Goal: Task Accomplishment & Management: Manage account settings

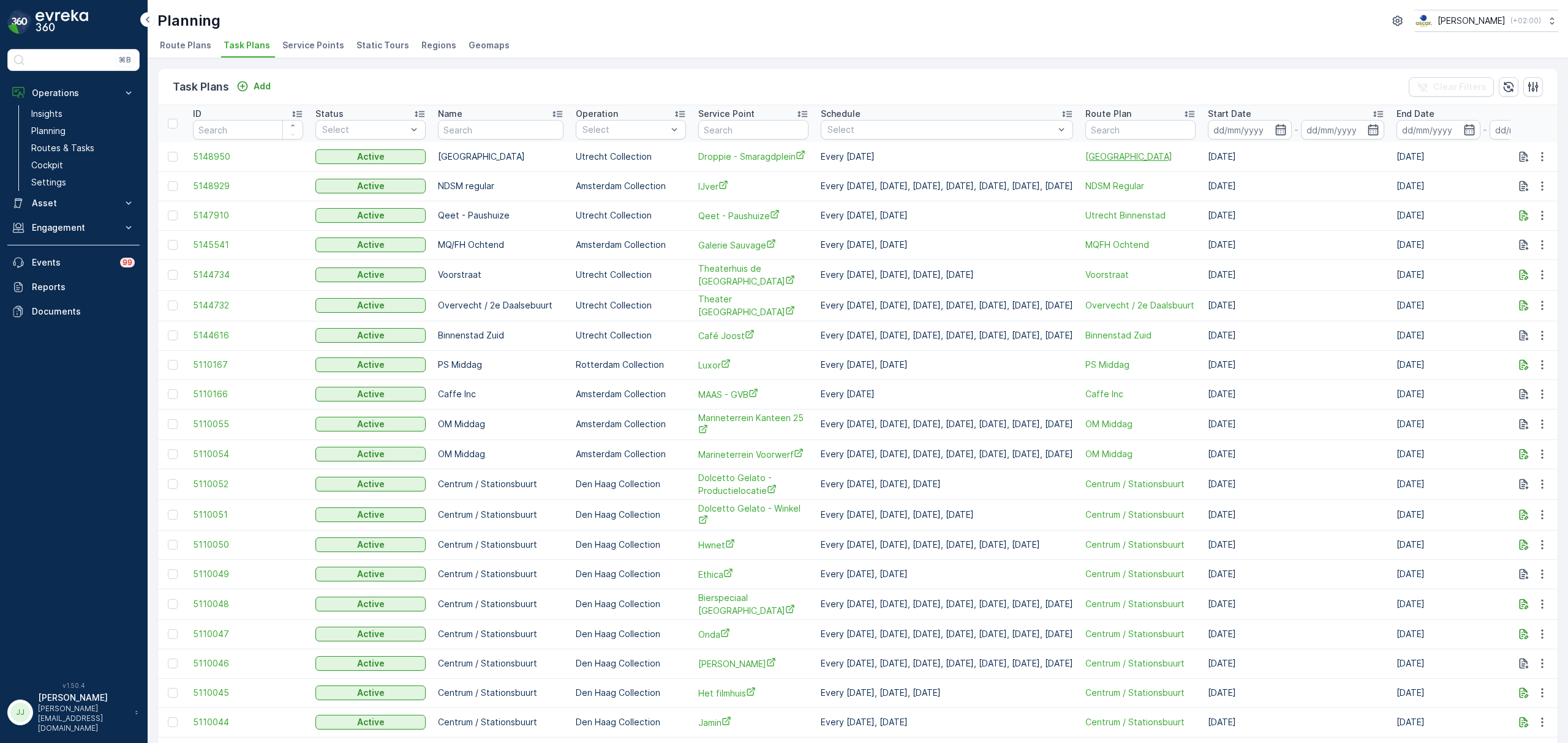
click at [1132, 155] on span "[GEOGRAPHIC_DATA]" at bounding box center [1139, 156] width 110 height 12
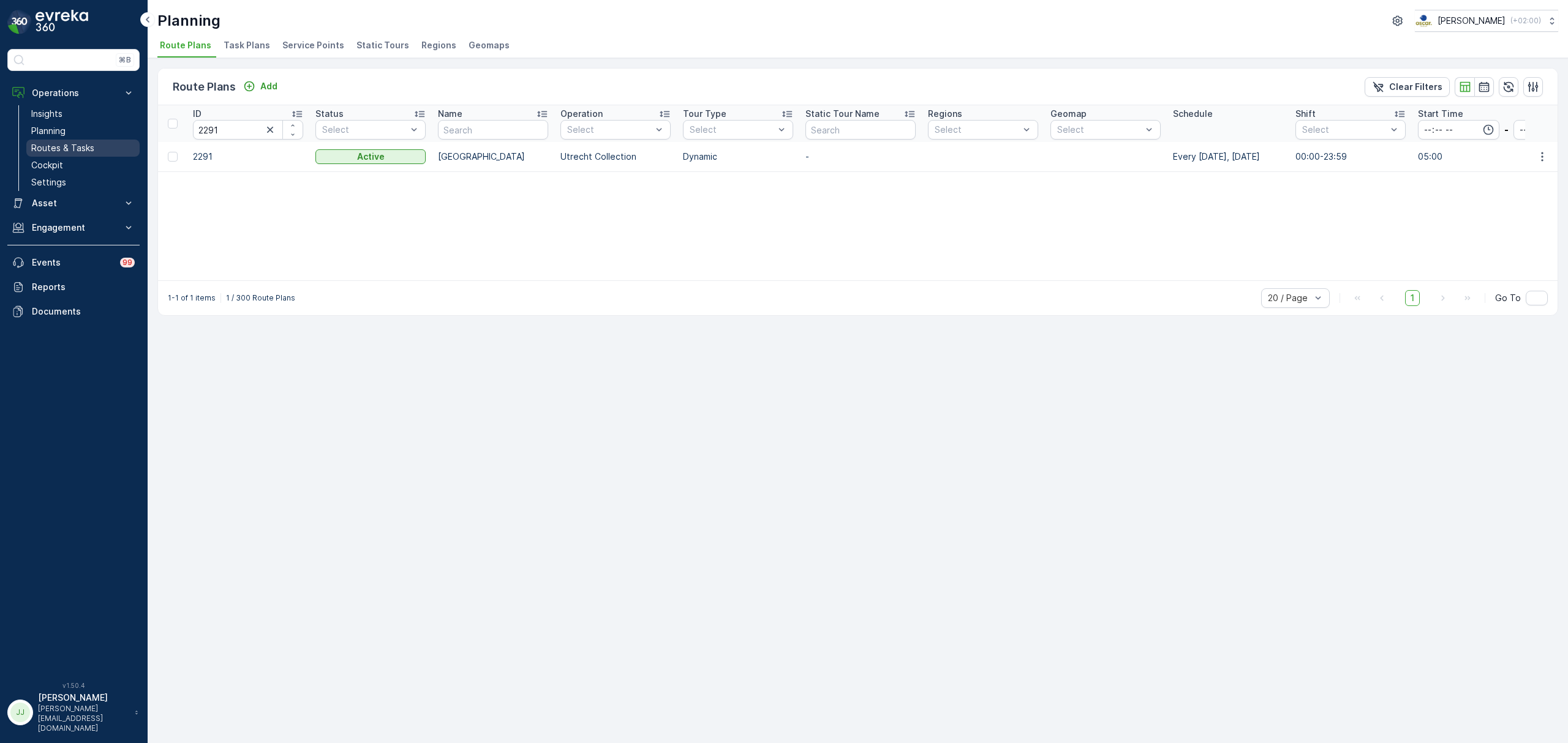
click at [81, 142] on link "Routes & Tasks" at bounding box center [82, 148] width 113 height 18
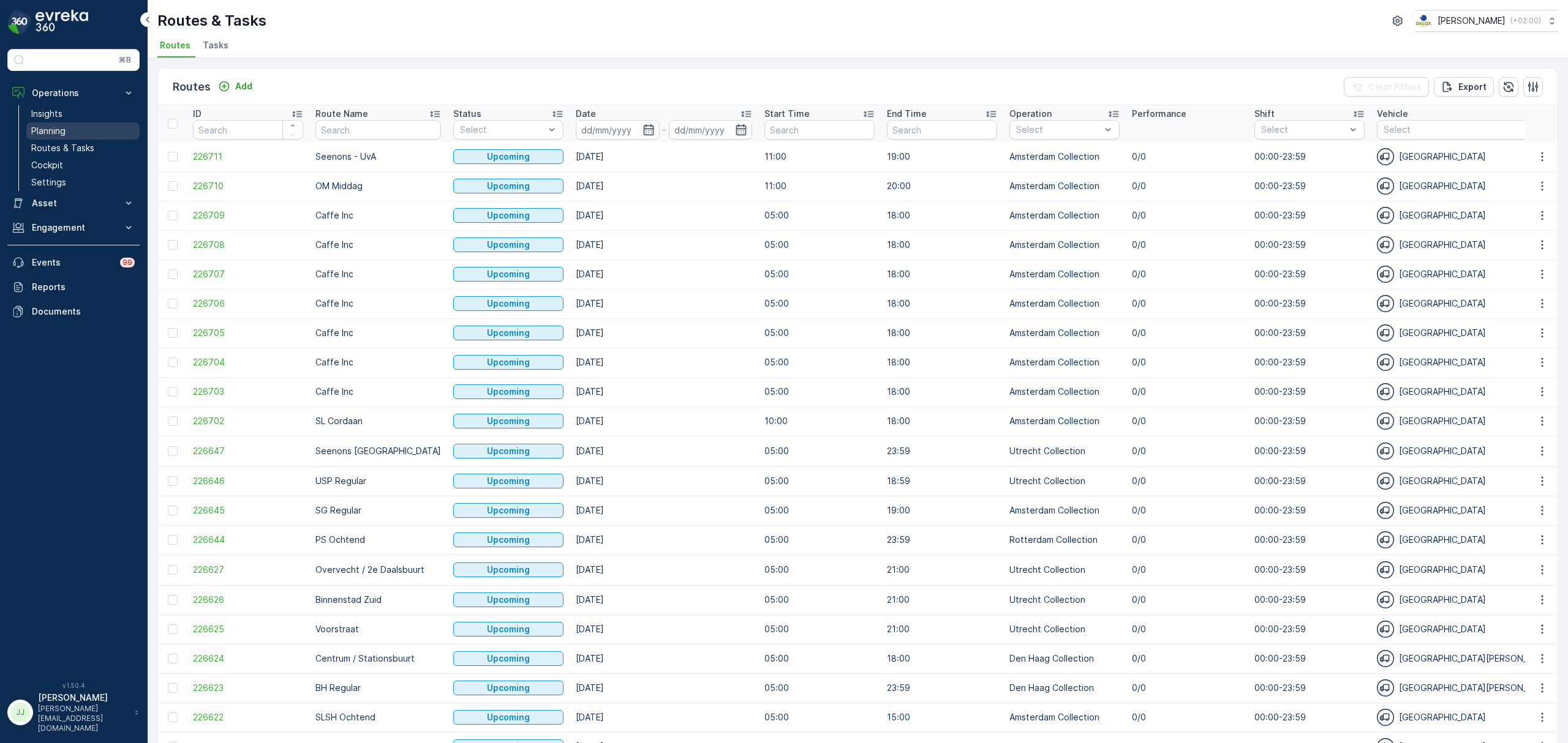
click at [57, 131] on p "Planning" at bounding box center [48, 130] width 34 height 12
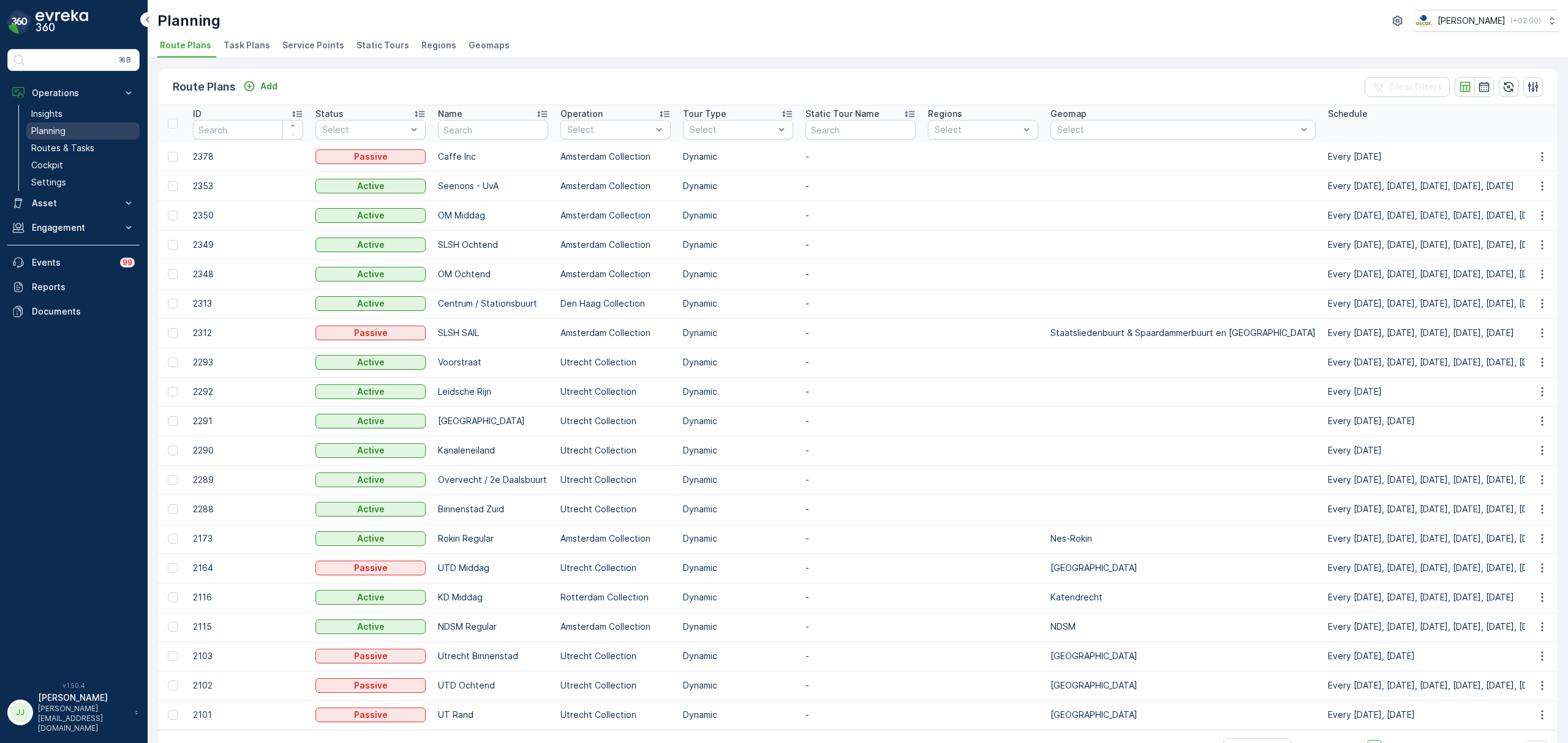
drag, startPoint x: 262, startPoint y: 44, endPoint x: 69, endPoint y: 130, distance: 211.3
click at [301, 45] on span "Service Points" at bounding box center [313, 44] width 62 height 12
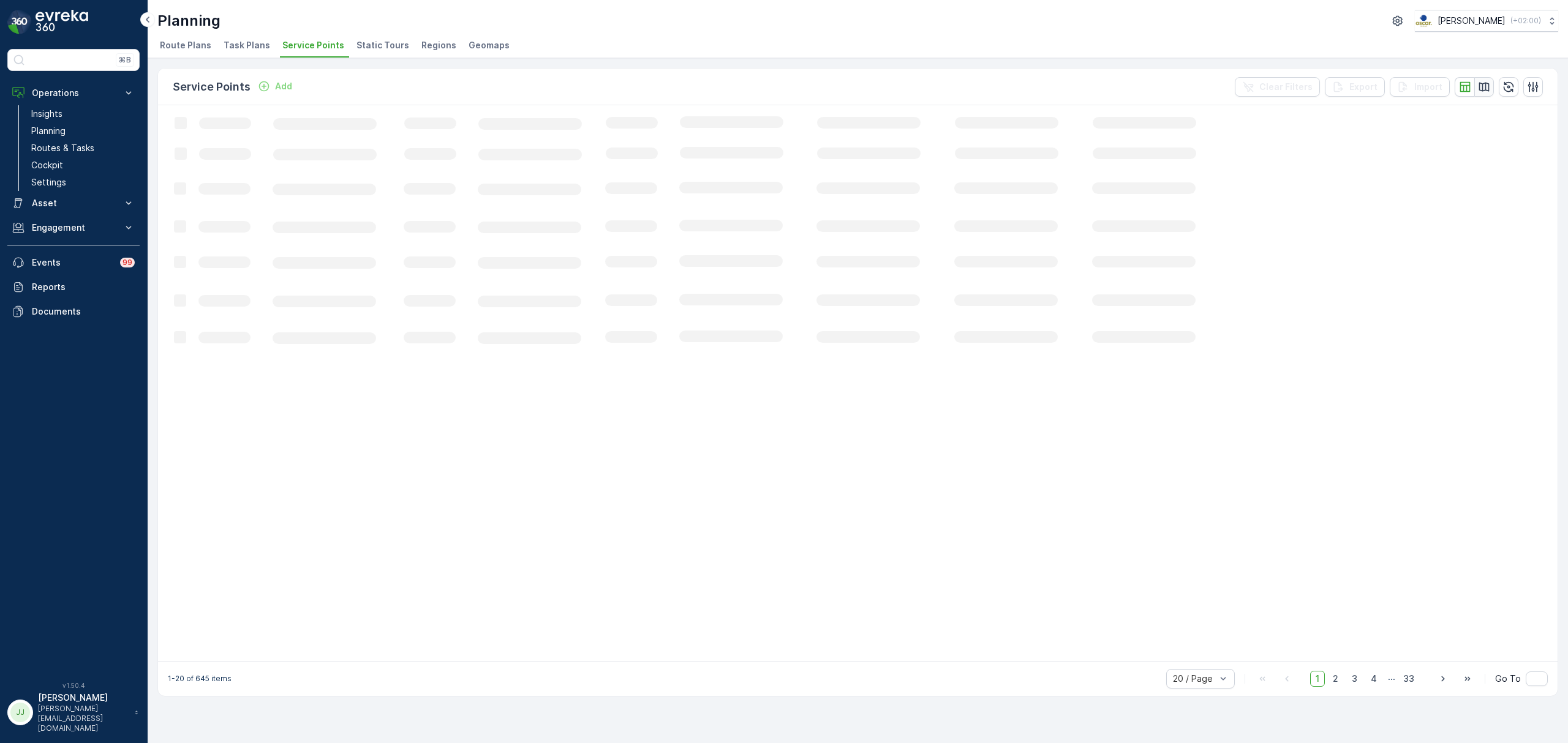
click at [1487, 83] on button "button" at bounding box center [1483, 86] width 19 height 19
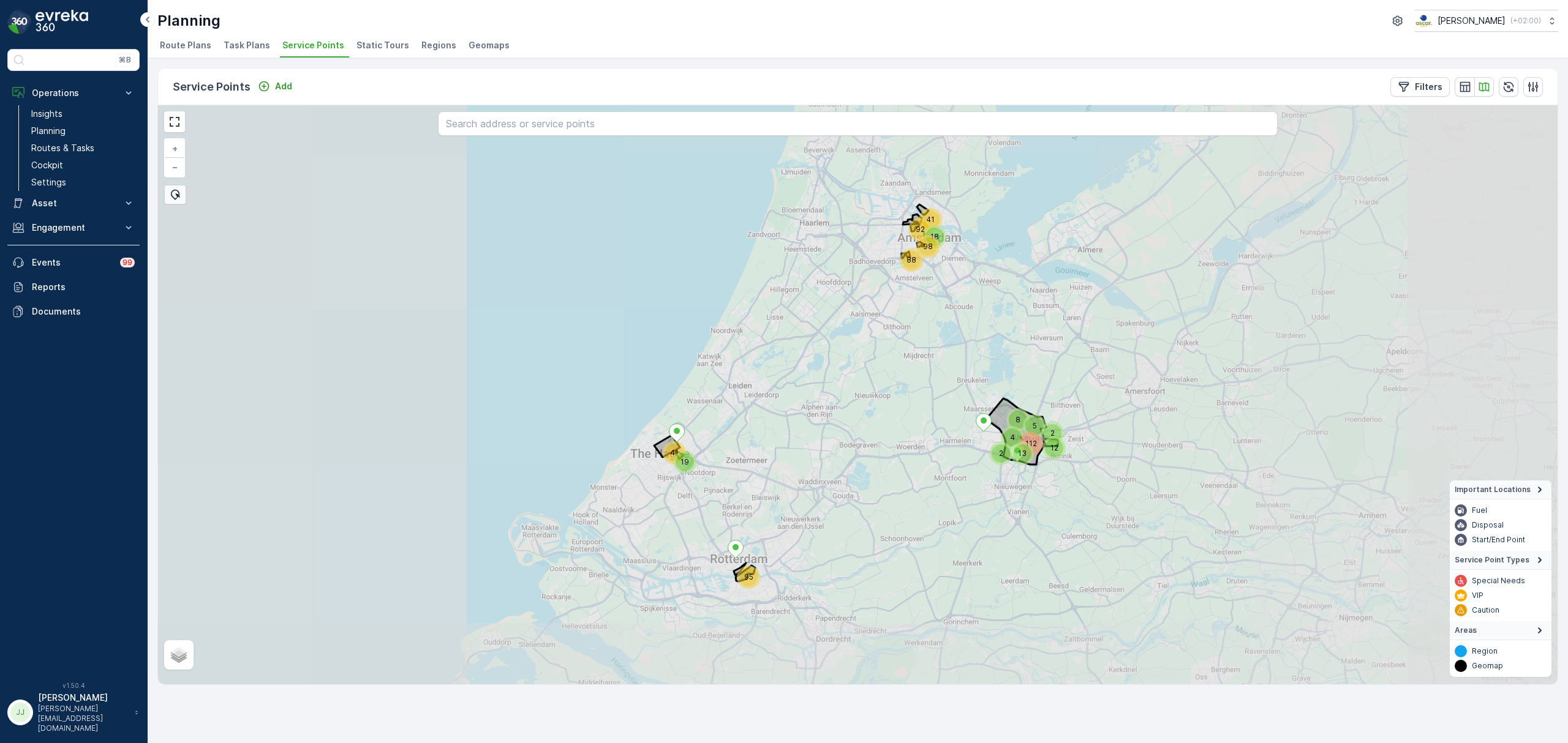
drag, startPoint x: 921, startPoint y: 471, endPoint x: 566, endPoint y: 390, distance: 364.1
click at [558, 390] on div "98 112 92 18 41 88 41 2 5 95 19 13 8 4 2 12 + − Satellite Roadmap Terrain Hybri…" at bounding box center [858, 395] width 1400 height 579
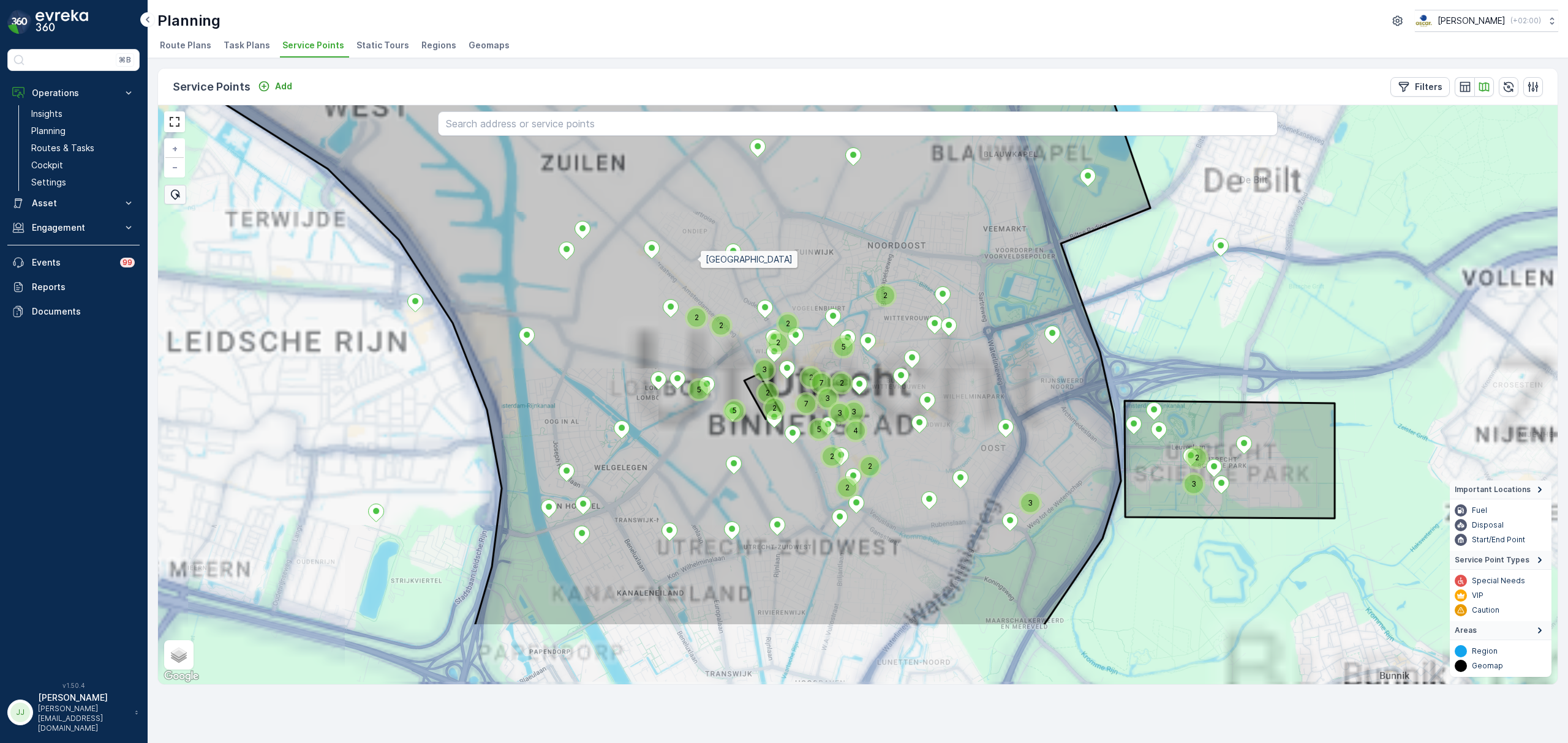
drag, startPoint x: 645, startPoint y: 363, endPoint x: 696, endPoint y: 265, distance: 110.5
click at [696, 265] on icon at bounding box center [670, 277] width 958 height 699
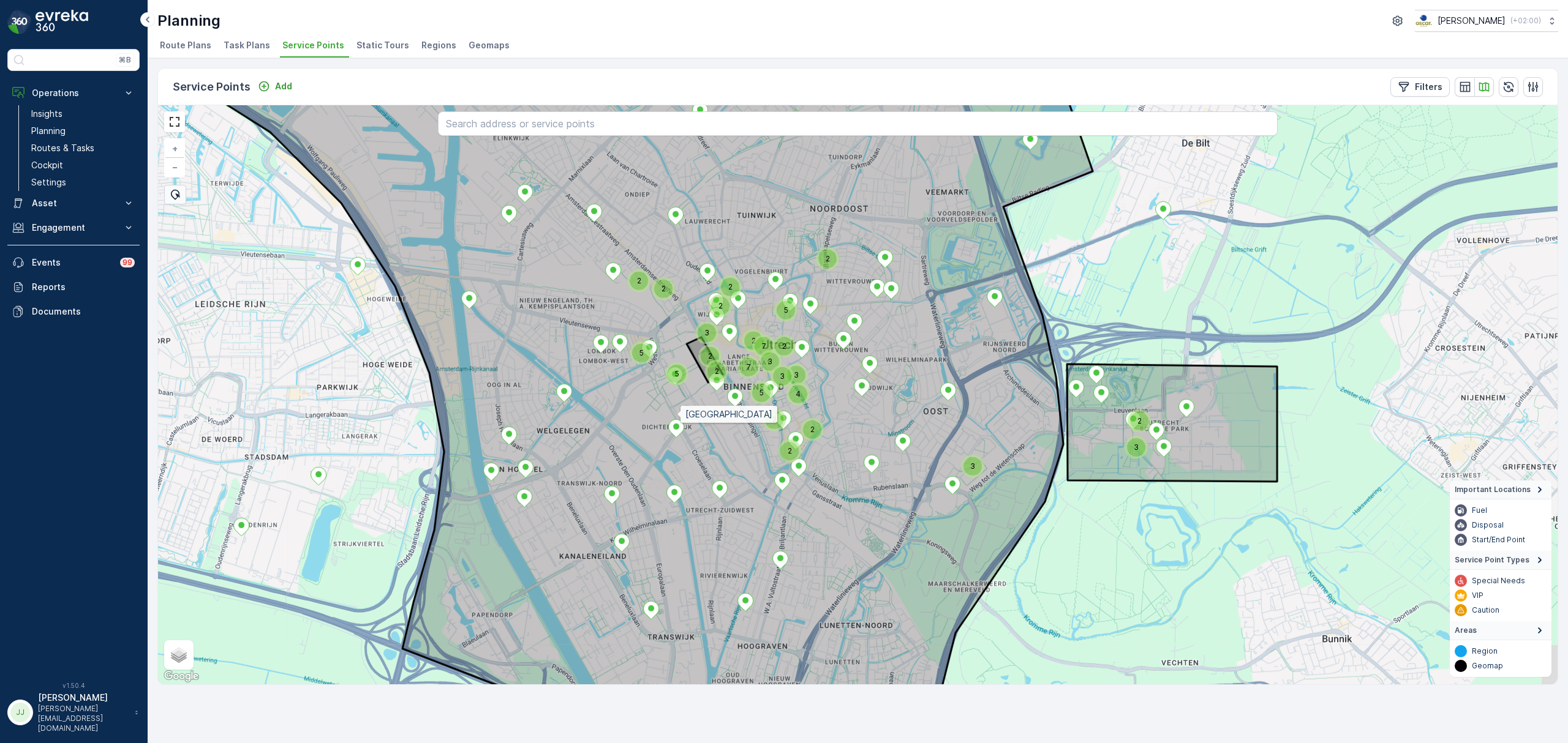
drag, startPoint x: 740, startPoint y: 453, endPoint x: 678, endPoint y: 415, distance: 72.7
click at [678, 415] on icon at bounding box center [613, 358] width 958 height 699
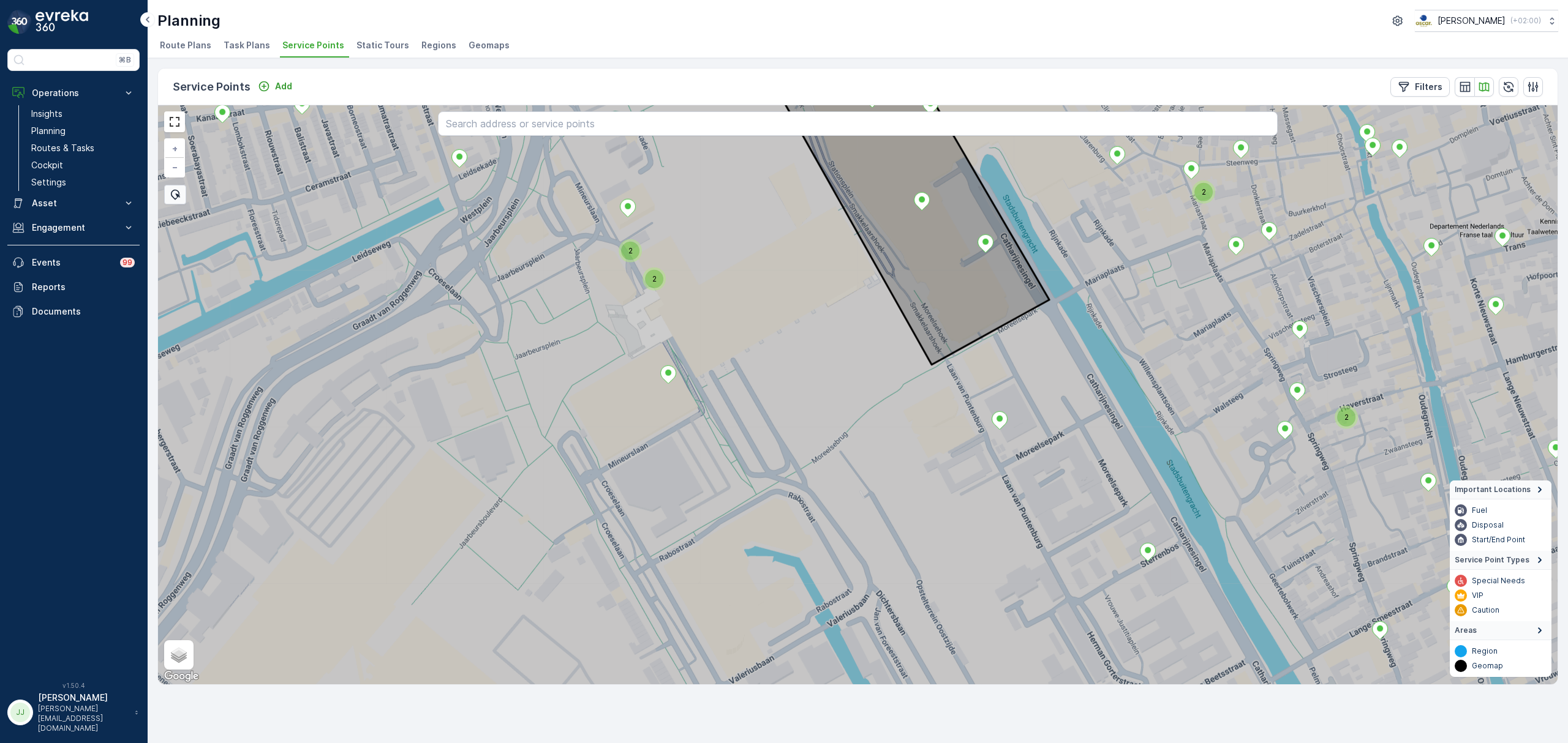
click at [636, 254] on div "2" at bounding box center [630, 251] width 19 height 19
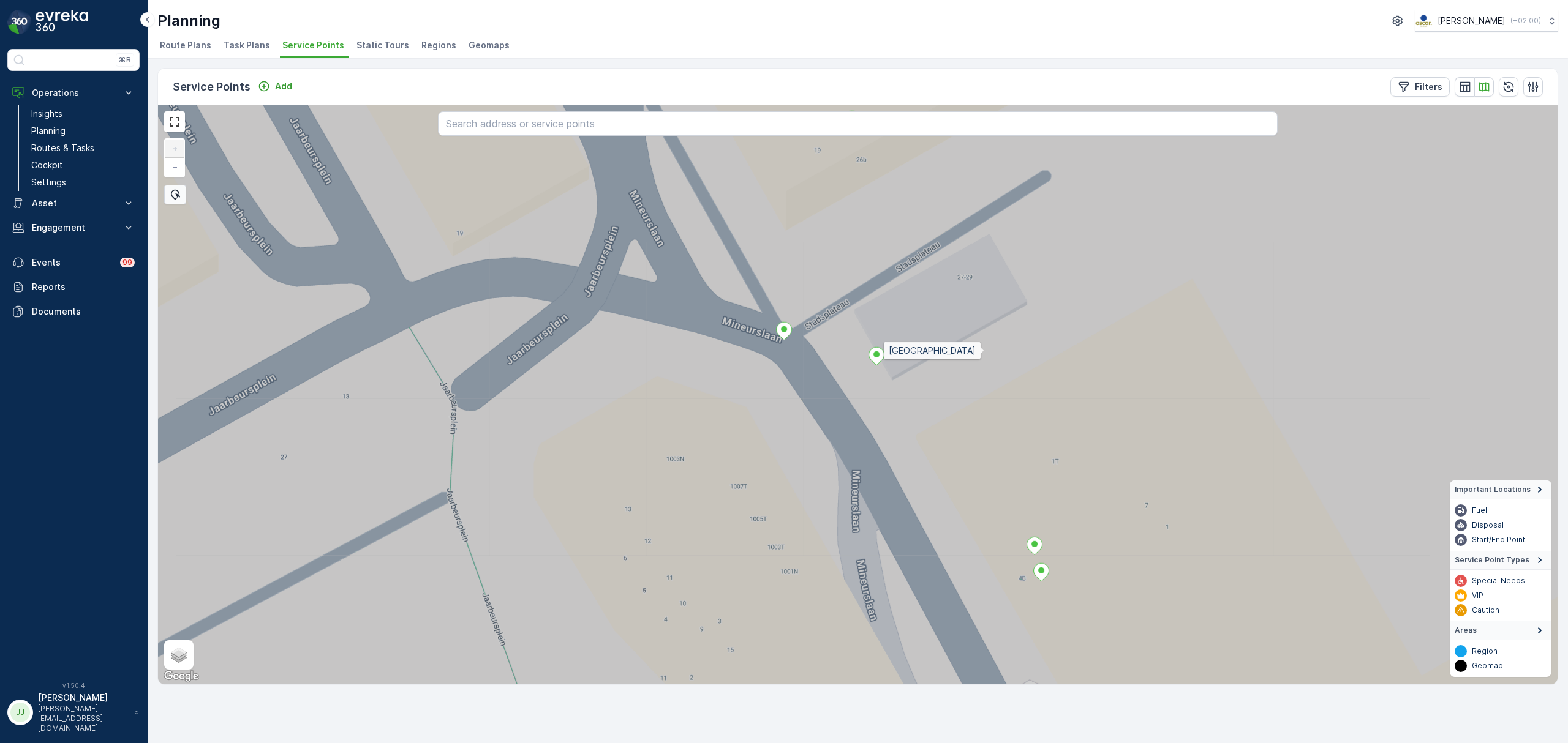
drag, startPoint x: 1000, startPoint y: 356, endPoint x: 983, endPoint y: 351, distance: 17.7
click at [983, 351] on icon at bounding box center [827, 353] width 1682 height 699
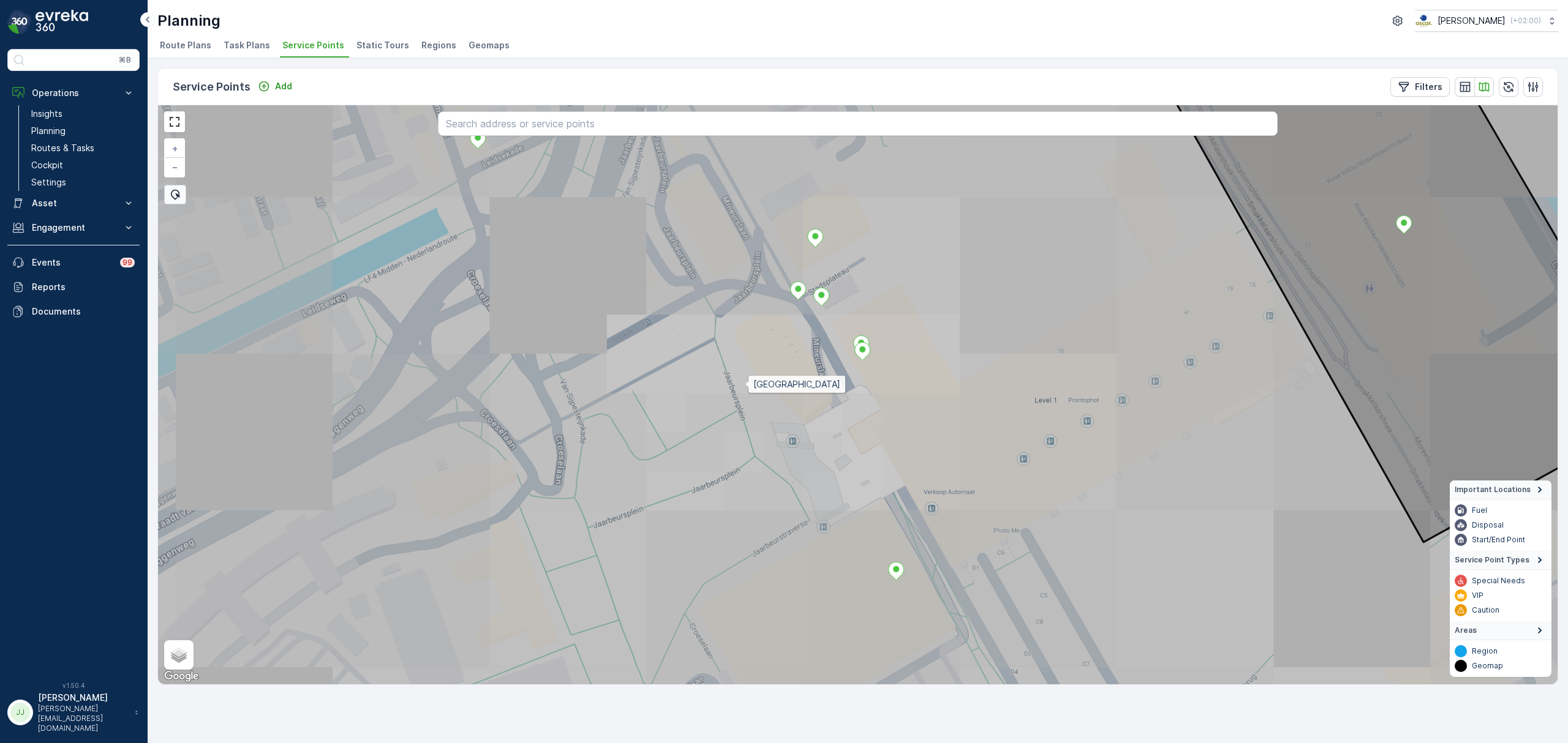
drag, startPoint x: 763, startPoint y: 380, endPoint x: 730, endPoint y: 400, distance: 38.6
click at [730, 400] on icon at bounding box center [779, 409] width 1682 height 699
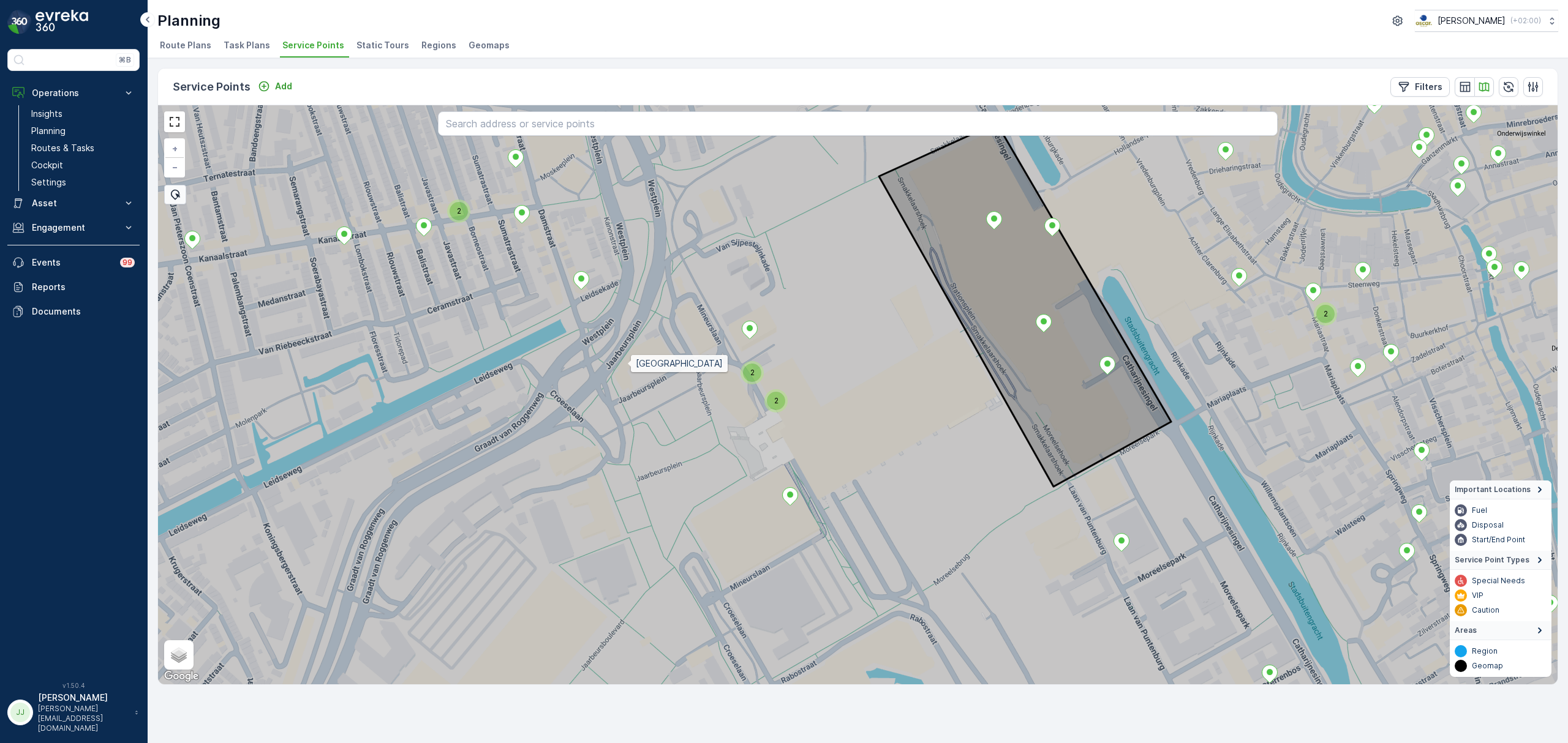
drag, startPoint x: 633, startPoint y: 359, endPoint x: 623, endPoint y: 379, distance: 22.4
click at [623, 379] on icon at bounding box center [851, 400] width 1682 height 699
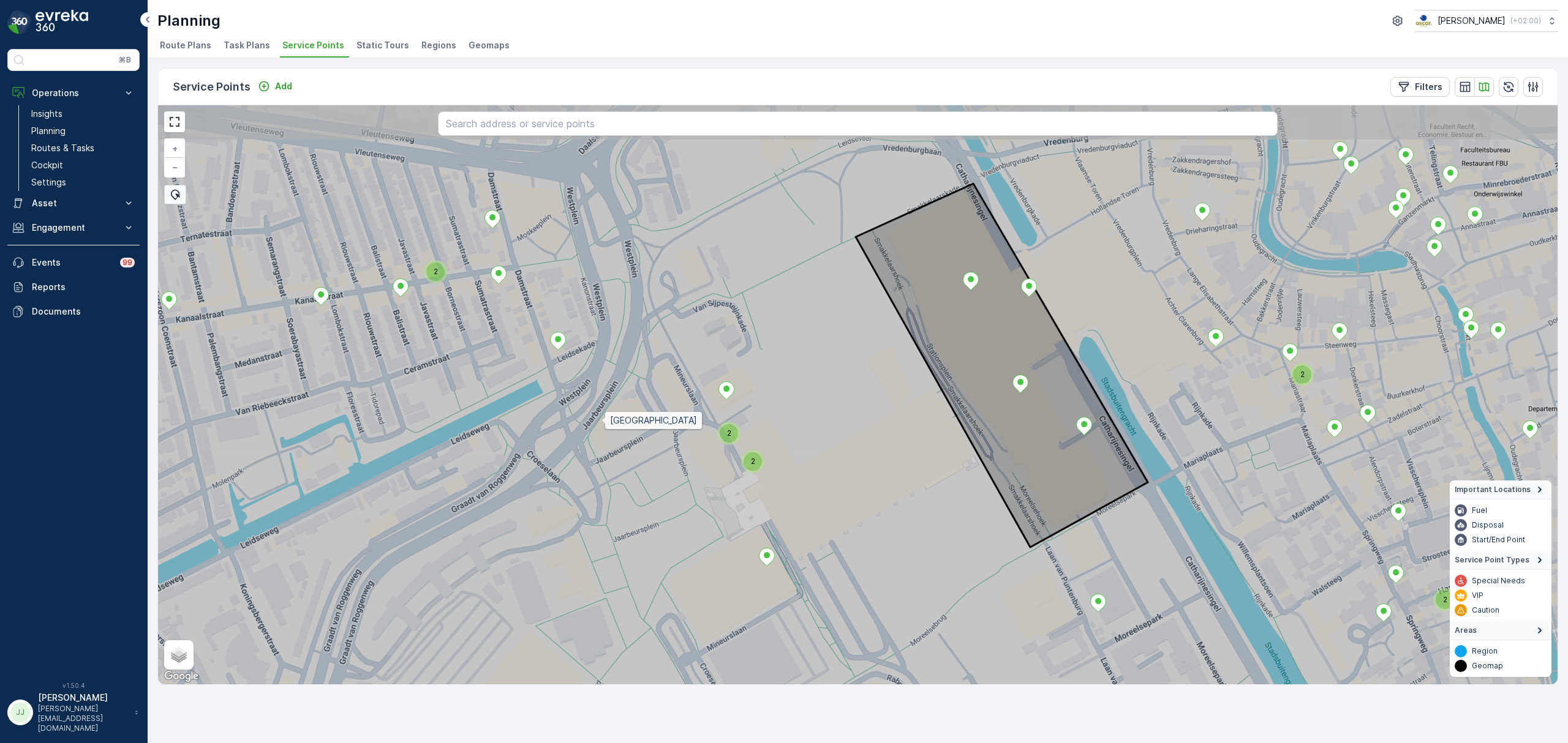
drag, startPoint x: 618, startPoint y: 400, endPoint x: 551, endPoint y: 363, distance: 76.5
click at [551, 365] on icon at bounding box center [843, 434] width 1682 height 699
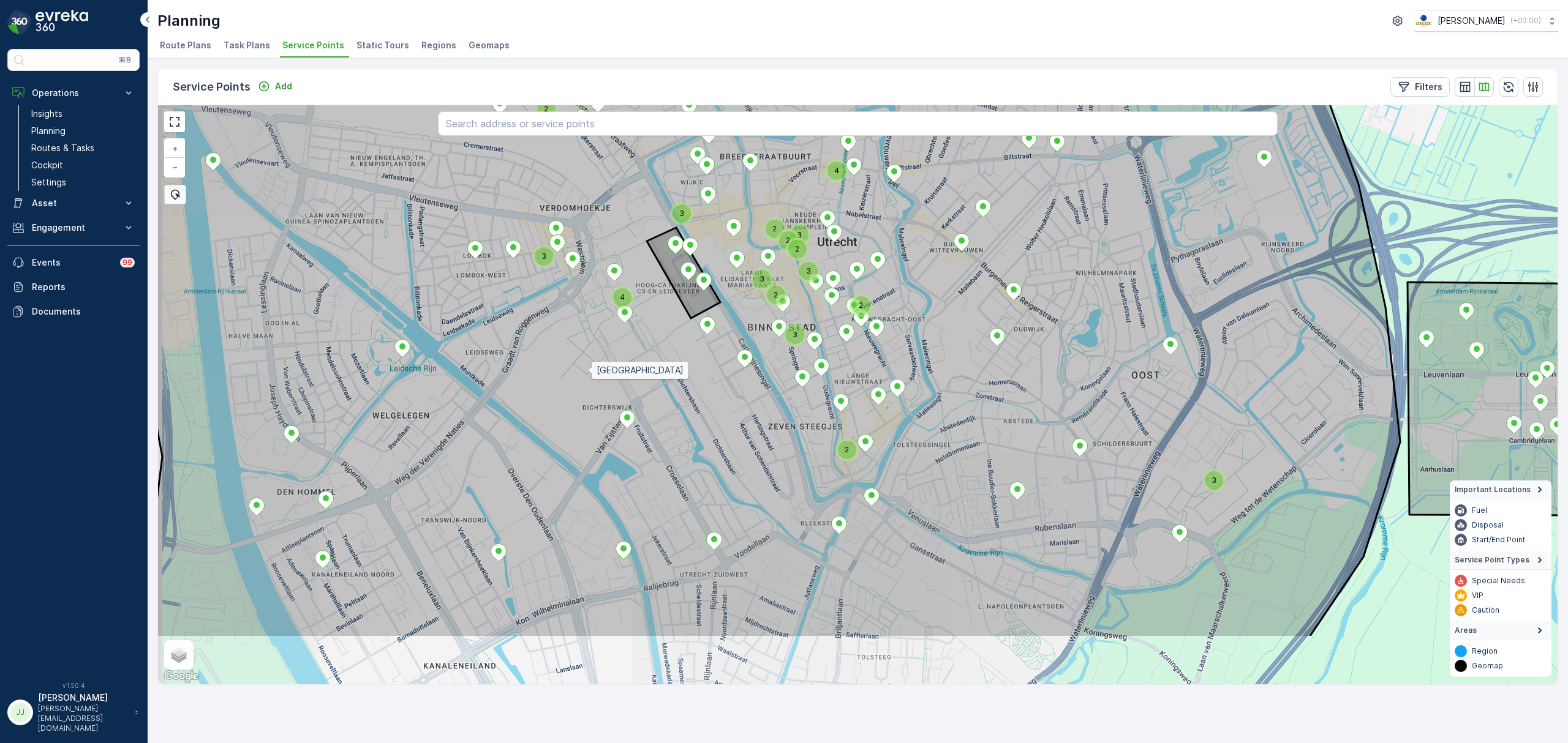
drag, startPoint x: 546, startPoint y: 484, endPoint x: 586, endPoint y: 375, distance: 116.1
click at [586, 375] on icon at bounding box center [726, 289] width 1348 height 699
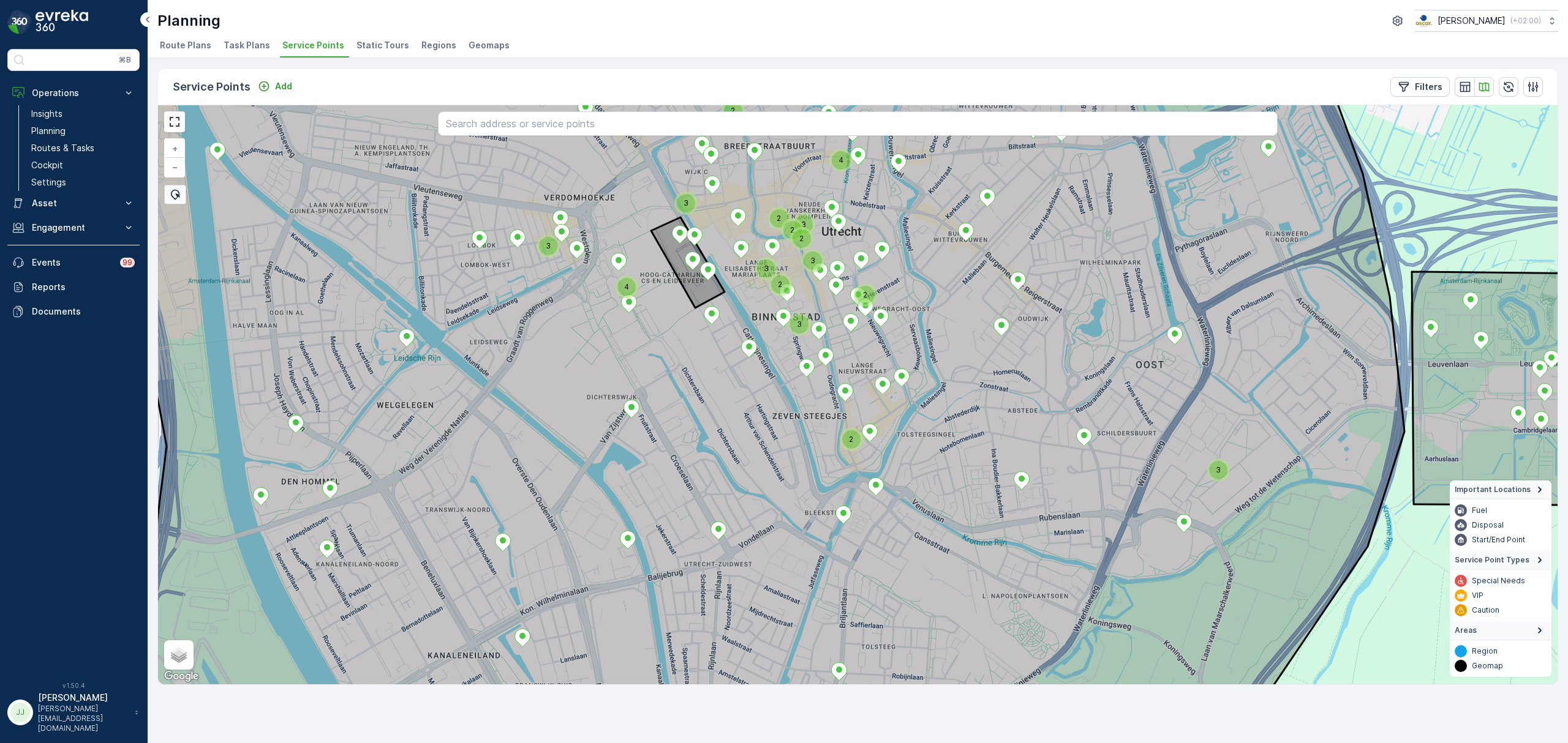
drag, startPoint x: 359, startPoint y: 409, endPoint x: 416, endPoint y: 401, distance: 57.6
click at [406, 412] on icon at bounding box center [714, 395] width 1380 height 699
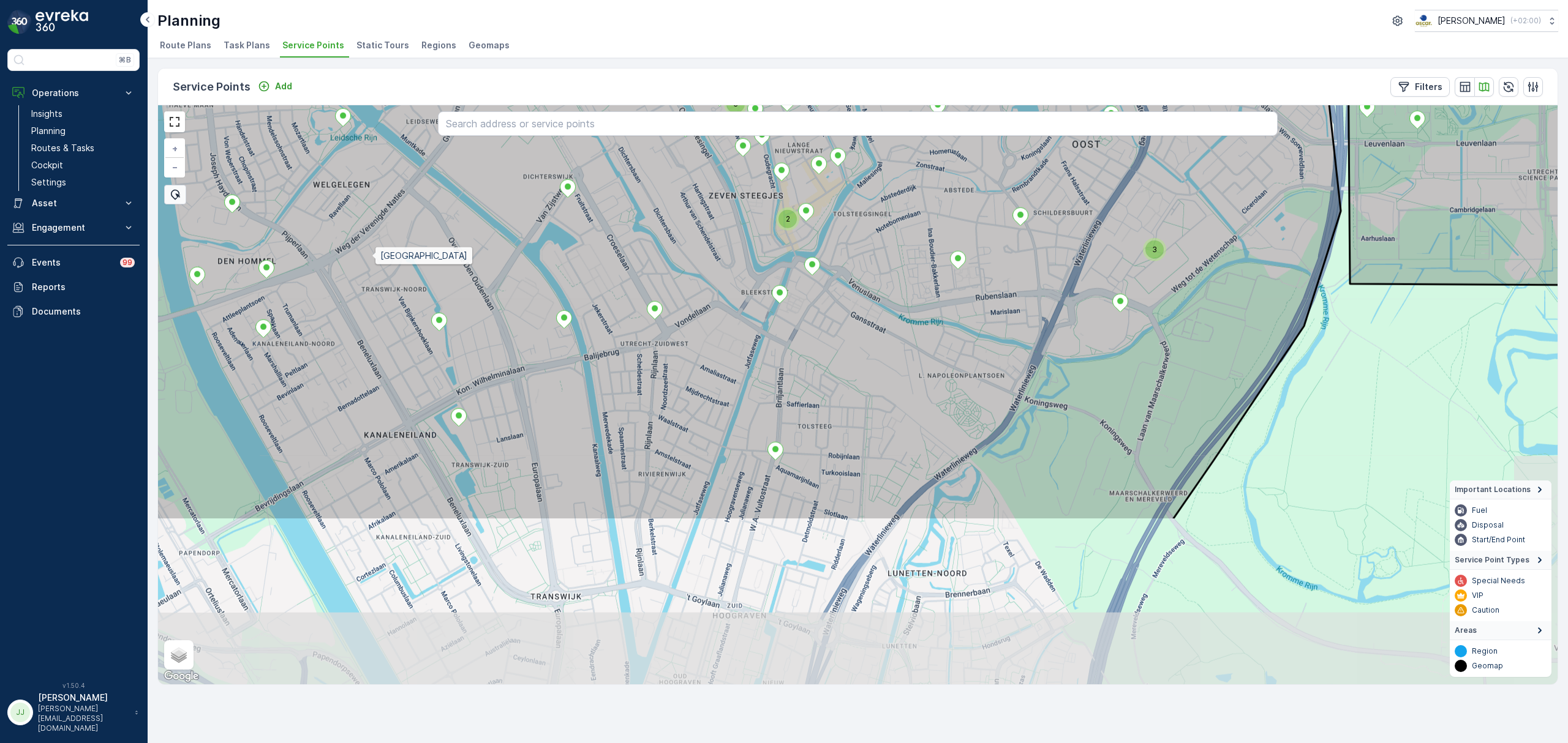
drag, startPoint x: 399, startPoint y: 327, endPoint x: 372, endPoint y: 257, distance: 75.0
click at [372, 257] on icon at bounding box center [649, 170] width 1383 height 699
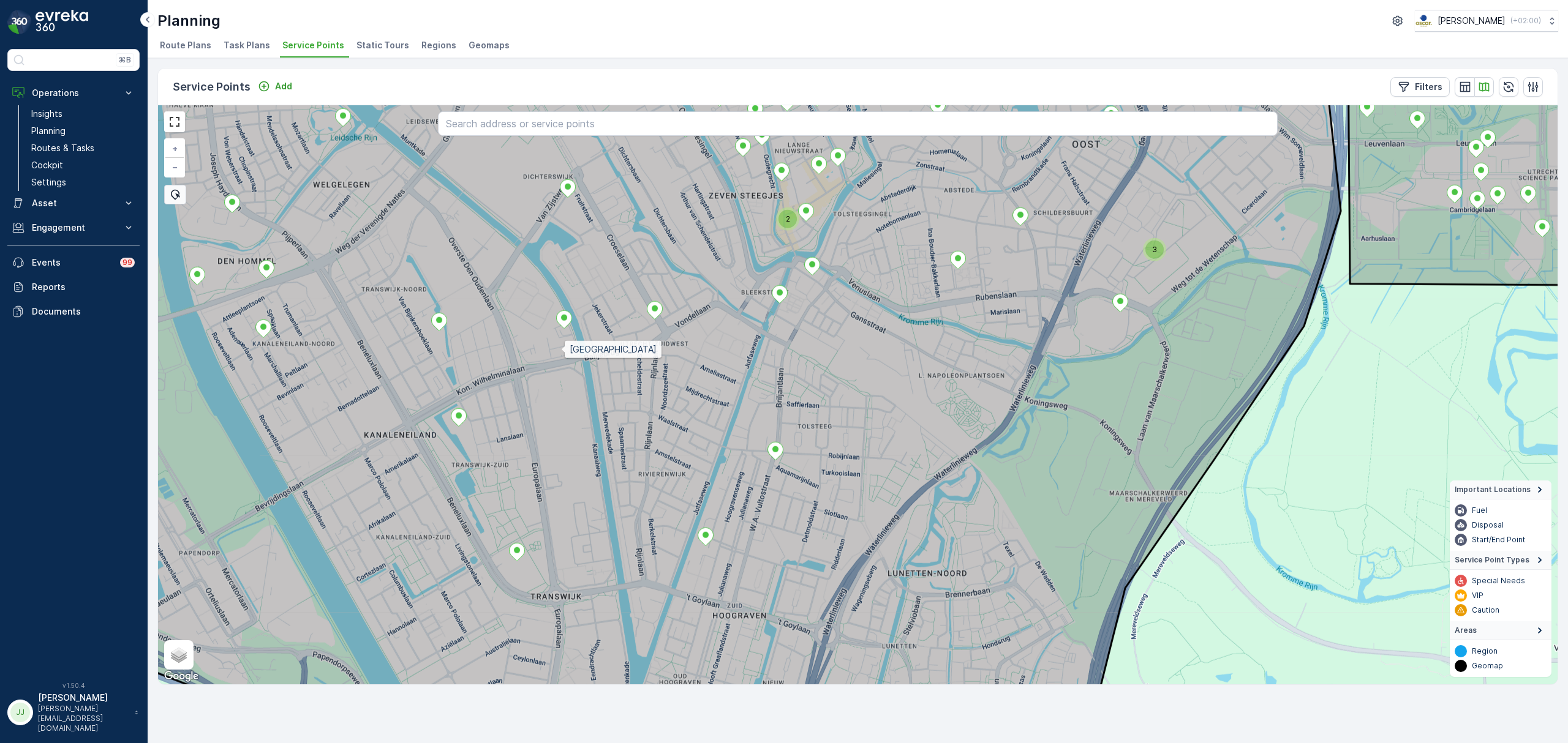
drag, startPoint x: 556, startPoint y: 331, endPoint x: 541, endPoint y: 281, distance: 52.2
click at [538, 279] on icon at bounding box center [679, 395] width 1321 height 699
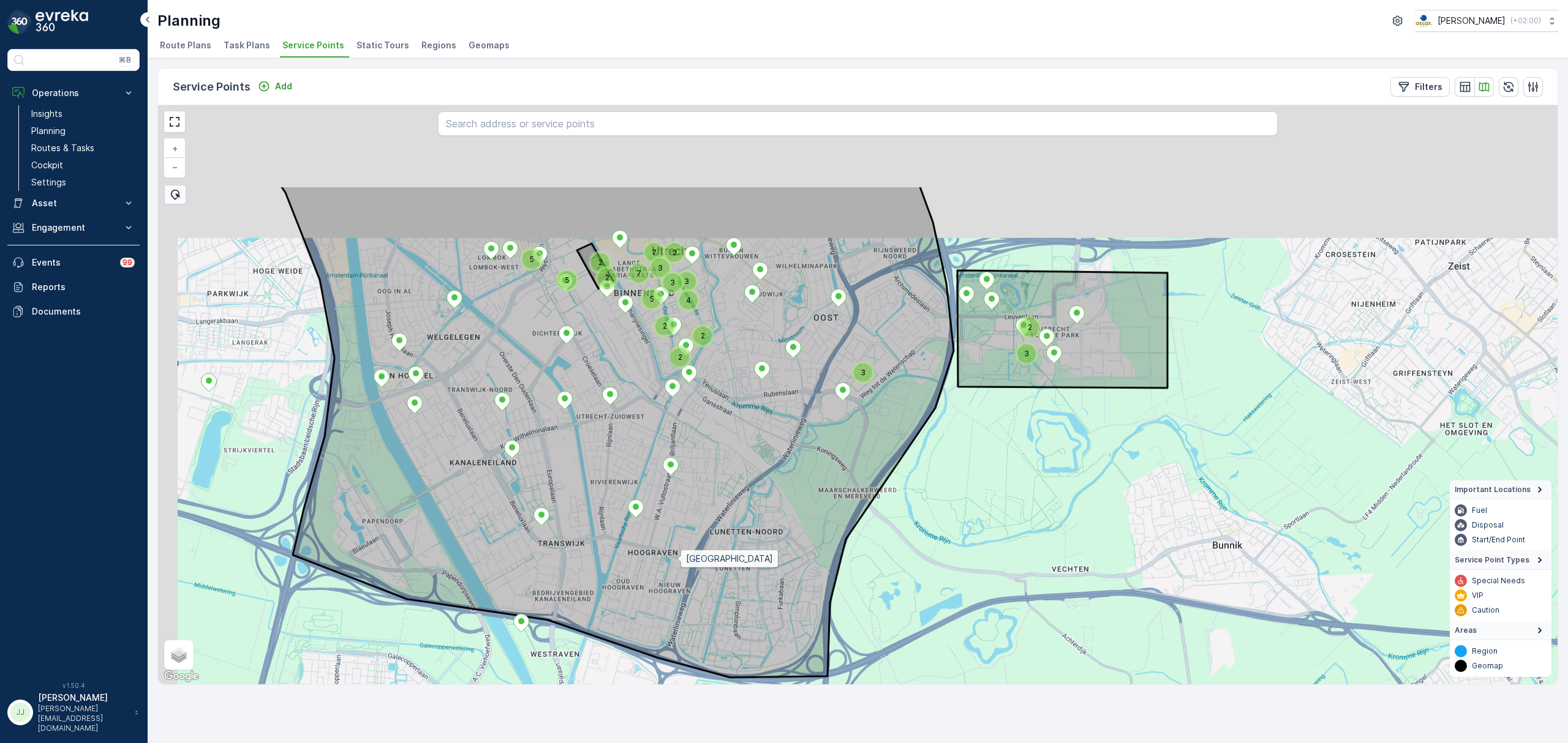
drag, startPoint x: 648, startPoint y: 413, endPoint x: 410, endPoint y: 393, distance: 238.8
click at [664, 560] on icon at bounding box center [616, 431] width 673 height 492
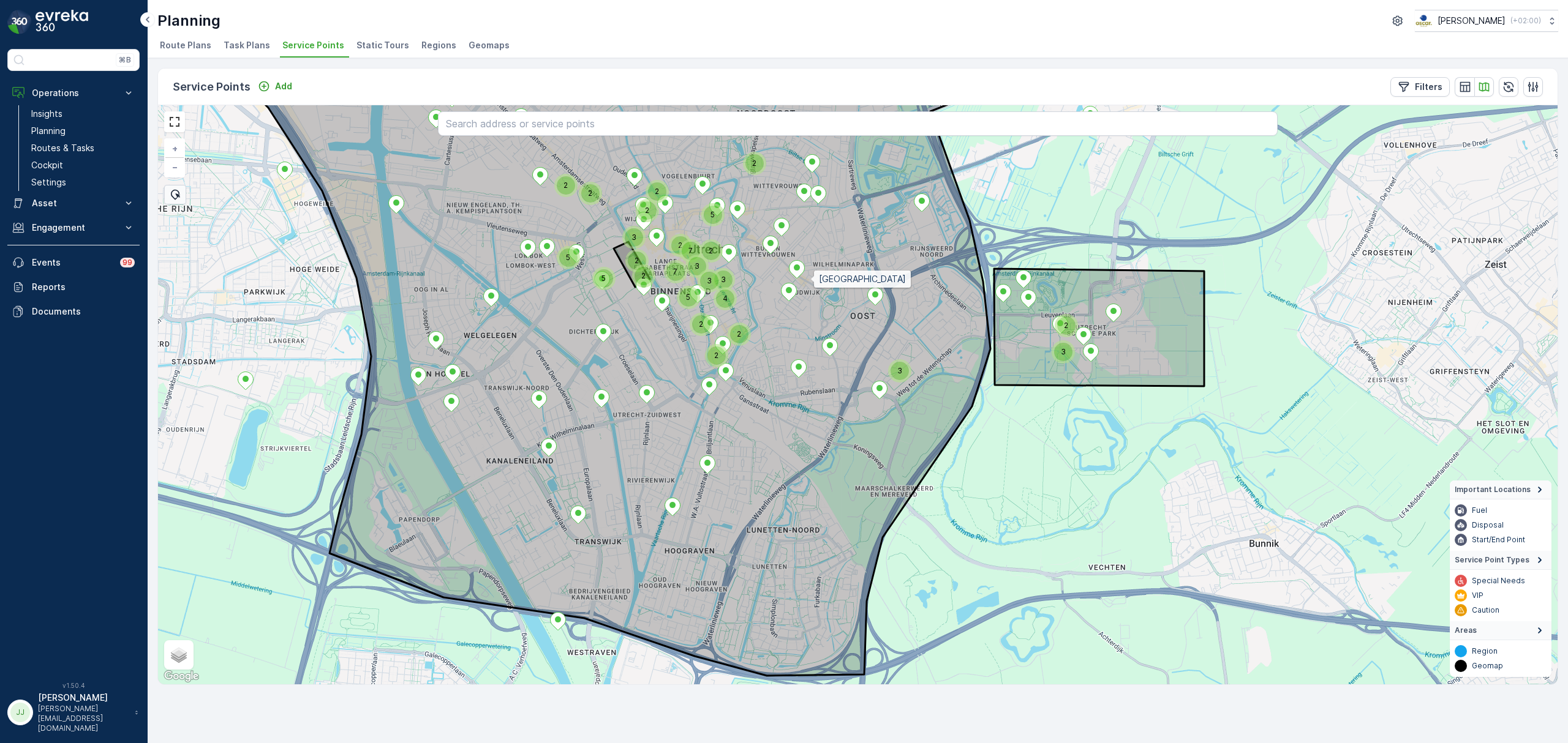
drag, startPoint x: 754, startPoint y: 290, endPoint x: 810, endPoint y: 280, distance: 56.9
click at [810, 280] on icon at bounding box center [608, 355] width 824 height 639
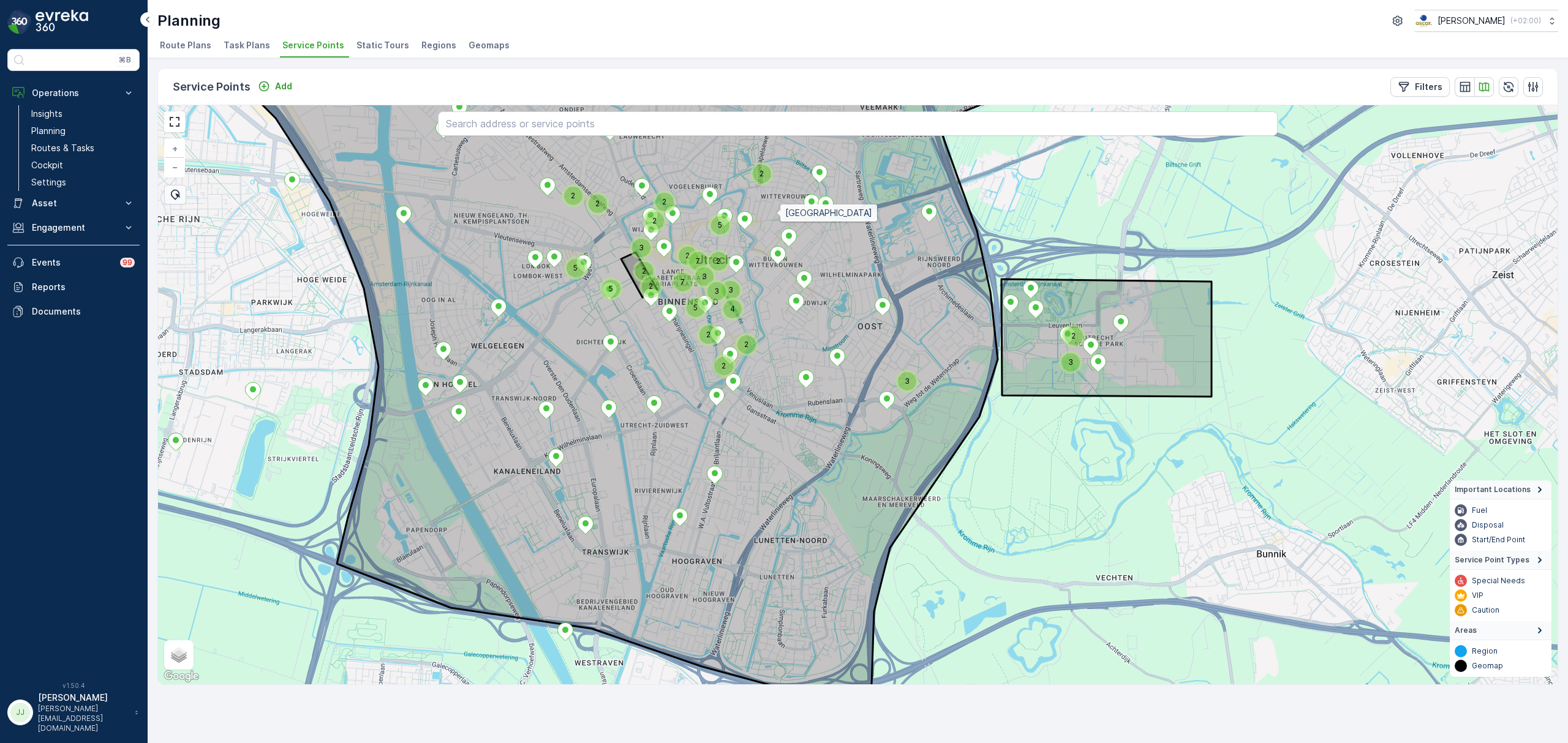
drag, startPoint x: 770, startPoint y: 204, endPoint x: 799, endPoint y: 260, distance: 63.1
click at [799, 260] on icon at bounding box center [619, 370] width 814 height 630
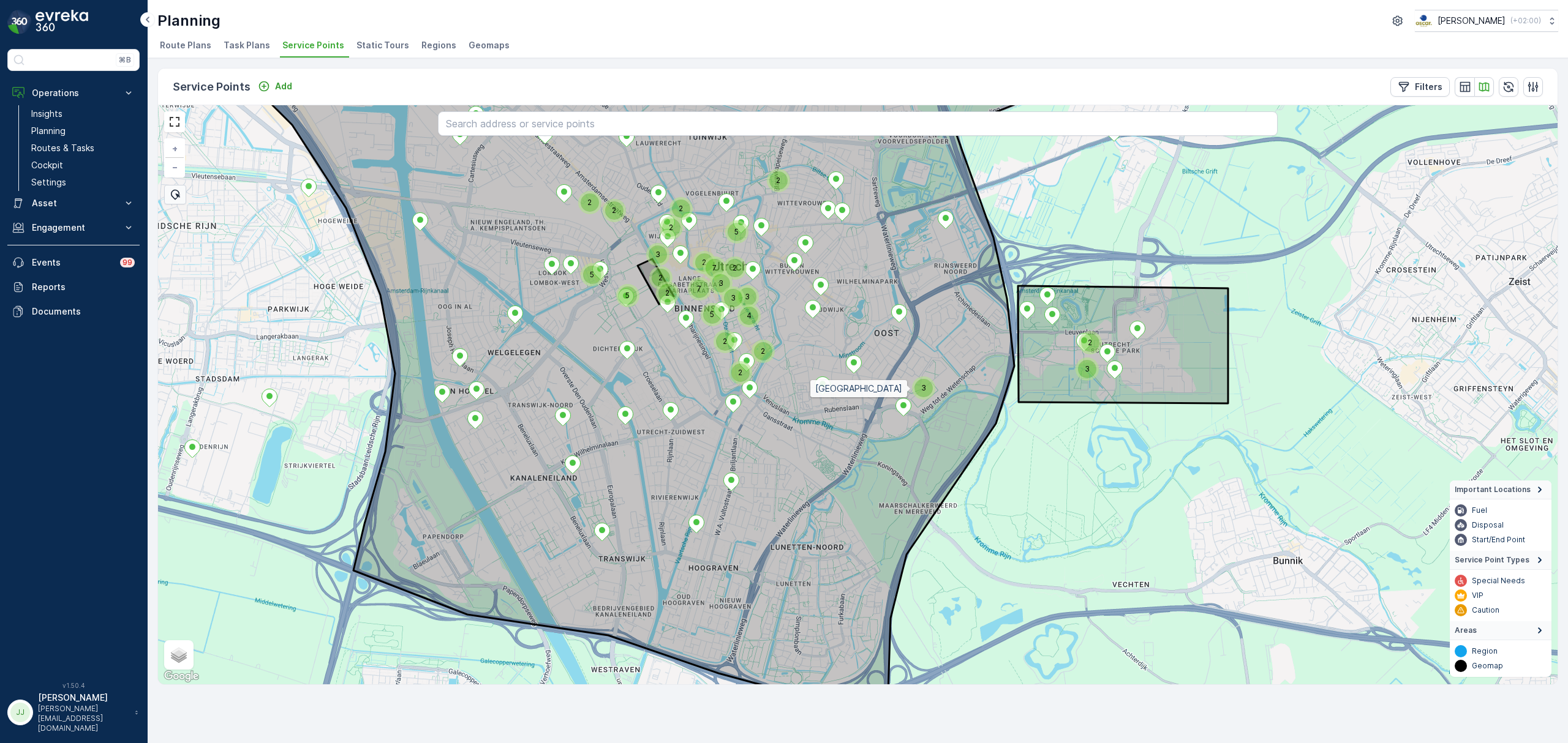
drag, startPoint x: 913, startPoint y: 400, endPoint x: 875, endPoint y: 376, distance: 44.9
click at [914, 343] on icon at bounding box center [591, 348] width 903 height 690
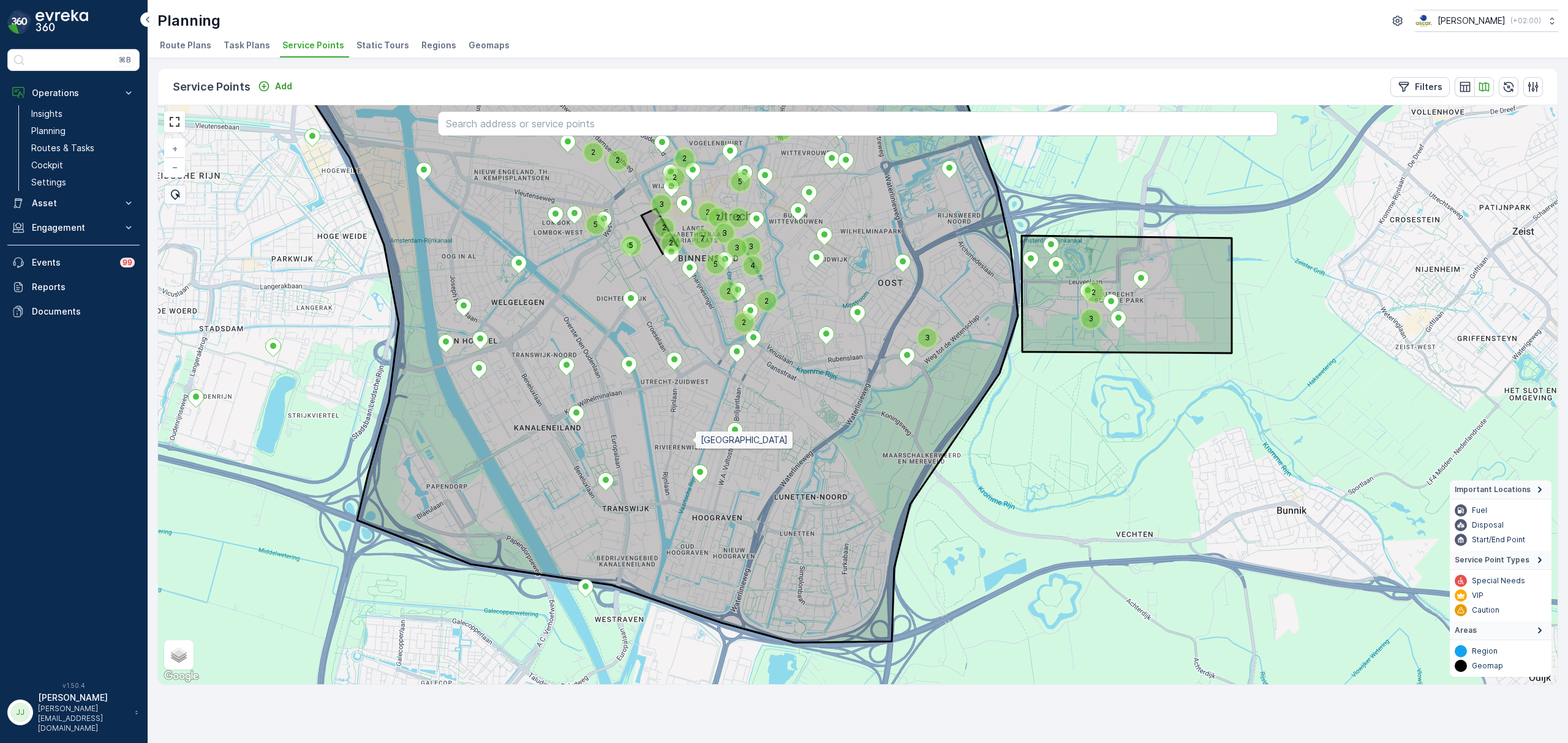
drag, startPoint x: 691, startPoint y: 439, endPoint x: 702, endPoint y: 465, distance: 28.2
click at [701, 465] on icon at bounding box center [649, 347] width 753 height 591
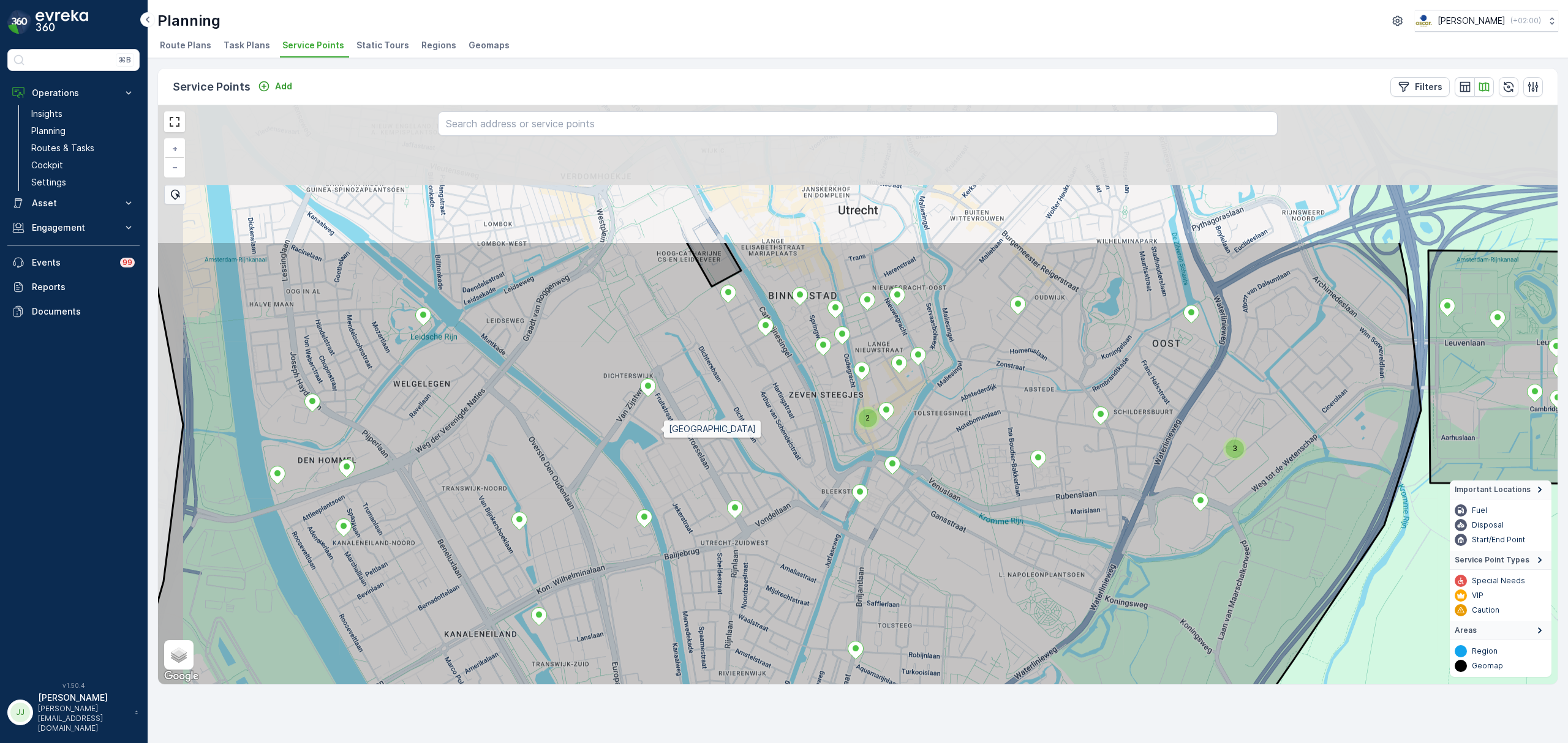
drag, startPoint x: 614, startPoint y: 238, endPoint x: 660, endPoint y: 429, distance: 196.5
click at [660, 429] on icon at bounding box center [760, 590] width 1321 height 699
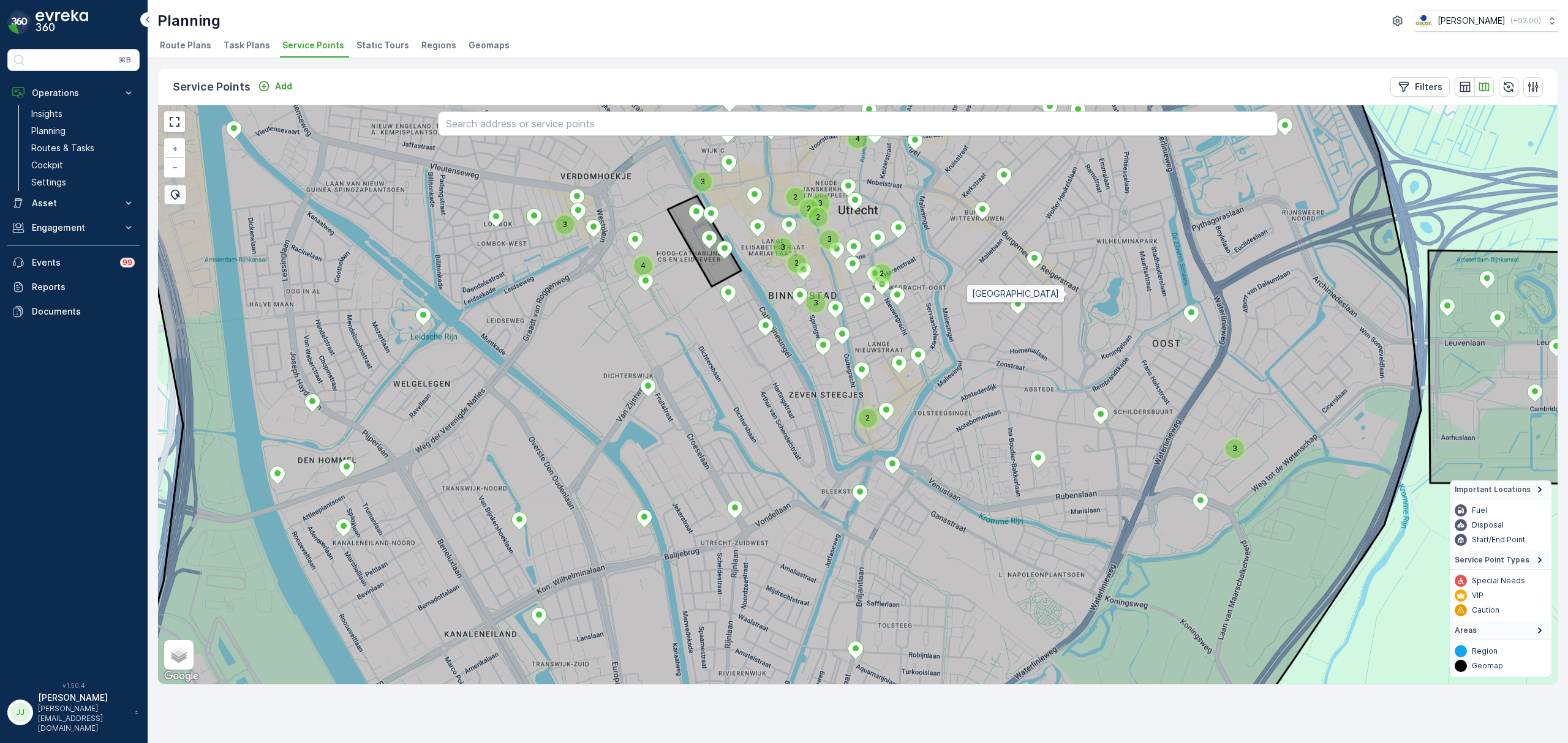
drag, startPoint x: 1083, startPoint y: 317, endPoint x: 1171, endPoint y: 406, distance: 125.2
click at [1171, 406] on icon at bounding box center [737, 394] width 1367 height 699
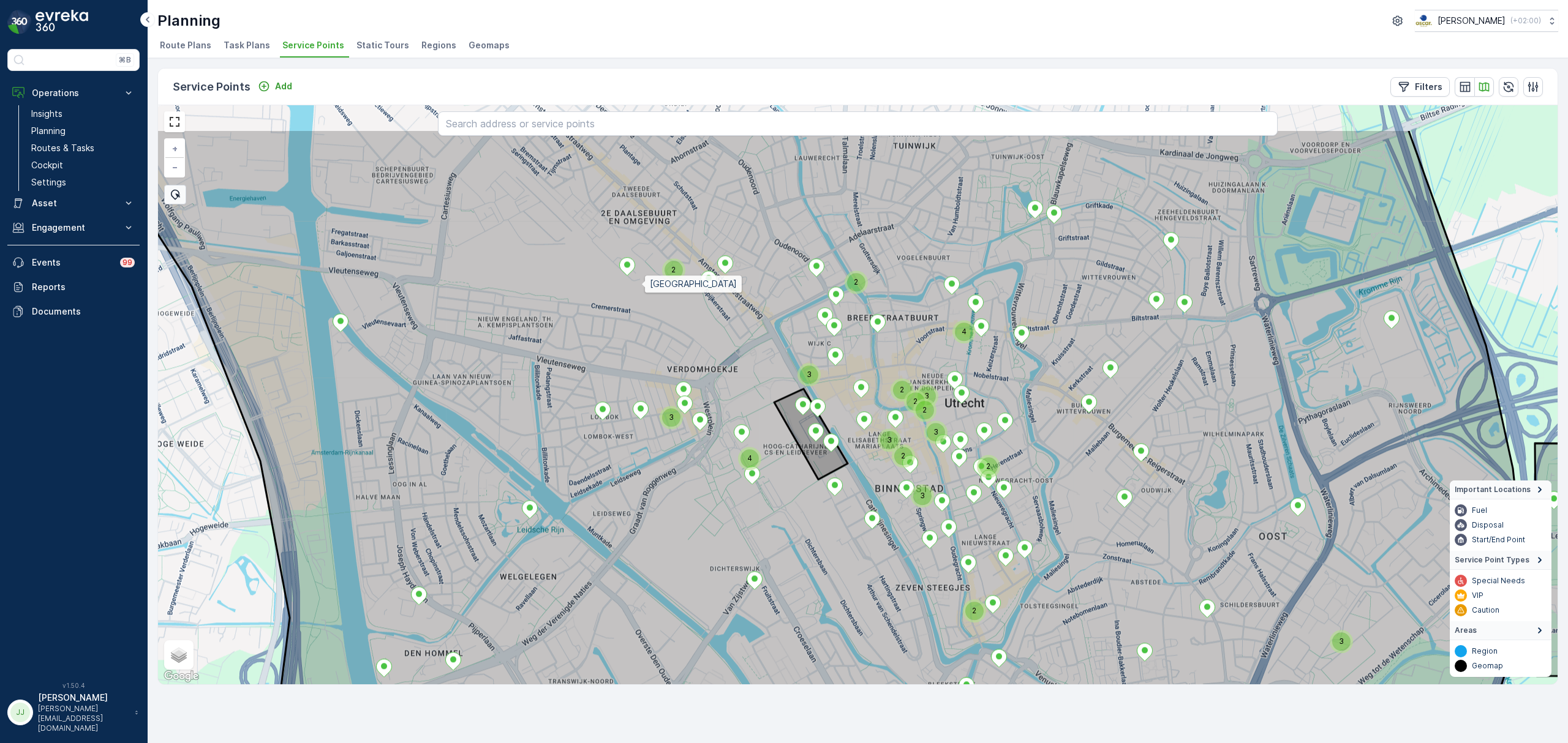
drag, startPoint x: 636, startPoint y: 198, endPoint x: 641, endPoint y: 284, distance: 86.1
click at [641, 284] on icon at bounding box center [808, 478] width 1437 height 699
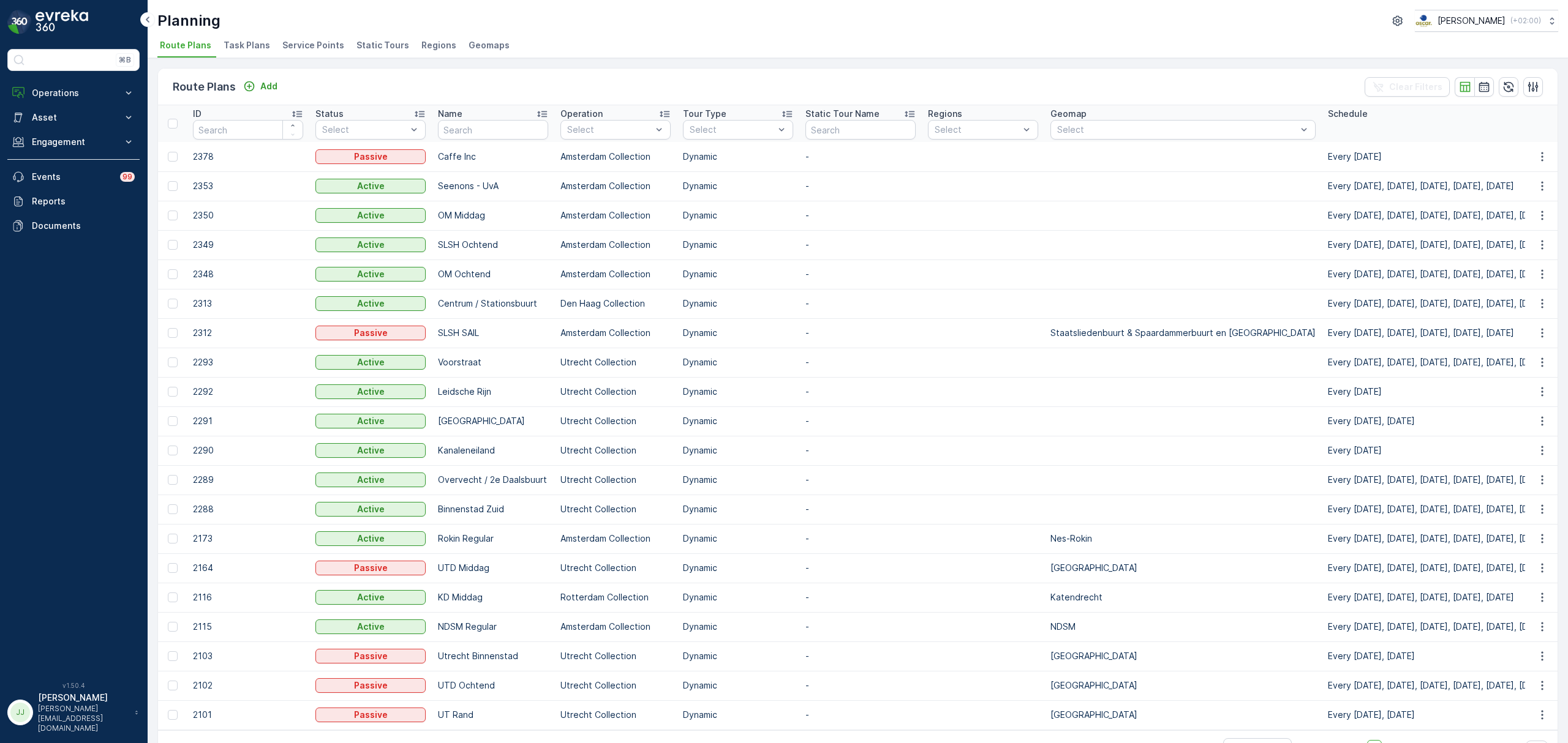
click at [251, 49] on span "Task Plans" at bounding box center [246, 44] width 46 height 12
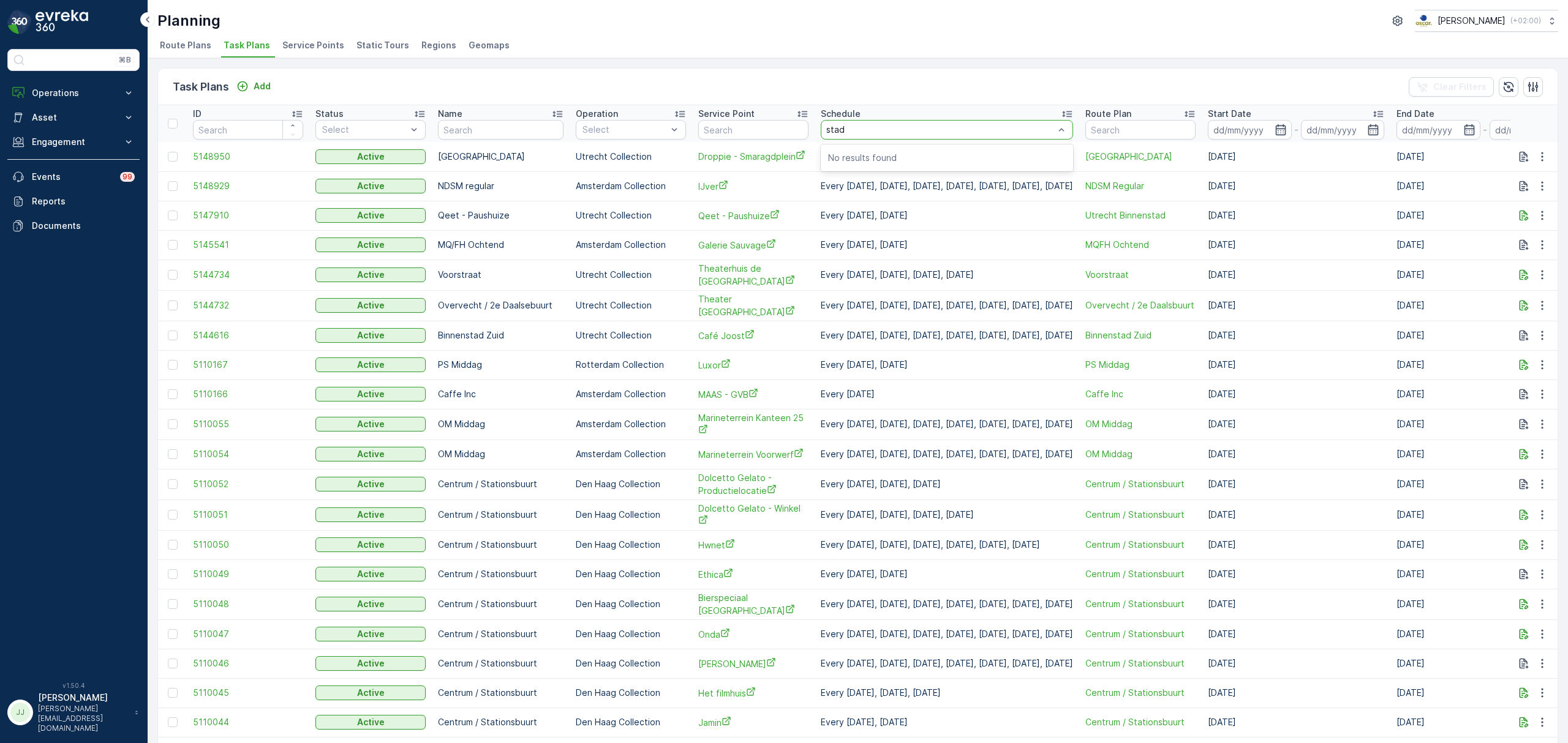
type input "stads"
drag, startPoint x: 846, startPoint y: 132, endPoint x: 769, endPoint y: 128, distance: 77.1
click at [769, 128] on tr "ID Status Select Name Operation Select Service Point Schedule 0 results availab…" at bounding box center [892, 124] width 1468 height 37
click at [750, 135] on input "text" at bounding box center [753, 130] width 110 height 19
type input "stads"
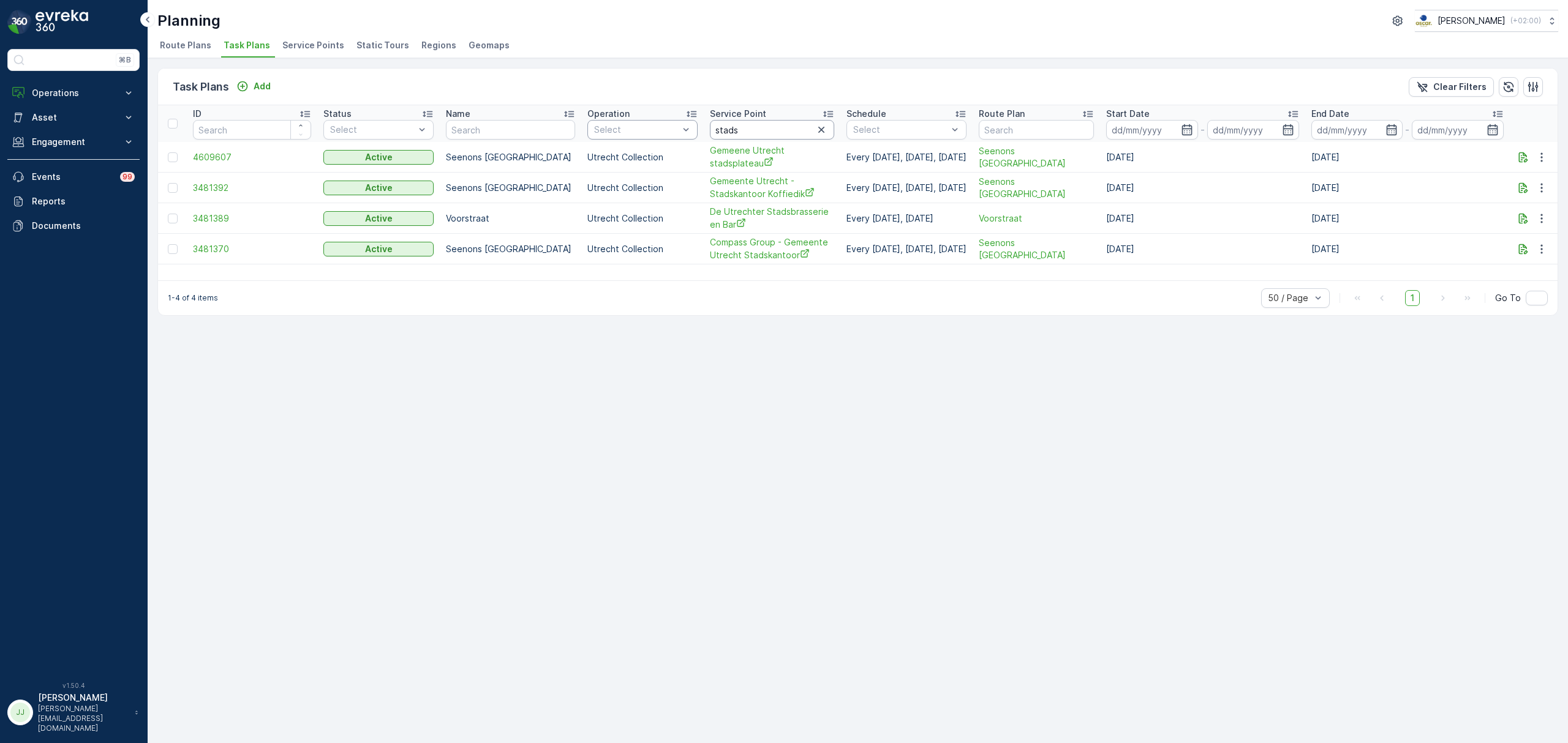
drag, startPoint x: 728, startPoint y: 133, endPoint x: 647, endPoint y: 130, distance: 81.1
click at [647, 130] on tr "ID Status Select Name Operation Select Service Point stads Schedule Select Rout…" at bounding box center [858, 124] width 1400 height 37
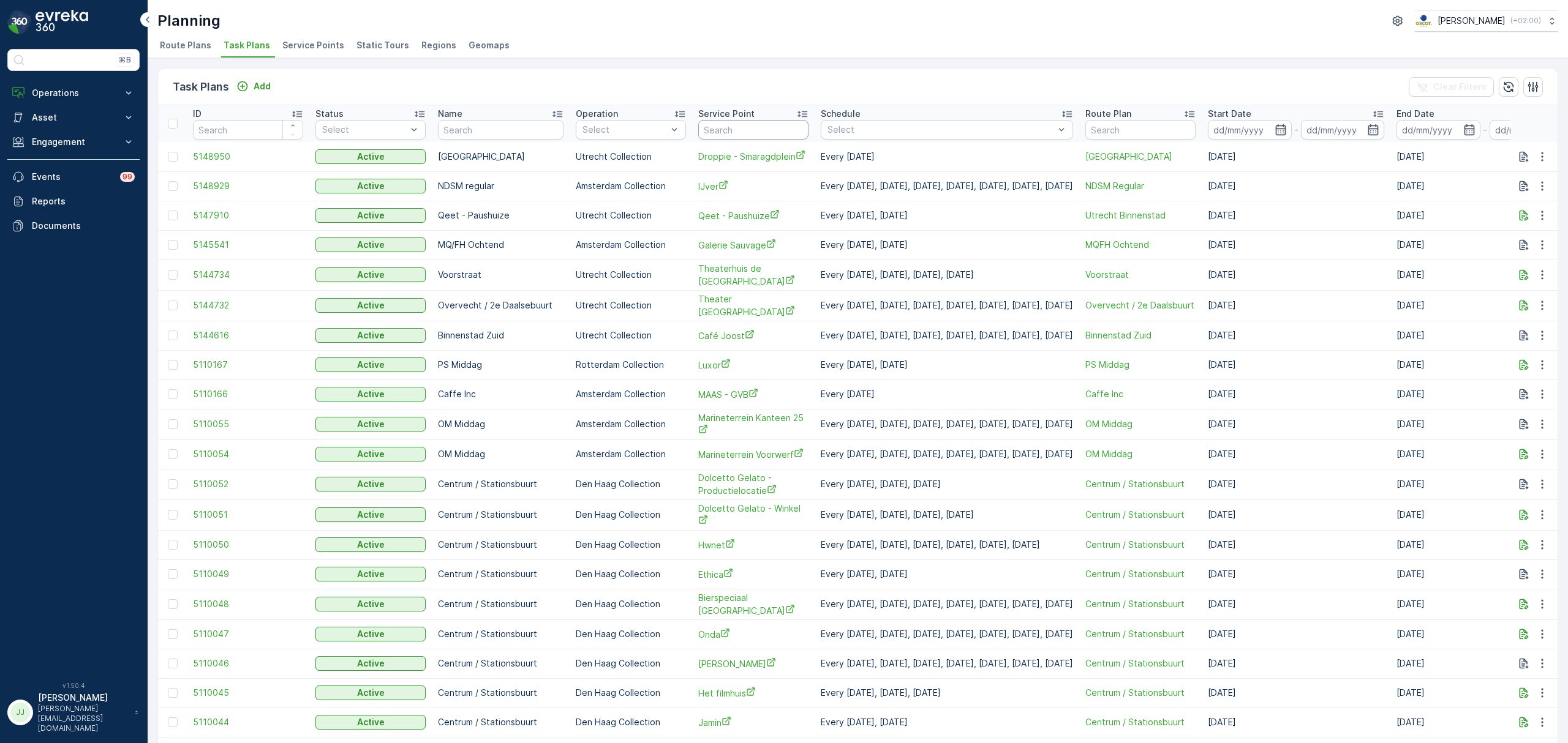
click at [748, 133] on input "text" at bounding box center [753, 130] width 110 height 19
click at [457, 122] on input "text" at bounding box center [501, 130] width 126 height 19
type input "leids"
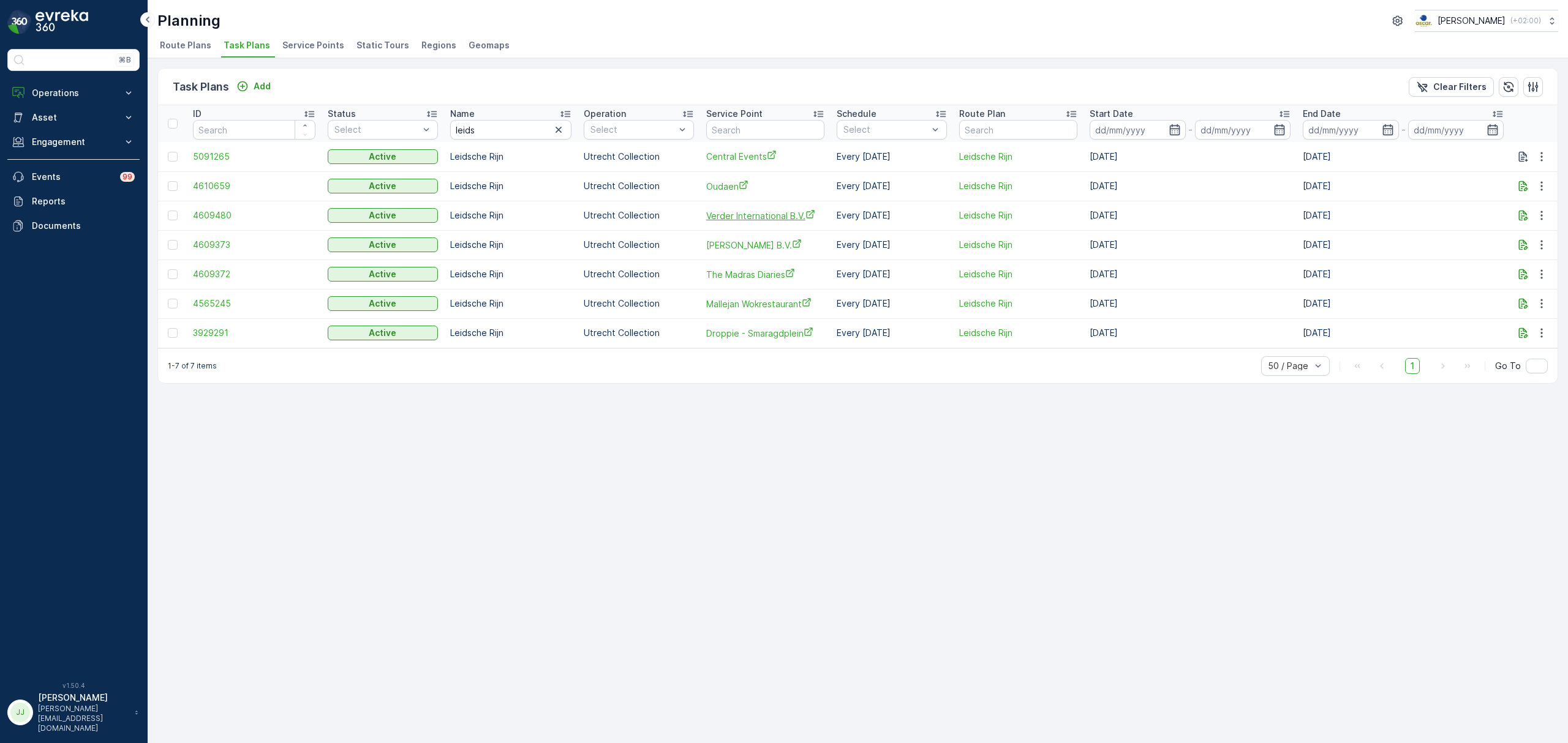
click at [775, 217] on span "Verder International B.V." at bounding box center [765, 216] width 118 height 13
click at [758, 275] on span "The Madras Diaries" at bounding box center [765, 275] width 118 height 13
click at [761, 249] on span "Sanju Roshin B.V." at bounding box center [765, 245] width 118 height 13
click at [740, 155] on span "Central Events" at bounding box center [765, 156] width 118 height 13
drag, startPoint x: 542, startPoint y: 128, endPoint x: 516, endPoint y: 128, distance: 26.0
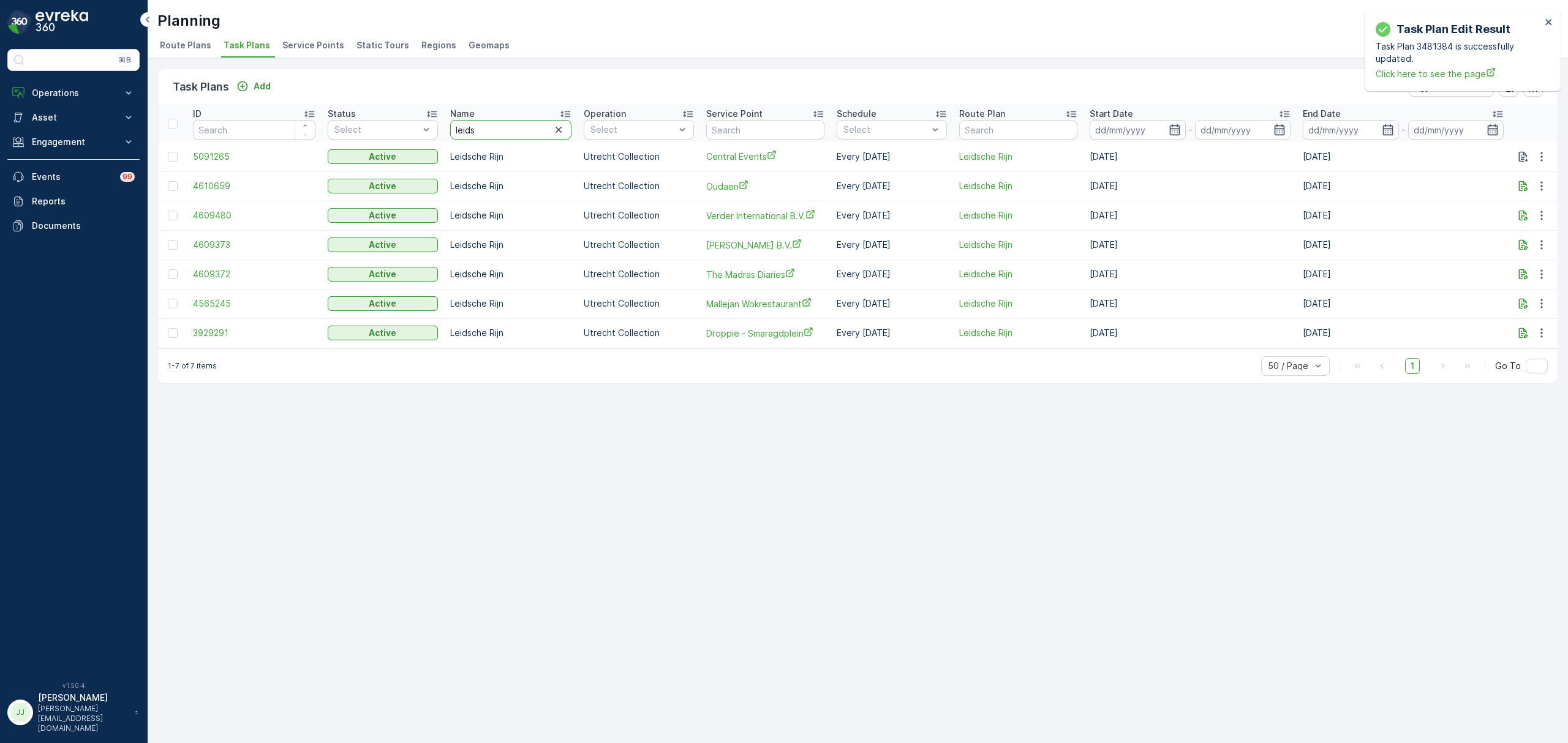
drag, startPoint x: 516, startPoint y: 128, endPoint x: 416, endPoint y: 118, distance: 100.5
click at [416, 118] on tr "ID Status Select Name leids Operation Select Service Point Schedule Select Rout…" at bounding box center [858, 124] width 1400 height 37
type input "cupp"
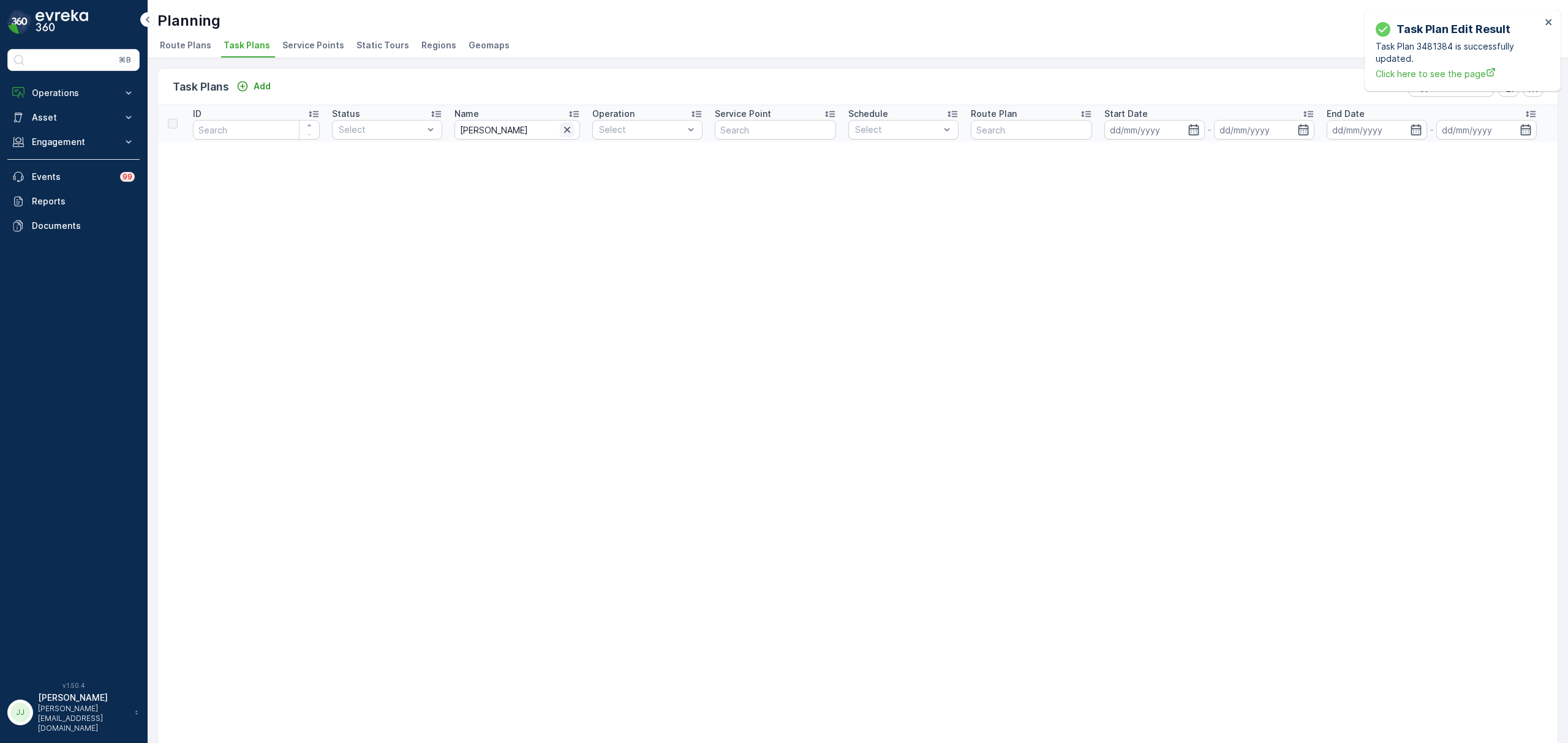
click at [566, 133] on icon "button" at bounding box center [566, 130] width 12 height 12
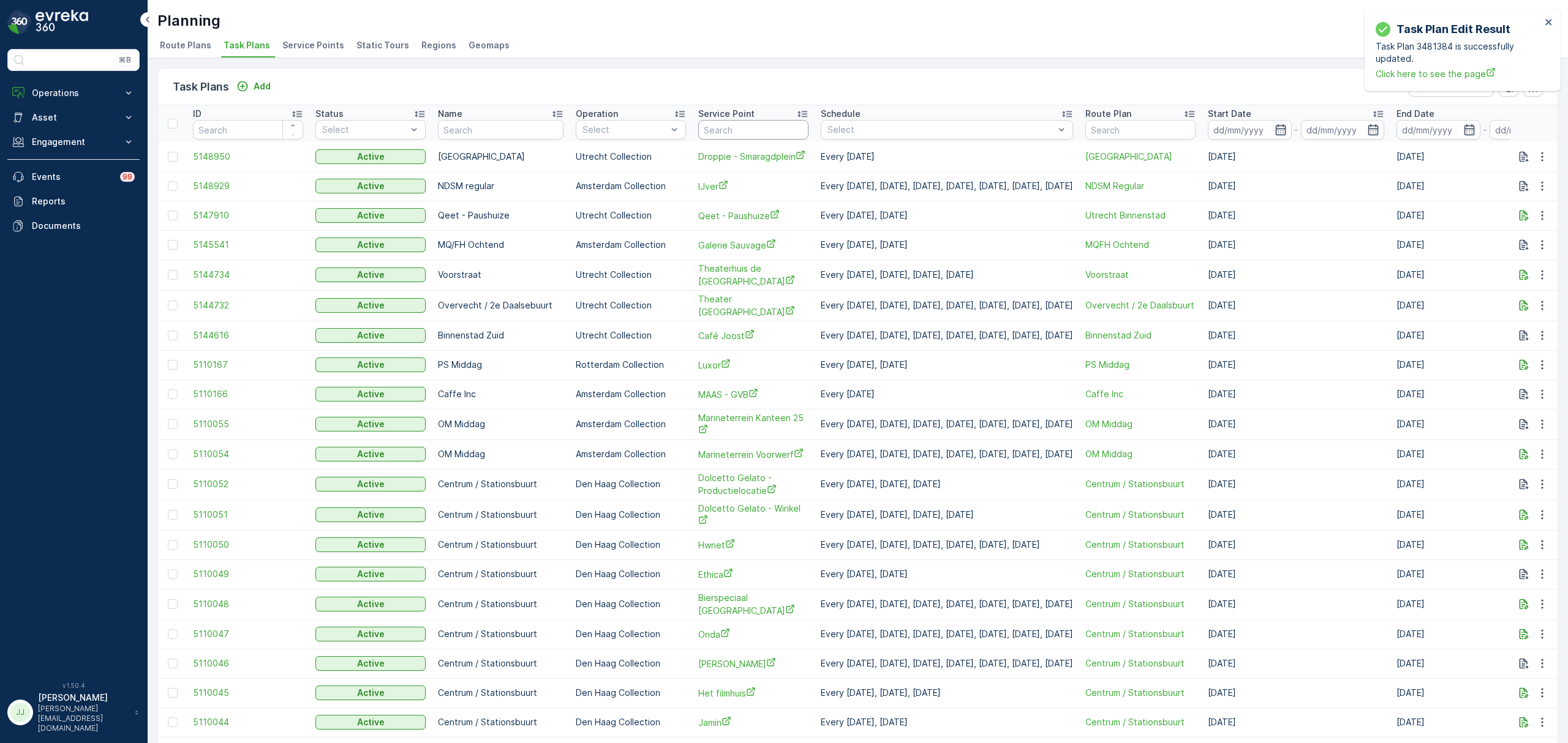
click at [698, 124] on input "text" at bounding box center [753, 130] width 110 height 19
type input "cupp"
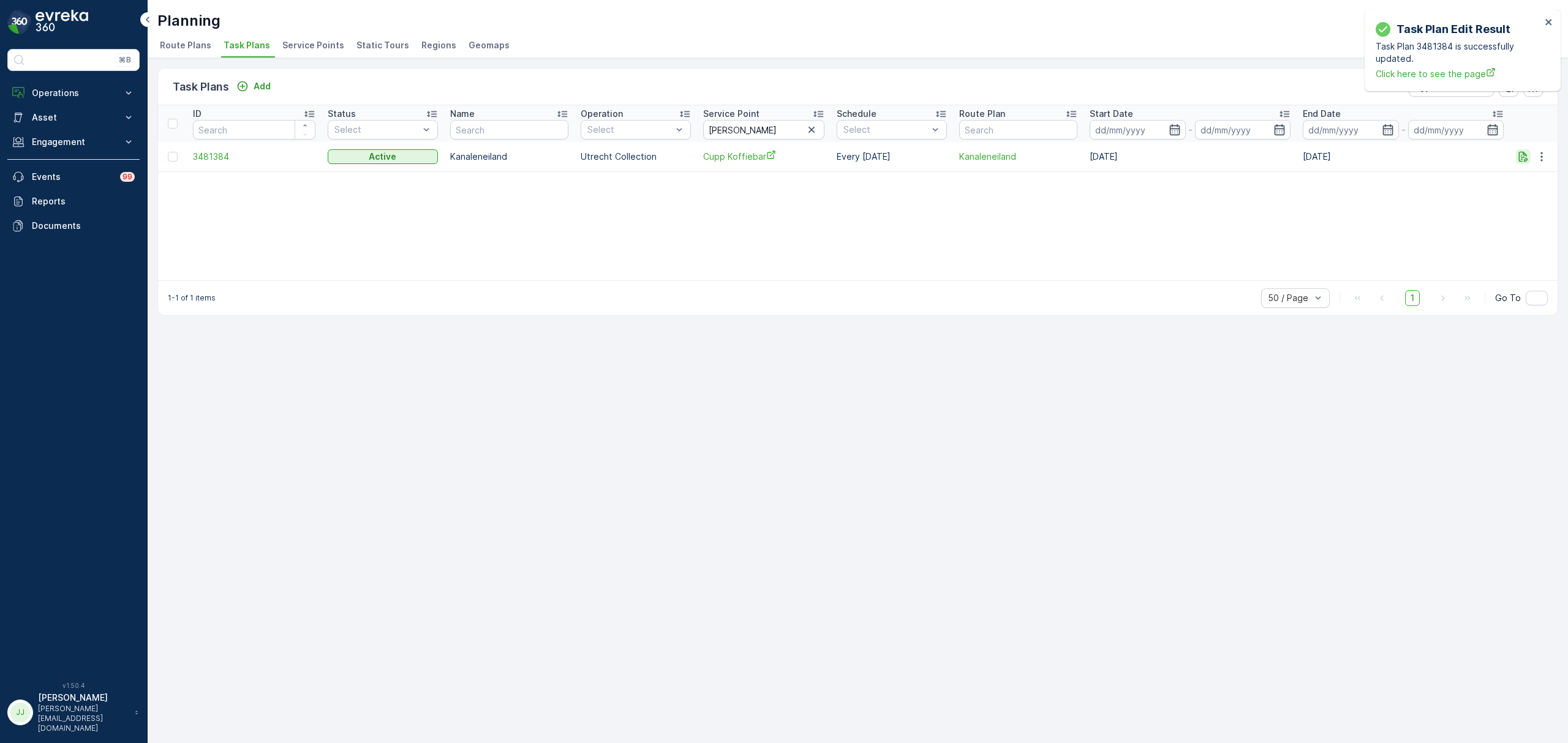
click at [1527, 156] on icon "button" at bounding box center [1523, 156] width 12 height 12
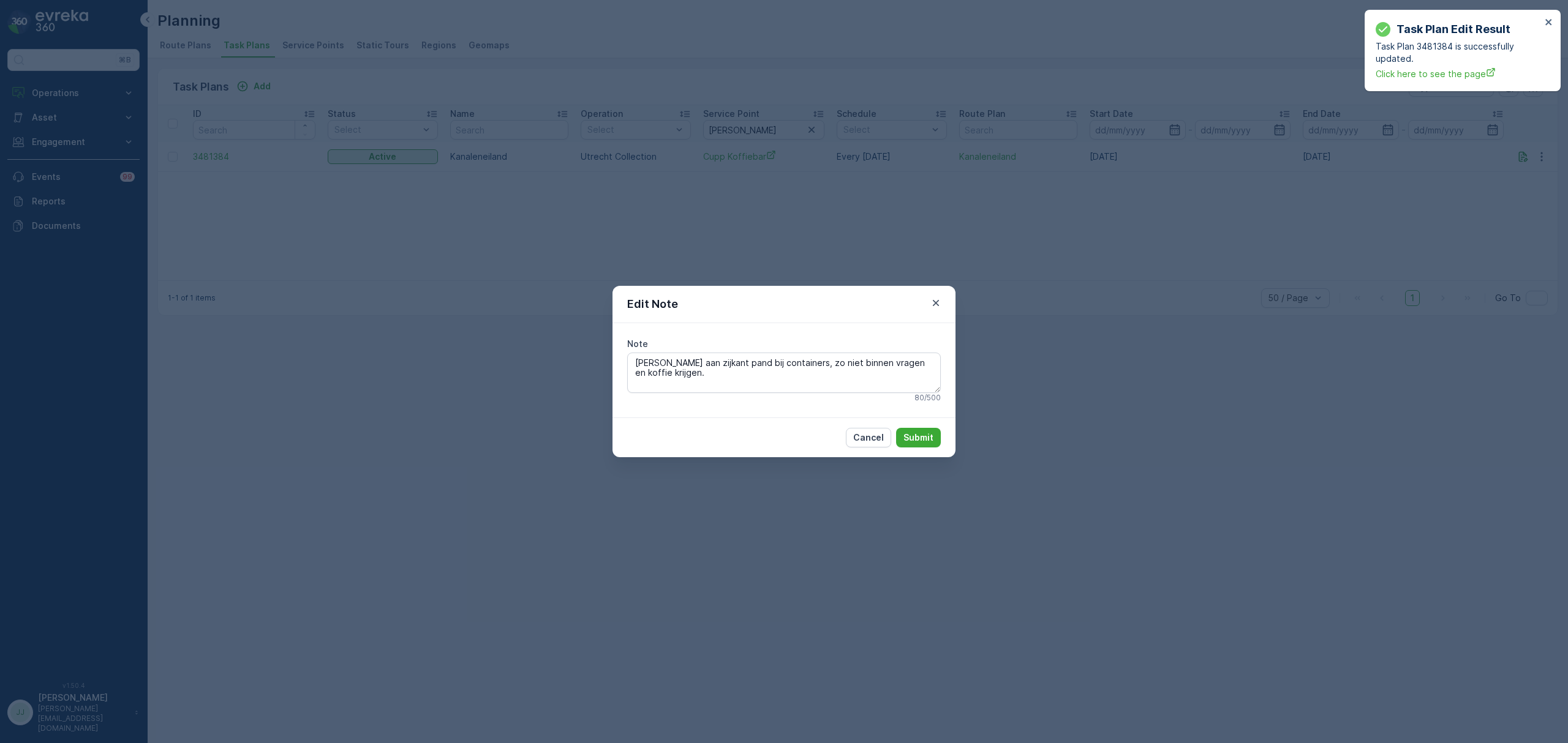
drag, startPoint x: 653, startPoint y: 361, endPoint x: 635, endPoint y: 350, distance: 21.1
click at [635, 350] on div "Note Bakken aan zijkant pand bij containers, zo niet binnen vragen en koffie kr…" at bounding box center [783, 370] width 314 height 65
click at [730, 395] on div "80 / 500" at bounding box center [783, 398] width 314 height 10
drag, startPoint x: 674, startPoint y: 382, endPoint x: 618, endPoint y: 352, distance: 63.5
click at [618, 353] on div "Note Bakken aan zijkant pand bij containers, zo niet binnen vragen en koffie kr…" at bounding box center [784, 370] width 342 height 94
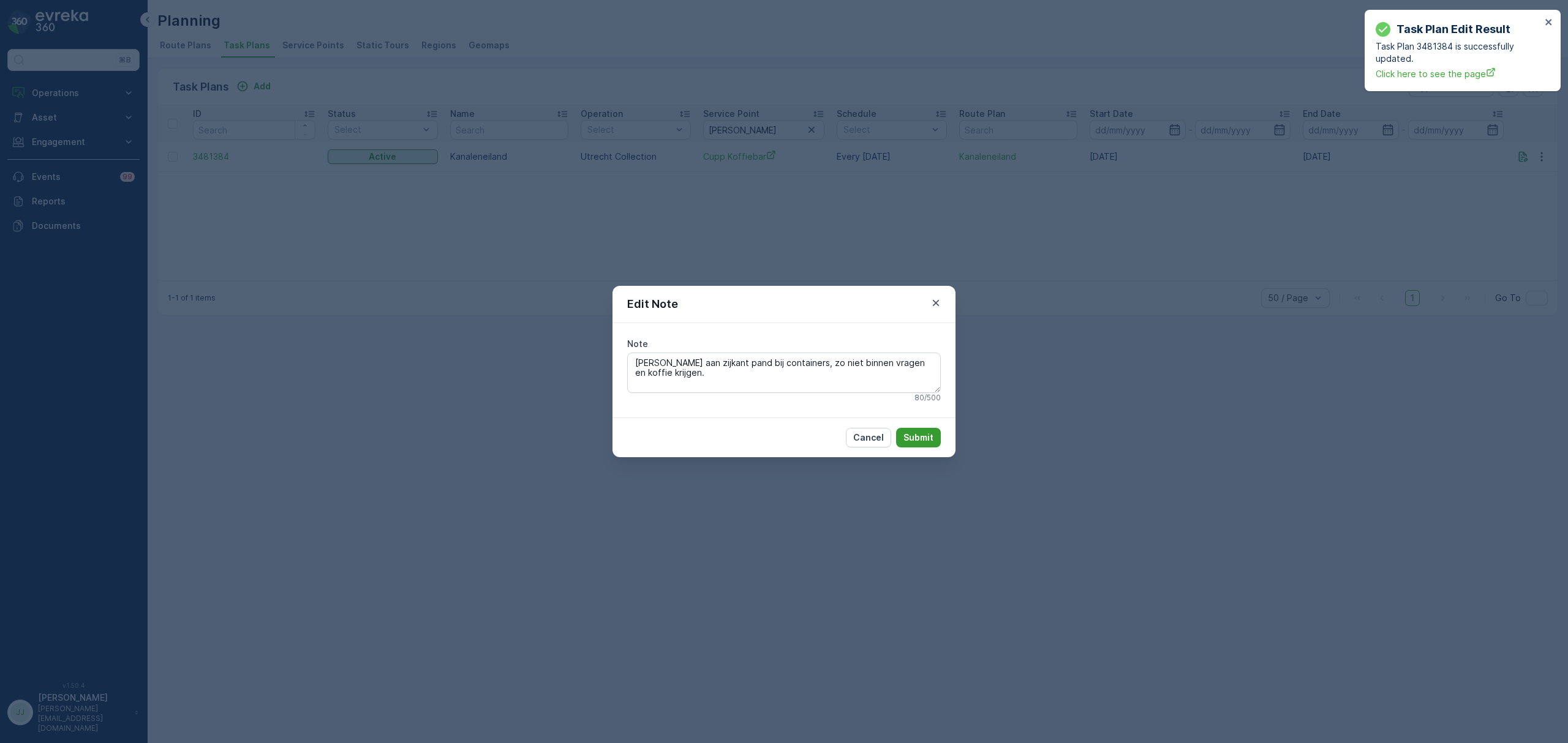
click at [919, 436] on p "Submit" at bounding box center [918, 437] width 30 height 12
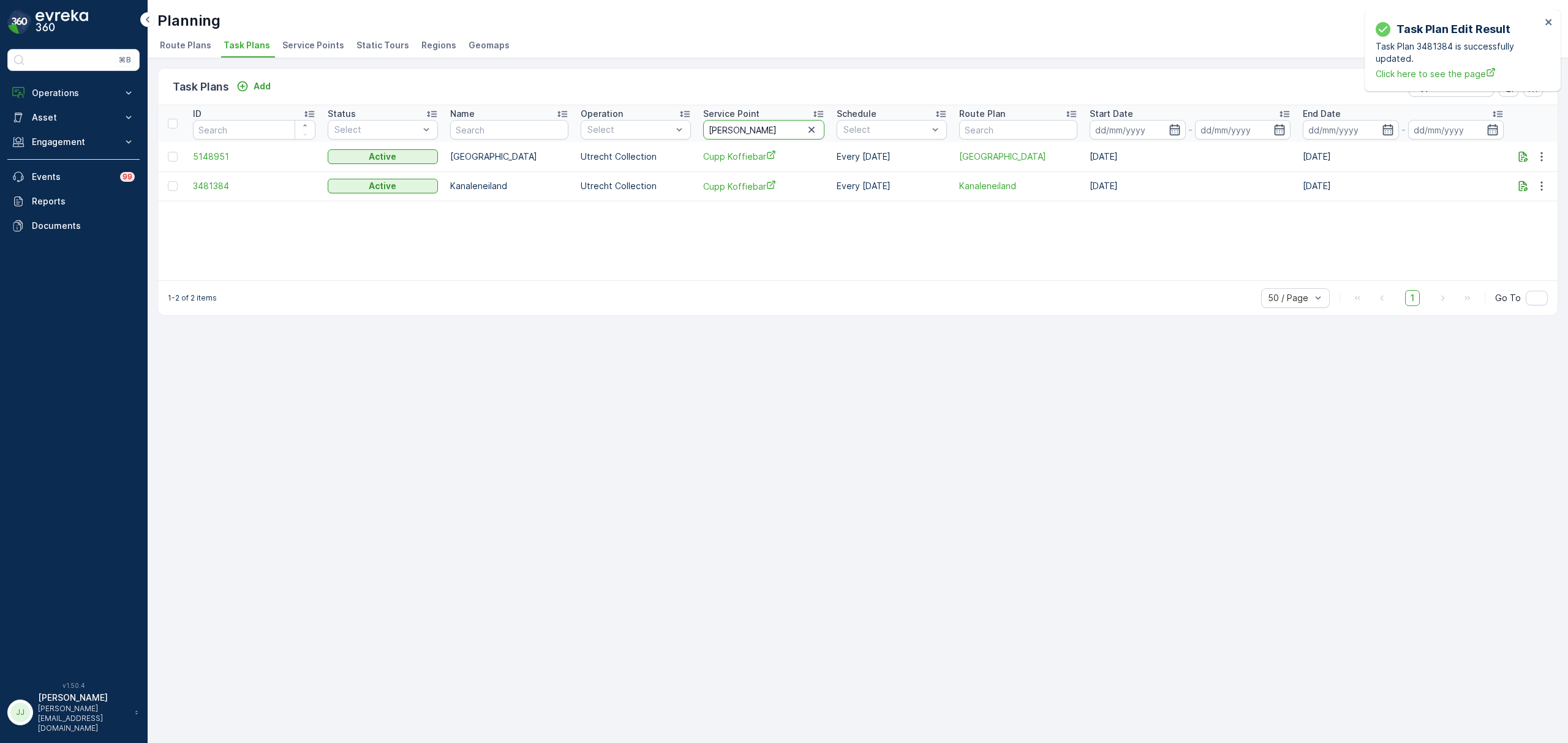
drag, startPoint x: 742, startPoint y: 128, endPoint x: 710, endPoint y: 128, distance: 32.0
click at [710, 128] on input "cupp" at bounding box center [763, 130] width 121 height 19
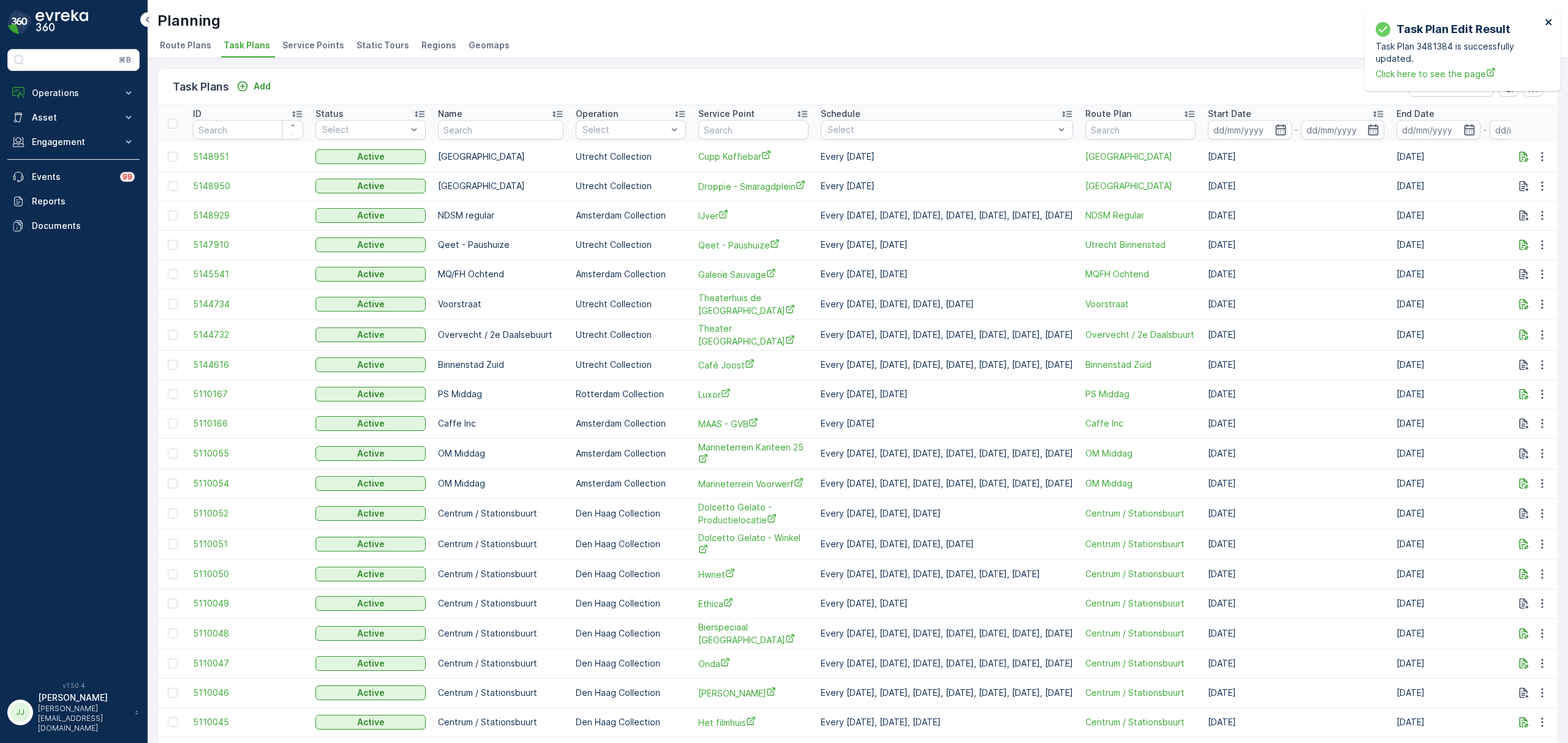
click at [1546, 23] on icon "close" at bounding box center [1548, 22] width 6 height 6
click at [516, 135] on input "text" at bounding box center [501, 130] width 126 height 19
type input "kanalen"
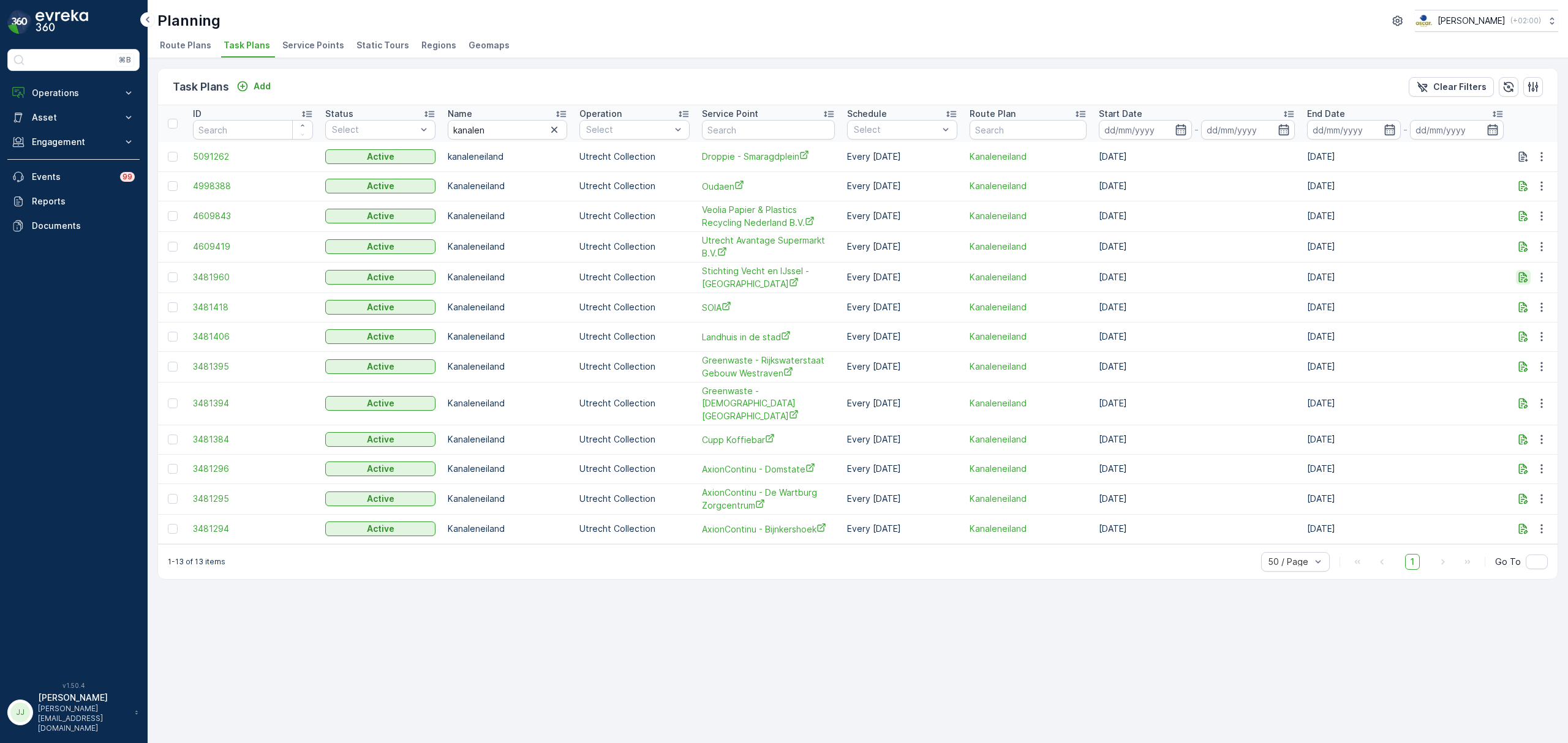
click at [1523, 283] on icon "button" at bounding box center [1523, 277] width 12 height 12
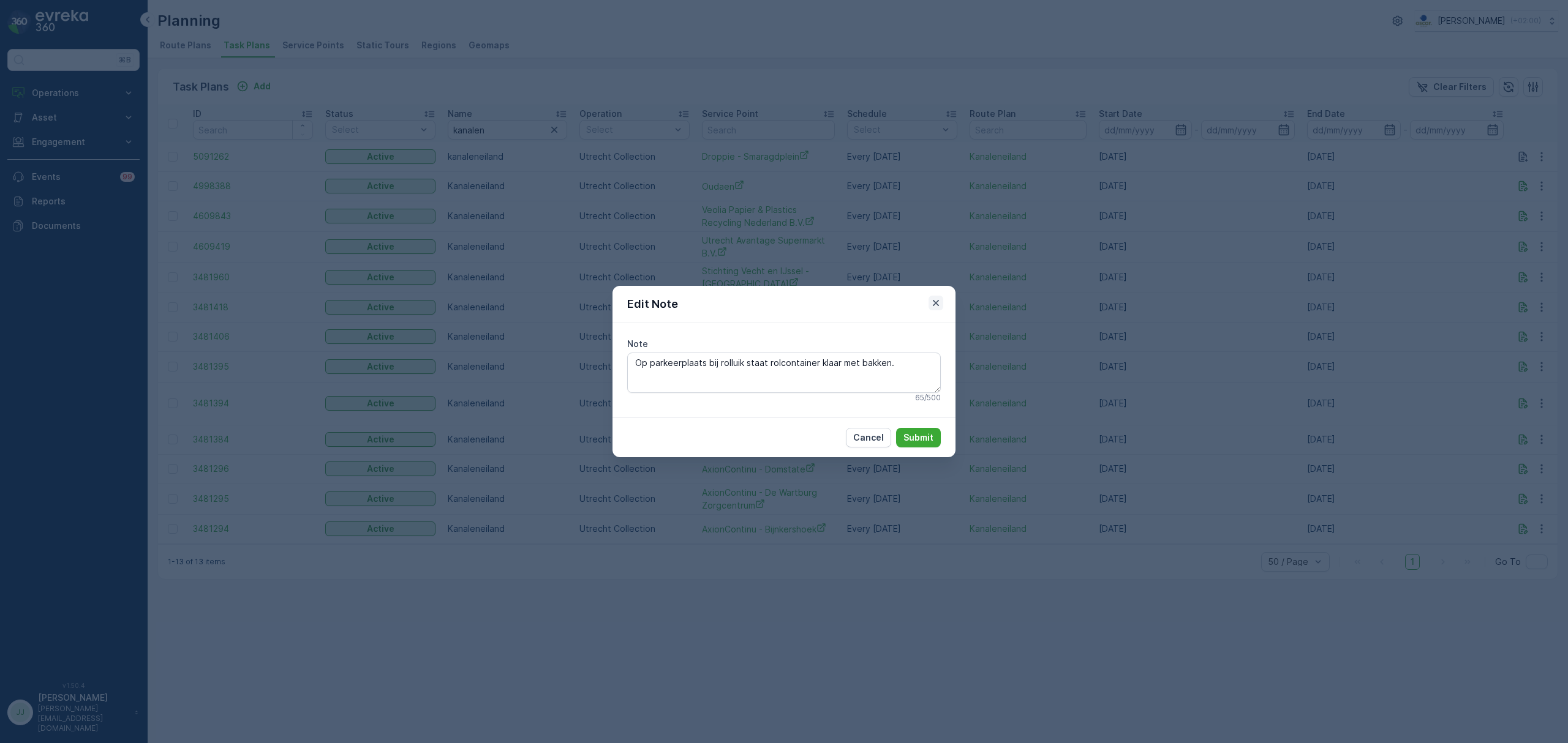
click at [939, 303] on icon "button" at bounding box center [935, 303] width 12 height 12
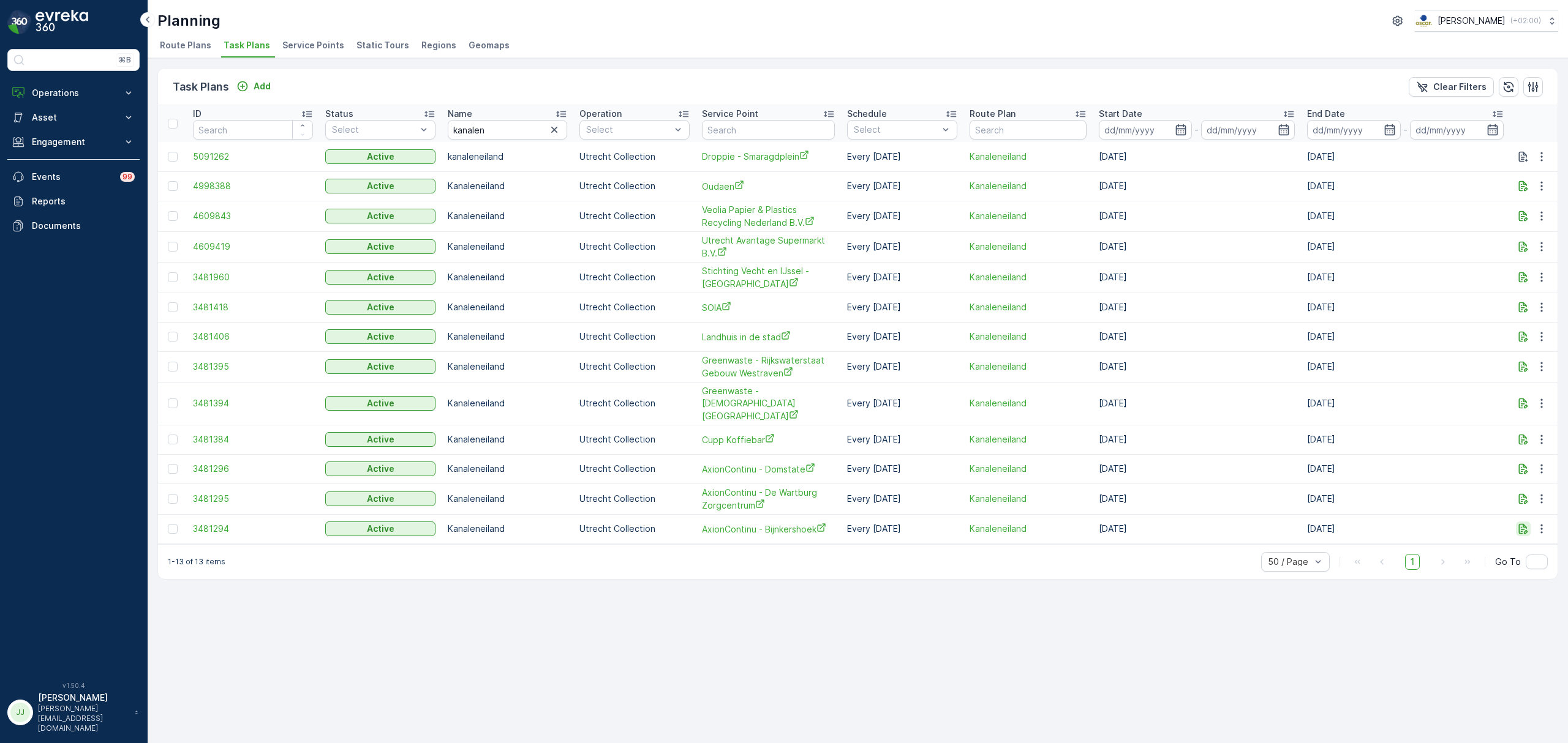
click at [1517, 523] on icon "button" at bounding box center [1523, 528] width 12 height 12
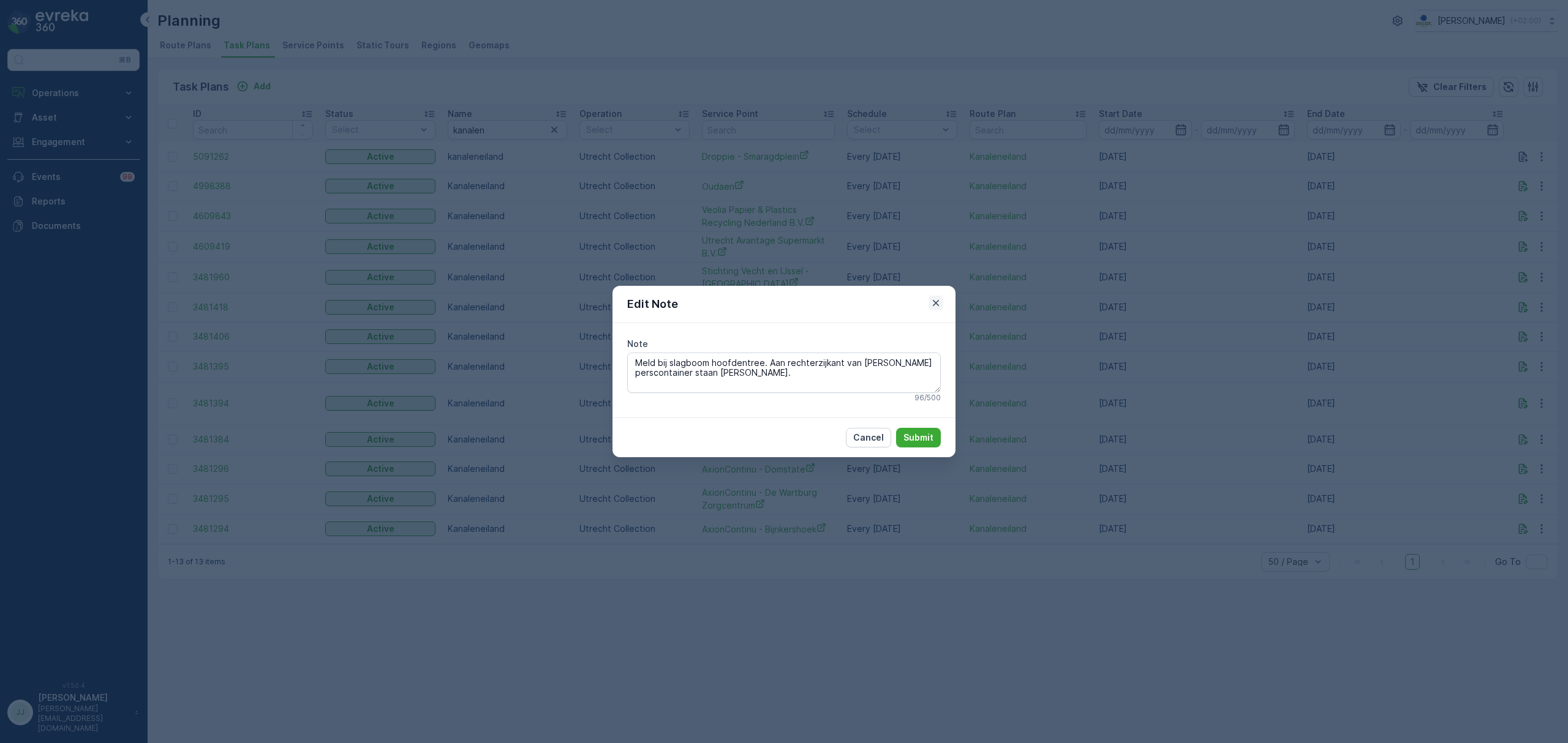
click at [939, 299] on icon "button" at bounding box center [935, 303] width 12 height 12
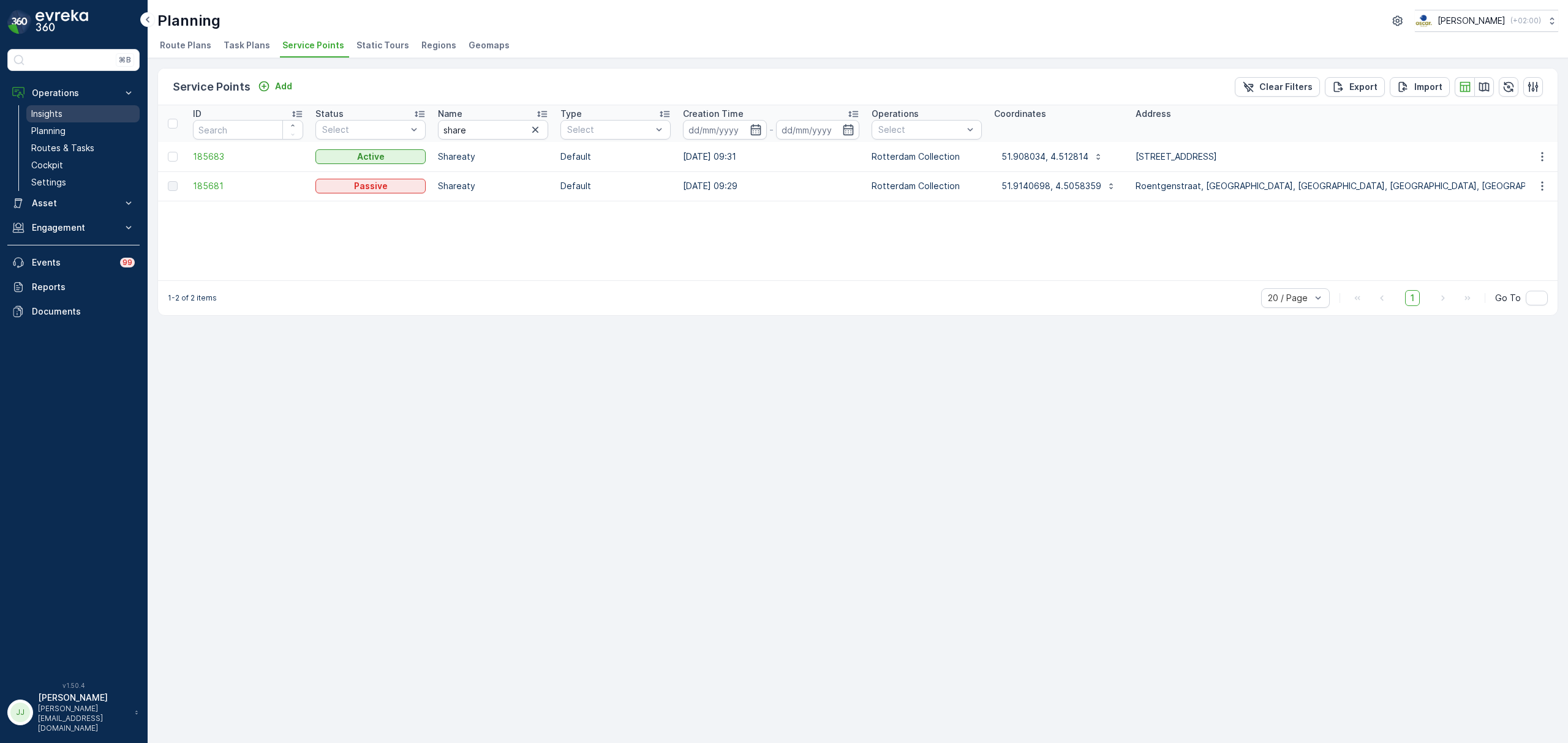
click at [97, 105] on link "Insights" at bounding box center [82, 114] width 113 height 18
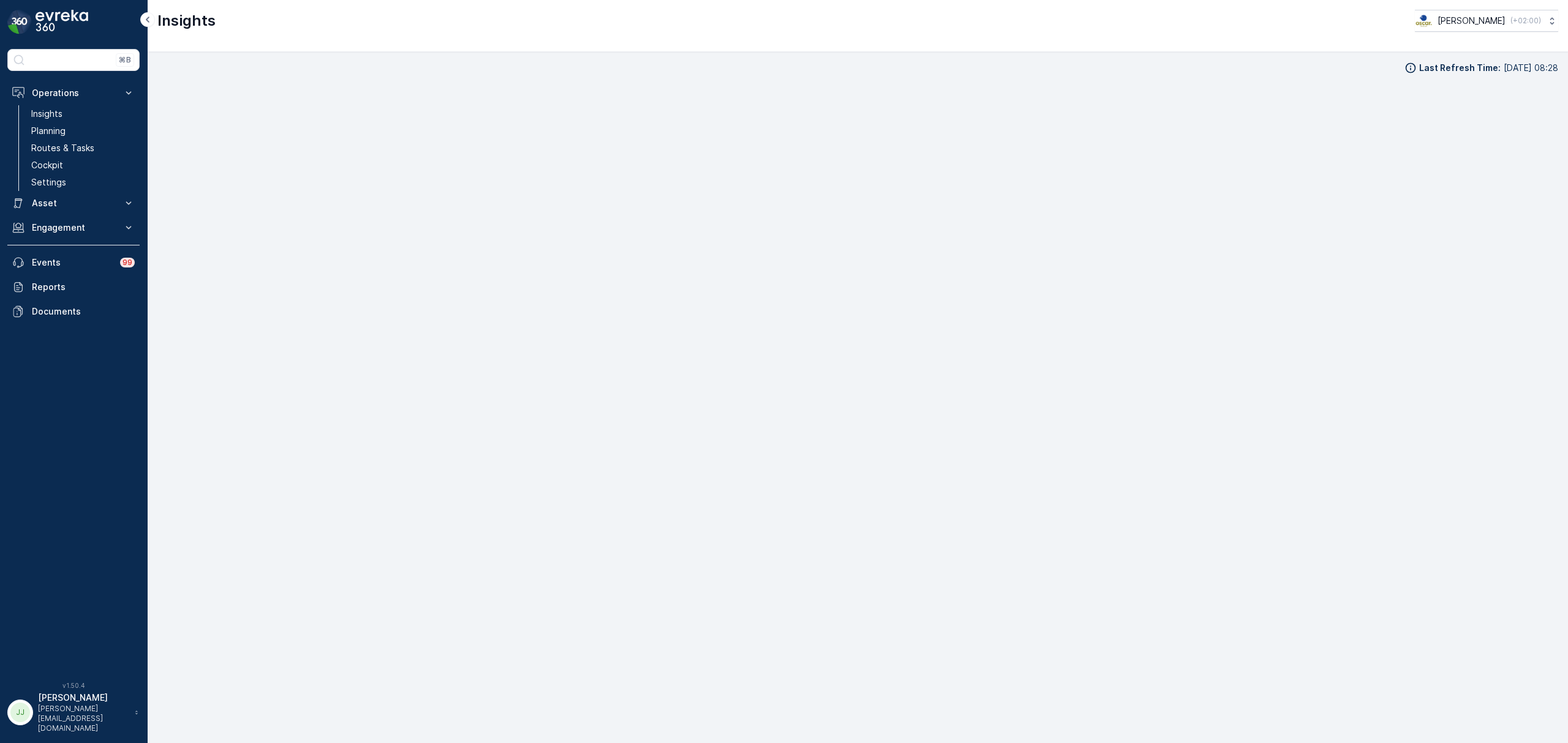
scroll to position [18, 0]
click at [79, 126] on link "Planning" at bounding box center [82, 130] width 113 height 18
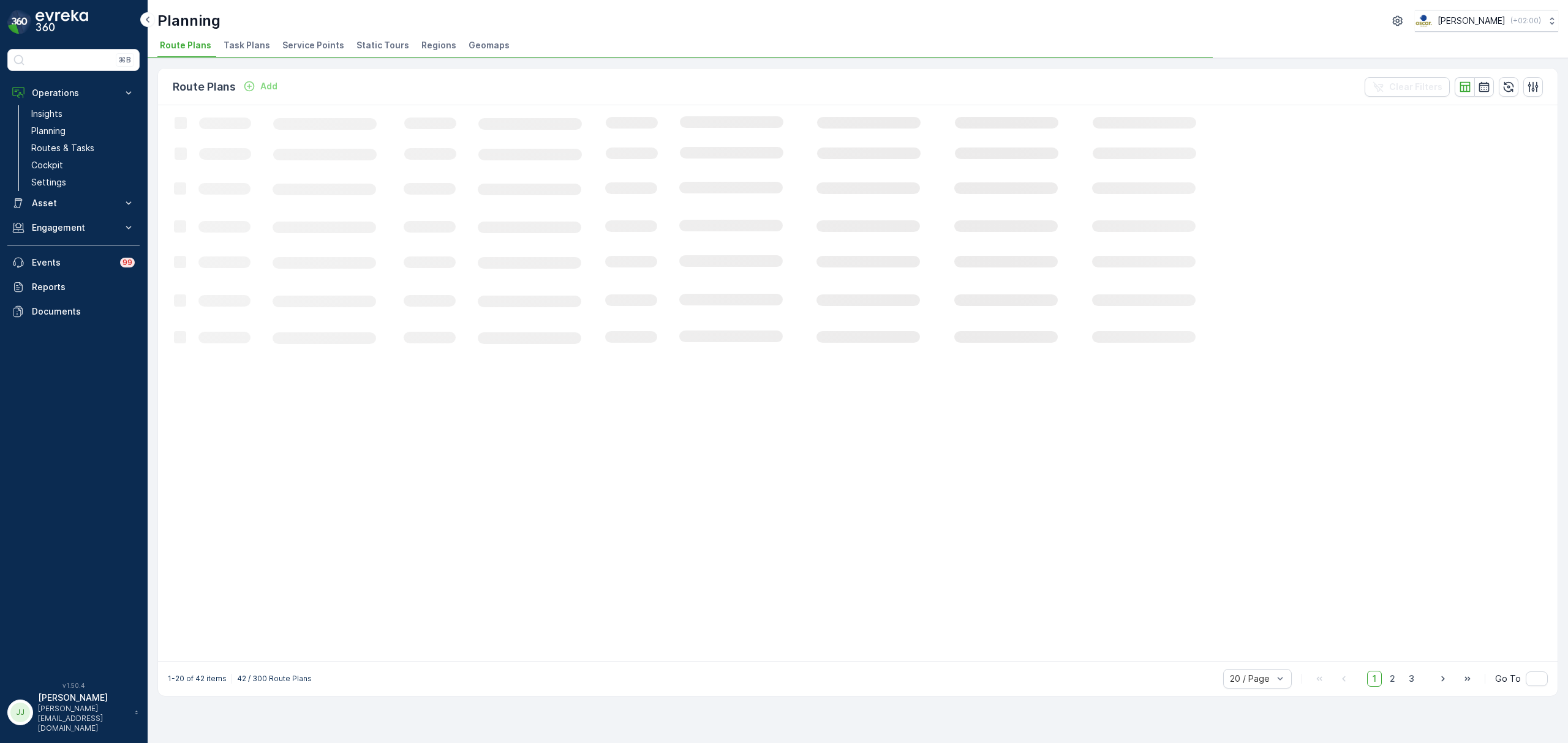
click at [253, 50] on span "Task Plans" at bounding box center [246, 44] width 46 height 12
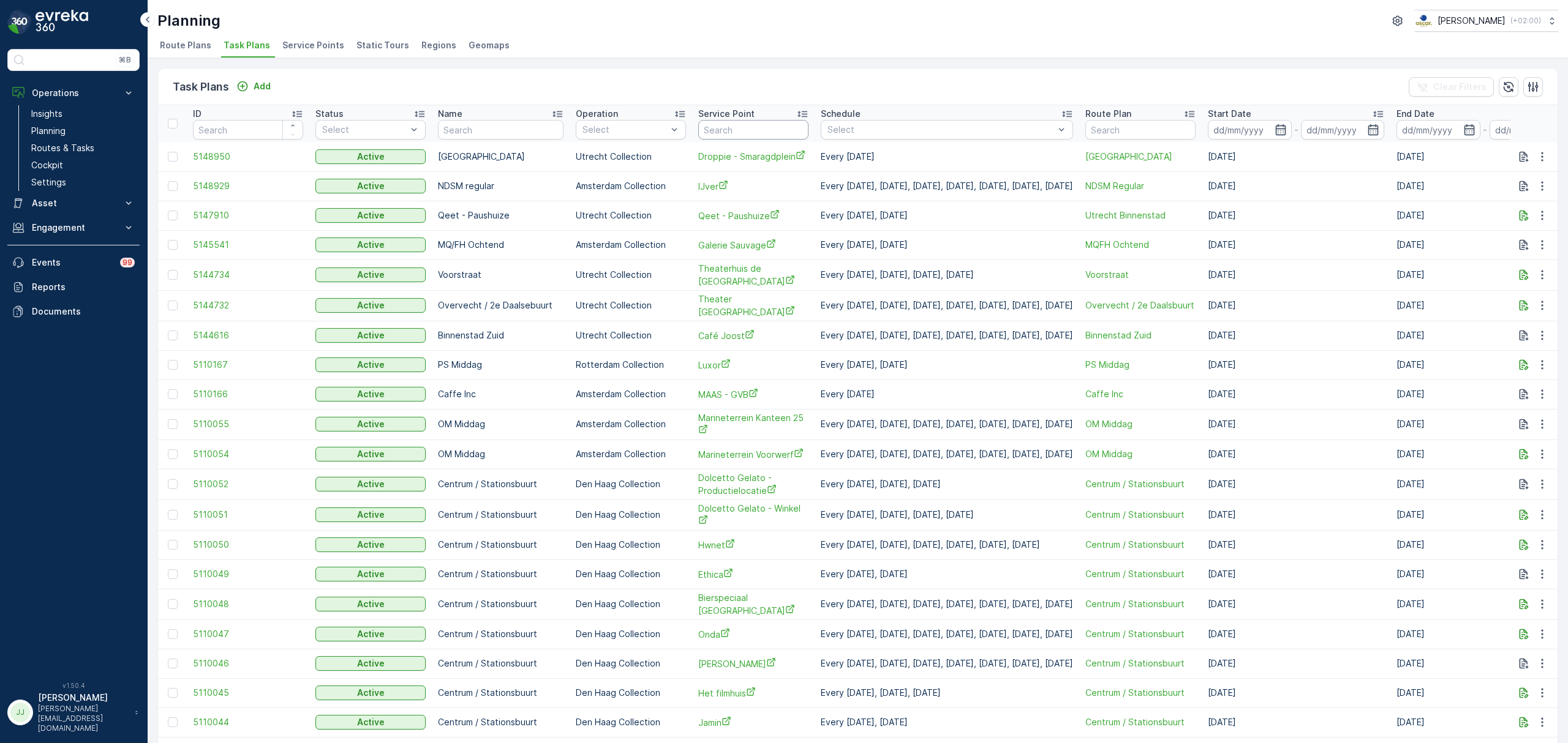
click at [754, 130] on input "text" at bounding box center [753, 130] width 110 height 19
type input "oudae"
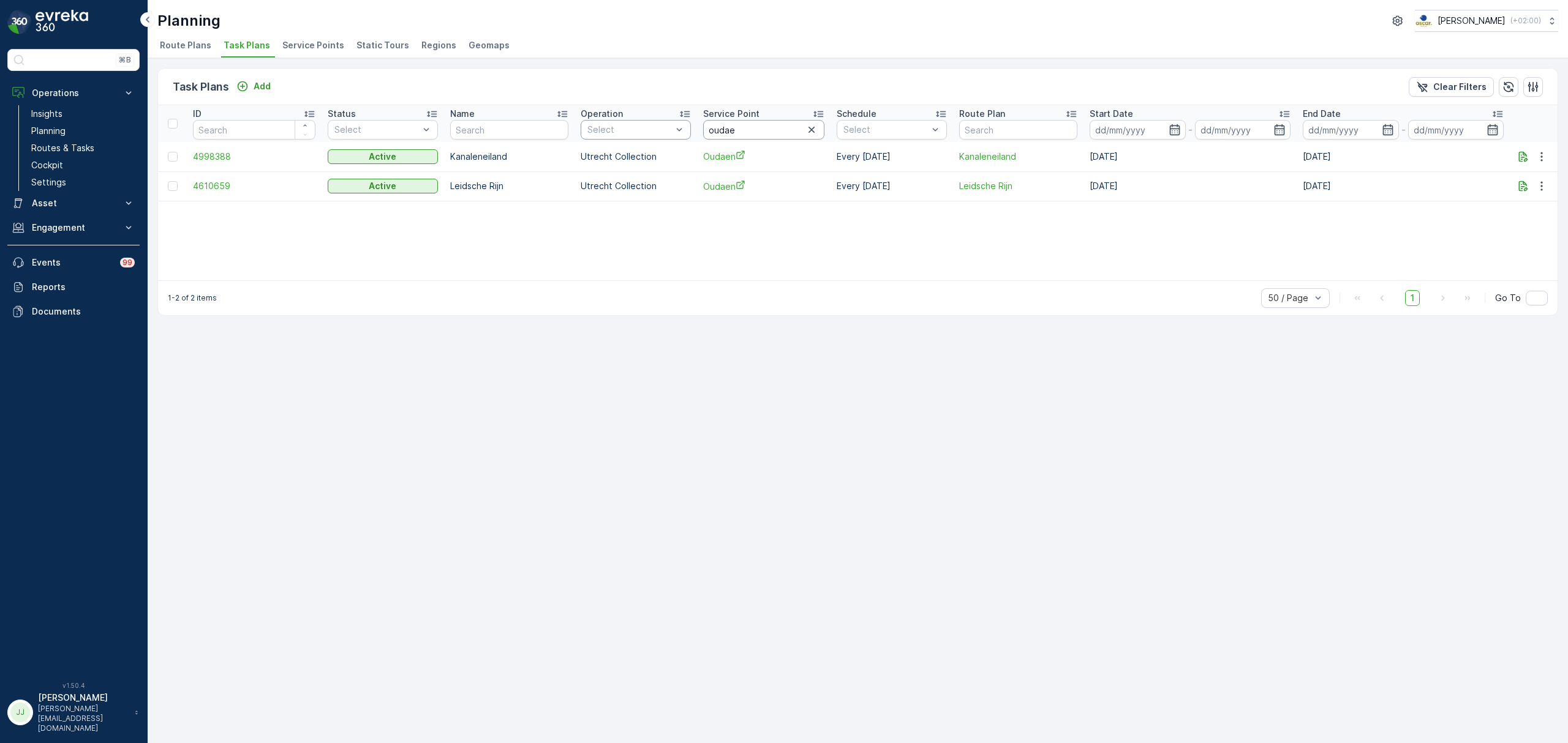
drag, startPoint x: 755, startPoint y: 126, endPoint x: 625, endPoint y: 132, distance: 130.1
click at [625, 132] on tr "ID Status Select Name Operation Select Service Point oudae Schedule Select Rout…" at bounding box center [858, 124] width 1400 height 37
type input "cupp"
click at [1544, 155] on icon "button" at bounding box center [1541, 156] width 12 height 12
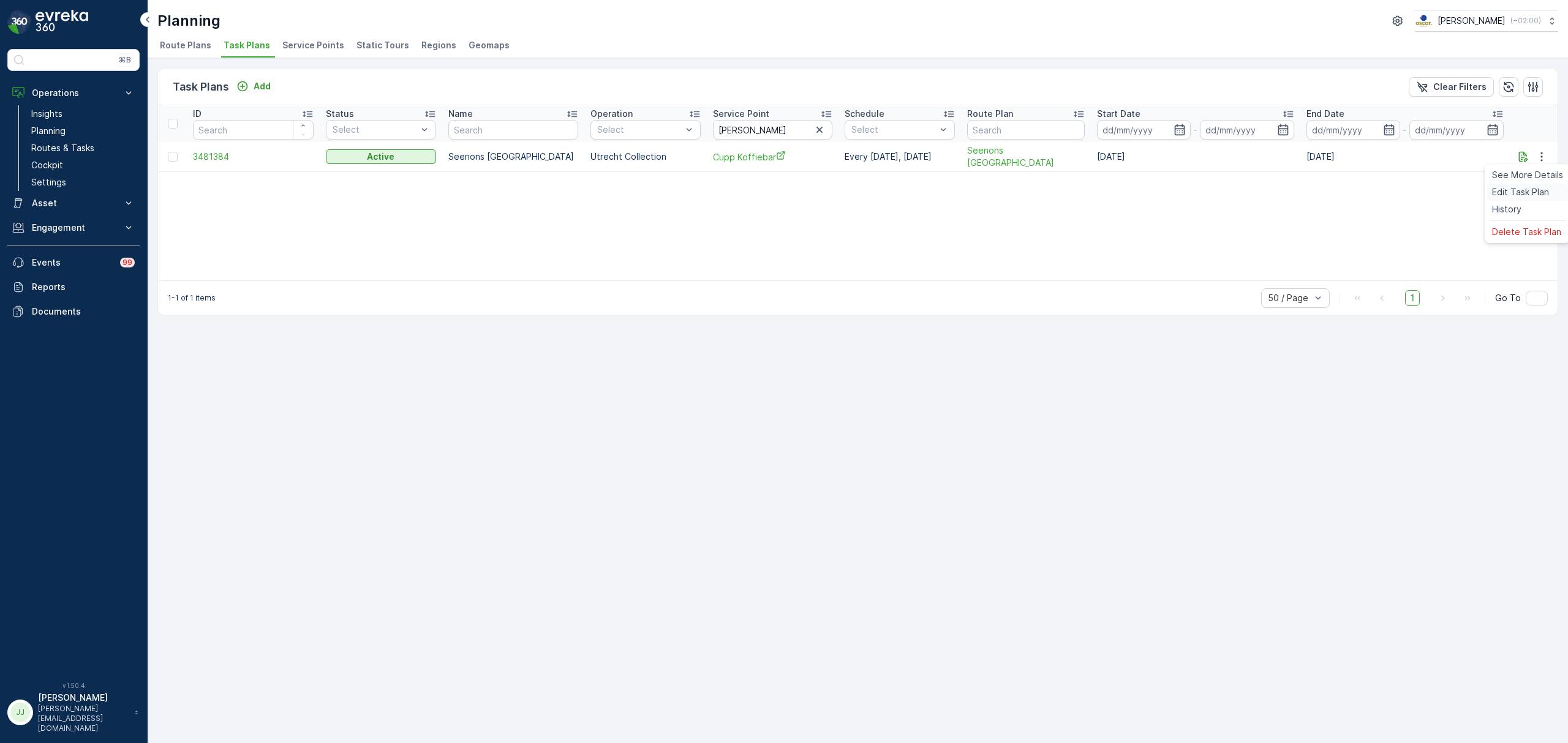
click at [1520, 192] on span "Edit Task Plan" at bounding box center [1521, 192] width 57 height 12
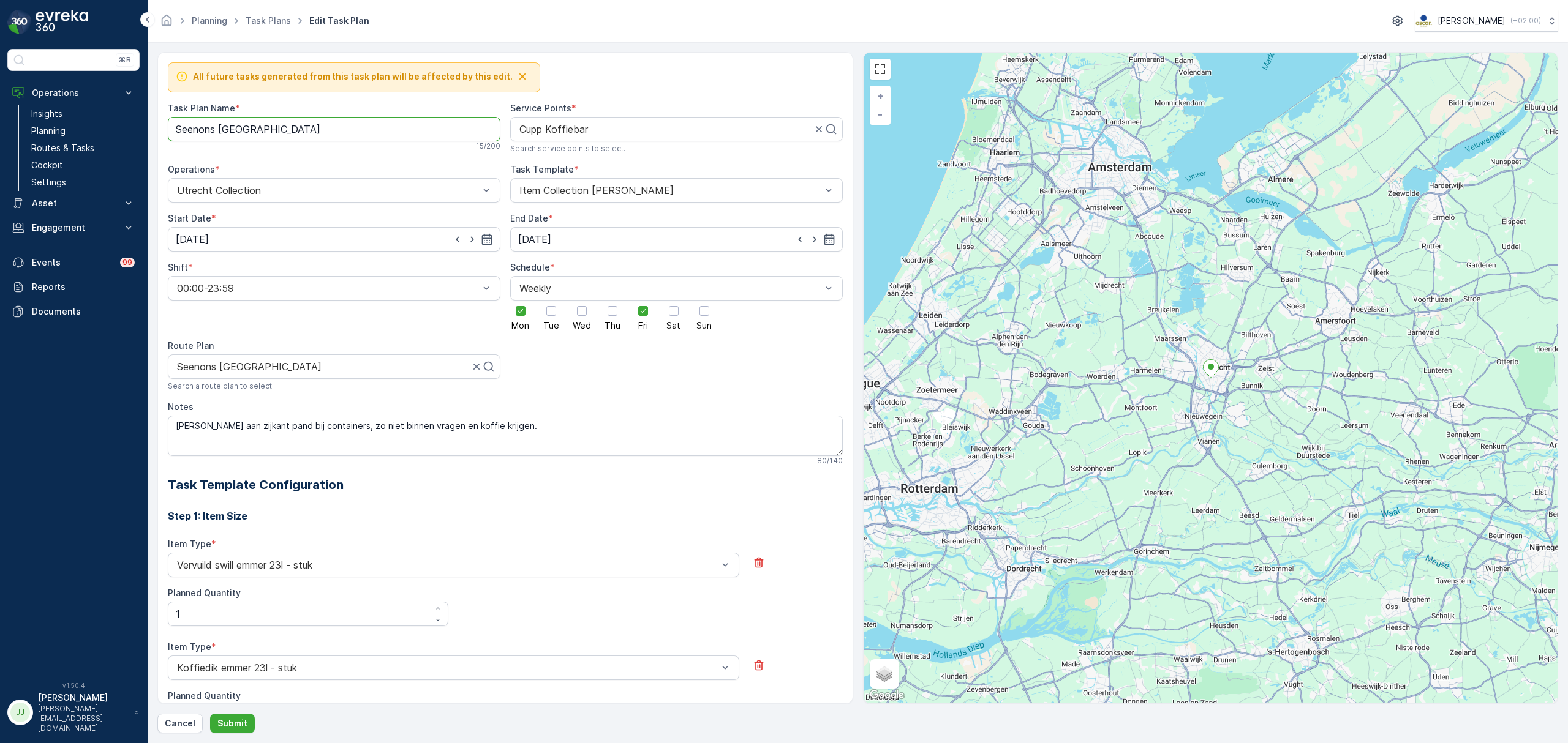
drag, startPoint x: 243, startPoint y: 130, endPoint x: 157, endPoint y: 126, distance: 86.1
click at [157, 130] on div "All future tasks generated from this task plan will be affected by this edit. T…" at bounding box center [505, 378] width 696 height 652
type Name "Kanaleneiland"
click at [404, 368] on div at bounding box center [329, 366] width 306 height 11
type input "kanalen"
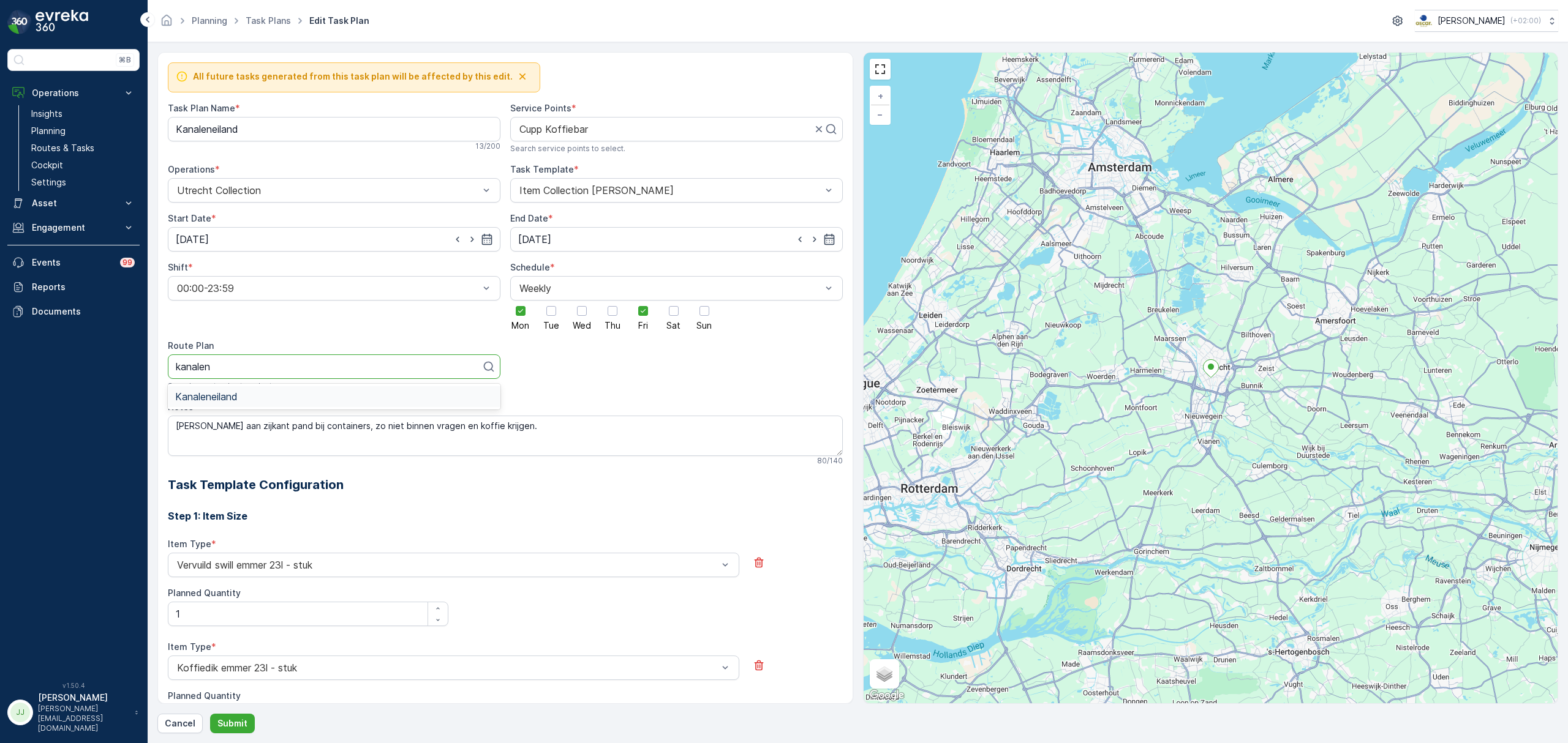
click at [280, 404] on div "Kanaleneiland" at bounding box center [333, 396] width 332 height 20
drag, startPoint x: 606, startPoint y: 310, endPoint x: 551, endPoint y: 312, distance: 55.0
click at [605, 310] on div at bounding box center [612, 311] width 20 height 20
click at [613, 301] on input "Thu" at bounding box center [613, 301] width 0 height 0
click at [524, 314] on div at bounding box center [520, 311] width 20 height 20
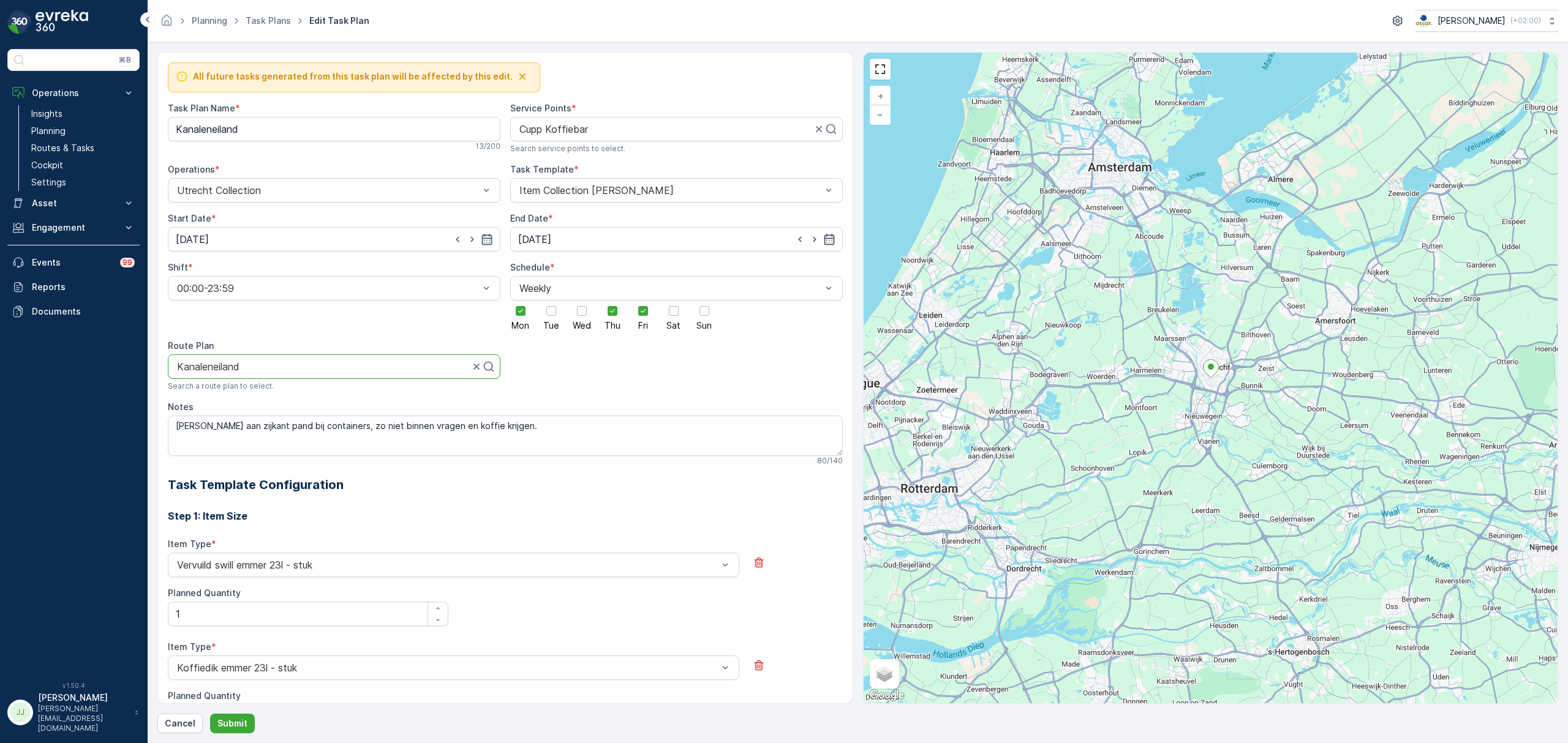
click at [520, 301] on input "Mon" at bounding box center [520, 301] width 0 height 0
click at [645, 315] on icon at bounding box center [642, 310] width 8 height 8
click at [643, 301] on input "Fri" at bounding box center [643, 301] width 0 height 0
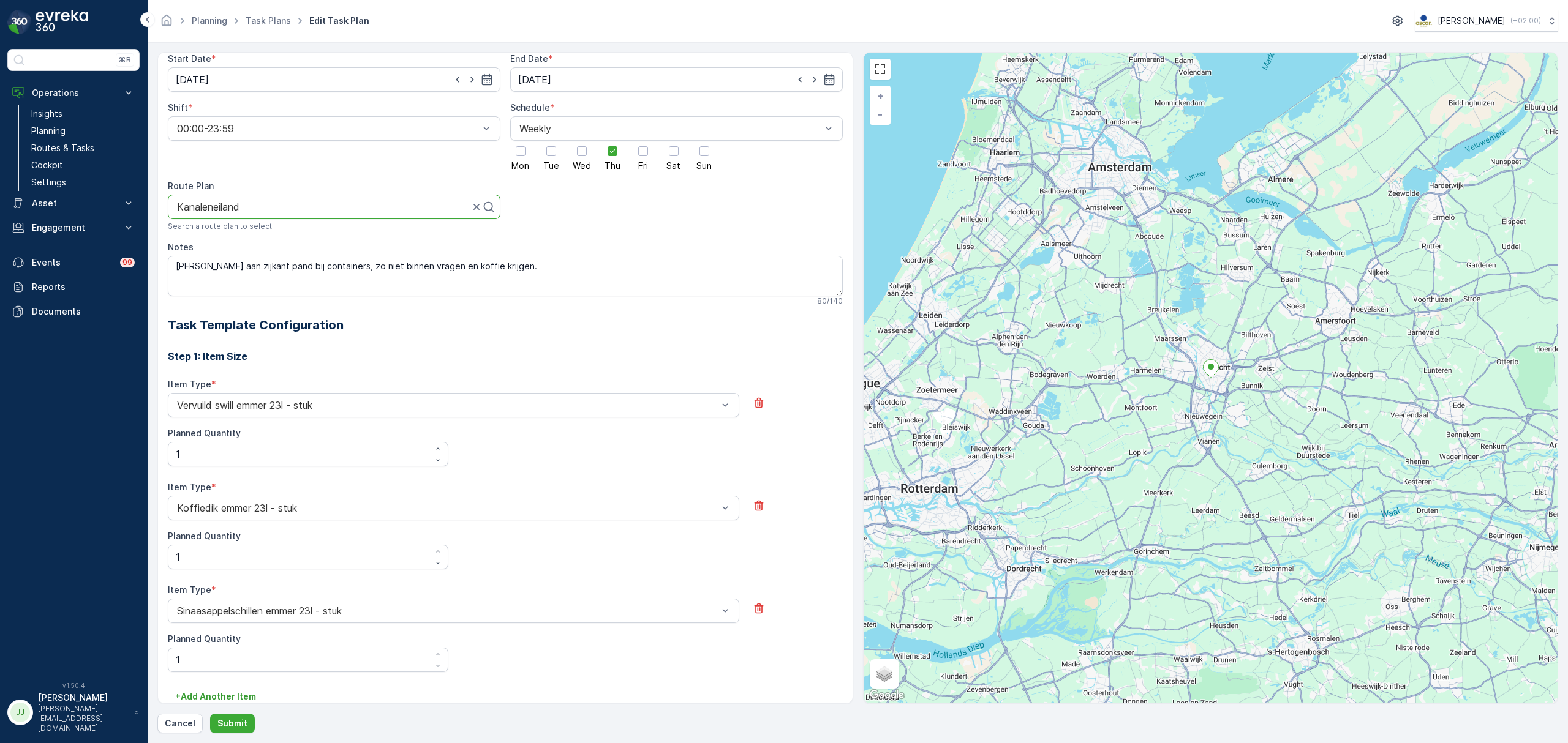
scroll to position [245, 0]
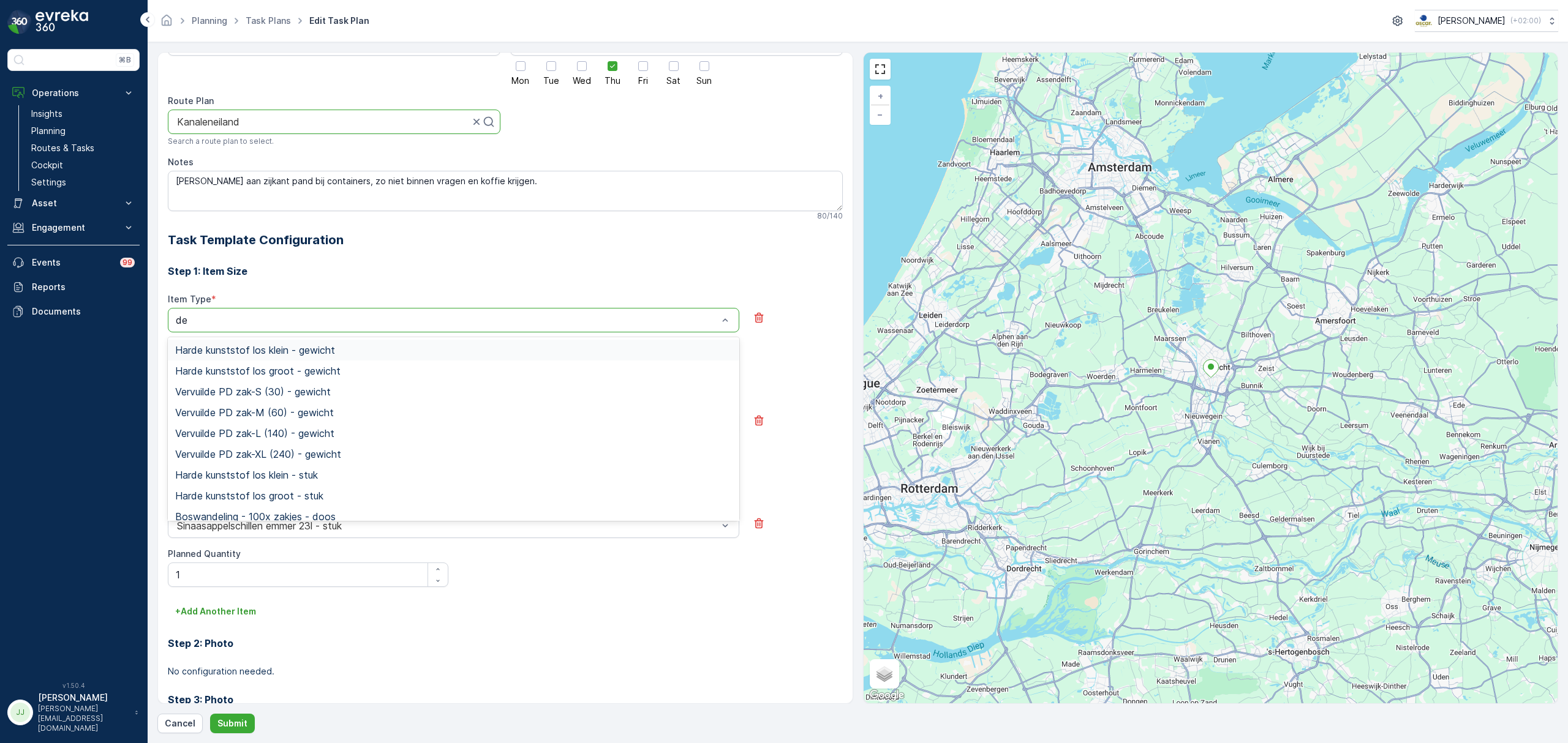
type input "d"
type input "swill"
click at [228, 495] on span "Swill emmer 23l - stuk" at bounding box center [224, 498] width 99 height 11
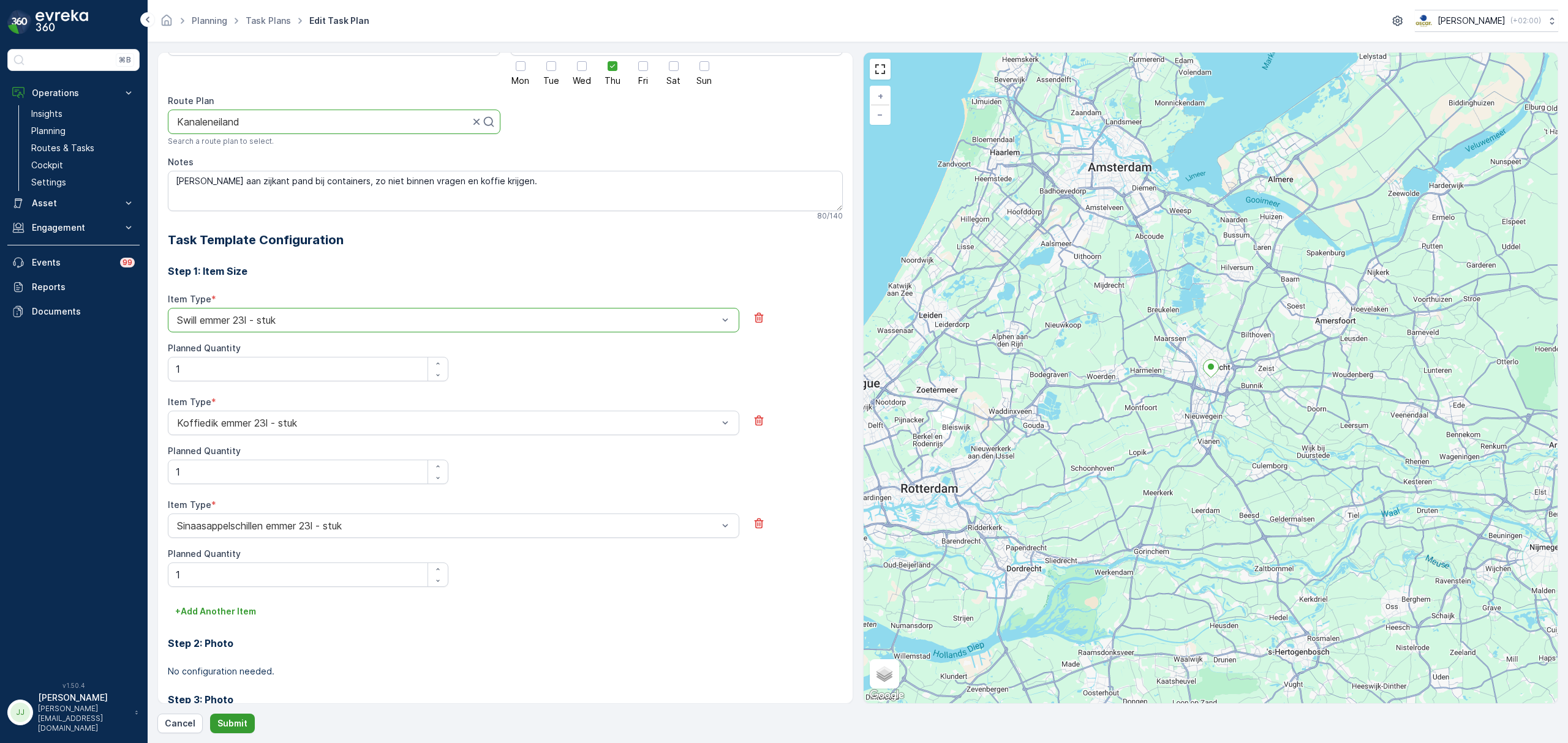
click at [221, 713] on button "Submit" at bounding box center [232, 723] width 44 height 19
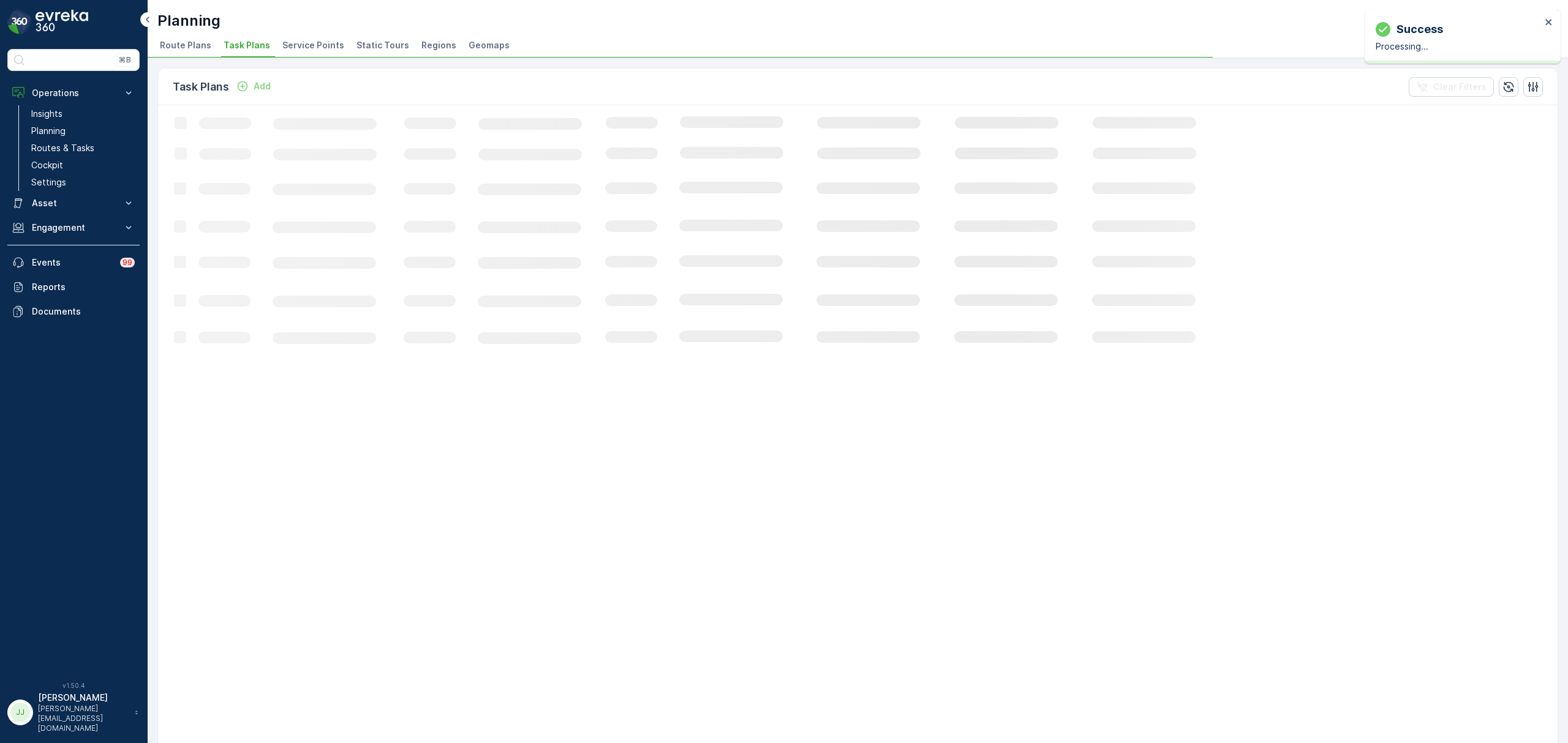
click at [260, 84] on p "Add" at bounding box center [262, 86] width 18 height 12
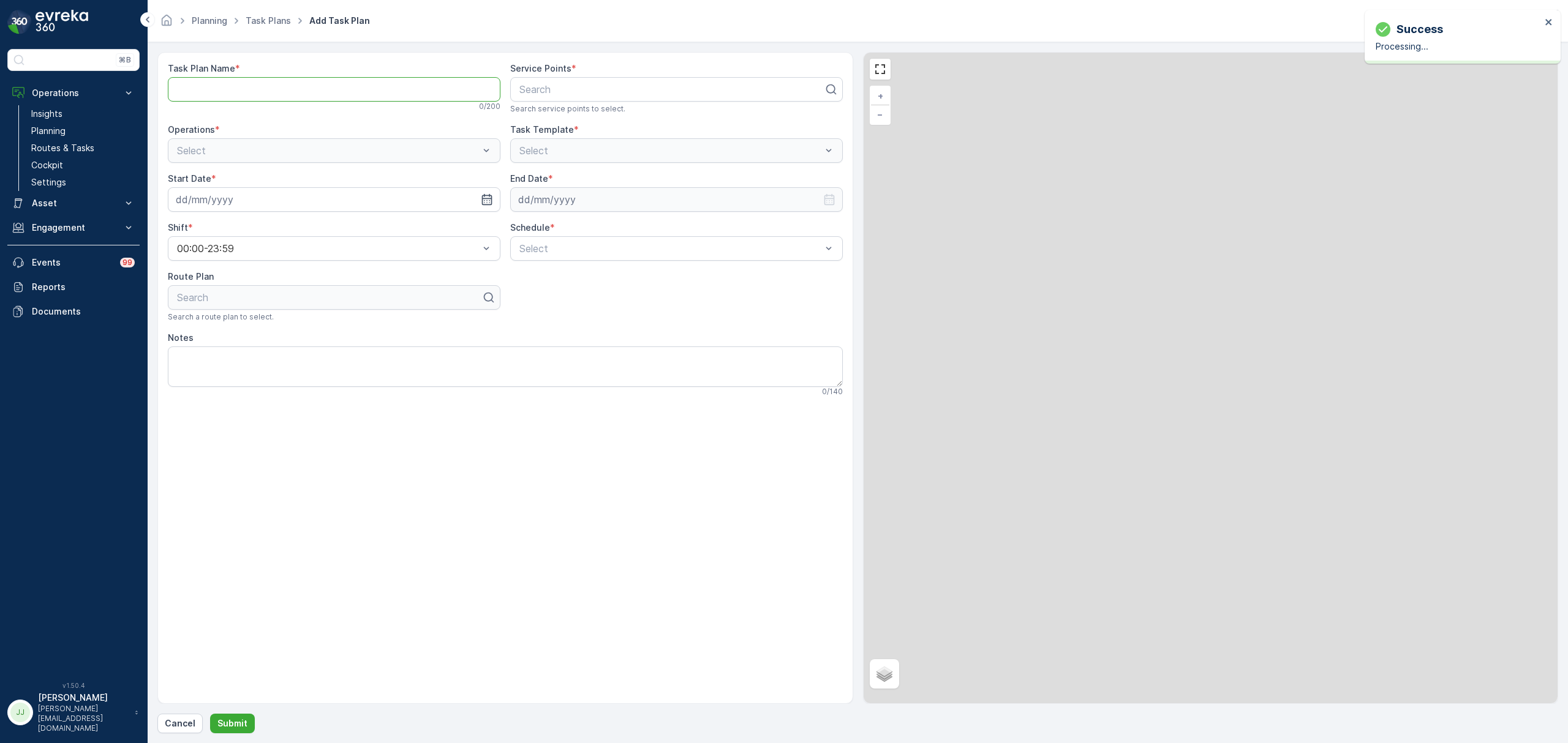
click at [280, 88] on Name "Task Plan Name" at bounding box center [333, 89] width 332 height 24
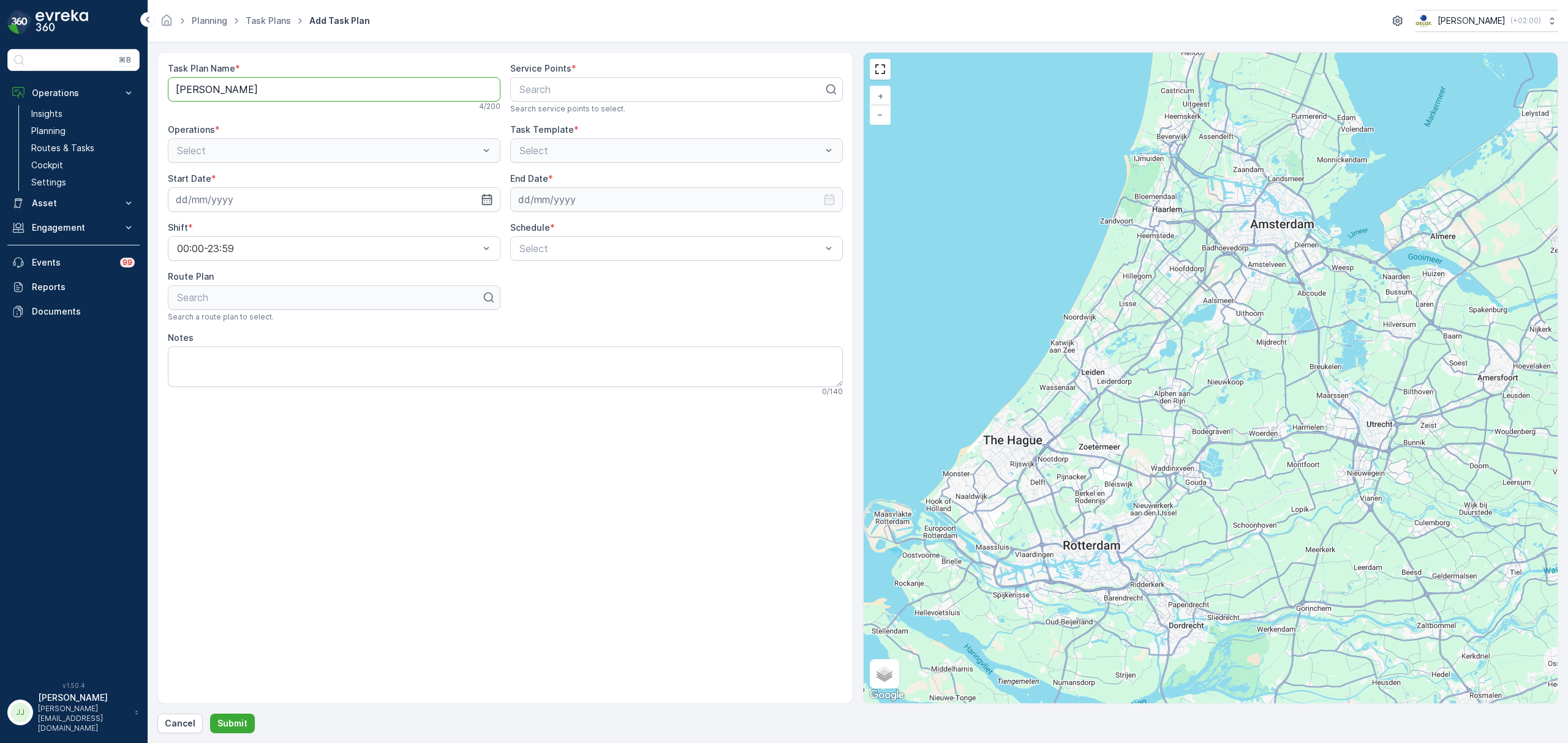
drag, startPoint x: 261, startPoint y: 94, endPoint x: 182, endPoint y: 84, distance: 79.6
click at [182, 84] on Name "Leid" at bounding box center [333, 89] width 332 height 24
type Name "Lombok"
click at [541, 99] on div "Search" at bounding box center [676, 89] width 332 height 24
type input "cupp"
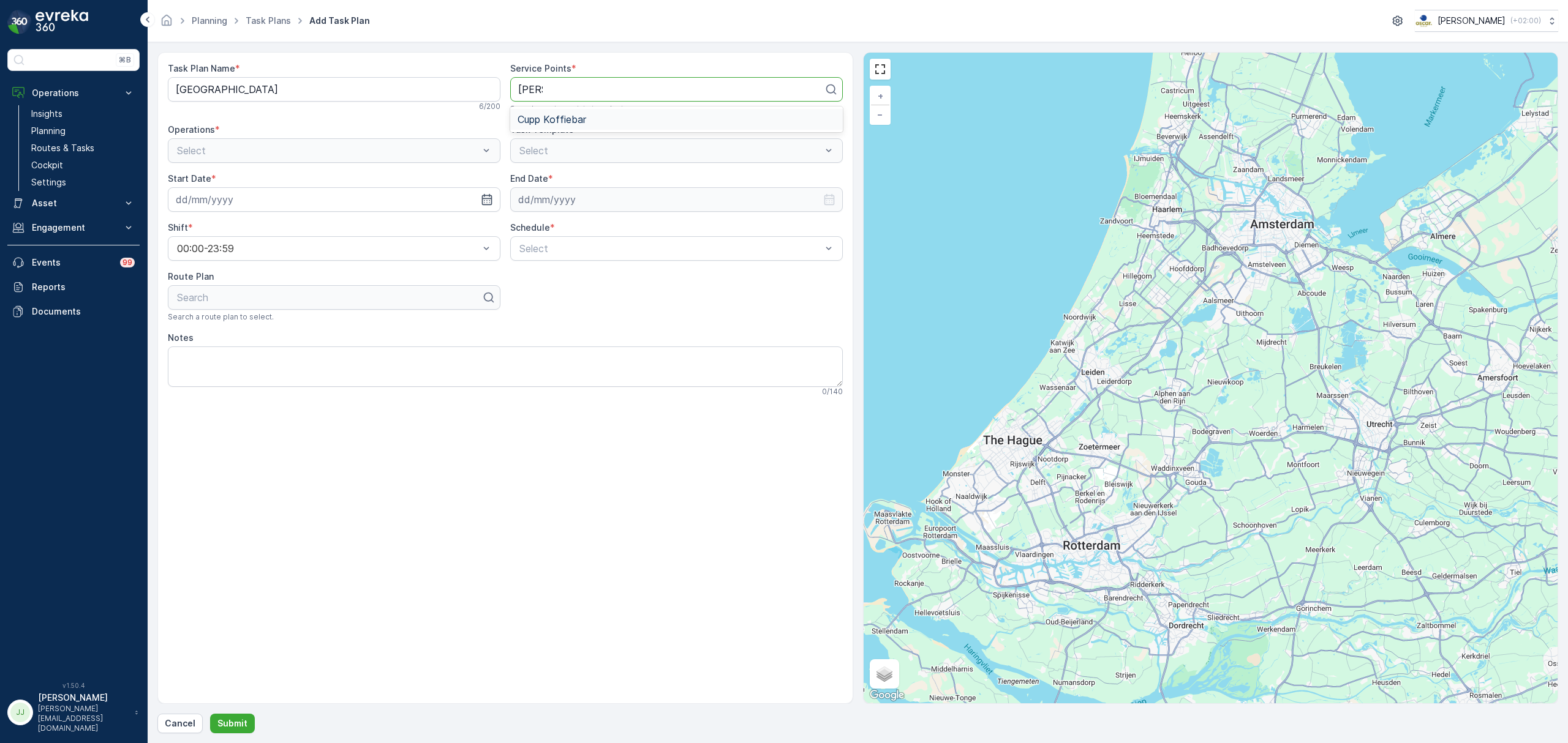
click at [554, 116] on span "Cupp Koffiebar" at bounding box center [552, 119] width 68 height 11
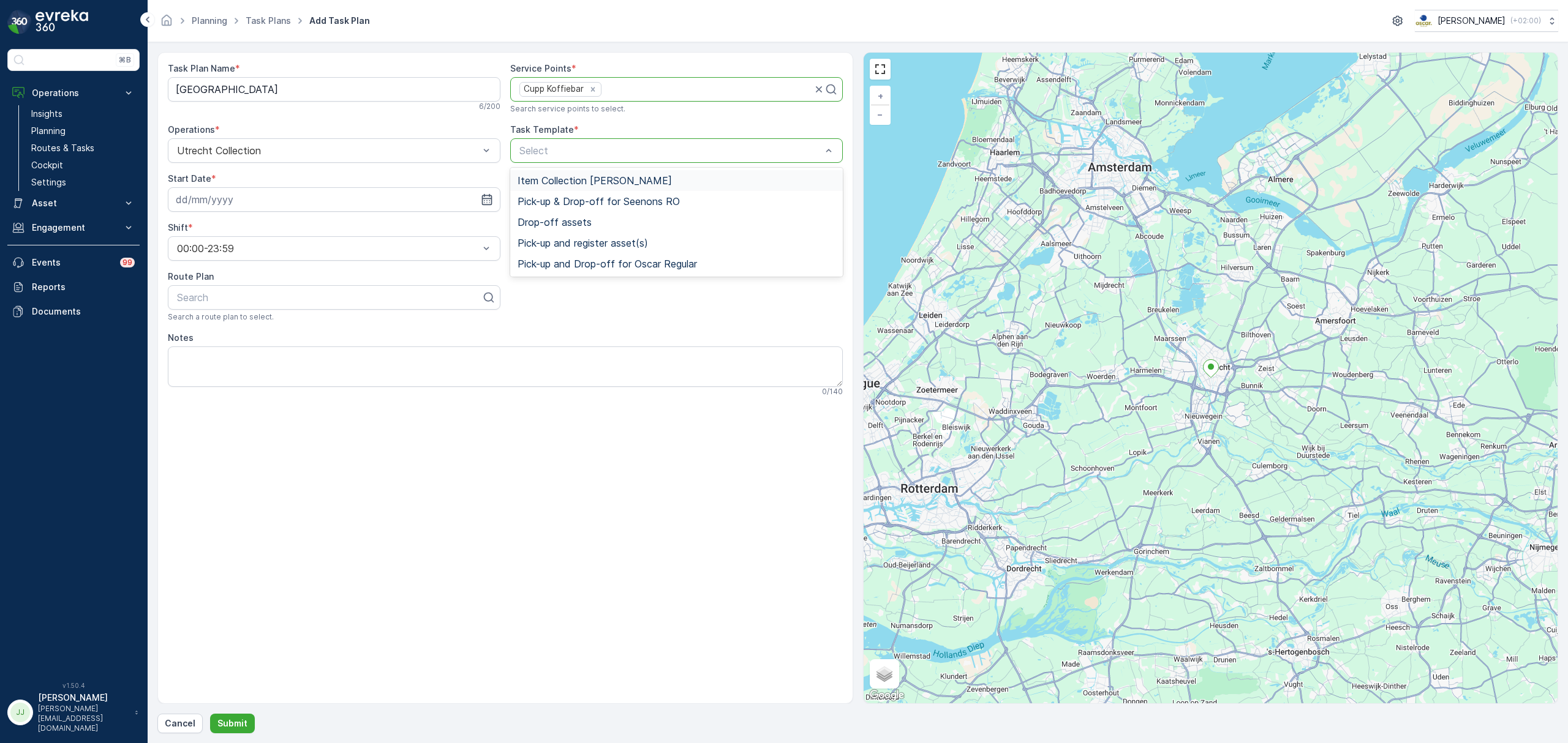
click at [562, 173] on div "Item Collection [PERSON_NAME]" at bounding box center [676, 180] width 332 height 20
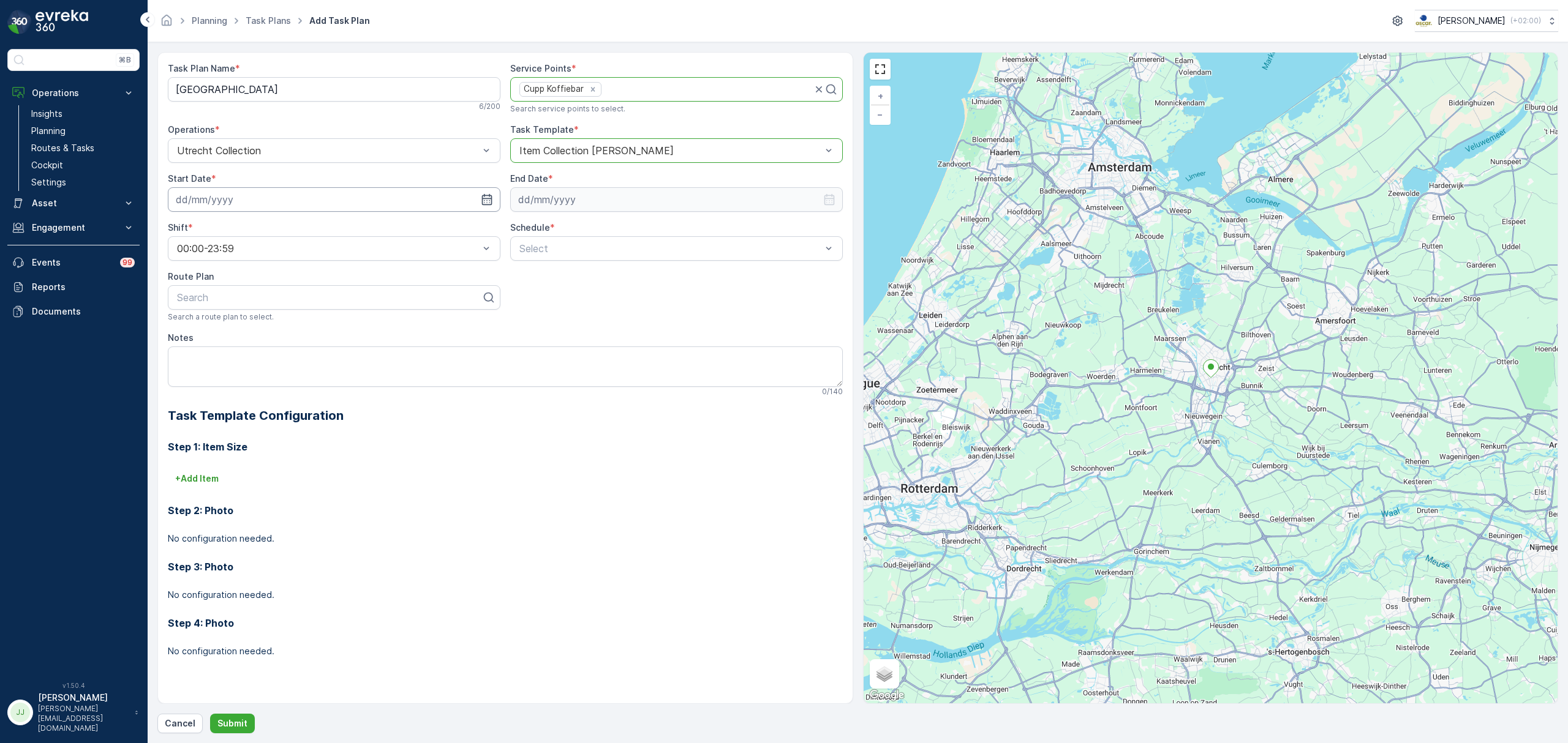
click at [339, 197] on input at bounding box center [333, 199] width 332 height 24
click at [214, 346] on div "22" at bounding box center [211, 351] width 19 height 19
type input "[DATE]"
click at [566, 200] on input at bounding box center [676, 199] width 332 height 24
click at [596, 226] on p "2025" at bounding box center [599, 229] width 21 height 12
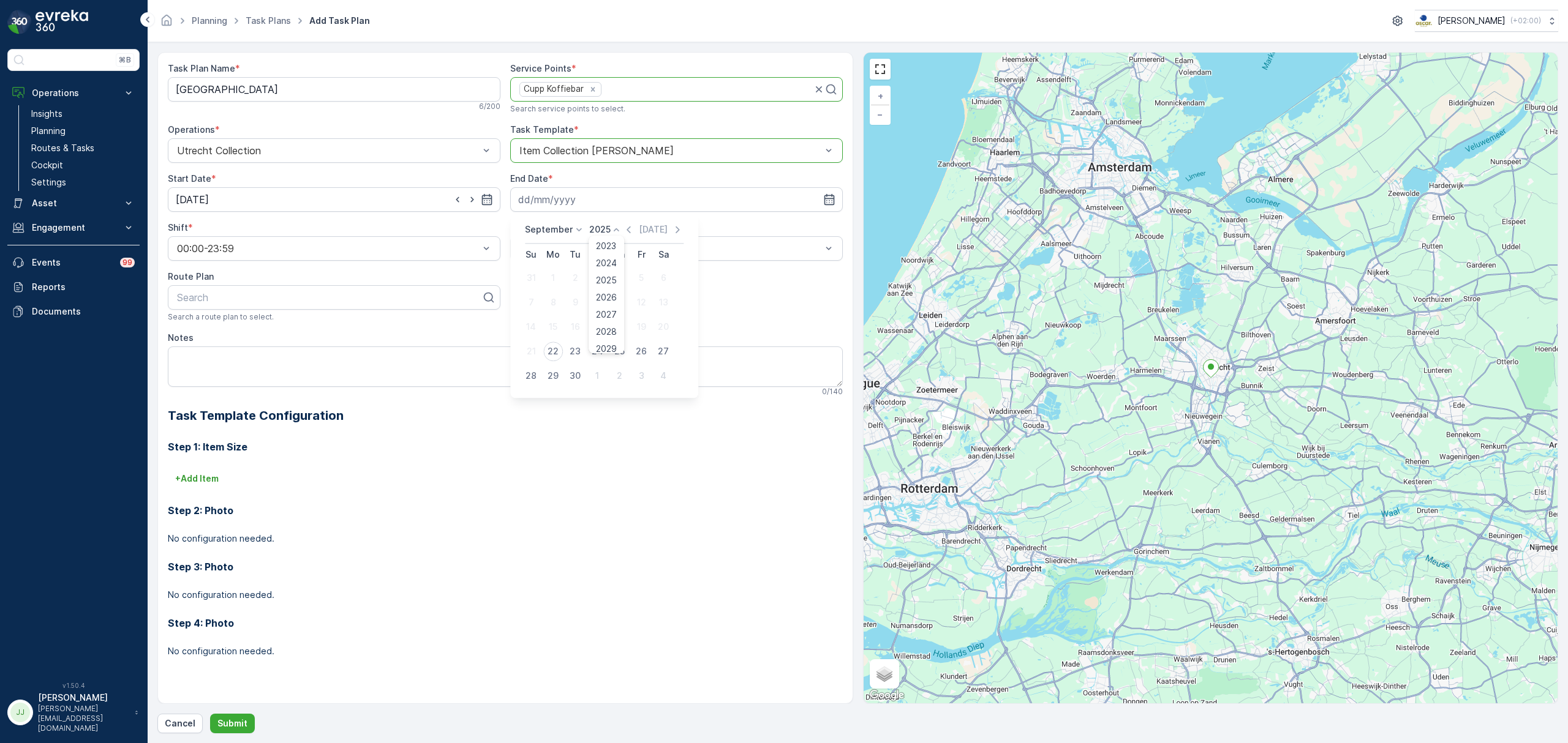
scroll to position [76, 0]
click at [613, 341] on span "2030" at bounding box center [606, 341] width 20 height 12
click at [573, 226] on icon at bounding box center [579, 229] width 12 height 12
click at [553, 307] on span "October" at bounding box center [550, 307] width 35 height 12
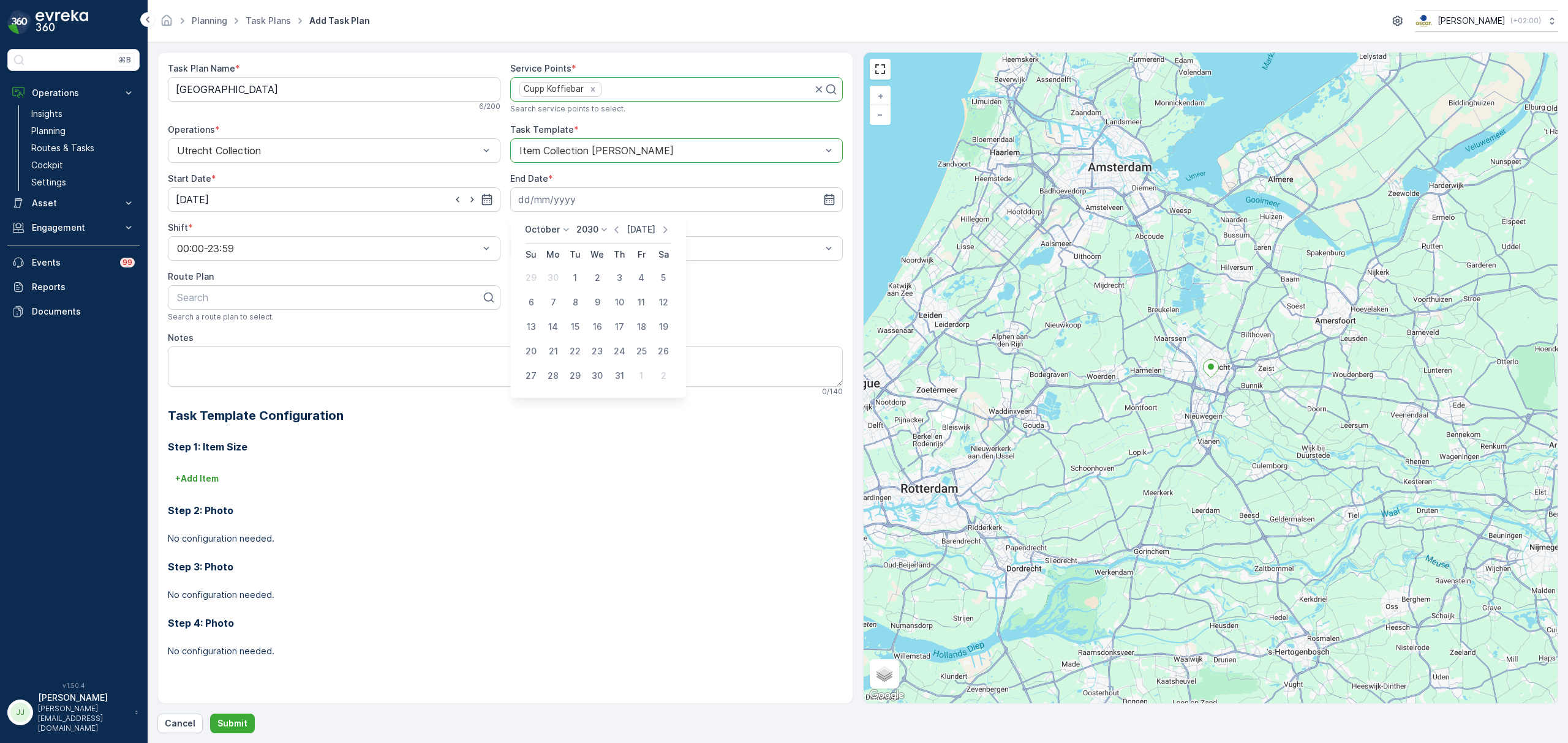
click at [641, 225] on p "Today" at bounding box center [641, 229] width 29 height 12
click at [541, 229] on p "September" at bounding box center [549, 229] width 48 height 12
click at [556, 306] on span "October" at bounding box center [550, 307] width 35 height 12
click at [571, 327] on div "14" at bounding box center [575, 327] width 19 height 19
click at [579, 196] on input "14.10.2025" at bounding box center [676, 199] width 332 height 24
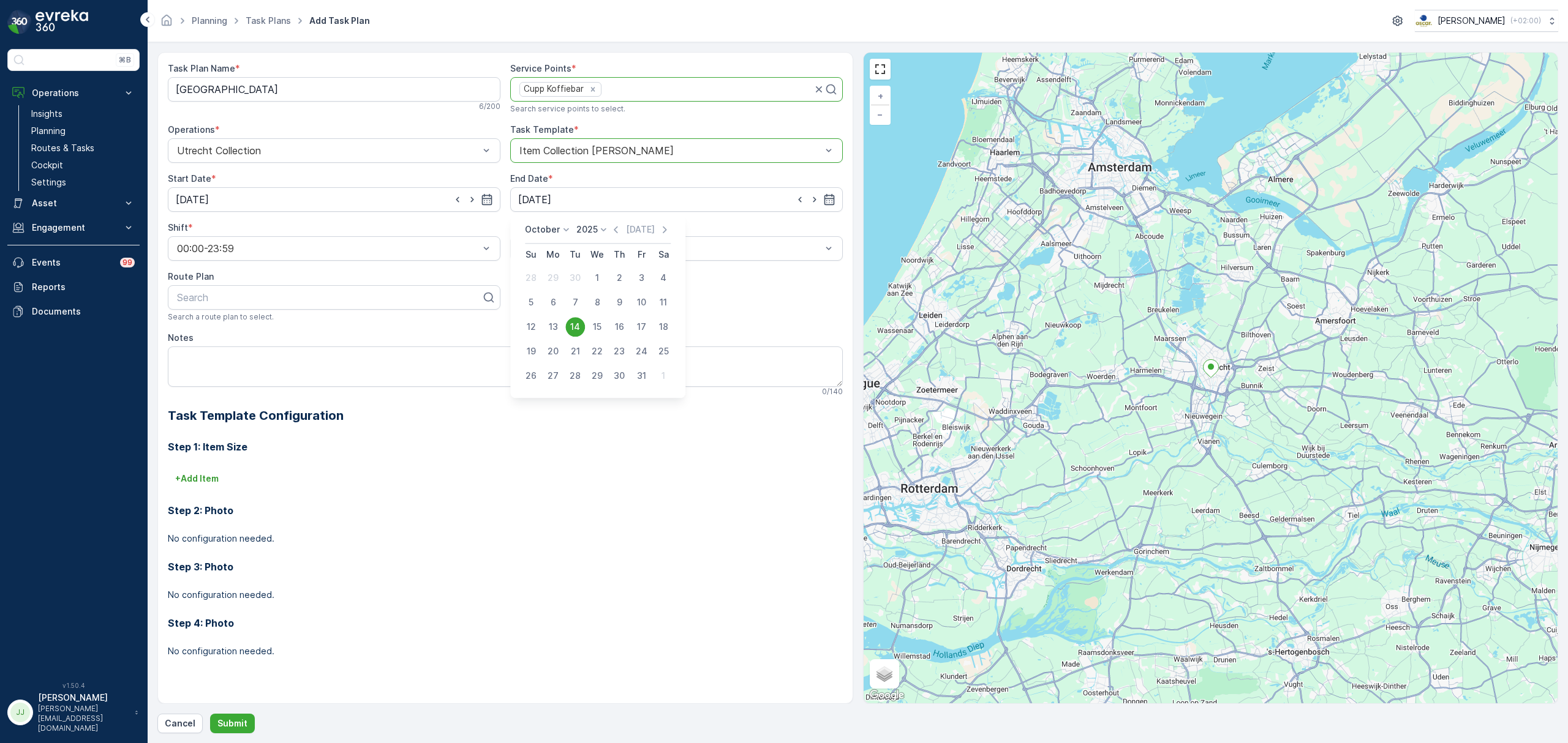
click at [598, 226] on icon at bounding box center [604, 229] width 12 height 12
click at [596, 341] on span "2030" at bounding box center [593, 341] width 20 height 12
click at [556, 325] on div "14" at bounding box center [553, 327] width 19 height 19
type input "14.10.2030"
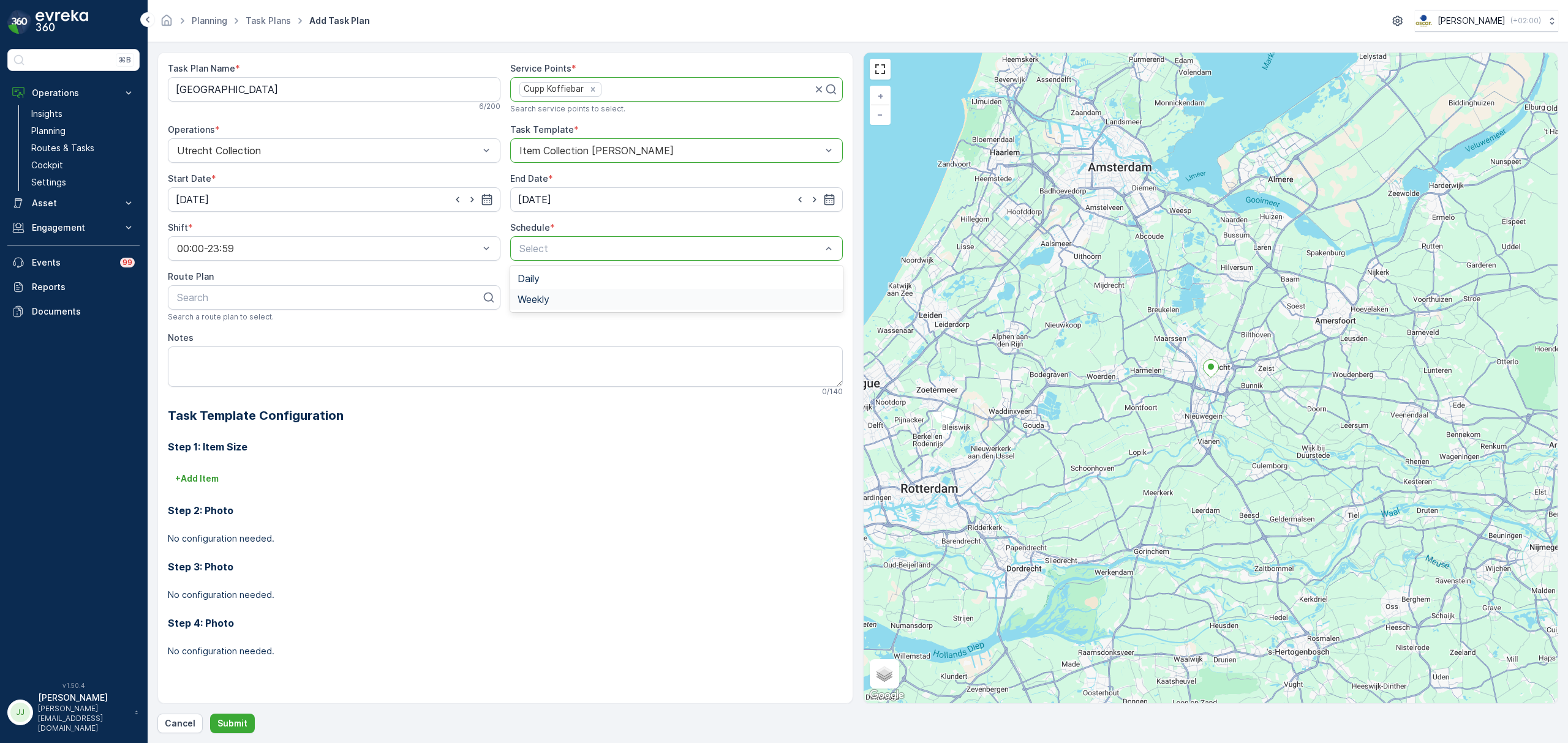
click at [552, 301] on div "Weekly" at bounding box center [676, 300] width 317 height 11
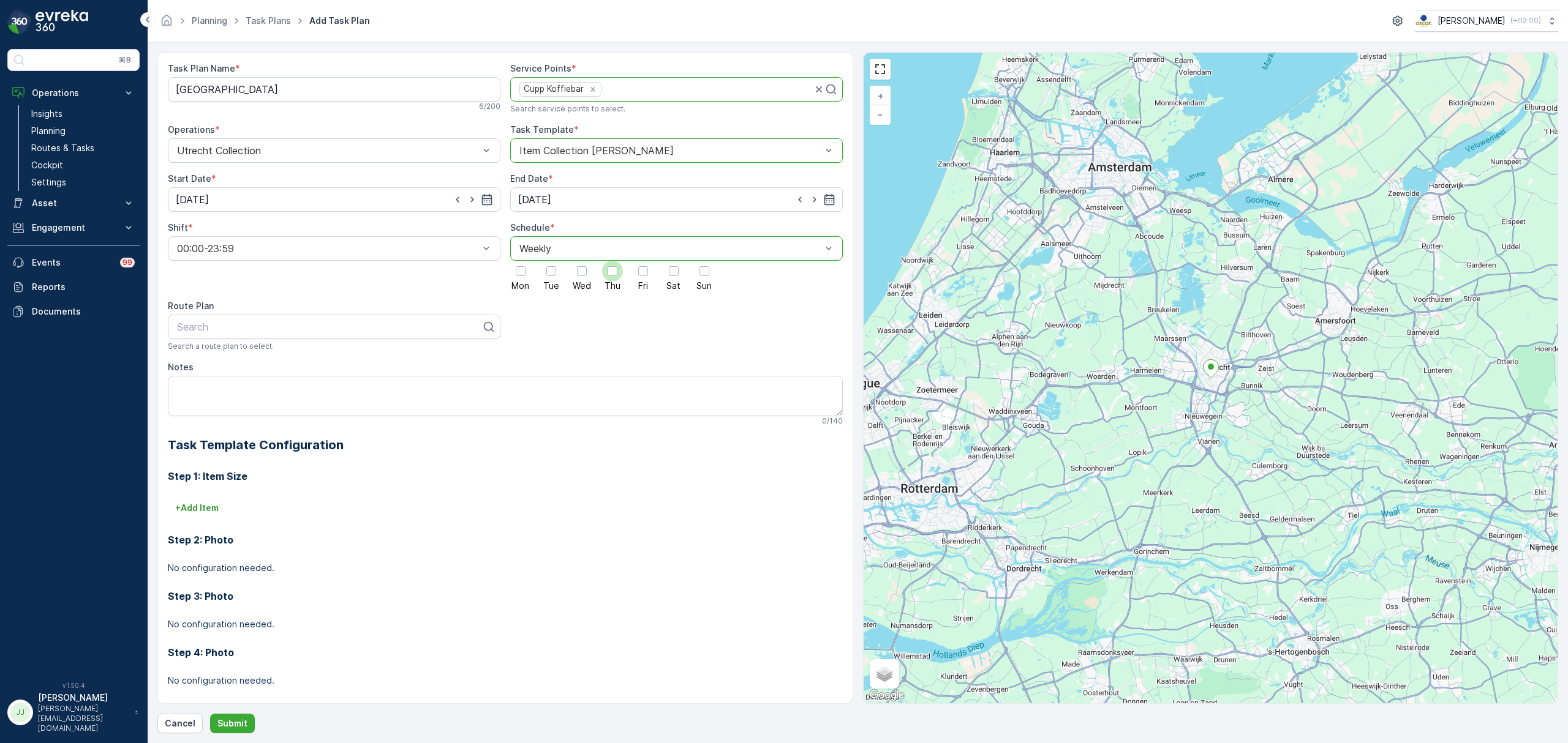
click at [604, 269] on div at bounding box center [612, 271] width 20 height 20
click at [613, 261] on input "Thu" at bounding box center [613, 261] width 0 height 0
click at [516, 276] on div at bounding box center [520, 271] width 10 height 10
click at [520, 261] on input "Mon" at bounding box center [520, 261] width 0 height 0
click at [616, 270] on div at bounding box center [612, 271] width 10 height 10
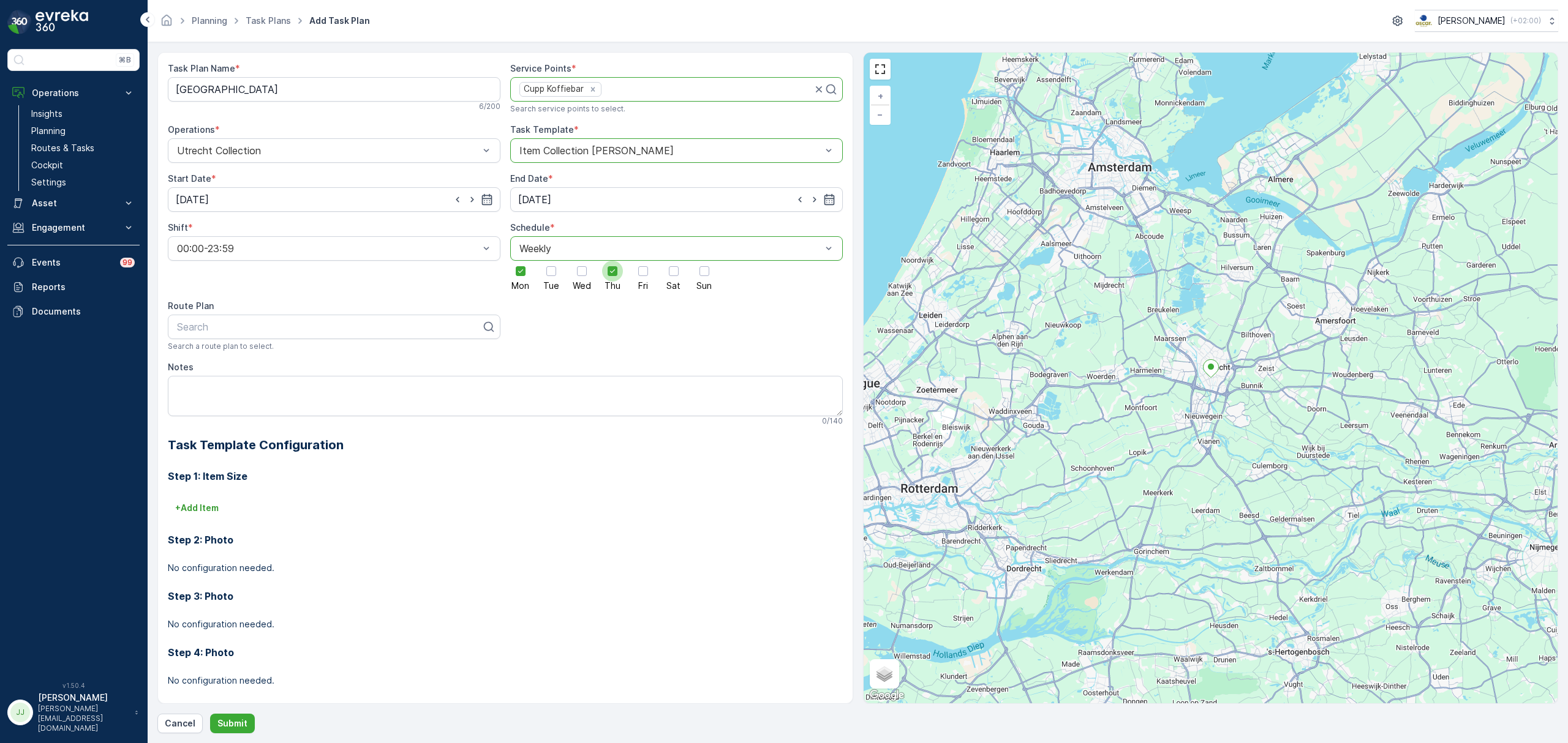
click at [613, 261] on input "Thu" at bounding box center [613, 261] width 0 height 0
click at [280, 318] on div "Search" at bounding box center [333, 327] width 332 height 24
type input "Lombok"
click at [212, 359] on span "Lombok" at bounding box center [226, 357] width 102 height 11
click at [207, 502] on button "+ Add Item" at bounding box center [196, 508] width 58 height 19
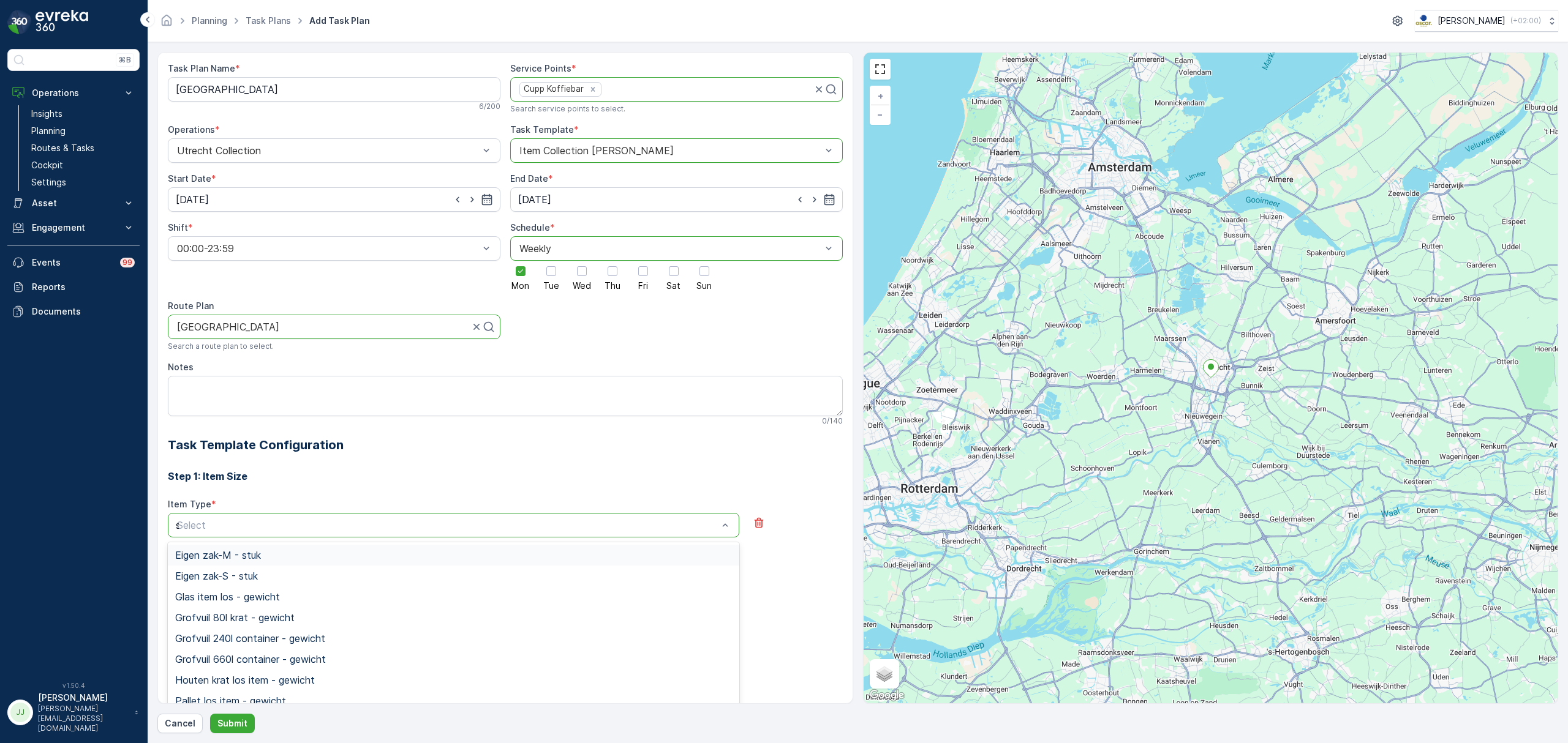
type input "sw"
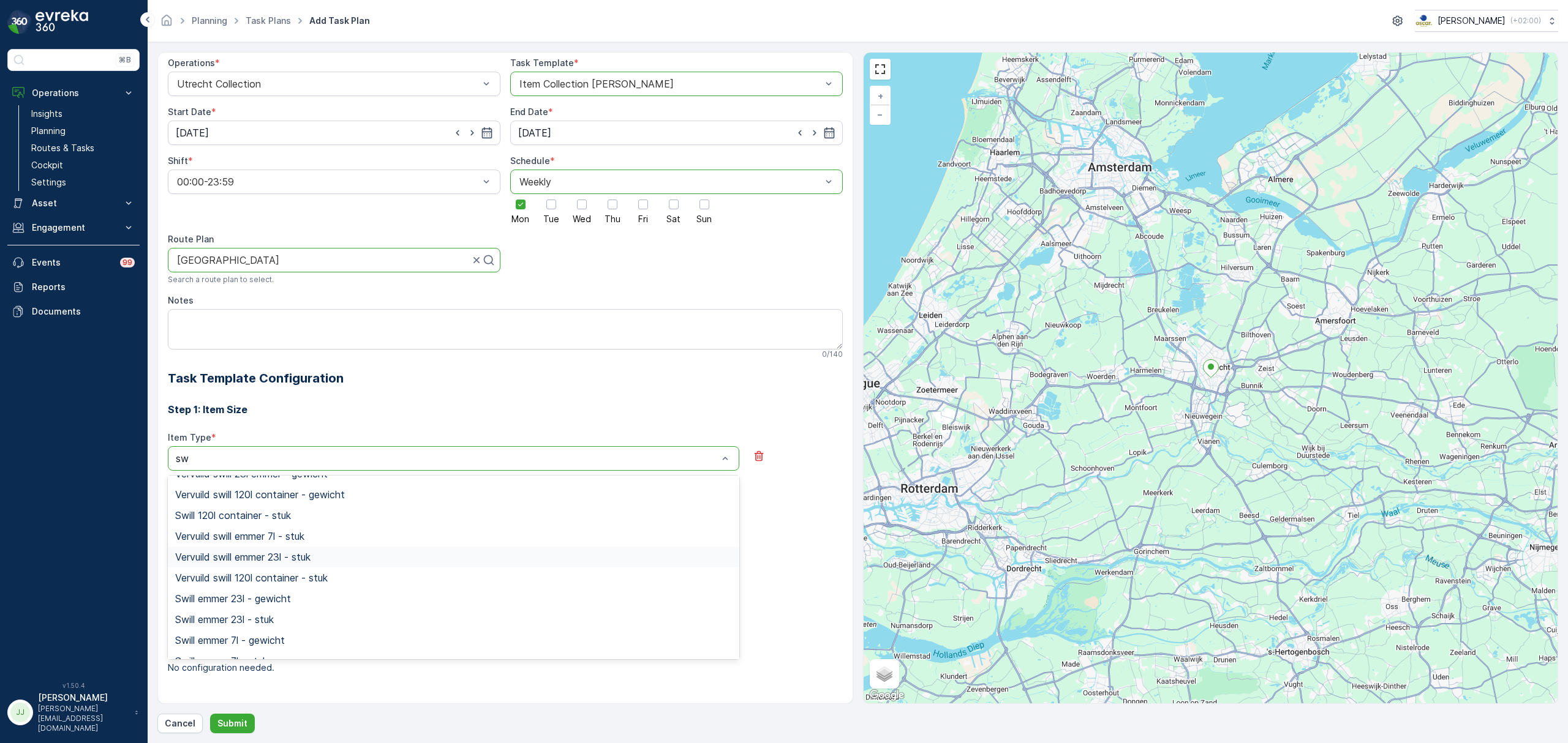
scroll to position [81, 0]
click at [270, 595] on span "Swill emmer 23l - stuk" at bounding box center [224, 594] width 99 height 11
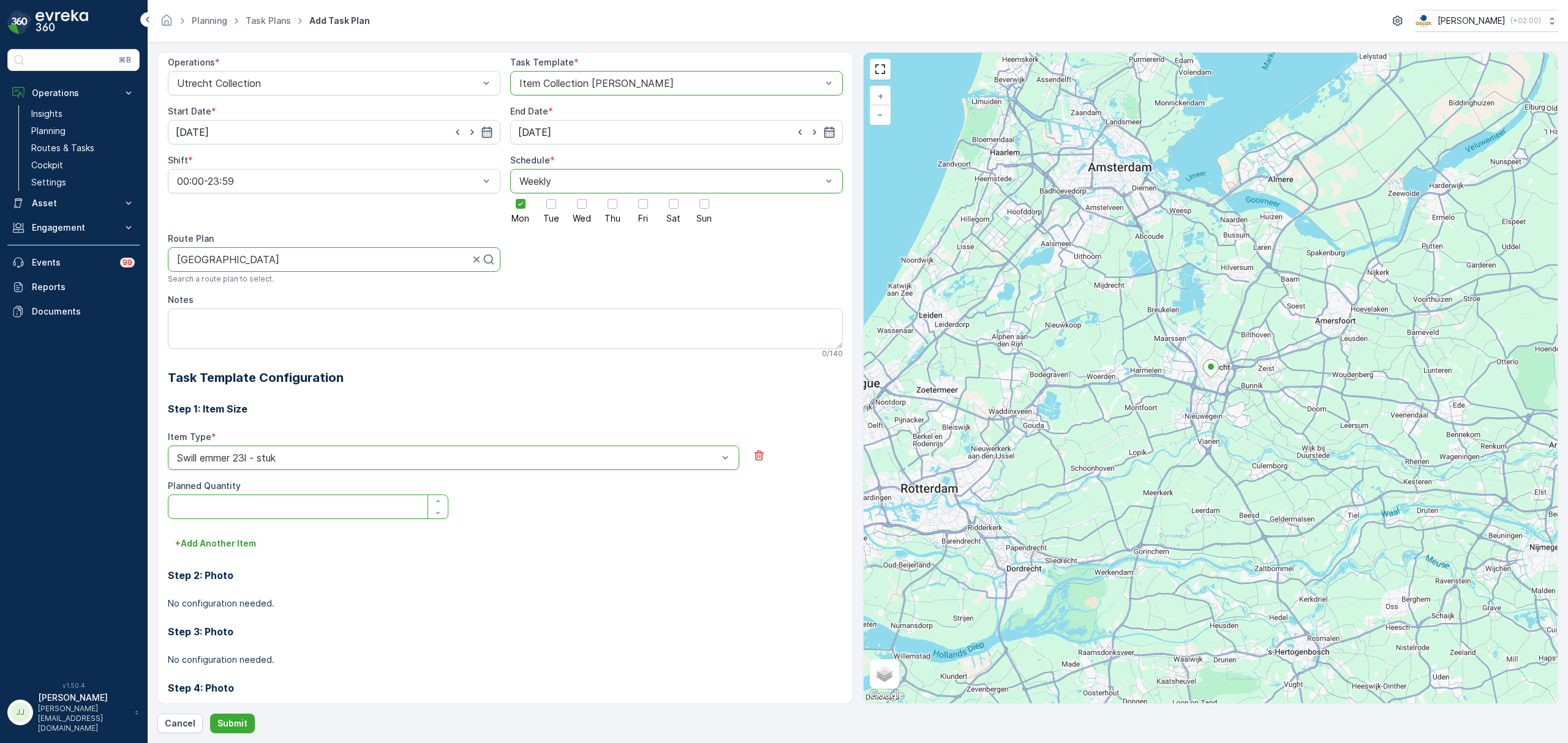
click at [258, 505] on Quantity "Planned Quantity" at bounding box center [307, 507] width 280 height 24
type Quantity "1"
click at [251, 535] on button "+ Add Another Item" at bounding box center [215, 543] width 95 height 19
type input "koffie"
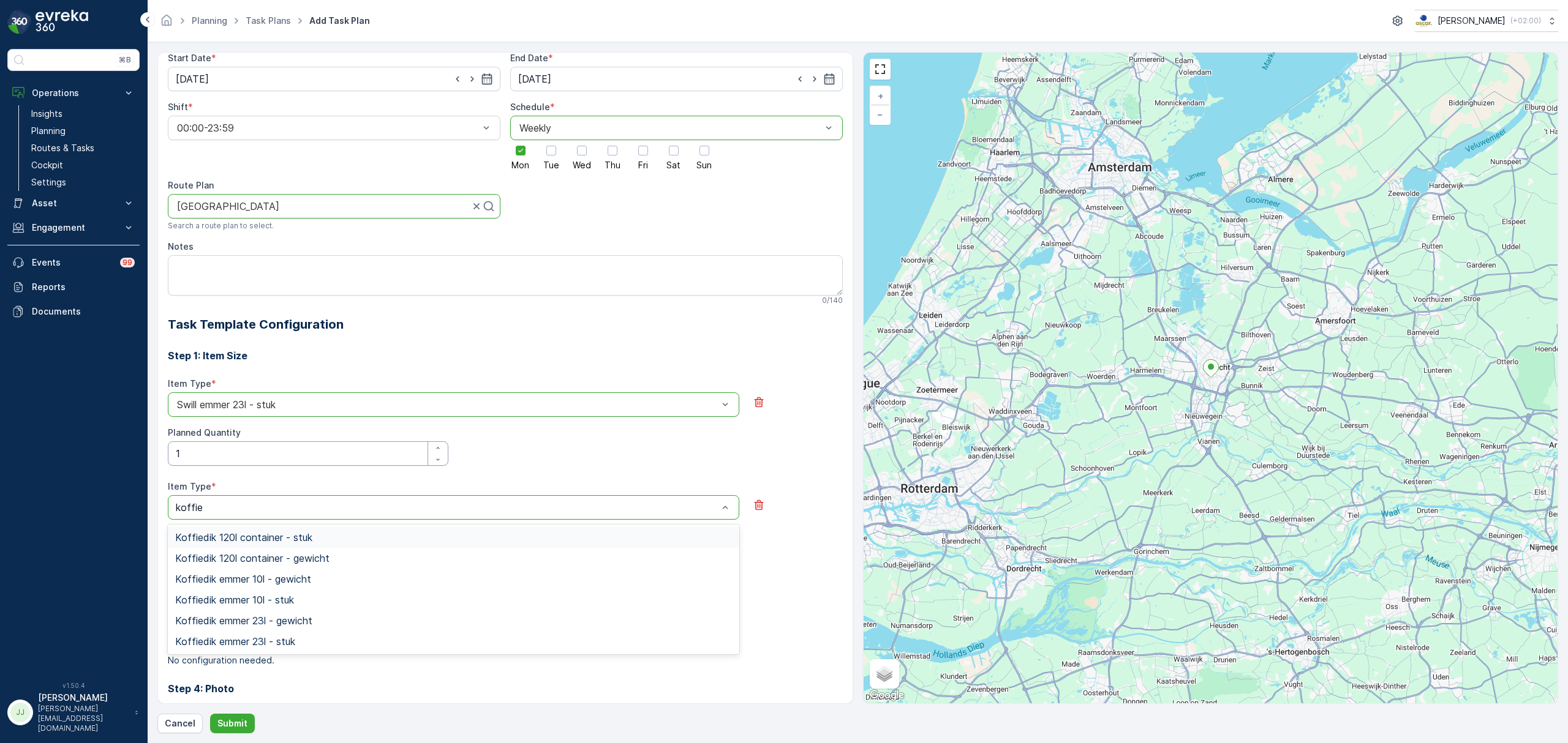
scroll to position [170, 0]
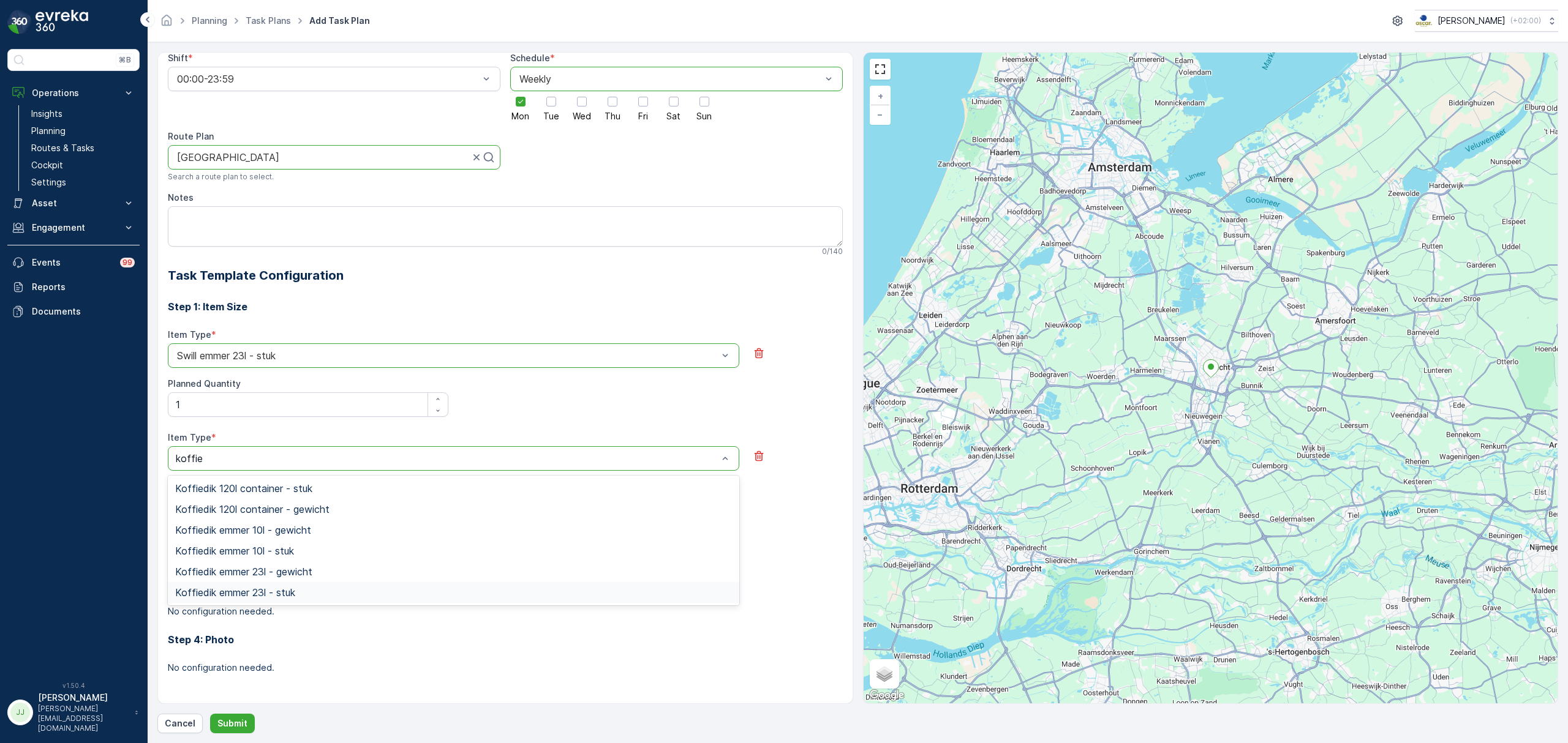
click at [256, 588] on span "Koffiedik emmer 23l - stuk" at bounding box center [235, 592] width 120 height 11
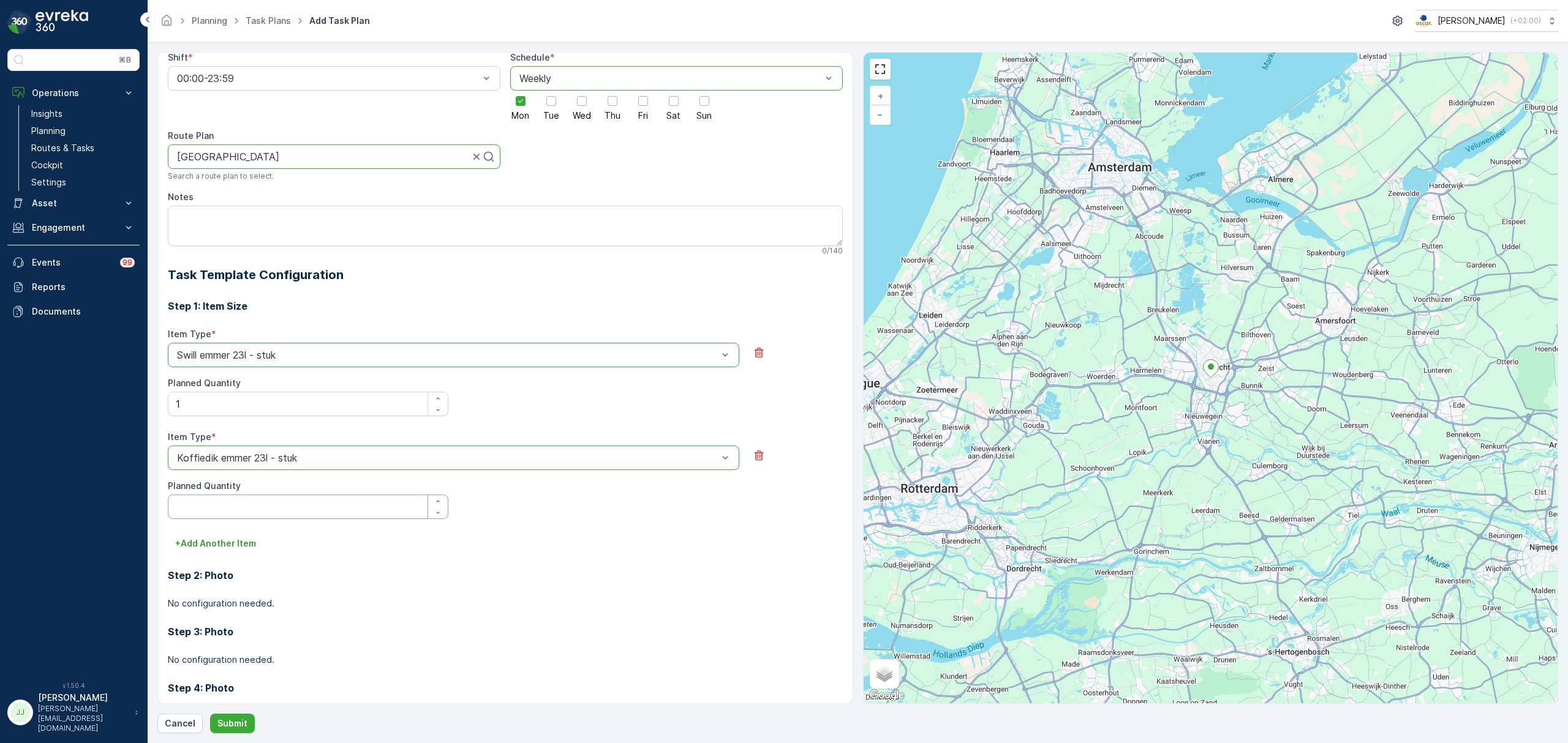
click at [242, 505] on Quantity "Planned Quantity" at bounding box center [307, 507] width 280 height 24
type Quantity "1"
click at [229, 544] on p "+ Add Another Item" at bounding box center [215, 543] width 81 height 12
type input "sinaa"
click at [285, 647] on div "Sinaasappelschillen emmer 23l - stuk" at bounding box center [453, 653] width 571 height 20
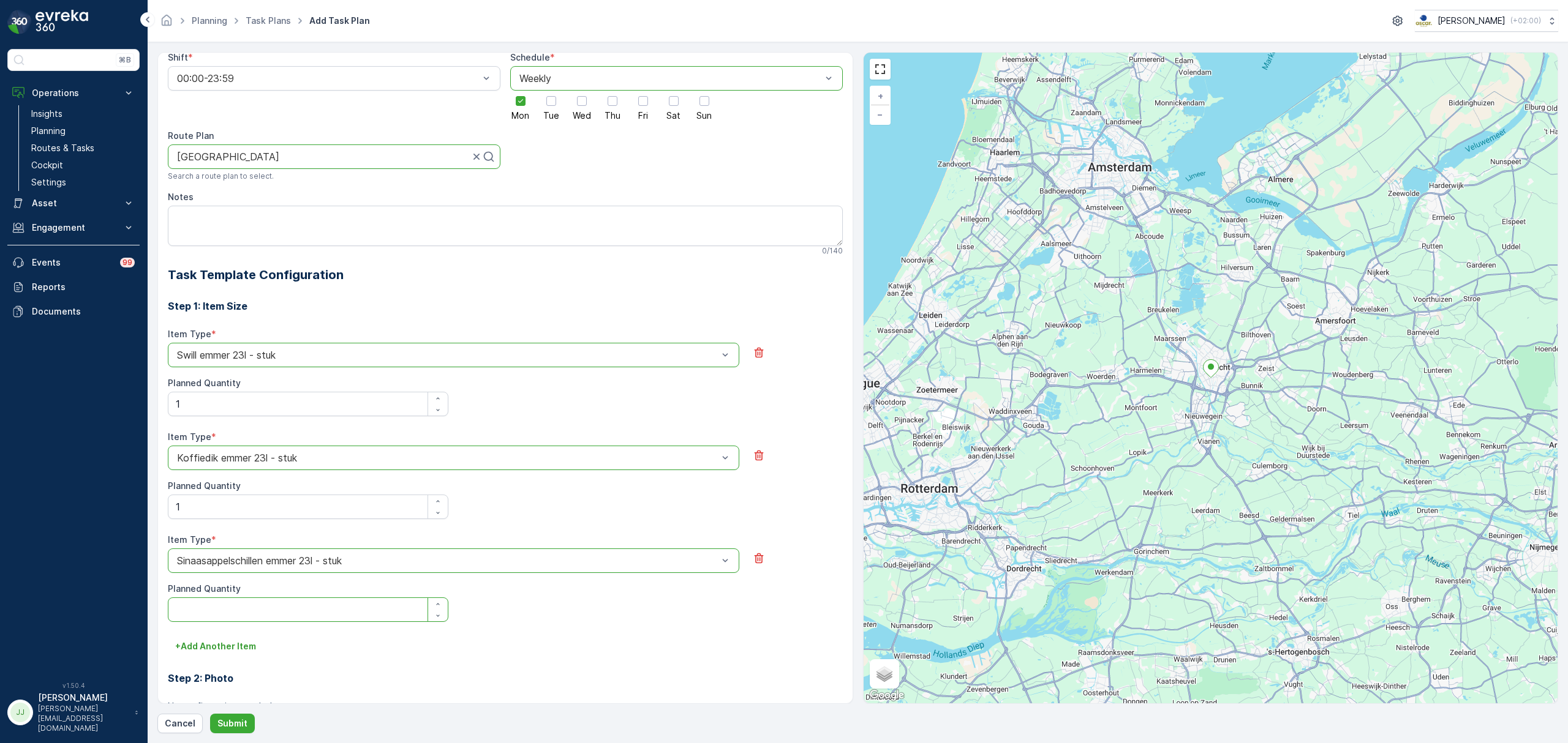
click at [265, 605] on Quantity "Planned Quantity" at bounding box center [307, 610] width 280 height 24
type Quantity "1"
click at [305, 226] on textarea "Notes" at bounding box center [504, 226] width 675 height 41
paste textarea "Bakken aan zijkant pand bij containers, zo niet binnen vragen en koffie krijgen."
type textarea "Bakken aan zijkant pand bij containers, zo niet binnen vragen en koffie krijgen."
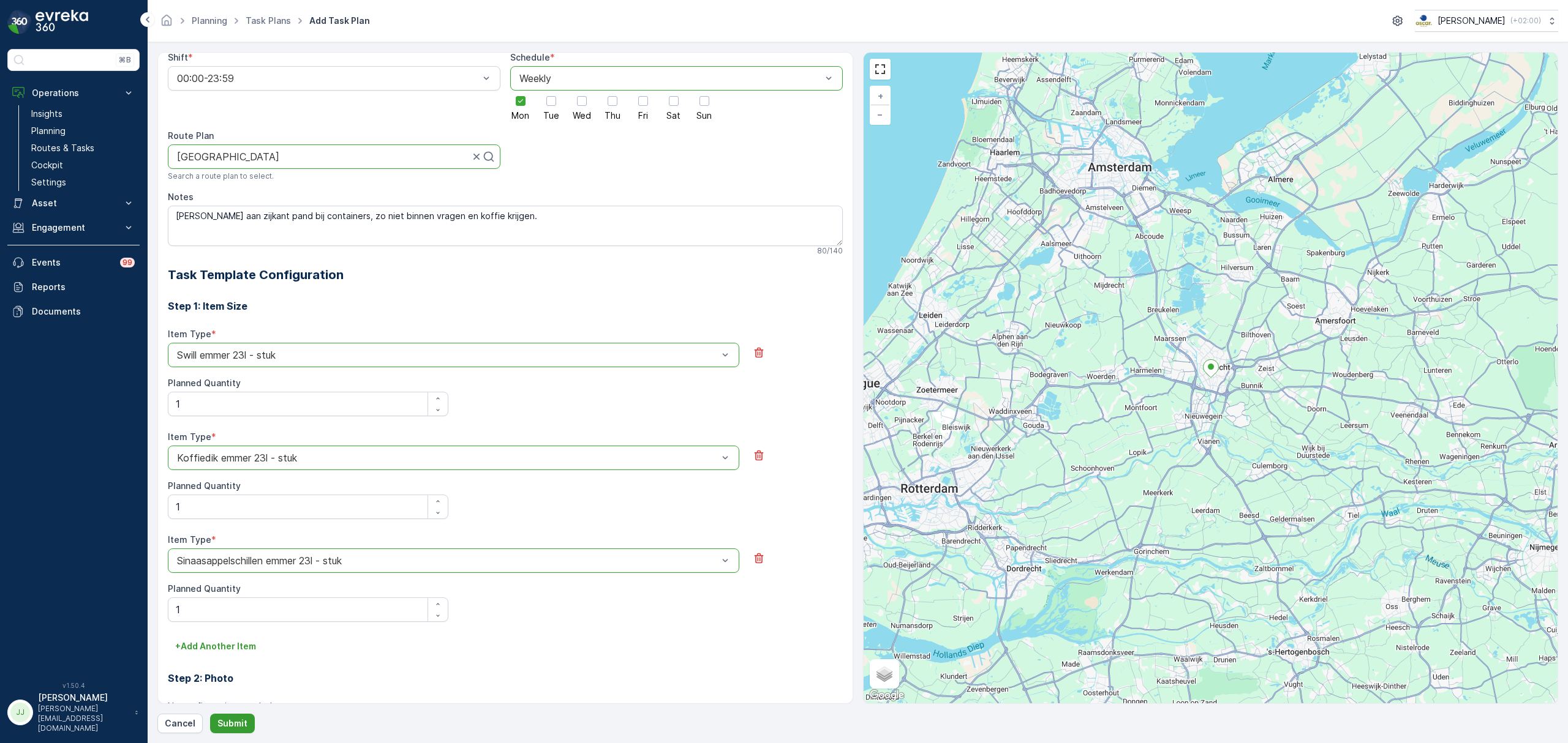
click at [226, 715] on button "Submit" at bounding box center [232, 723] width 44 height 19
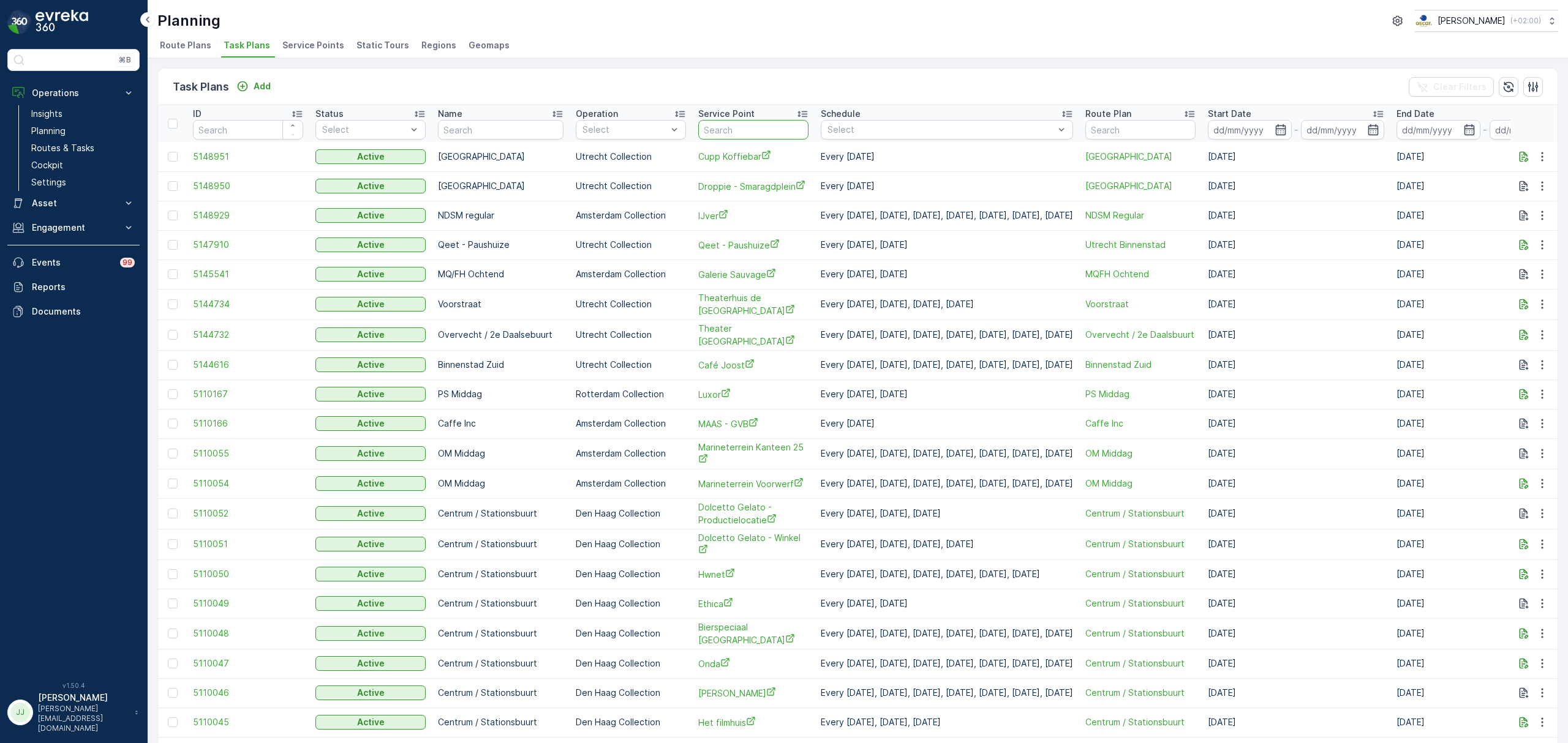
click at [716, 132] on input "text" at bounding box center [753, 130] width 110 height 19
type input "cupp"
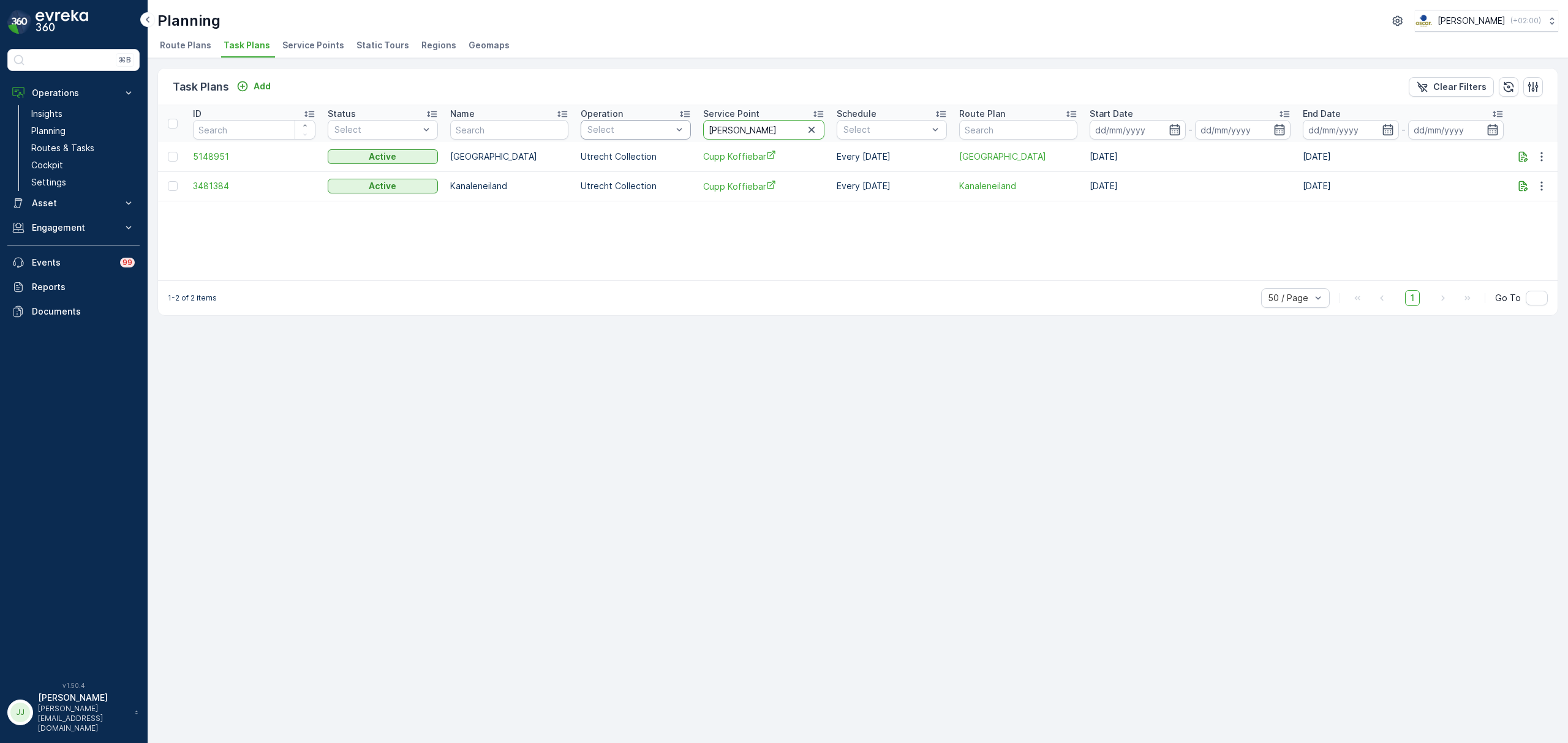
drag, startPoint x: 717, startPoint y: 130, endPoint x: 615, endPoint y: 123, distance: 102.2
click at [635, 130] on tr "ID Status Select Name Operation Select Service Point cupp Schedule Select Route…" at bounding box center [858, 124] width 1400 height 37
type input "chinees afhaal"
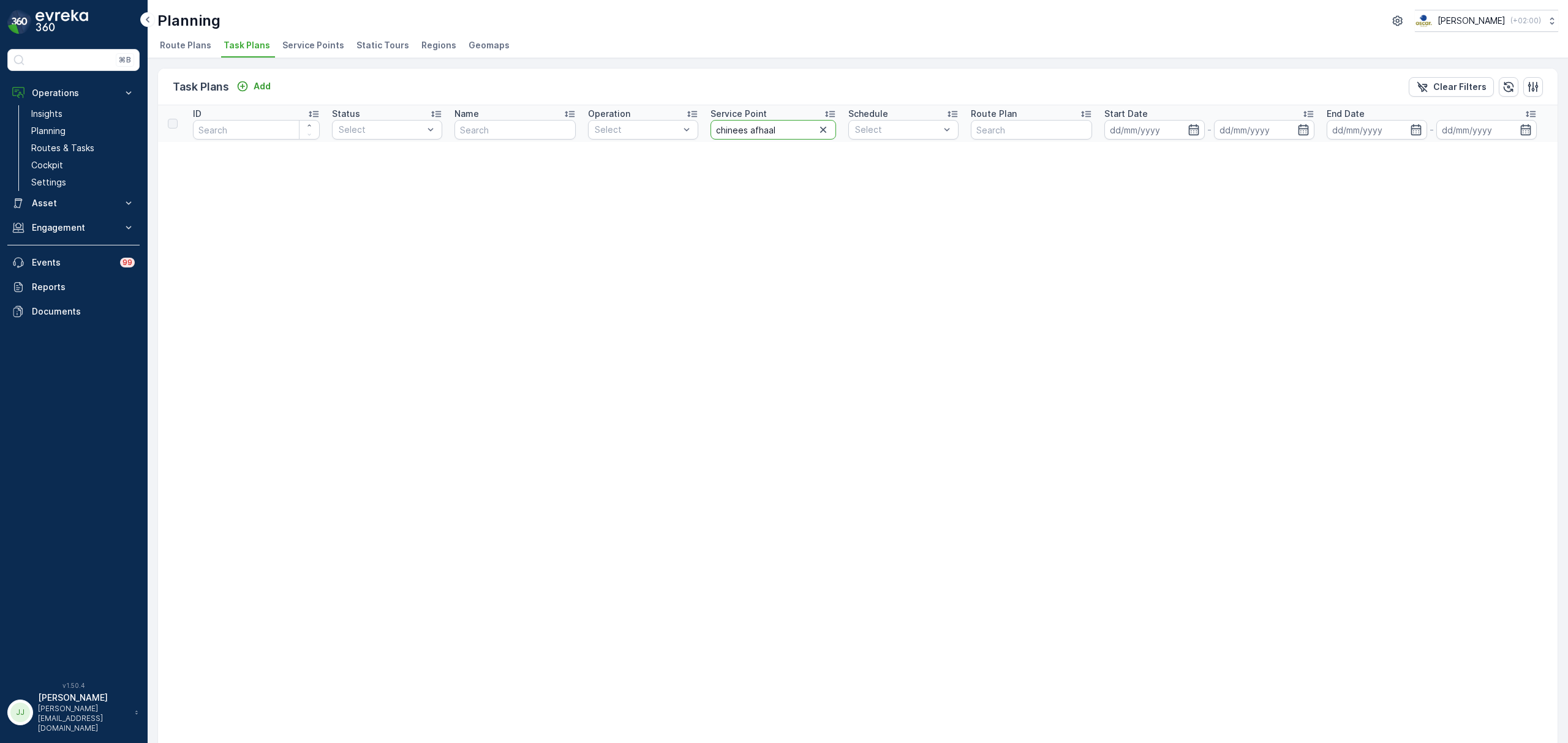
drag, startPoint x: 784, startPoint y: 135, endPoint x: 745, endPoint y: 130, distance: 39.3
click at [745, 130] on input "chinees afhaal" at bounding box center [773, 130] width 126 height 19
type input "c"
type input "bambo"
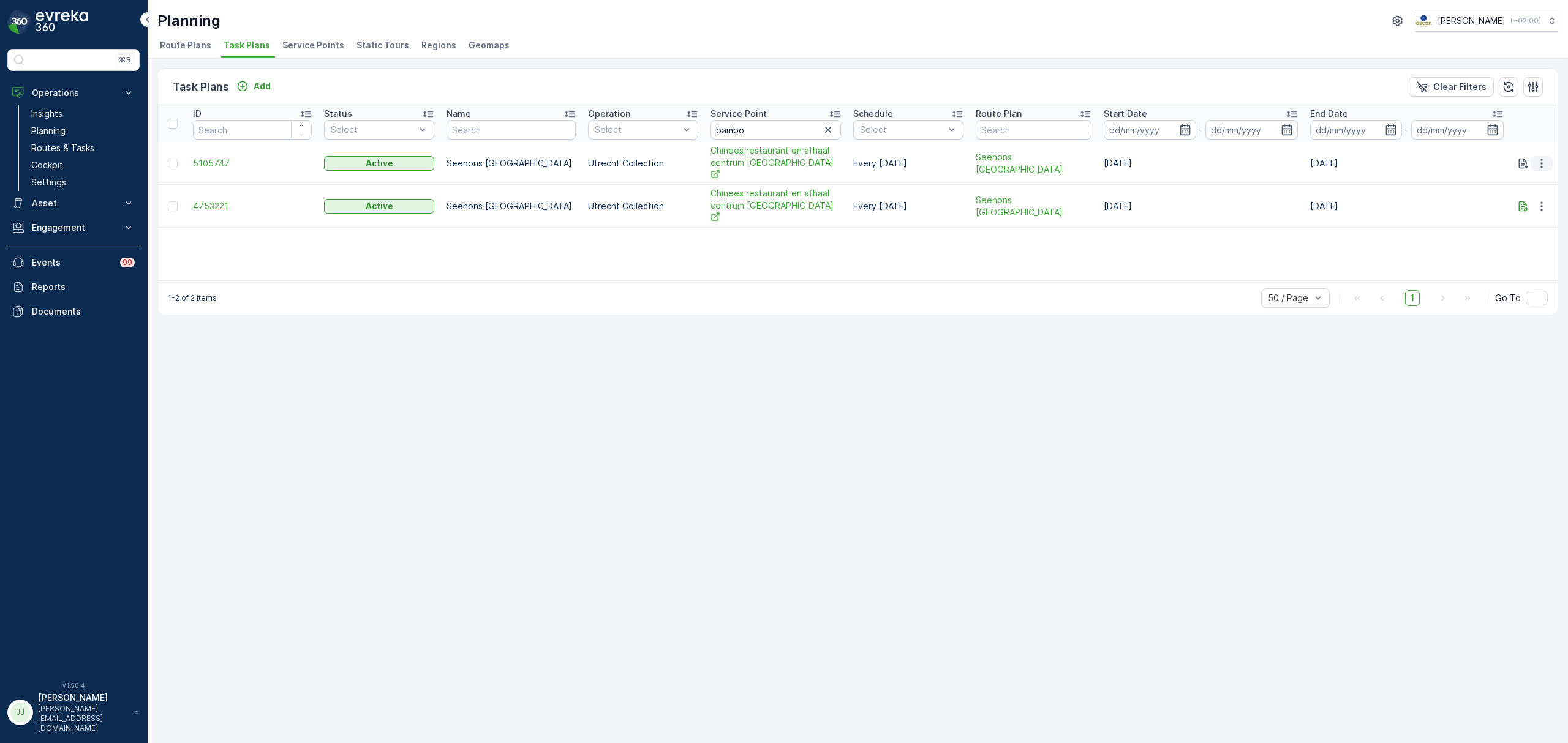
click at [1541, 157] on icon "button" at bounding box center [1541, 163] width 12 height 12
click at [1375, 245] on div "ID Status Select Name Operation Select Service Point bambo Schedule Select Rout…" at bounding box center [858, 192] width 1400 height 175
click at [1524, 200] on icon "button" at bounding box center [1523, 205] width 12 height 12
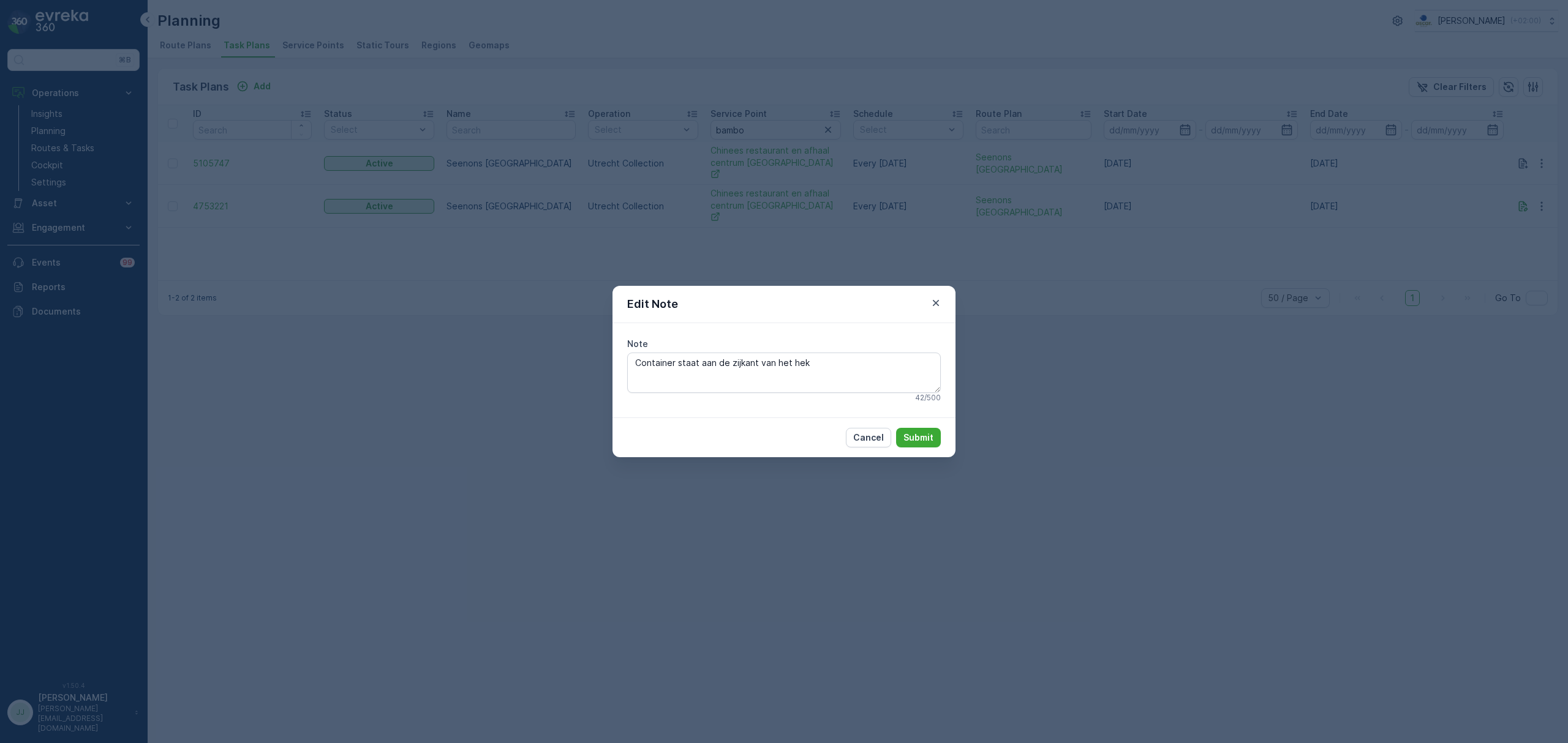
drag, startPoint x: 618, startPoint y: 361, endPoint x: 547, endPoint y: 360, distance: 71.0
click at [547, 360] on div "Edit Note Note Container staat aan de zijkant van het hek 42 / 500 Cancel Submit" at bounding box center [784, 371] width 1568 height 743
click at [939, 300] on icon "button" at bounding box center [935, 303] width 12 height 12
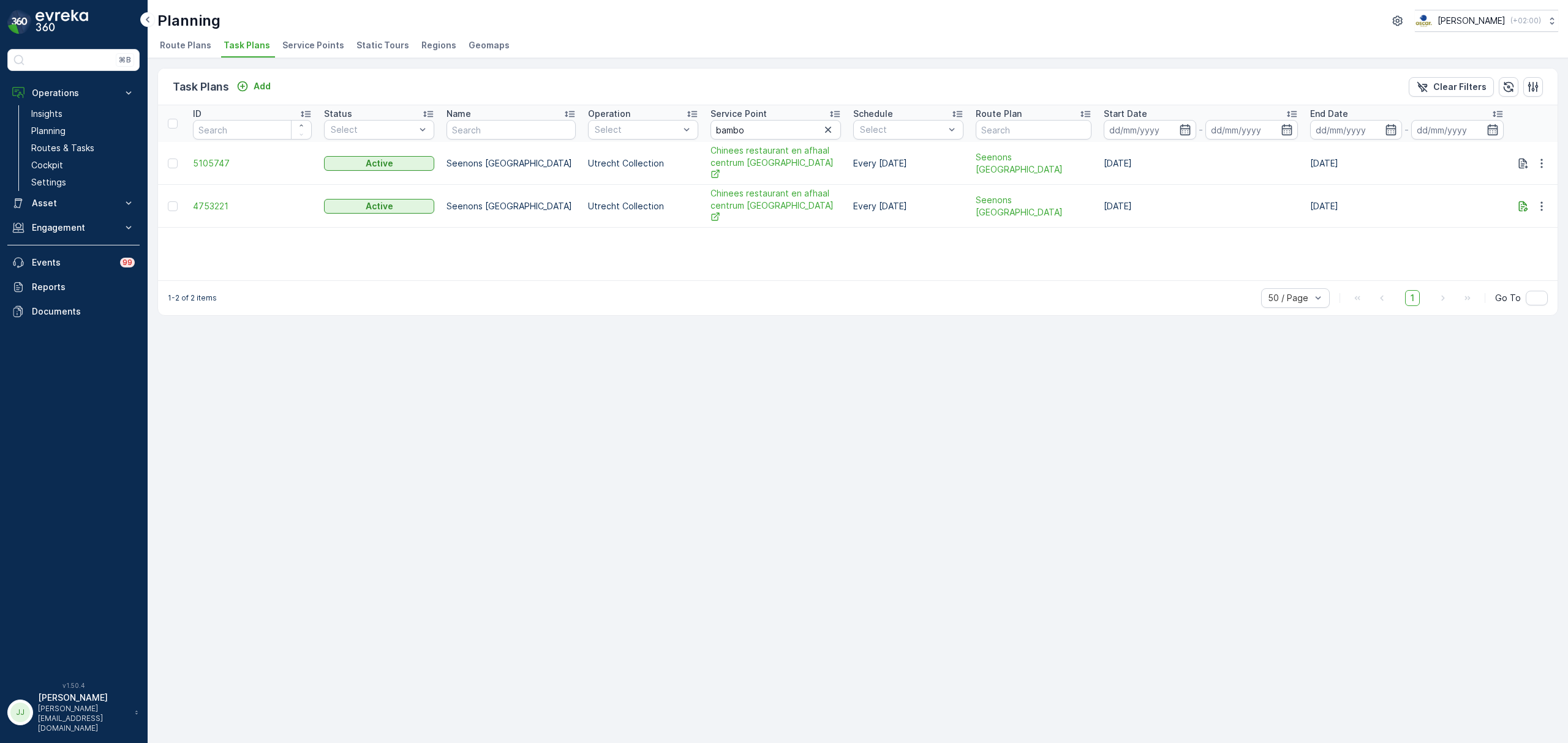
click at [1527, 165] on td at bounding box center [1534, 163] width 48 height 43
click at [1524, 158] on icon "button" at bounding box center [1523, 163] width 12 height 12
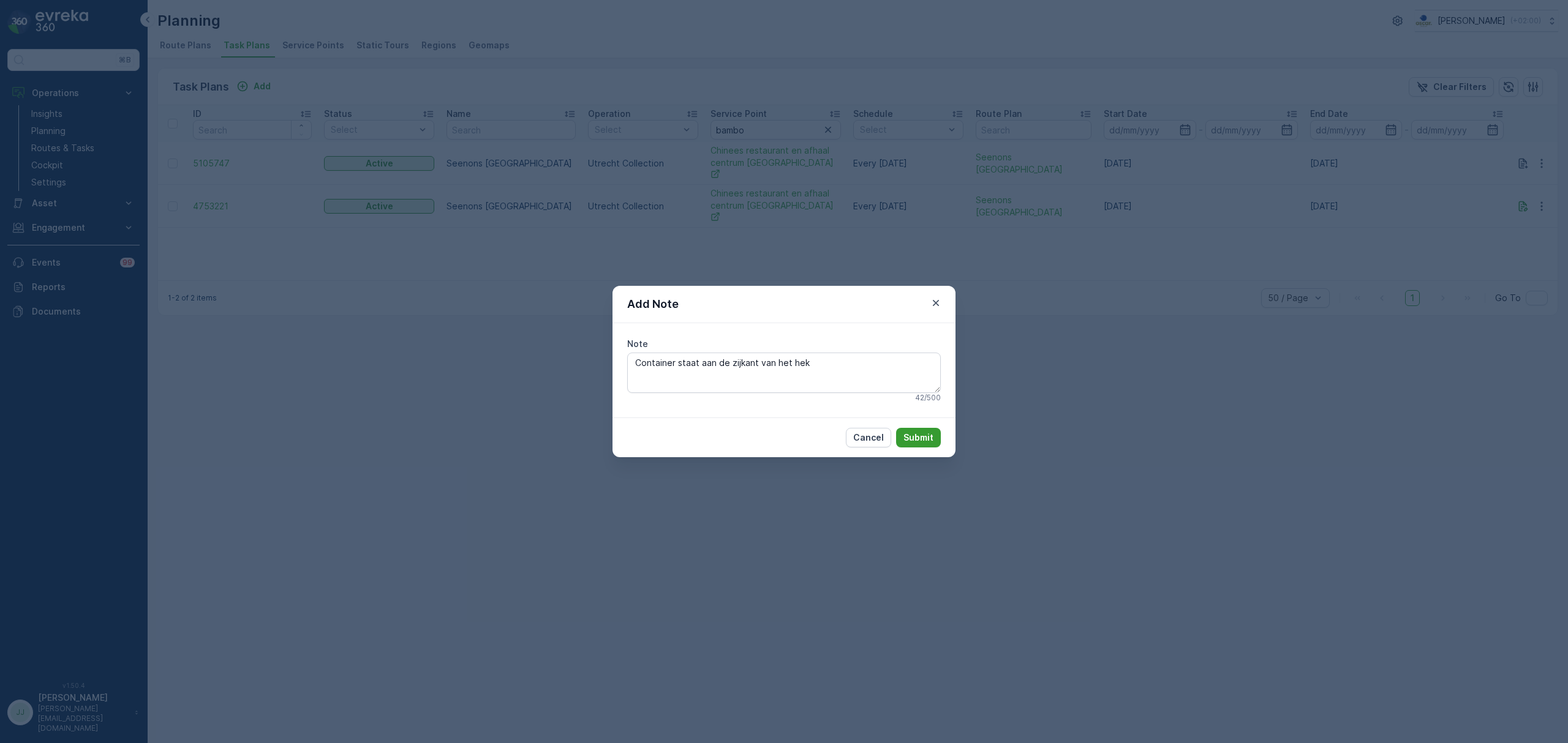
type textarea "Container staat aan de zijkant van het hek"
click at [926, 437] on p "Submit" at bounding box center [918, 437] width 30 height 12
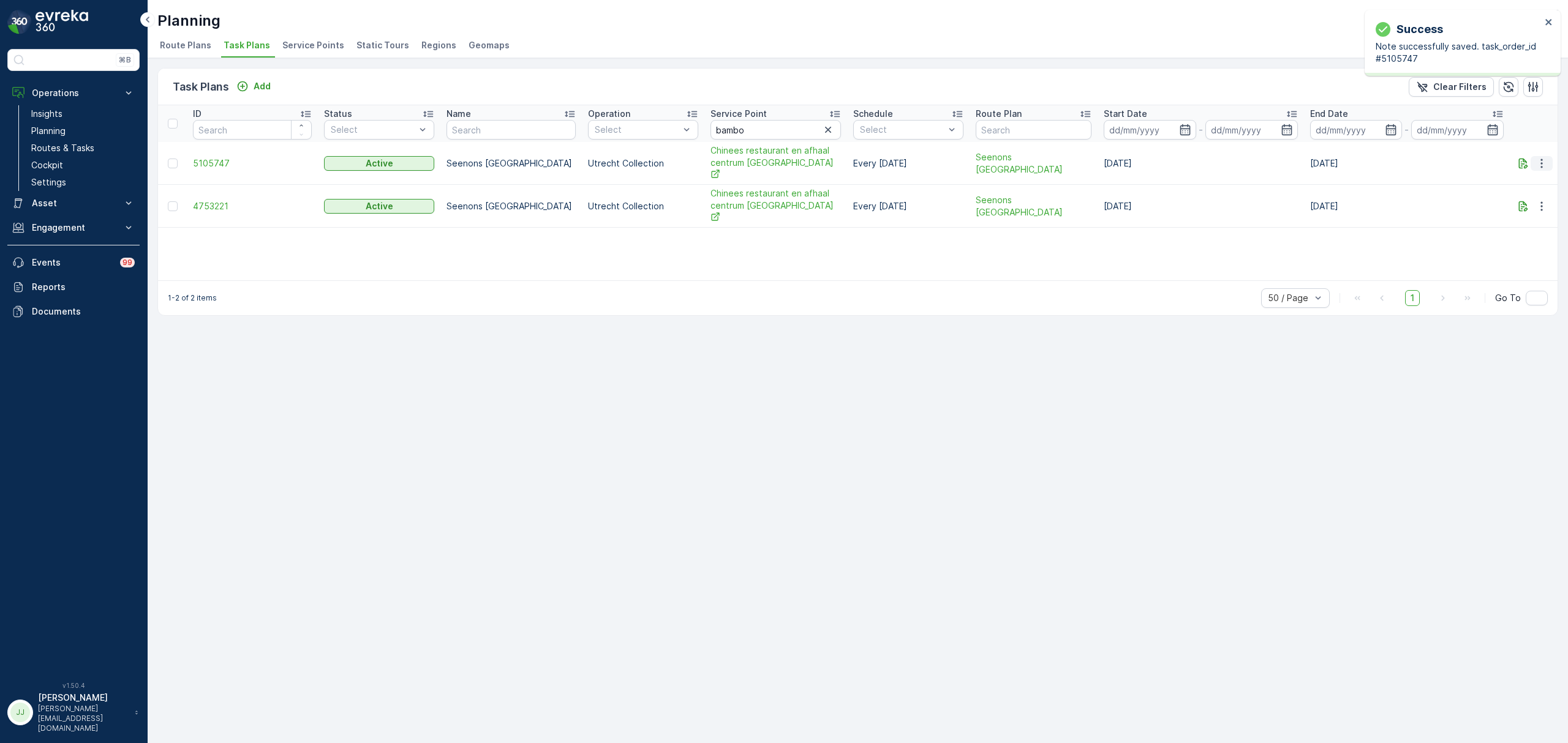
click at [1543, 157] on icon "button" at bounding box center [1541, 163] width 12 height 12
click at [1508, 193] on span "Edit Task Plan" at bounding box center [1521, 192] width 57 height 12
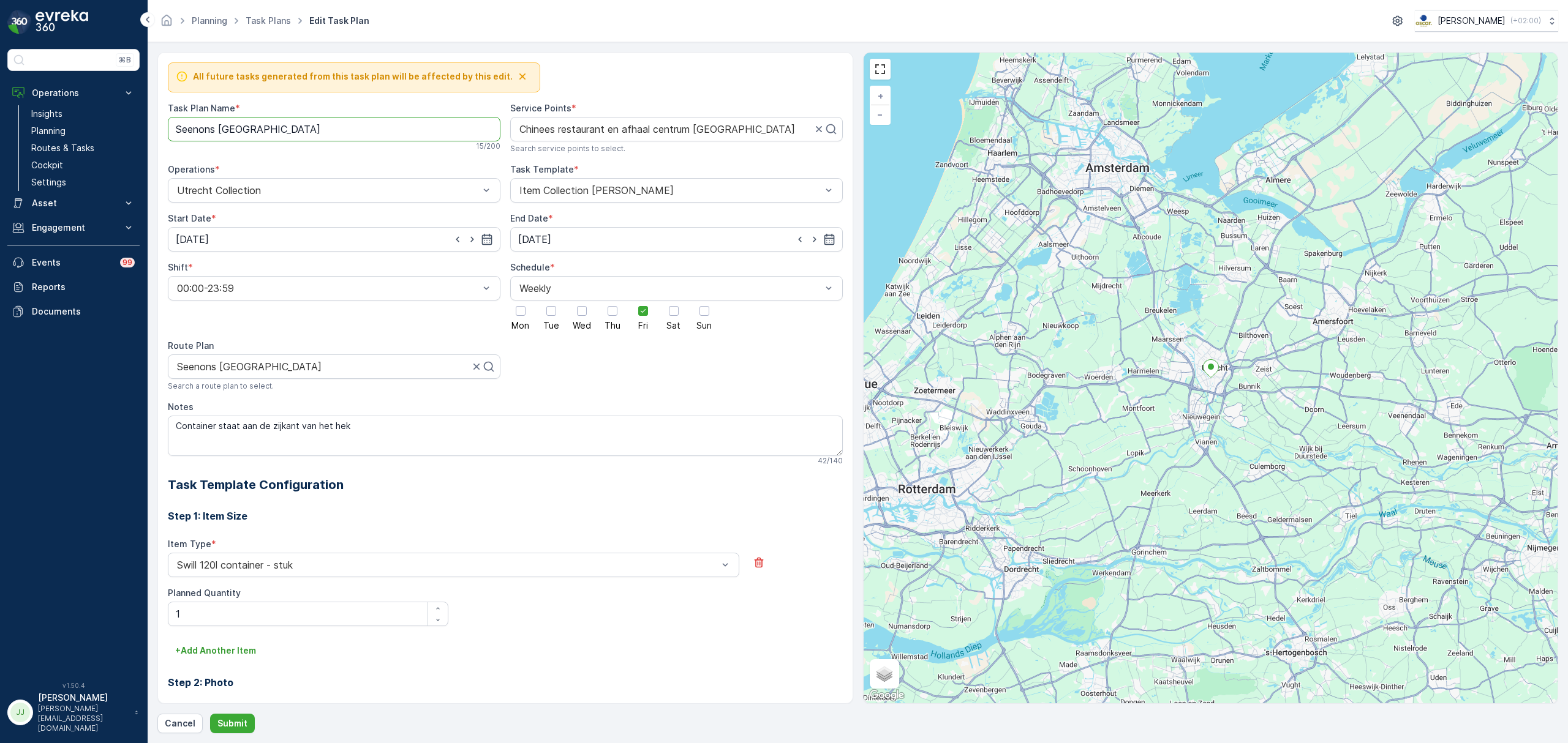
drag, startPoint x: 233, startPoint y: 130, endPoint x: 162, endPoint y: 133, distance: 71.1
click at [162, 133] on div "All future tasks generated from this task plan will be affected by this edit. T…" at bounding box center [505, 378] width 696 height 652
type Name "Kanaleneiland"
drag, startPoint x: 216, startPoint y: 365, endPoint x: 178, endPoint y: 365, distance: 38.0
click at [178, 365] on div at bounding box center [323, 366] width 294 height 11
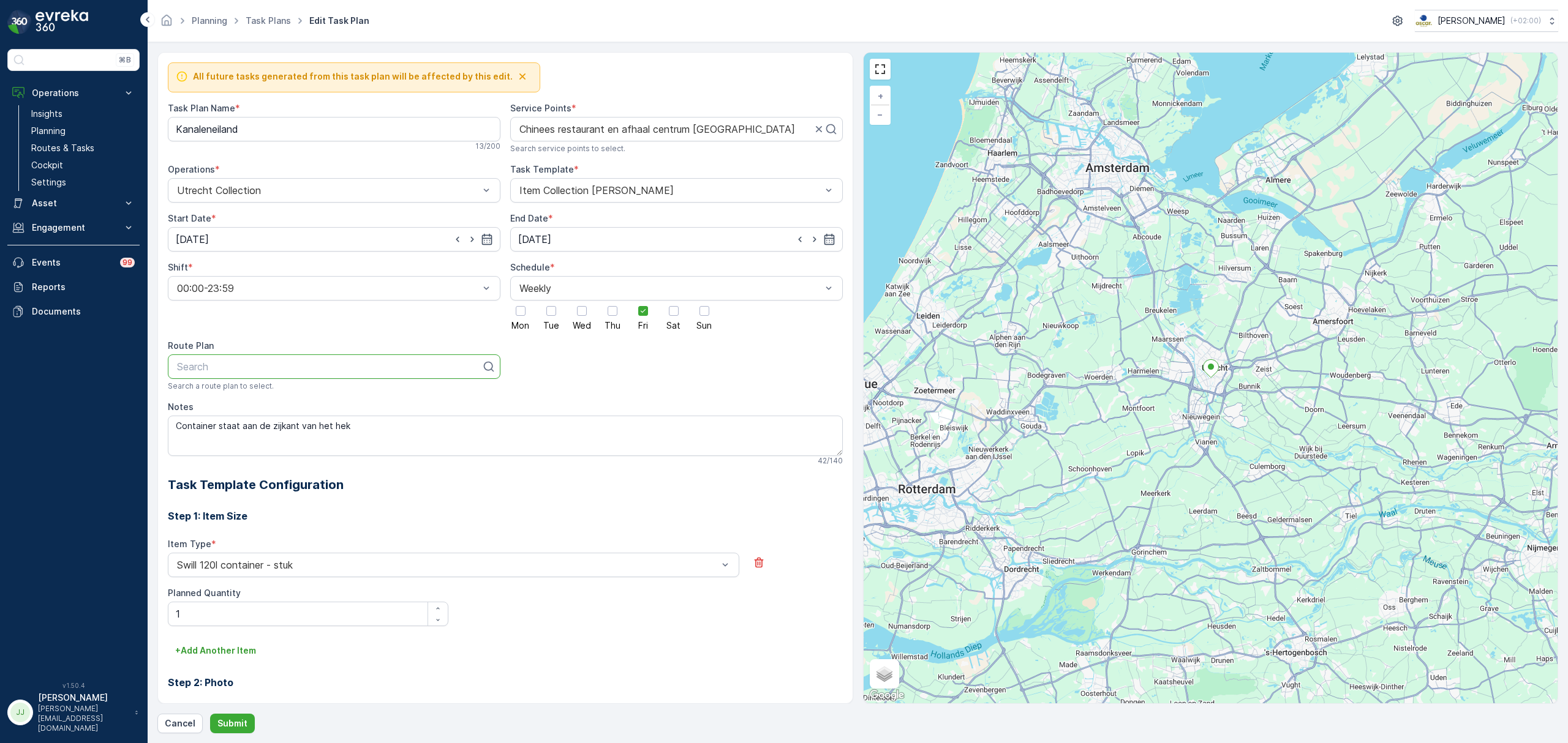
click at [392, 374] on p "Search" at bounding box center [329, 366] width 305 height 15
type input "Kanalen"
click at [221, 397] on span "Kanaleneiland" at bounding box center [205, 397] width 62 height 11
click at [615, 310] on div at bounding box center [612, 311] width 10 height 10
click at [613, 301] on input "Thu" at bounding box center [613, 301] width 0 height 0
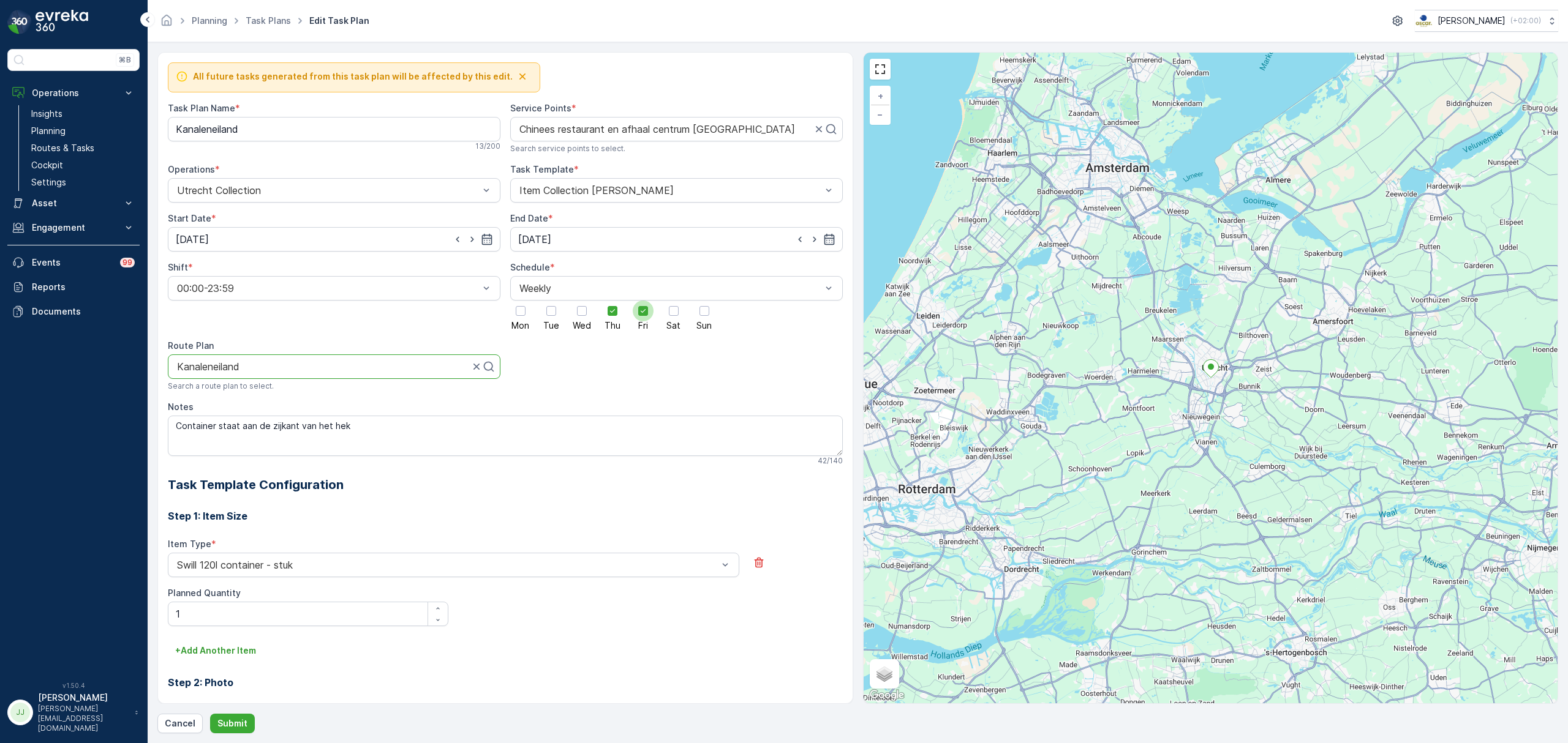
click at [635, 314] on div at bounding box center [642, 311] width 20 height 20
click at [643, 301] on input "Fri" at bounding box center [643, 301] width 0 height 0
click at [243, 725] on p "Submit" at bounding box center [232, 723] width 30 height 12
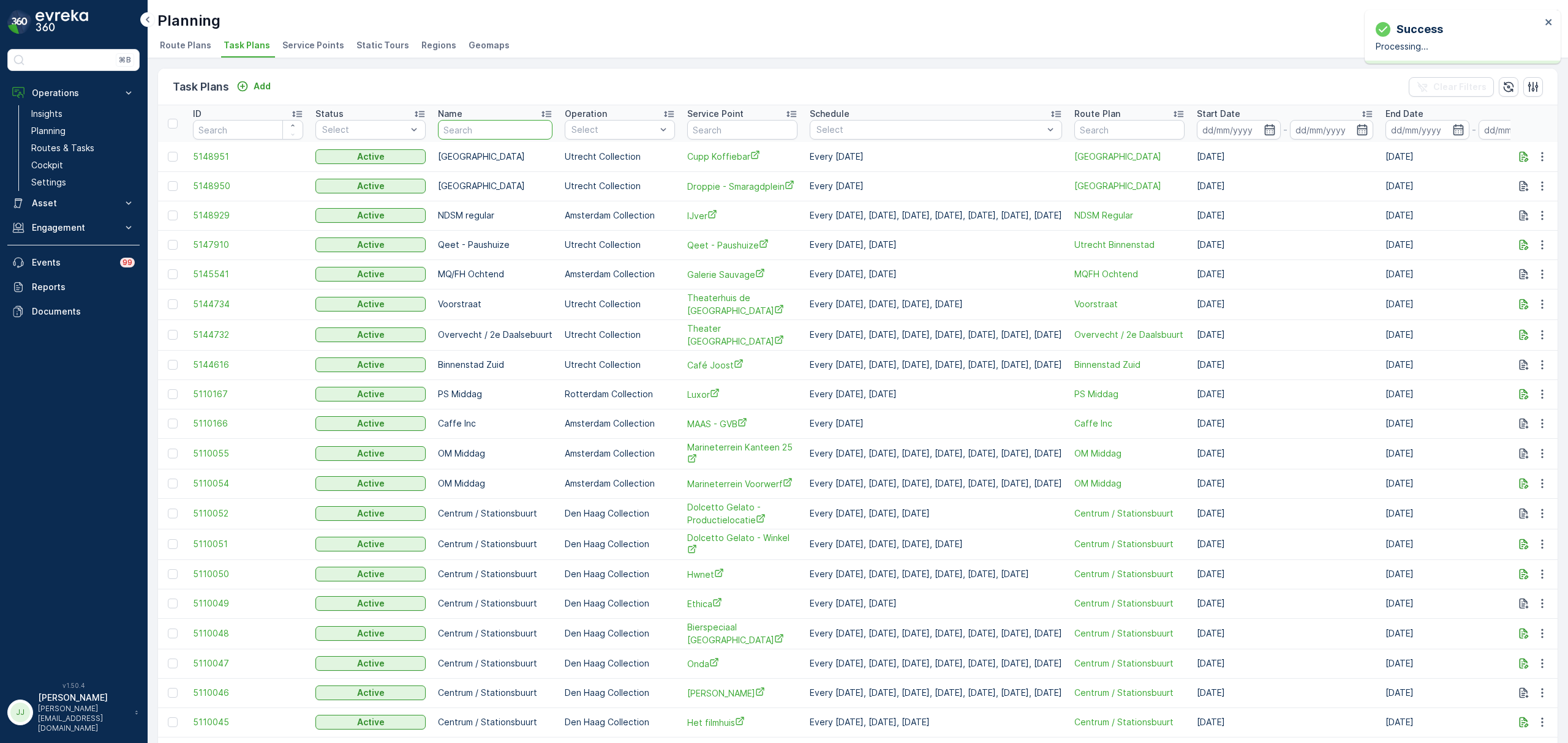
click at [470, 121] on input "text" at bounding box center [495, 130] width 115 height 19
type input "seenons"
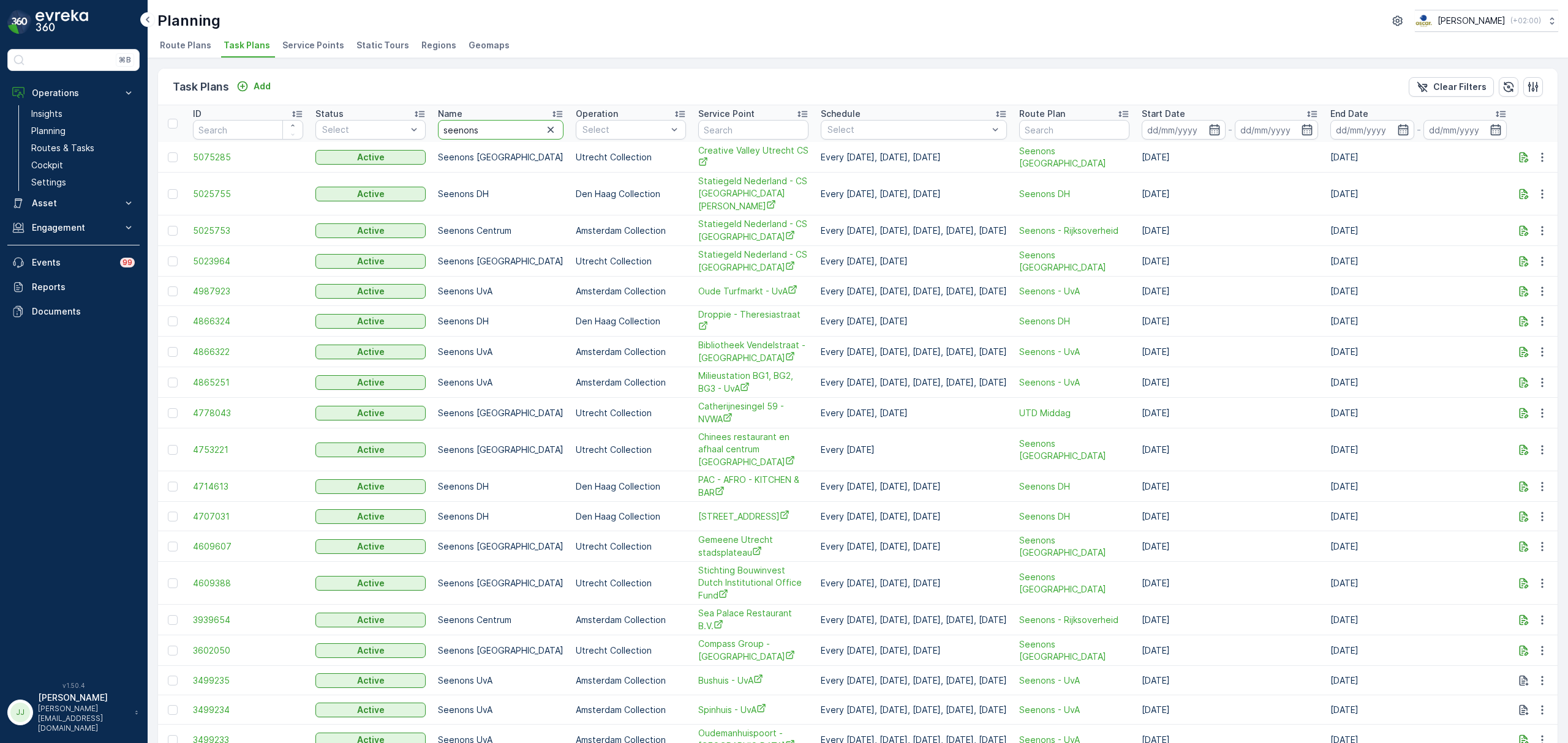
click at [516, 130] on input "seenons" at bounding box center [501, 130] width 126 height 19
type input "seenons utrect"
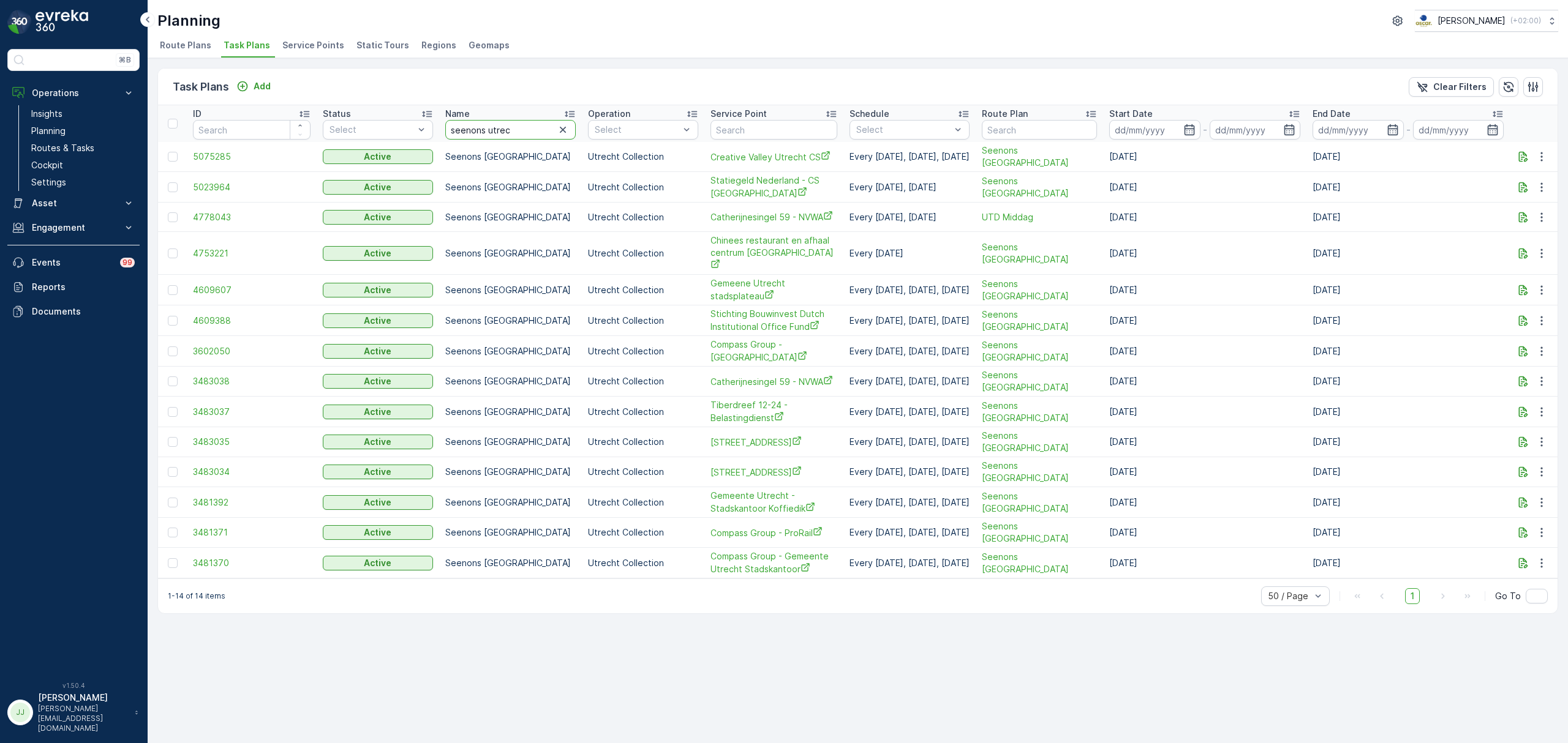
click at [533, 132] on input "seenons utrec" at bounding box center [510, 130] width 131 height 19
click at [1544, 247] on icon "button" at bounding box center [1541, 253] width 12 height 12
click at [1091, 243] on span "Seenons [GEOGRAPHIC_DATA]" at bounding box center [1039, 254] width 115 height 24
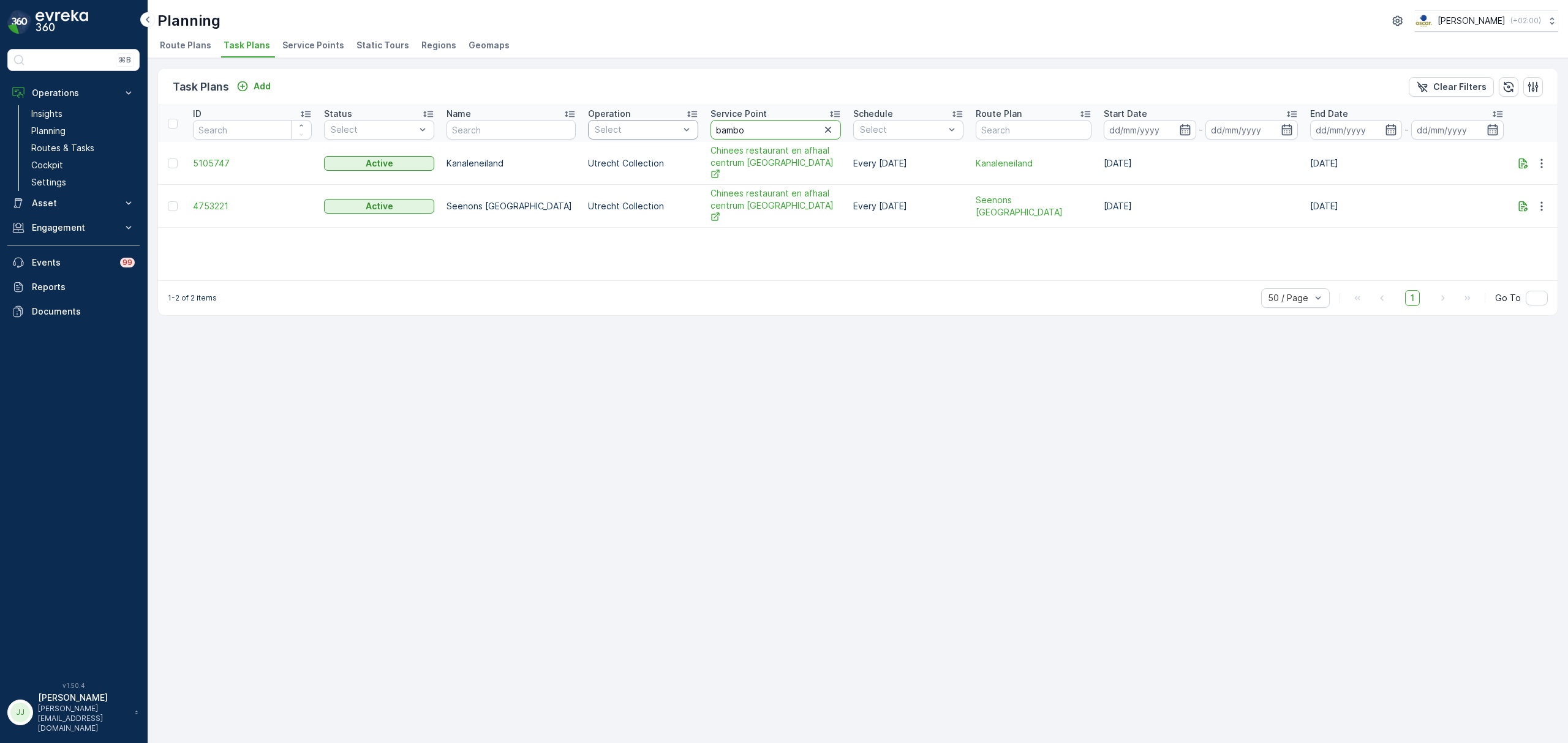
drag, startPoint x: 742, startPoint y: 128, endPoint x: 681, endPoint y: 128, distance: 61.0
click at [681, 128] on tr "ID Status Select Name Operation Select Service Point bambo Schedule Select Rout…" at bounding box center [858, 124] width 1400 height 37
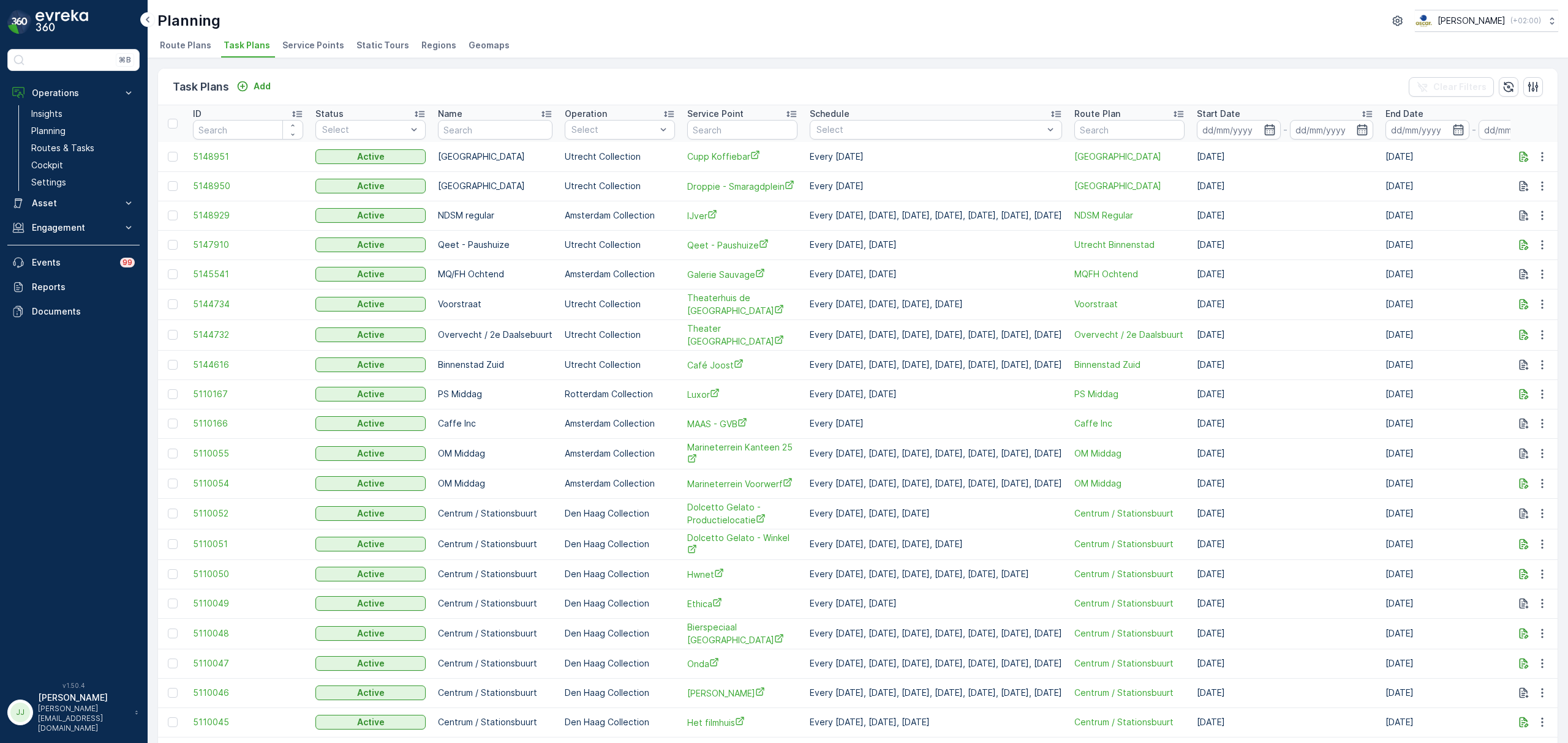
click at [509, 130] on input "text" at bounding box center [495, 130] width 115 height 19
type input "seenons [GEOGRAPHIC_DATA]"
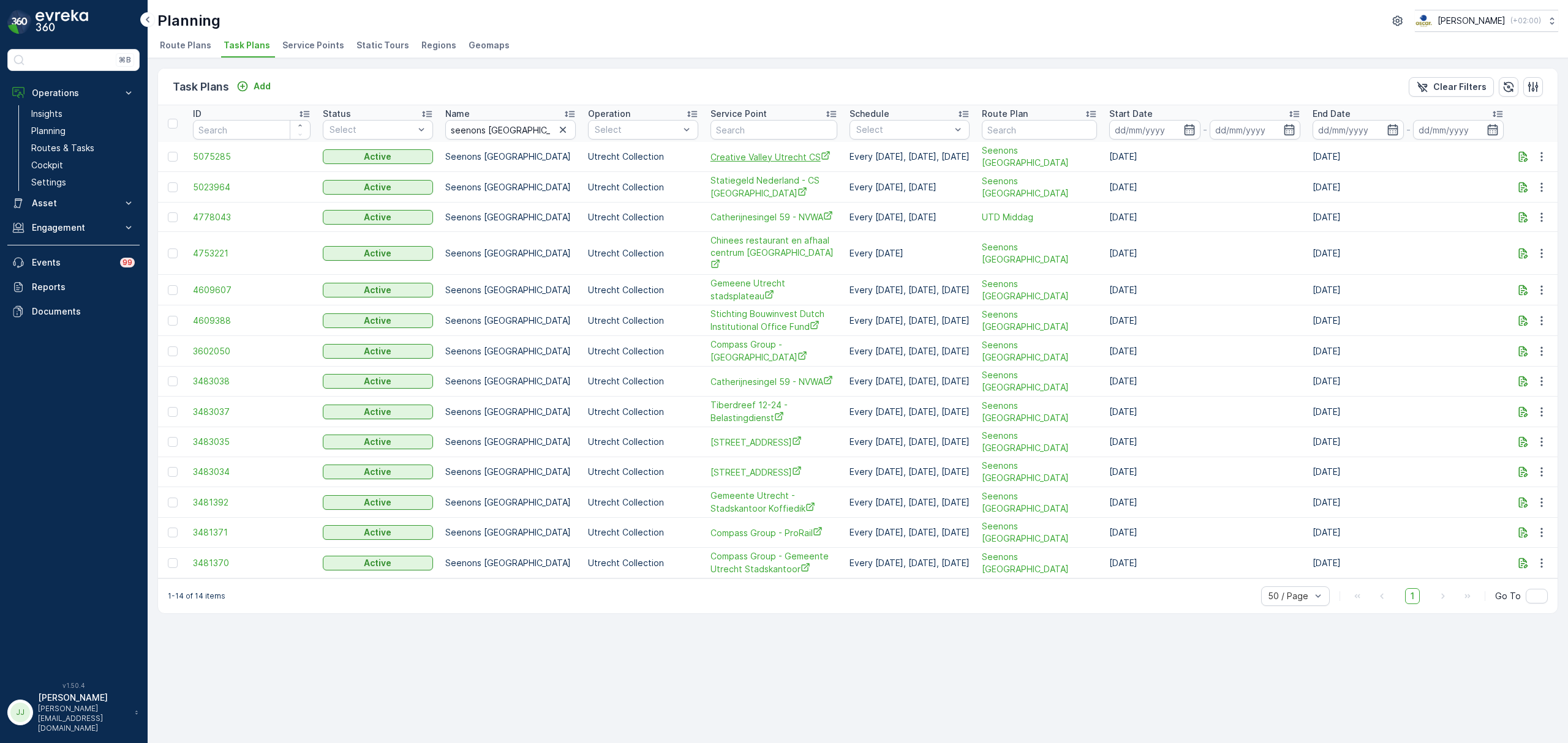
click at [796, 159] on span "Creative Valley Utrecht CS" at bounding box center [773, 157] width 127 height 13
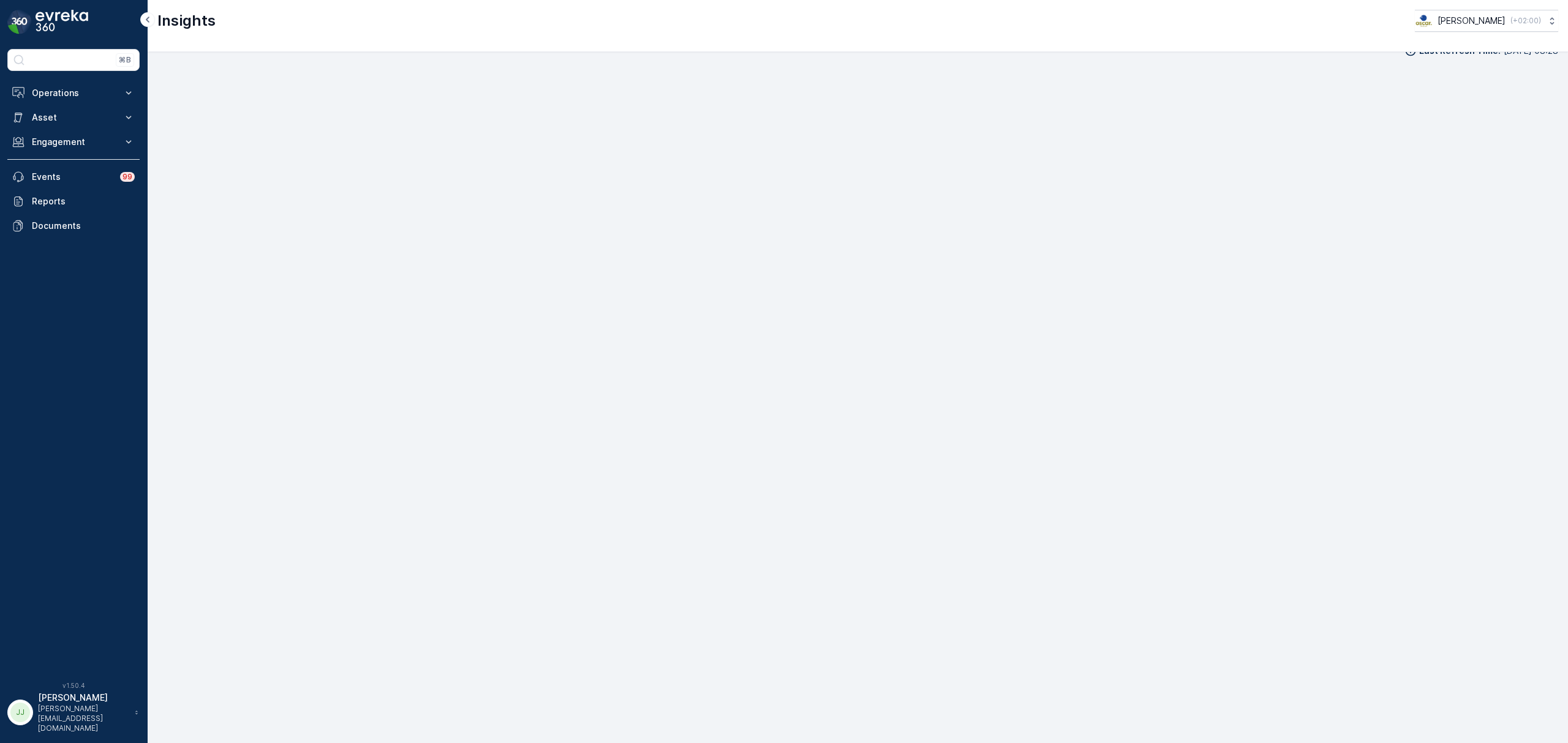
scroll to position [18, 0]
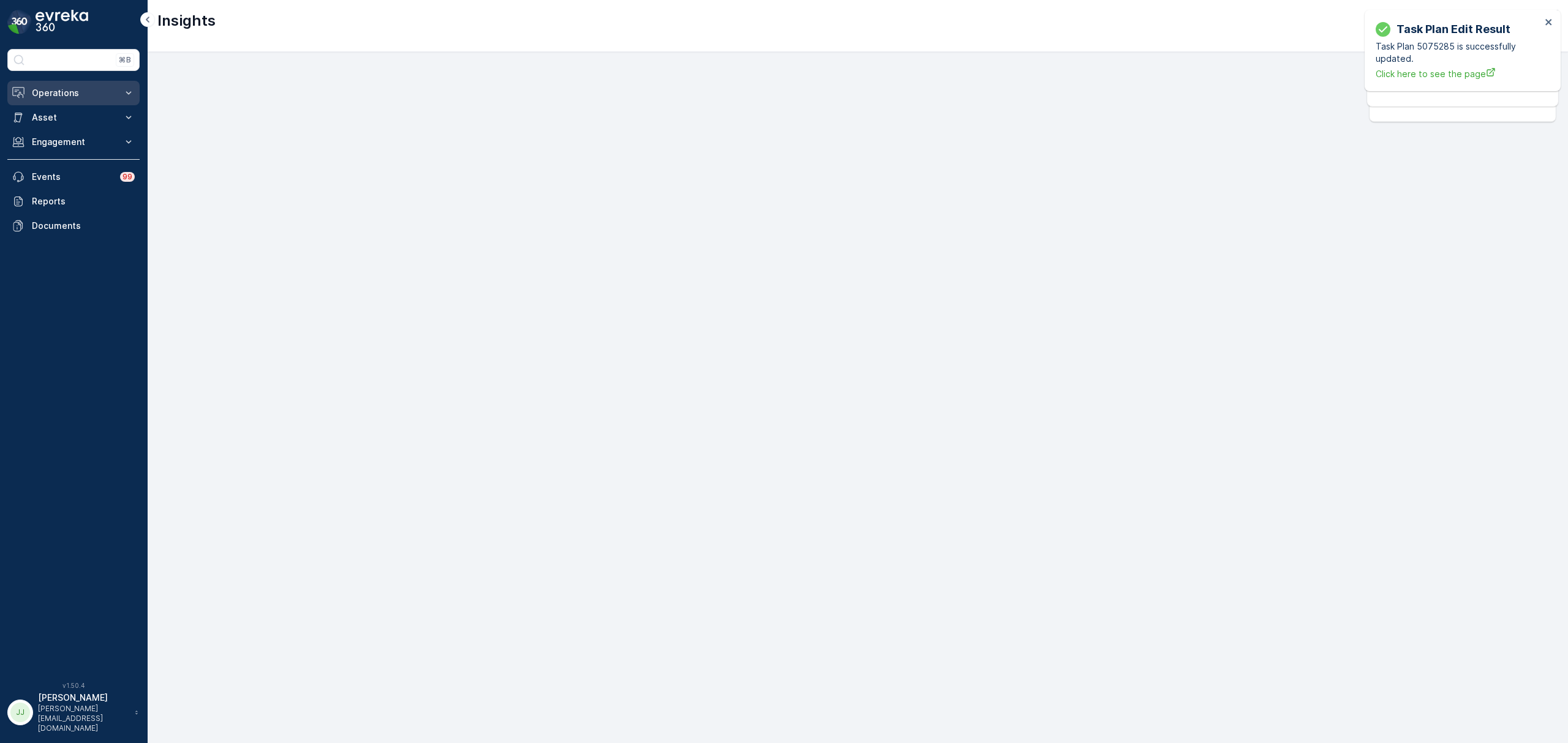
click at [81, 98] on p "Operations" at bounding box center [73, 93] width 83 height 12
click at [62, 143] on p "Routes & Tasks" at bounding box center [63, 147] width 63 height 12
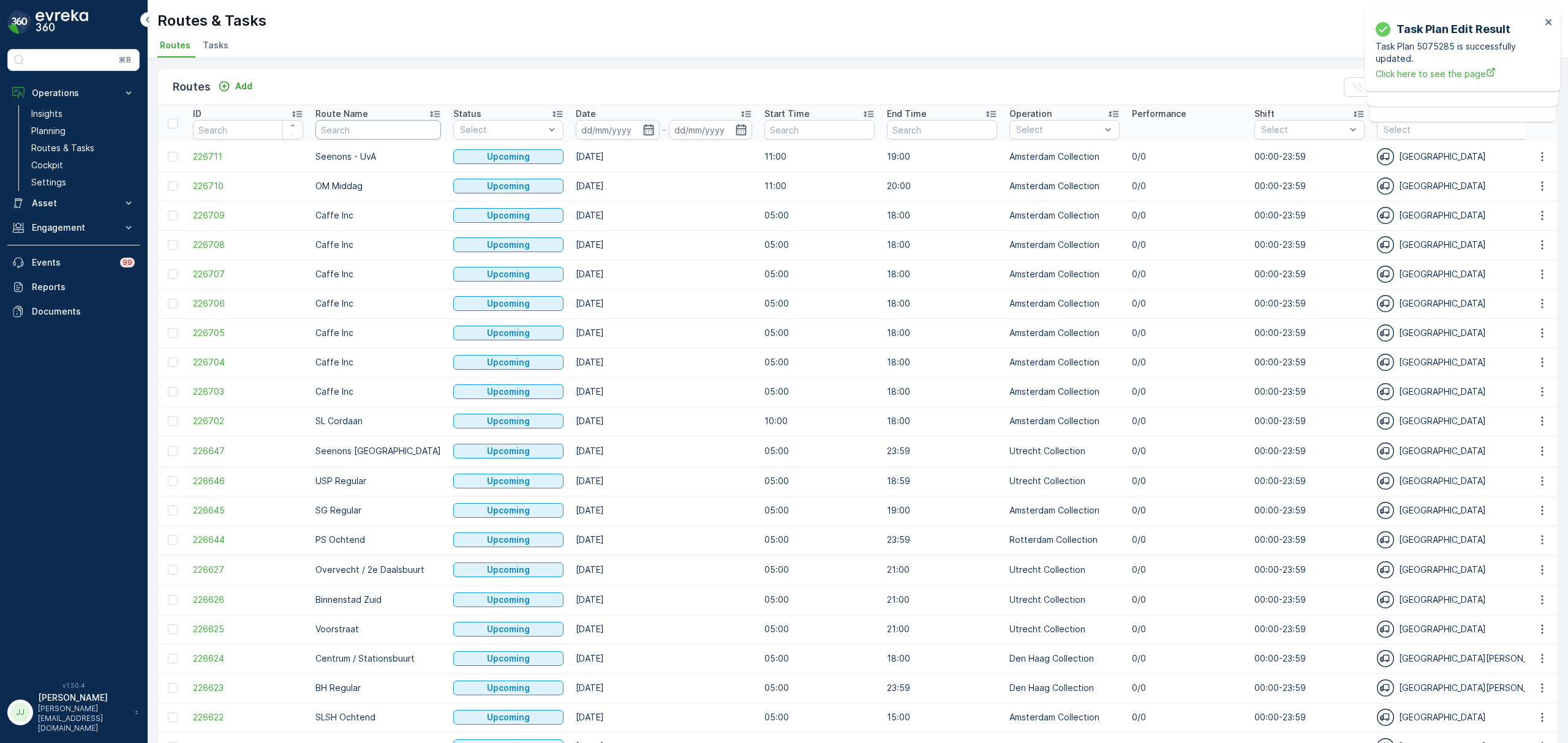
click at [386, 131] on input "text" at bounding box center [379, 130] width 126 height 19
type input "seenons ut"
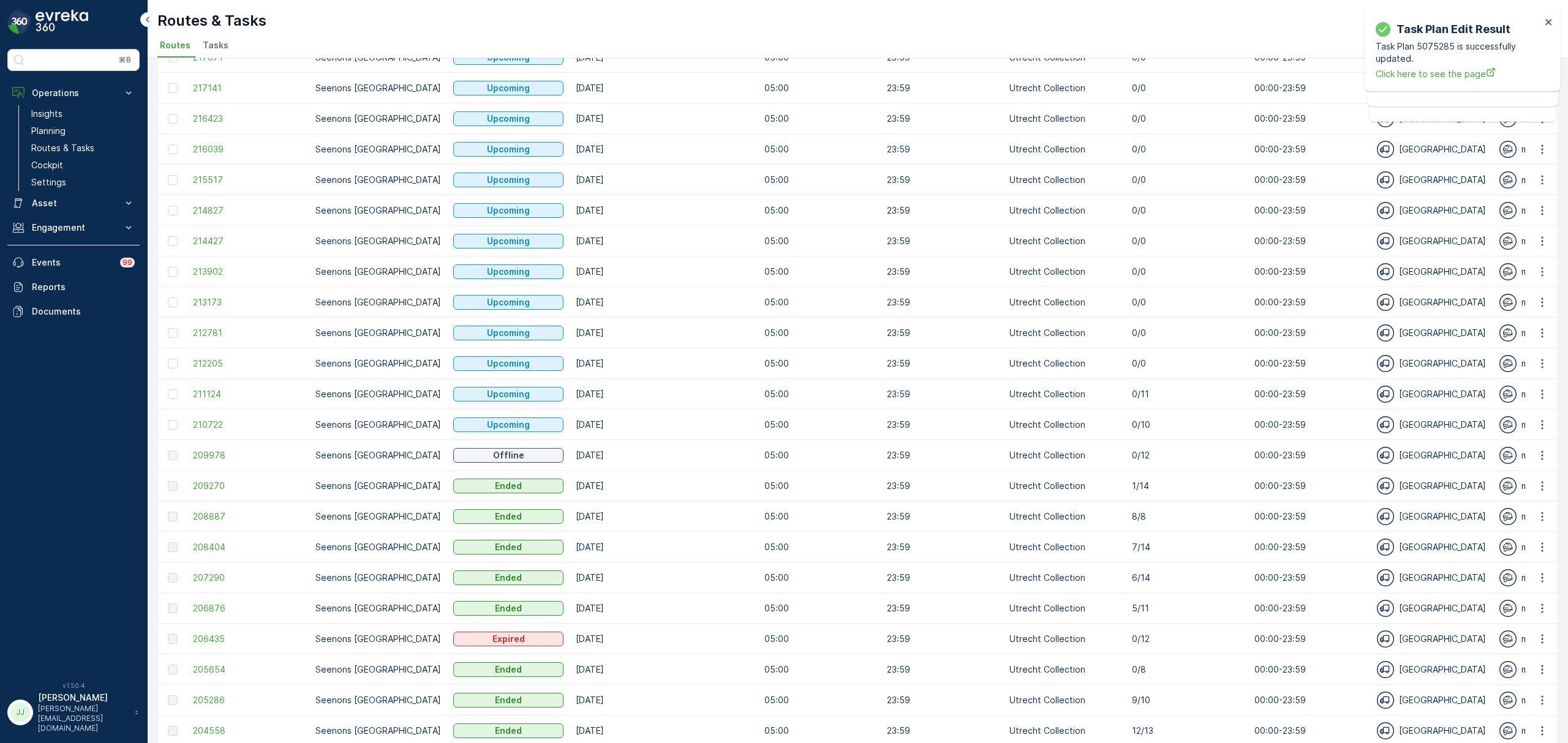
scroll to position [499, 0]
click at [211, 479] on span "209270" at bounding box center [247, 485] width 110 height 12
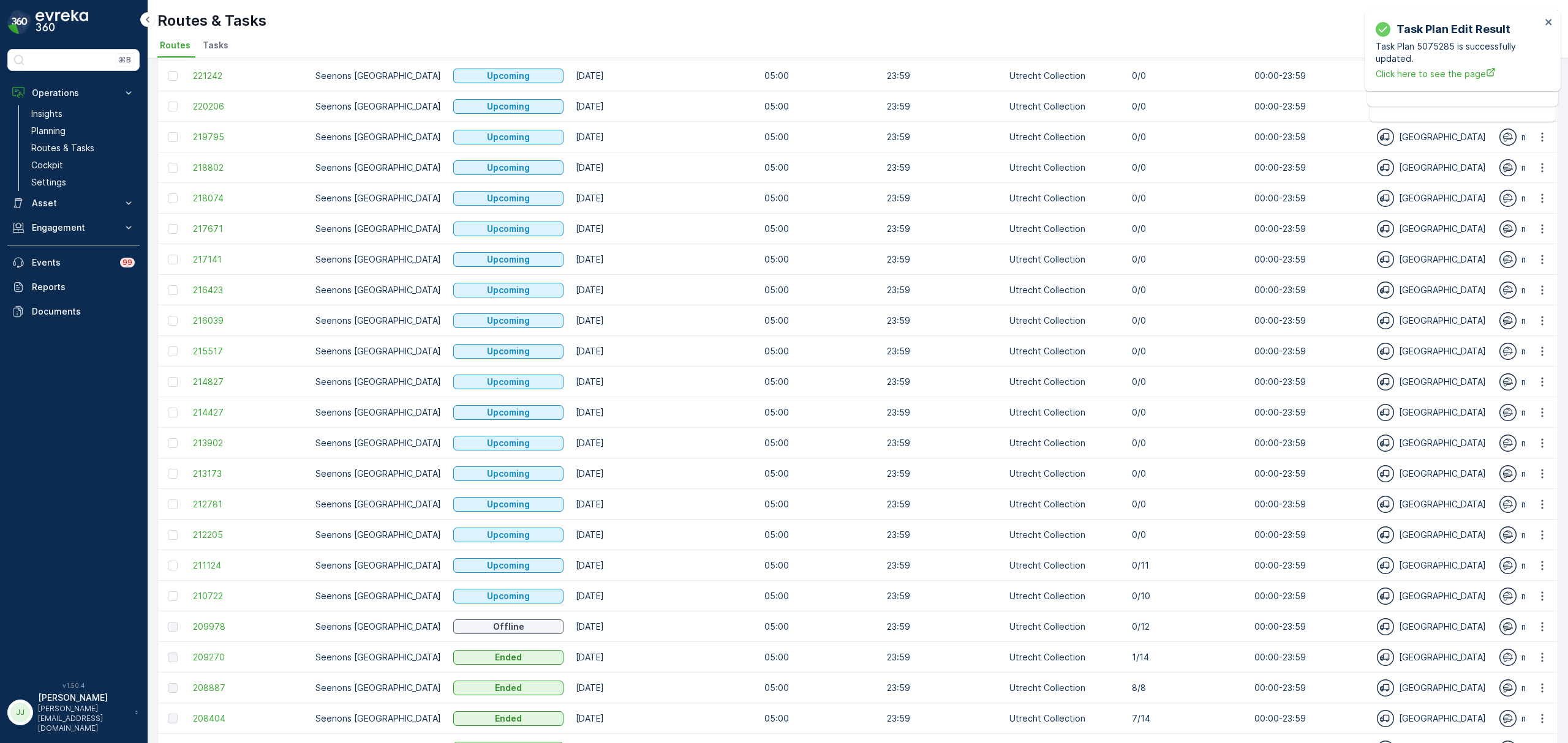
scroll to position [489, 0]
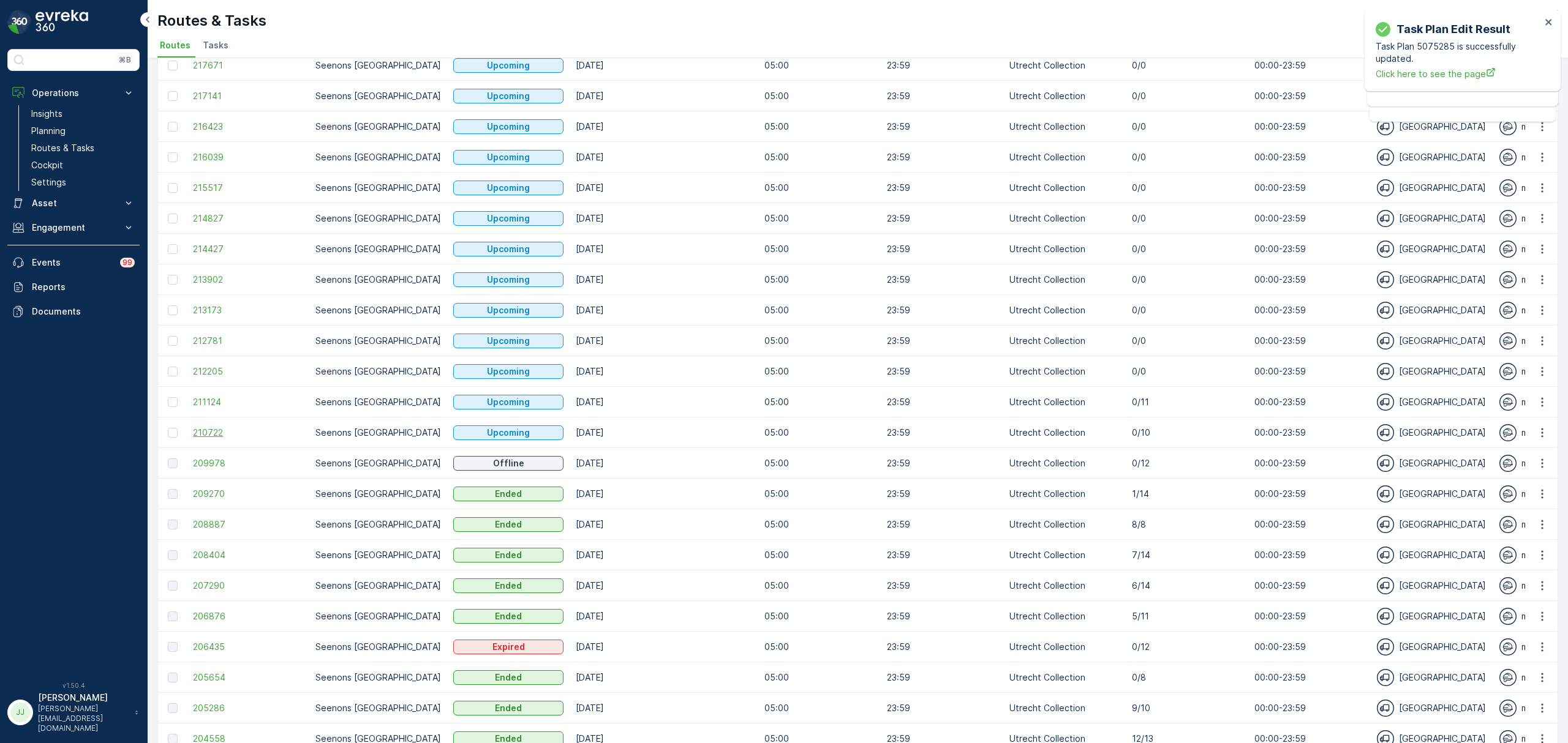
click at [221, 427] on span "210722" at bounding box center [247, 432] width 110 height 12
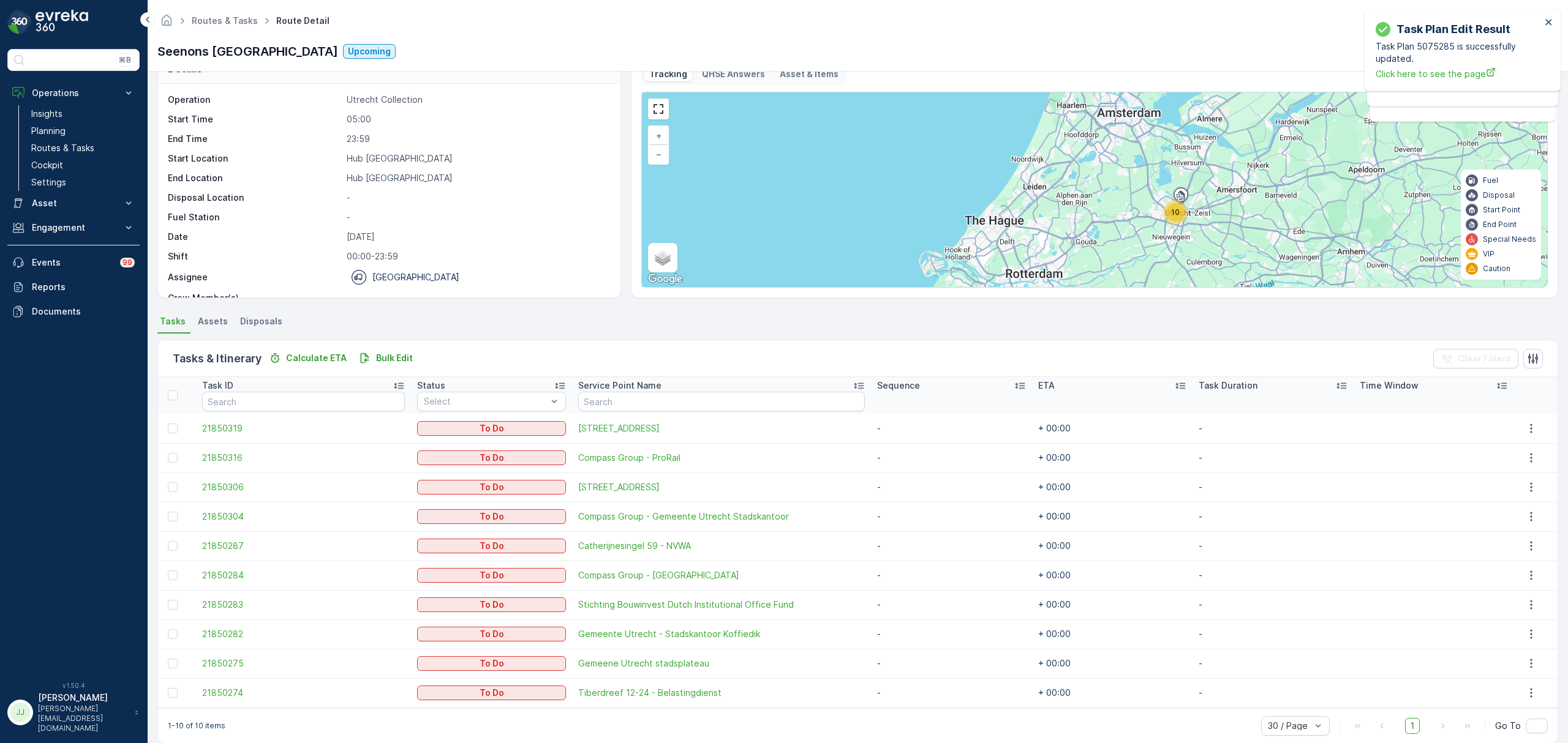
scroll to position [44, 0]
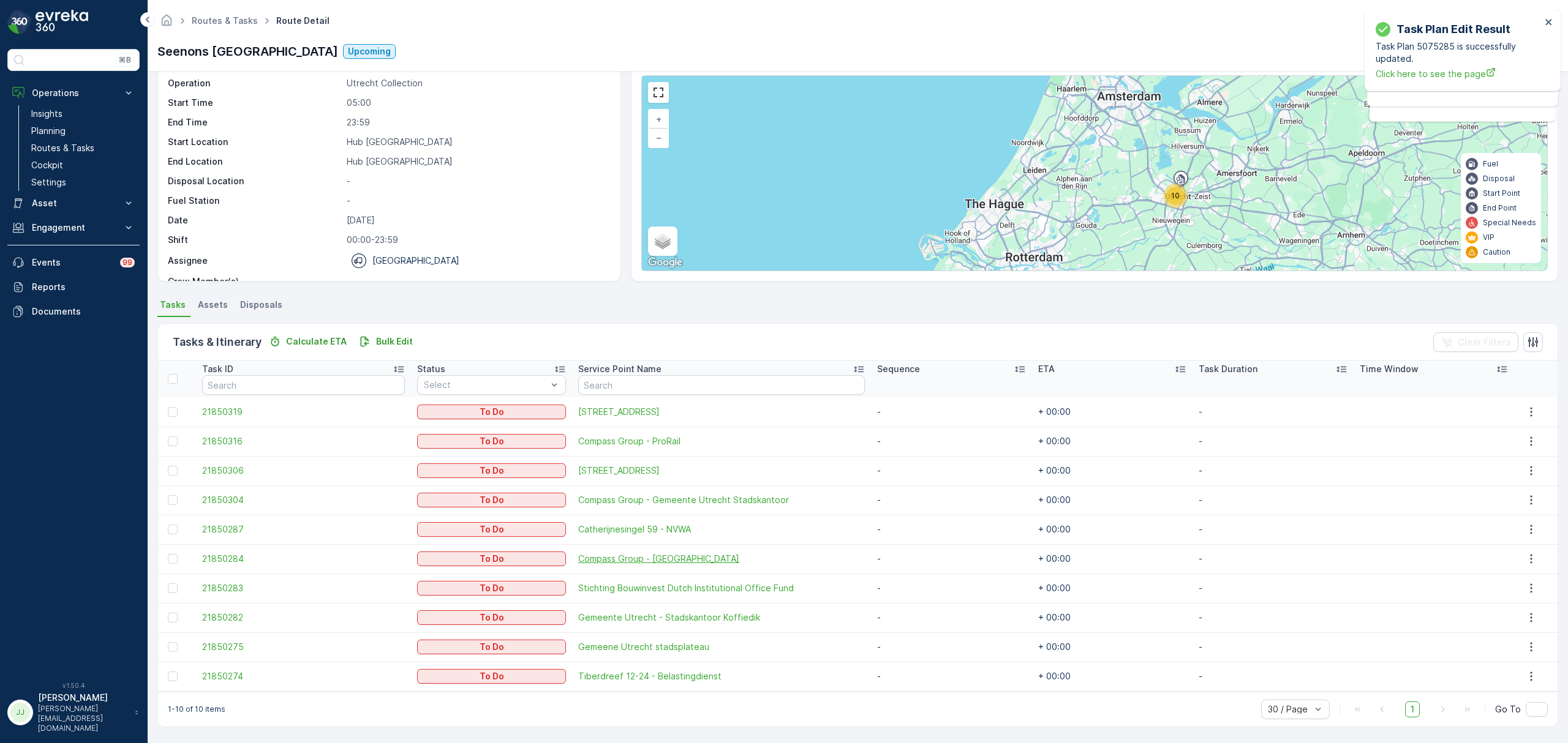
click at [642, 562] on span "Compass Group - Kantoortoren Central Park Utrecht" at bounding box center [722, 558] width 287 height 12
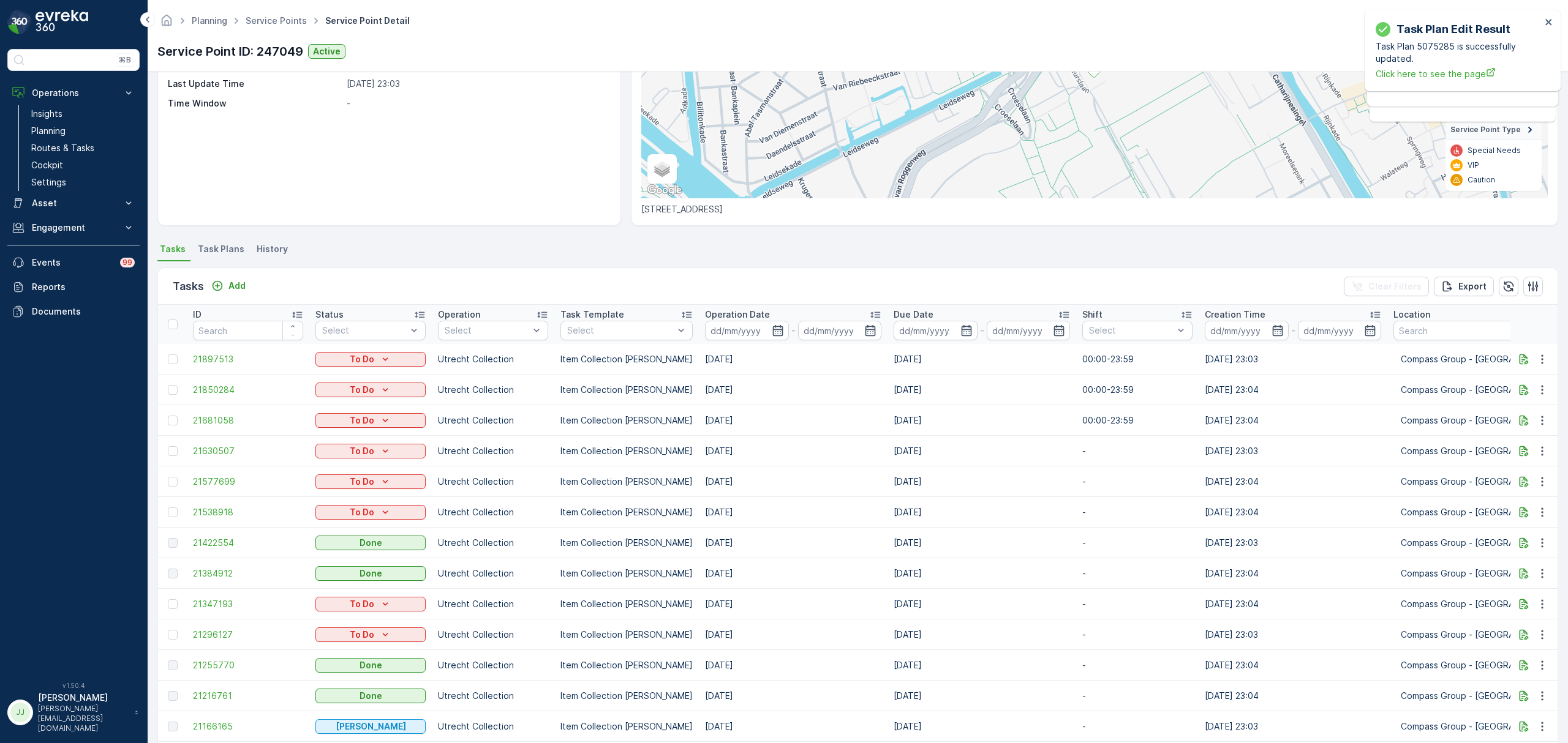
scroll to position [163, 0]
click at [201, 536] on span "21422554" at bounding box center [247, 541] width 110 height 12
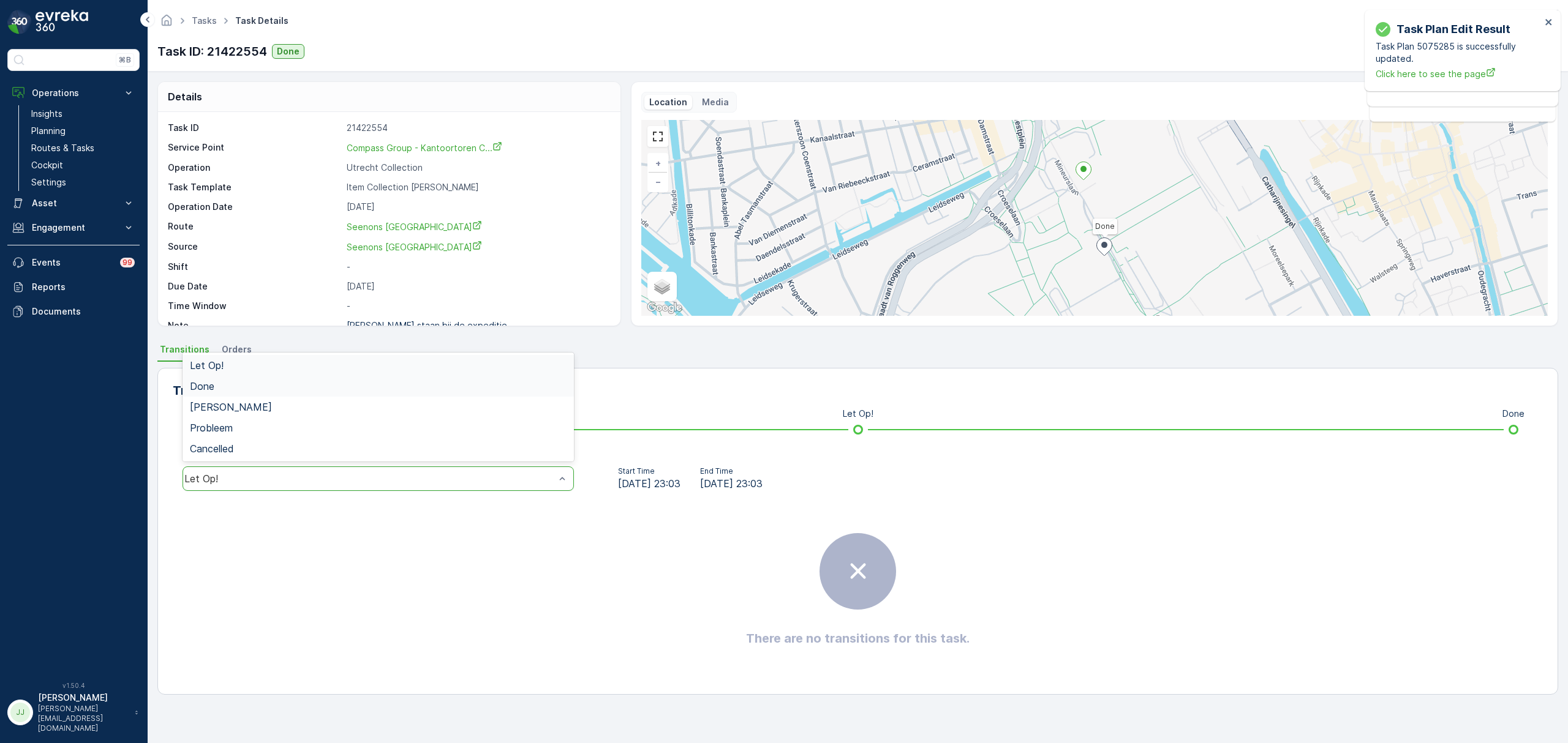
click at [218, 390] on div "Done" at bounding box center [378, 386] width 377 height 11
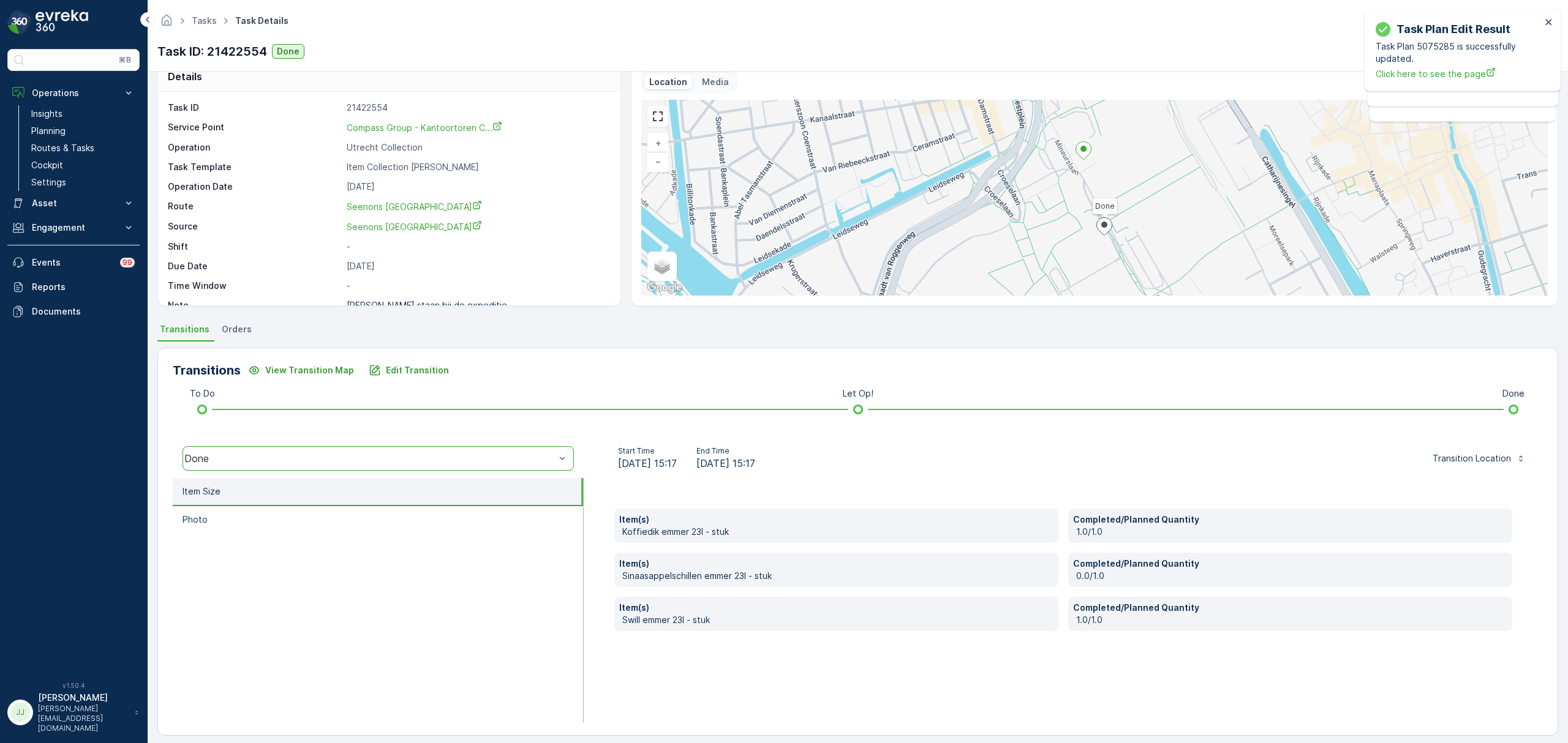
scroll to position [28, 0]
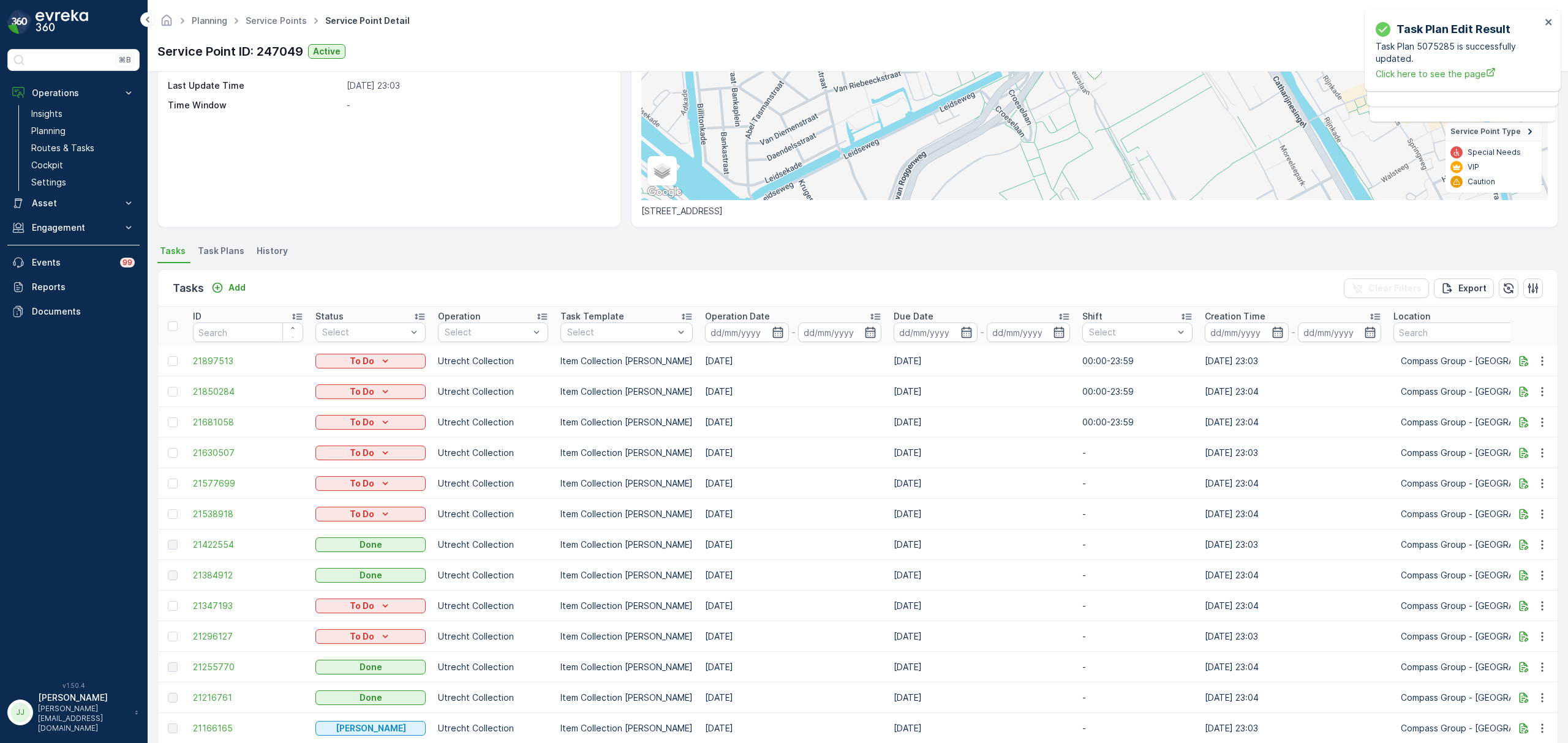
scroll to position [163, 0]
click at [229, 566] on span "21384912" at bounding box center [247, 572] width 110 height 12
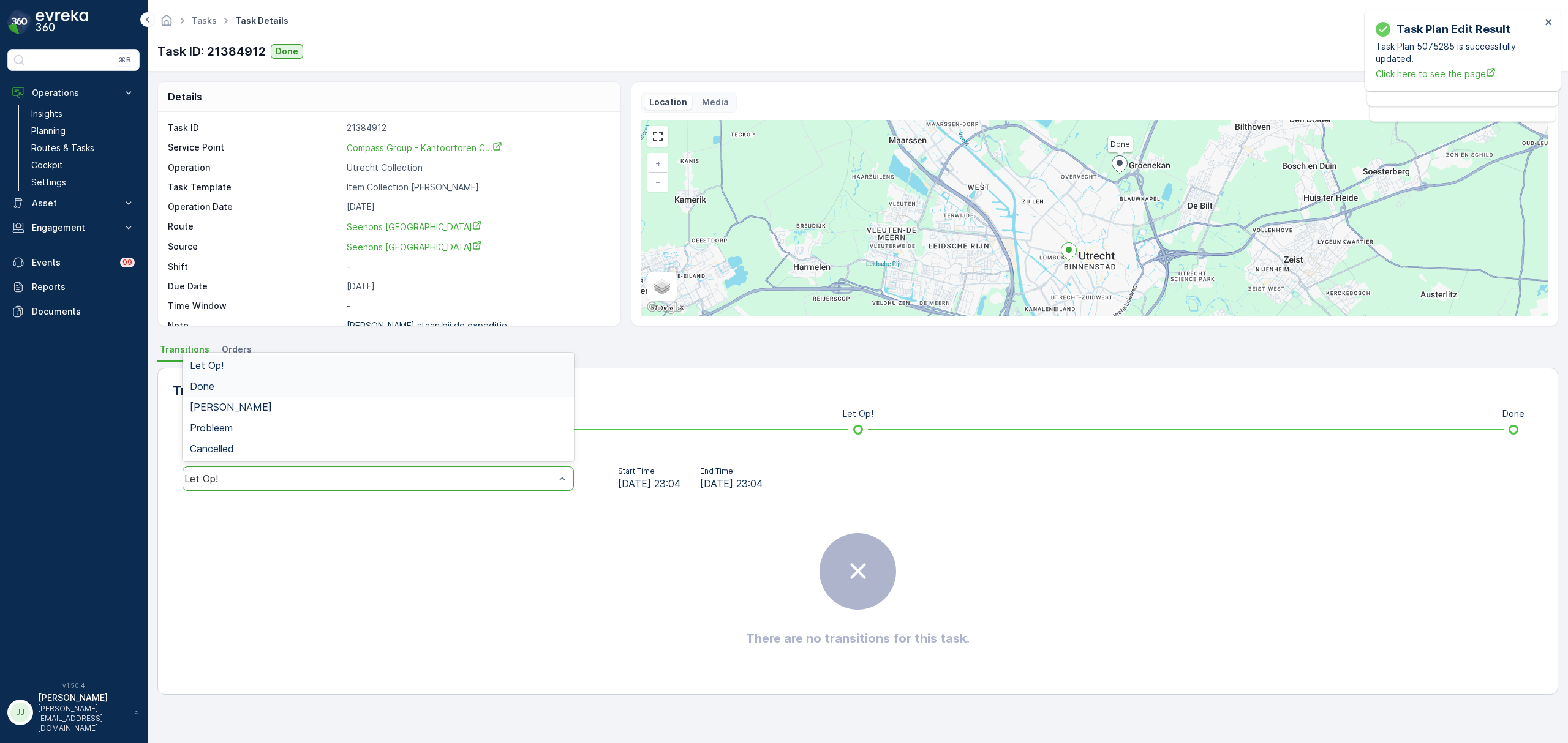
click at [229, 387] on div "Done" at bounding box center [378, 386] width 377 height 11
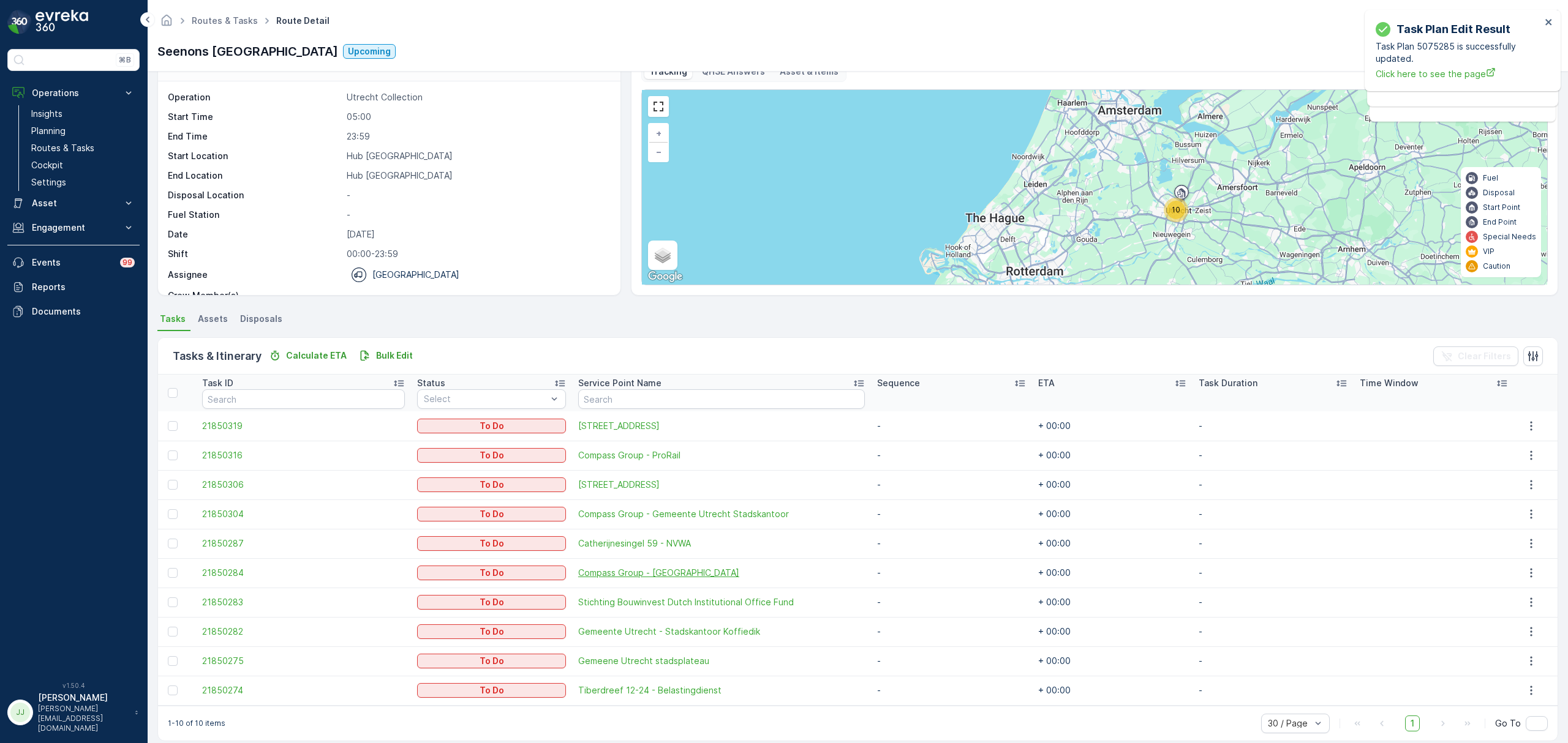
scroll to position [44, 0]
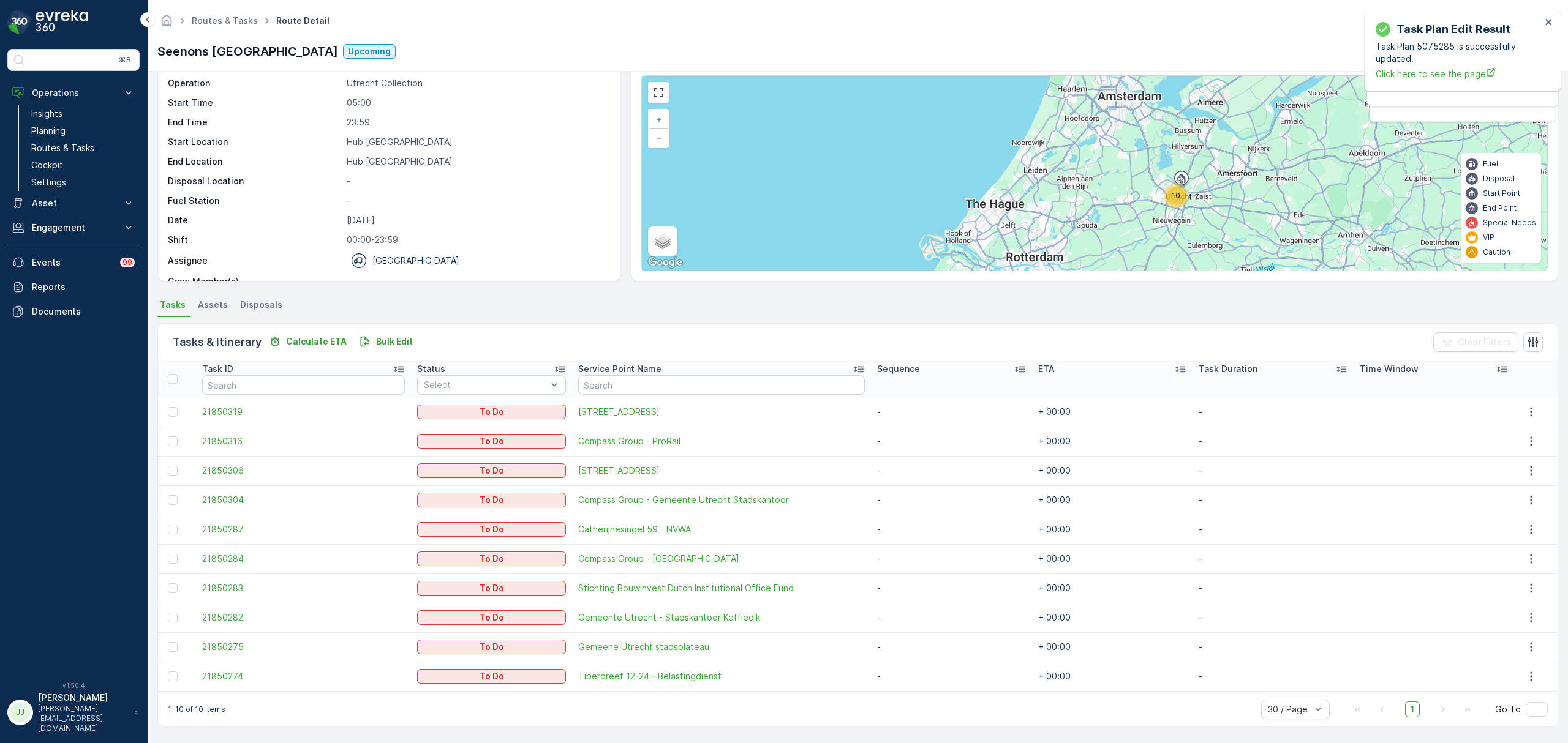
click at [1174, 193] on span "10" at bounding box center [1176, 195] width 8 height 9
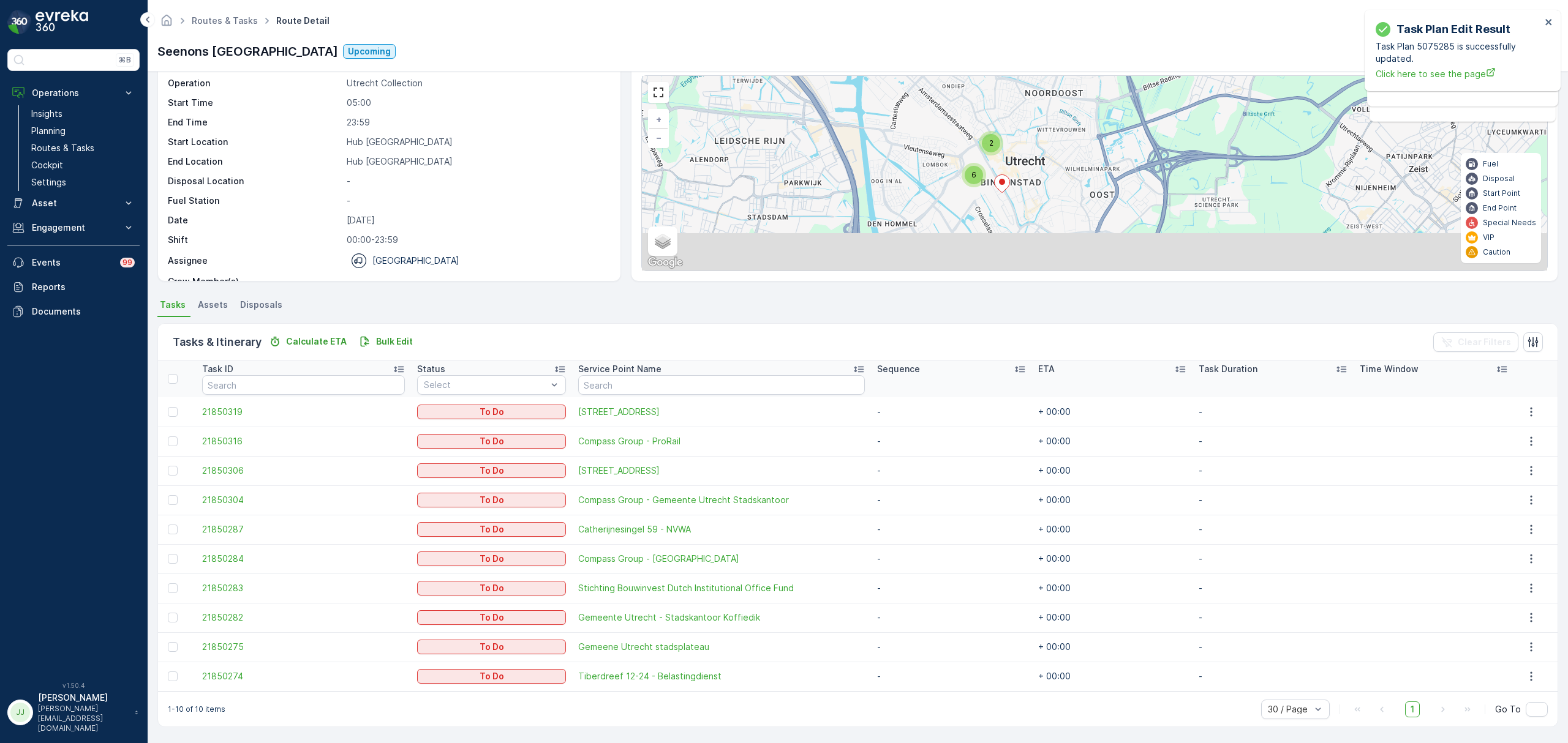
drag, startPoint x: 1159, startPoint y: 204, endPoint x: 989, endPoint y: 166, distance: 174.2
click at [989, 166] on div "2 6 + − Satellite Roadmap Terrain Hybrid Leaflet Keyboard shortcuts Map Data Ma…" at bounding box center [1094, 173] width 905 height 194
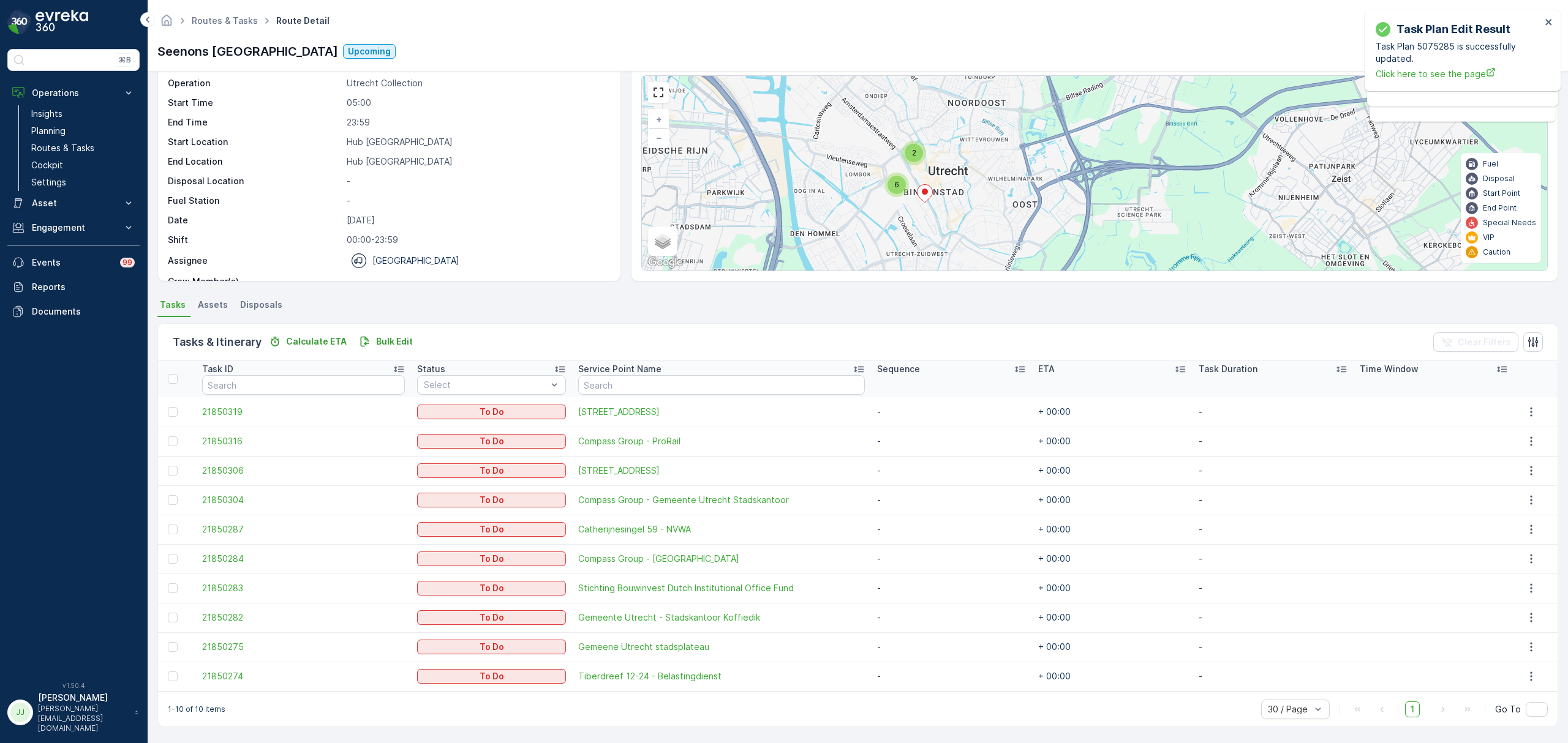
drag, startPoint x: 951, startPoint y: 174, endPoint x: 934, endPoint y: 202, distance: 32.8
click at [941, 200] on div "2 6 + − Satellite Roadmap Terrain Hybrid Leaflet Keyboard shortcuts Map Data Ma…" at bounding box center [1094, 173] width 905 height 194
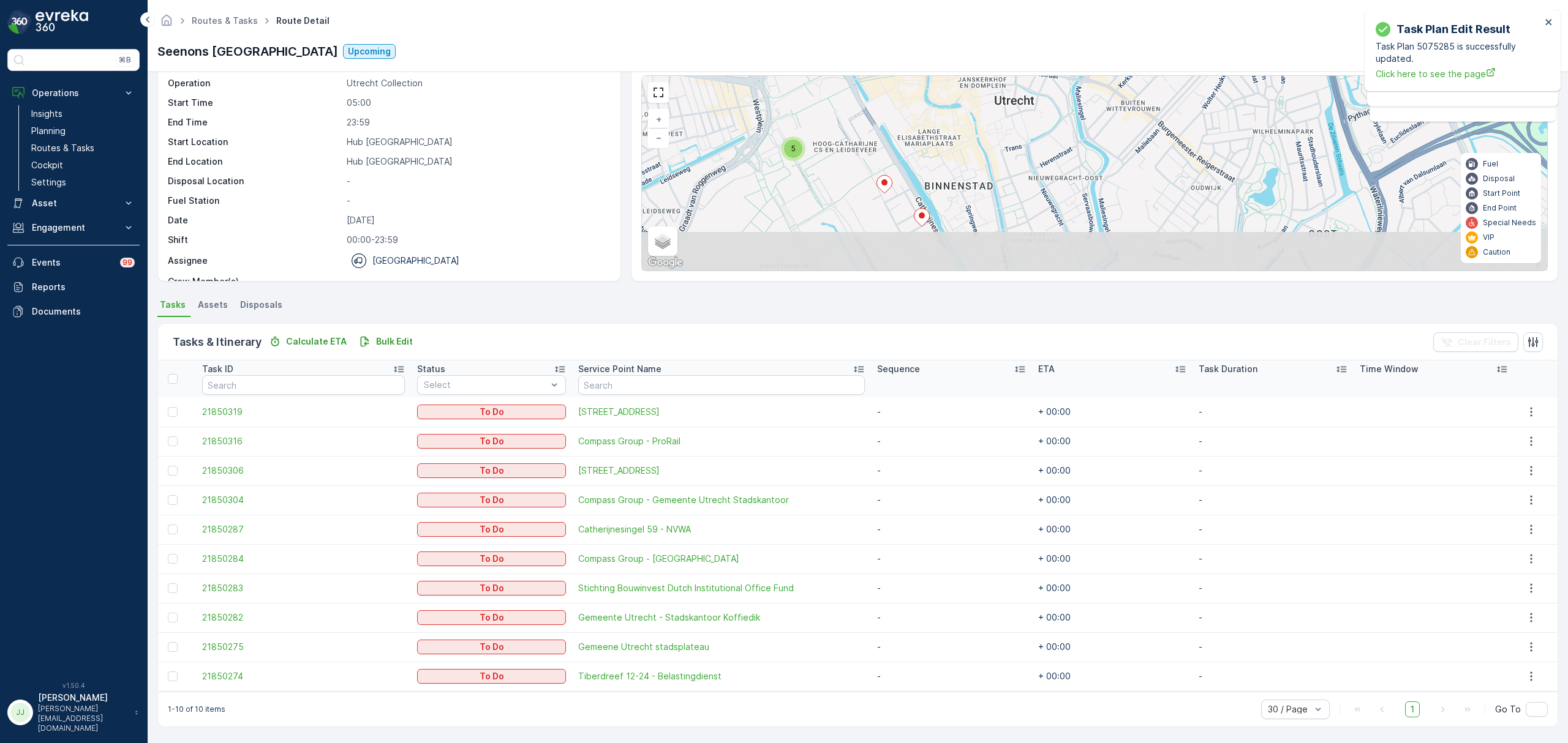
drag, startPoint x: 915, startPoint y: 217, endPoint x: 919, endPoint y: 155, distance: 62.1
click at [919, 155] on div "2 5 + − Satellite Roadmap Terrain Hybrid Leaflet Keyboard shortcuts Map Data Ma…" at bounding box center [1094, 173] width 905 height 194
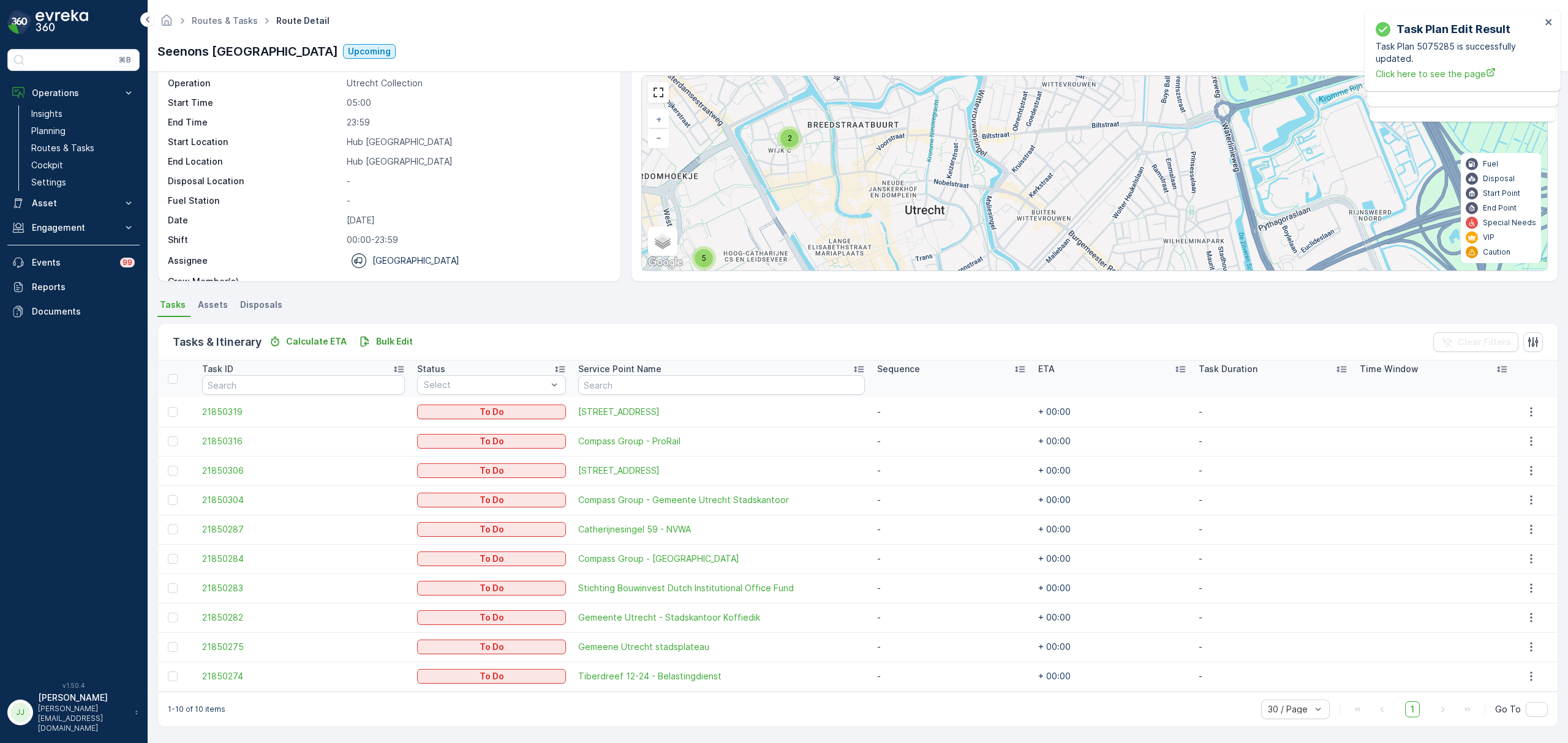
drag, startPoint x: 861, startPoint y: 139, endPoint x: 768, endPoint y: 217, distance: 121.4
click at [770, 243] on div "2 5 + − Satellite Roadmap Terrain Hybrid Leaflet Keyboard shortcuts Map Data Ma…" at bounding box center [1094, 173] width 905 height 194
click at [790, 130] on span "2" at bounding box center [788, 134] width 5 height 9
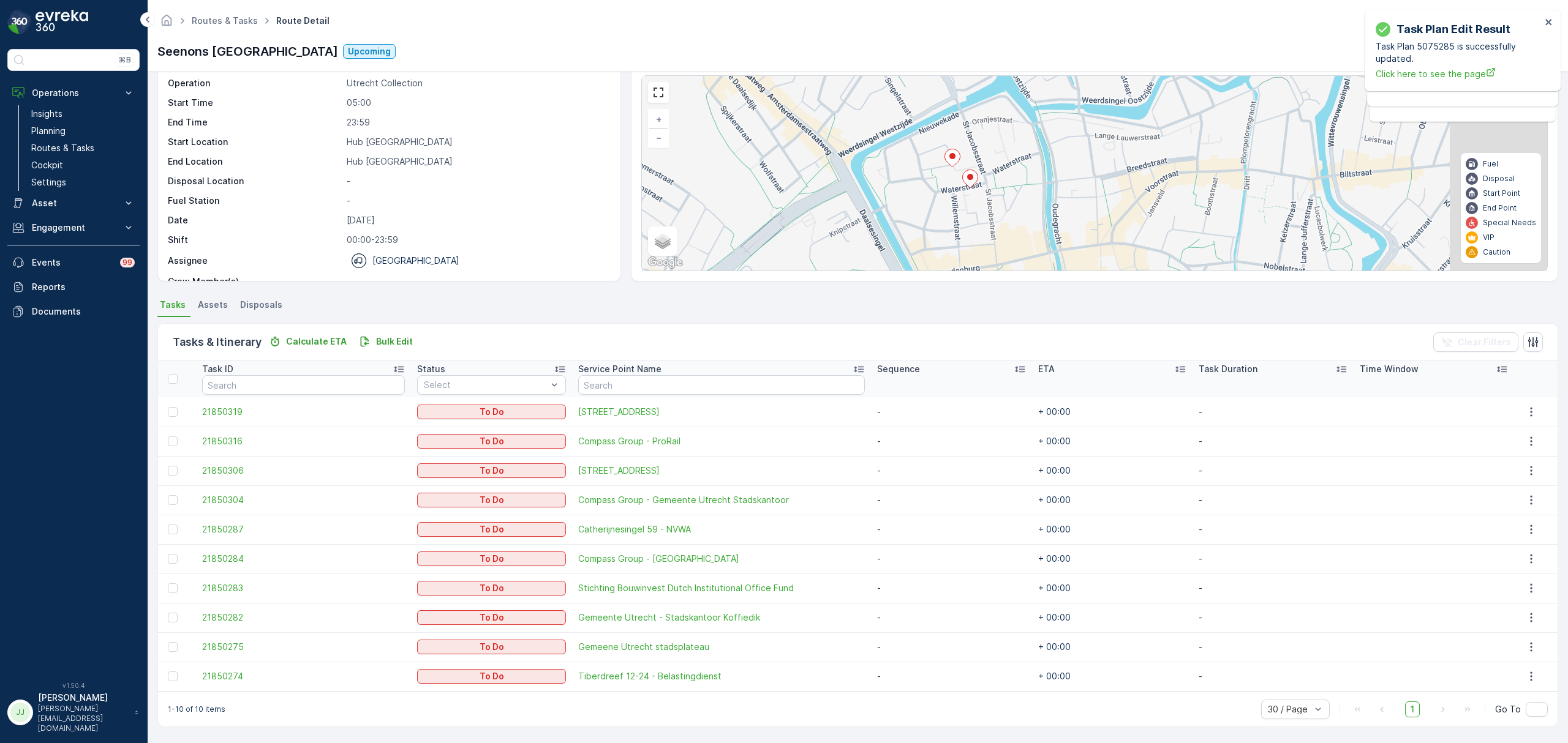
drag, startPoint x: 911, startPoint y: 180, endPoint x: 864, endPoint y: 185, distance: 47.3
click at [852, 187] on div "4 + − Satellite Roadmap Terrain Hybrid Leaflet Keyboard shortcuts Map Data Map …" at bounding box center [1094, 173] width 905 height 194
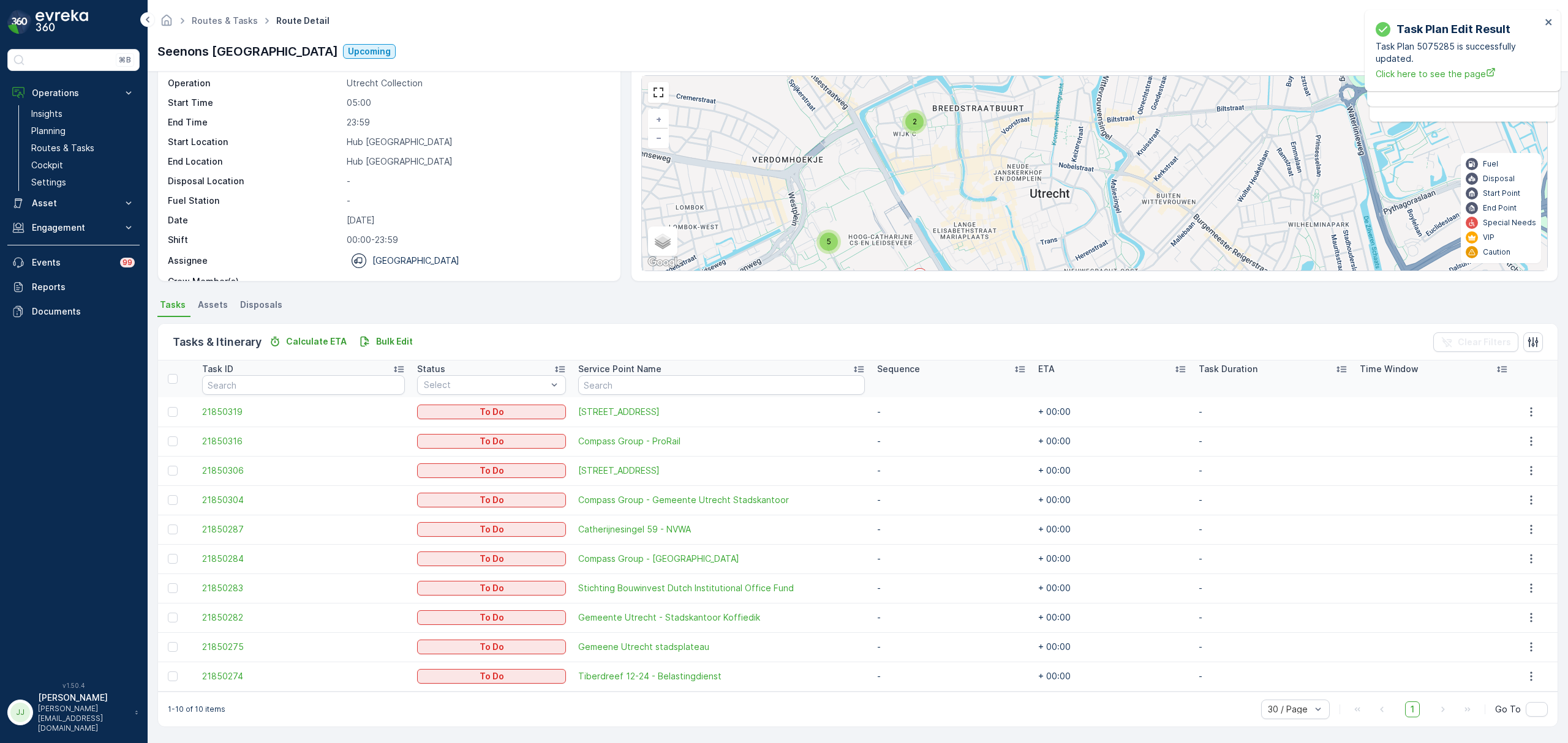
drag, startPoint x: 1000, startPoint y: 216, endPoint x: 959, endPoint y: 120, distance: 104.4
click at [959, 108] on div "4 2 5 + − Satellite Roadmap Terrain Hybrid Leaflet Keyboard shortcuts Map Data …" at bounding box center [1094, 173] width 905 height 194
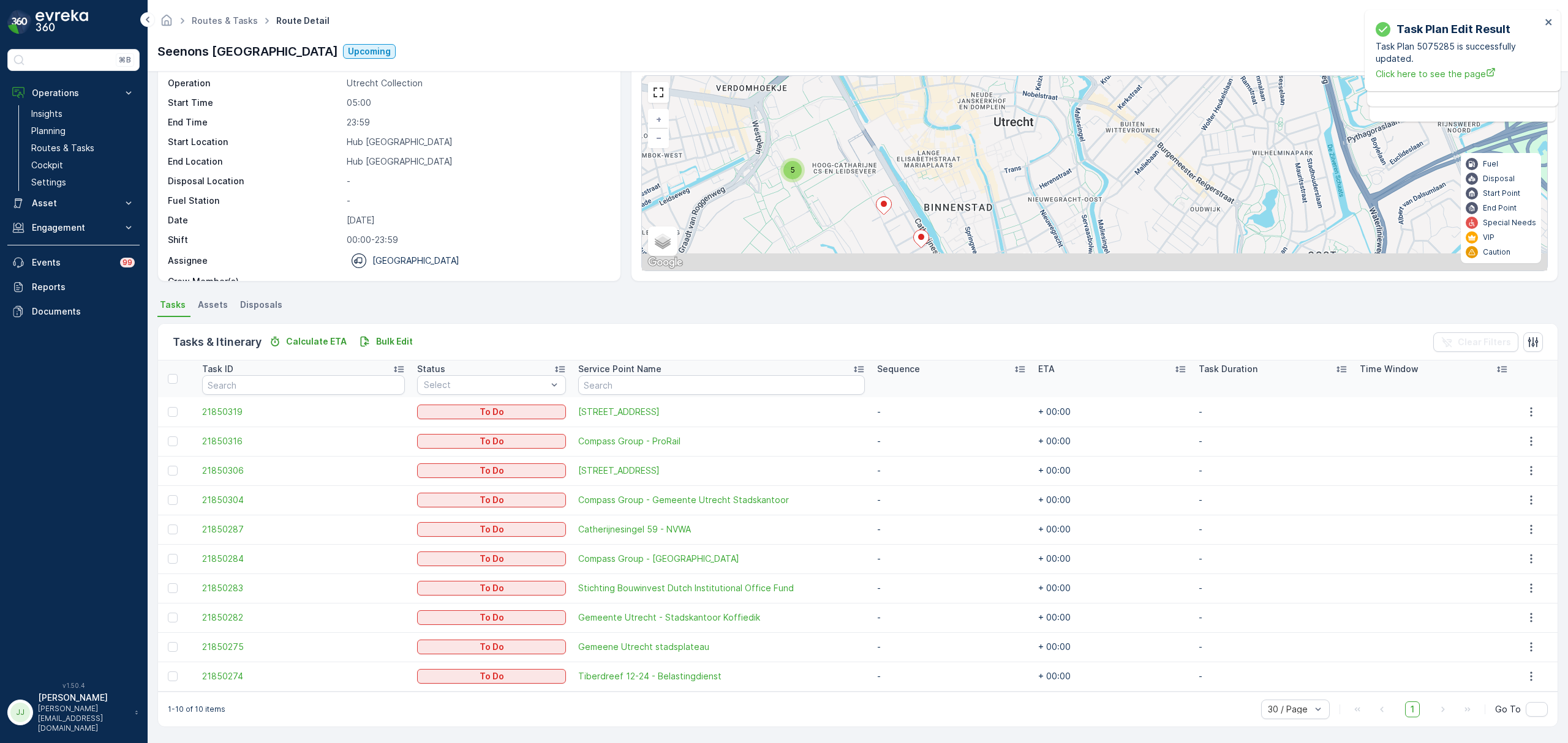
drag, startPoint x: 926, startPoint y: 232, endPoint x: 897, endPoint y: 192, distance: 49.4
click at [897, 192] on div "2 5 + − Satellite Roadmap Terrain Hybrid Leaflet Keyboard shortcuts Map Data Ma…" at bounding box center [1094, 173] width 905 height 194
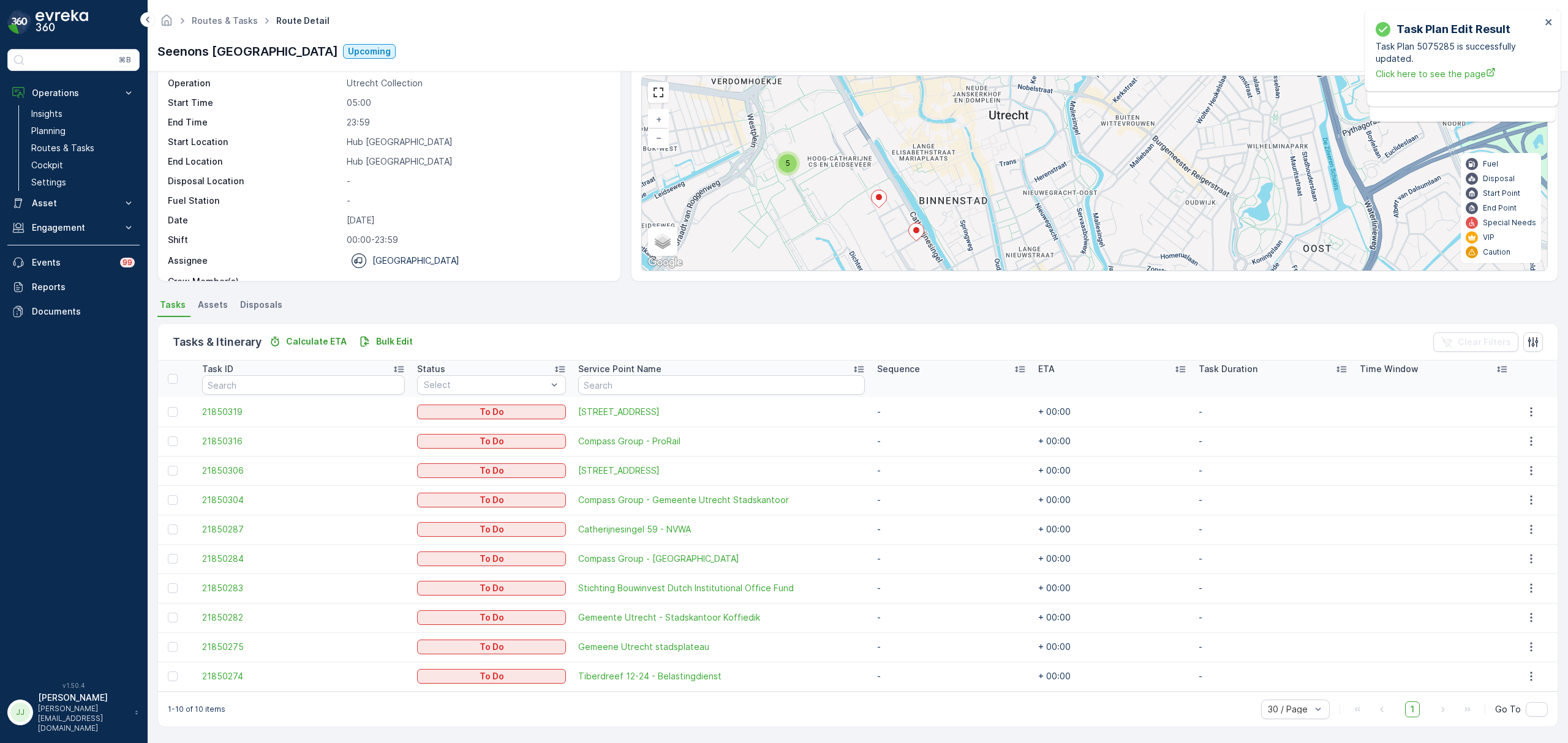
drag, startPoint x: 956, startPoint y: 165, endPoint x: 885, endPoint y: 275, distance: 130.9
click at [885, 304] on div "Details Operation Utrecht Collection Start Time 05:00 End Time 23:59 Start Loca…" at bounding box center [857, 407] width 1420 height 672
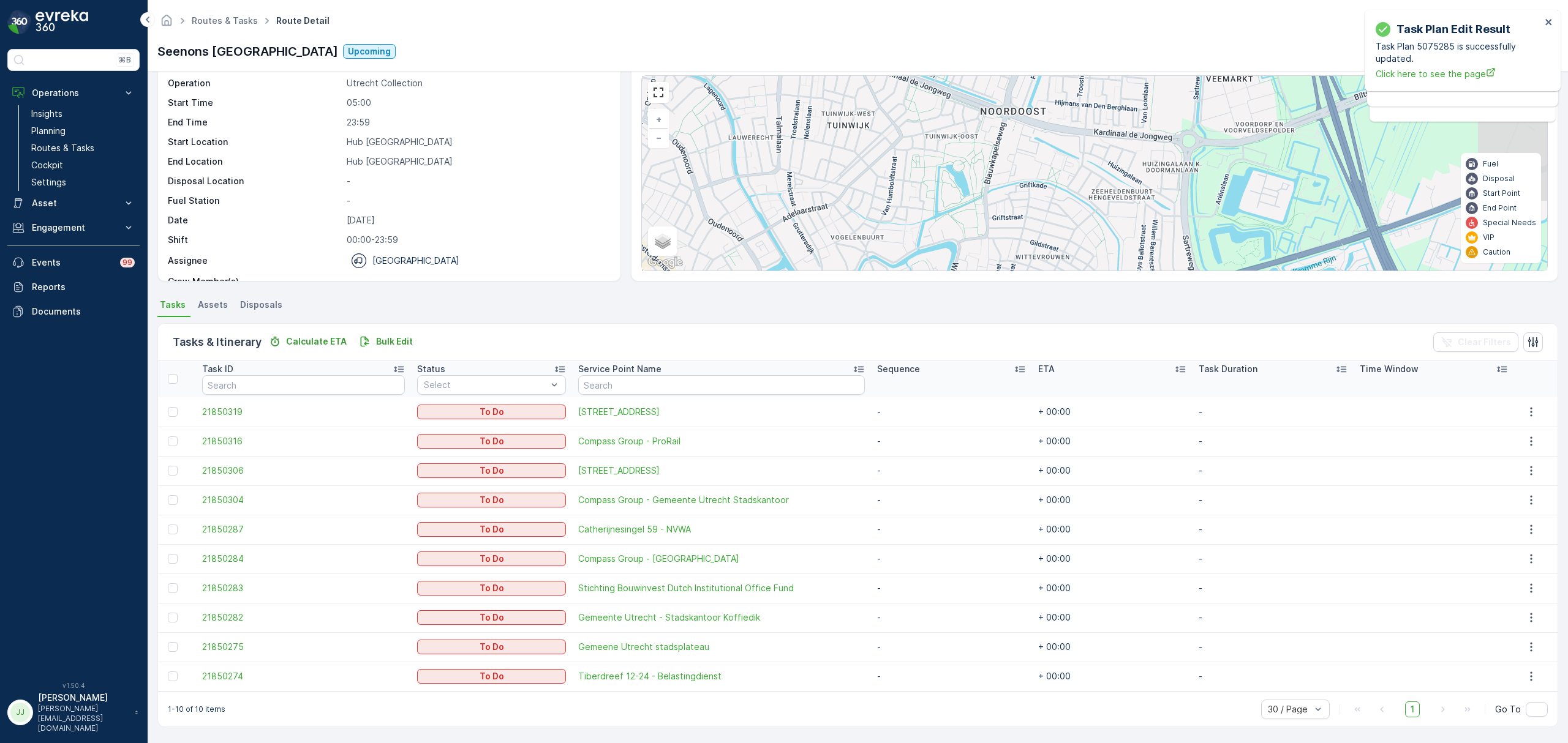
drag, startPoint x: 867, startPoint y: 280, endPoint x: 867, endPoint y: 253, distance: 27.0
click at [853, 316] on div "Details Operation Utrecht Collection Start Time 05:00 End Time 23:59 Start Loca…" at bounding box center [857, 407] width 1420 height 672
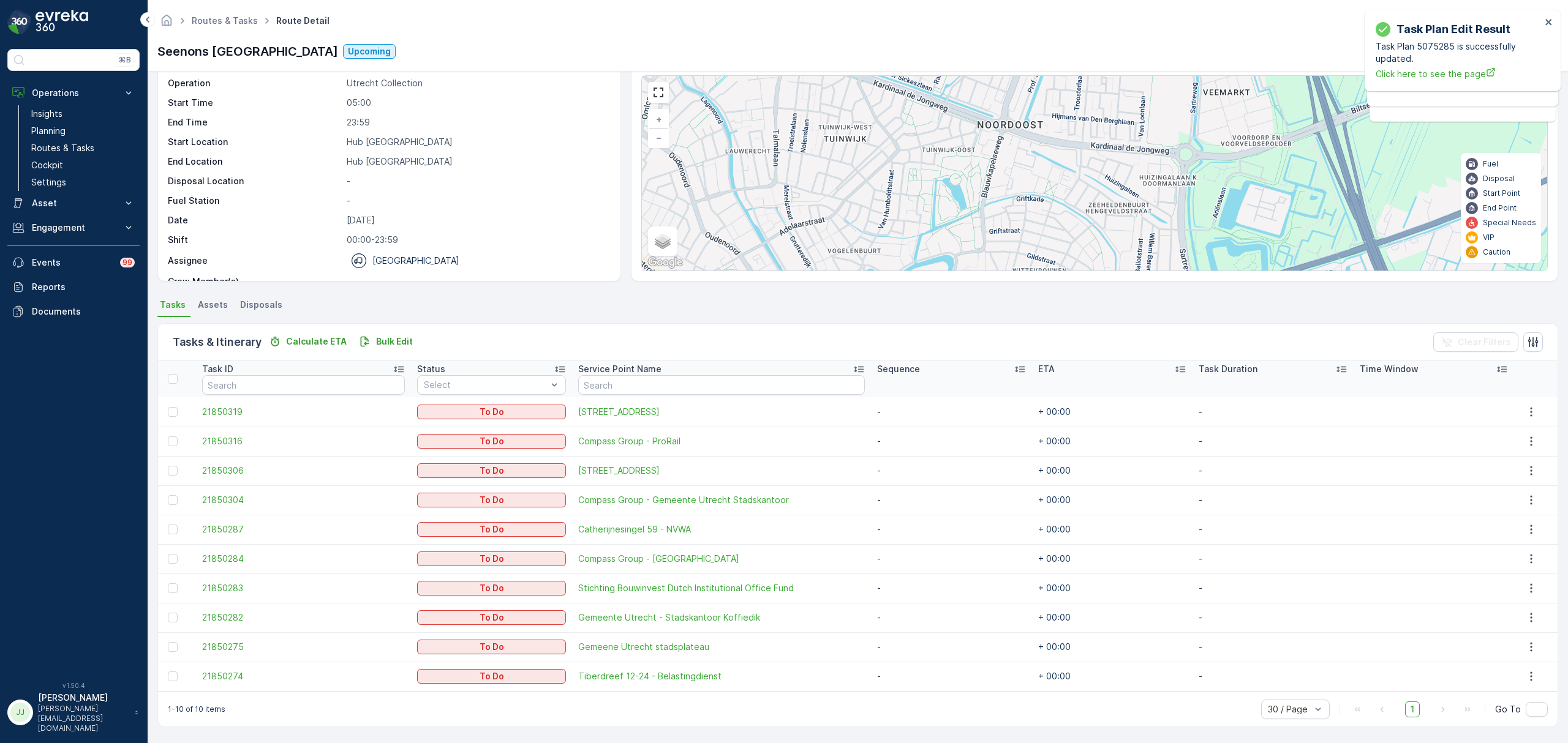
drag, startPoint x: 905, startPoint y: 190, endPoint x: 876, endPoint y: 308, distance: 121.5
click at [876, 308] on div "Details Operation Utrecht Collection Start Time 05:00 End Time 23:59 Start Loca…" at bounding box center [857, 407] width 1420 height 672
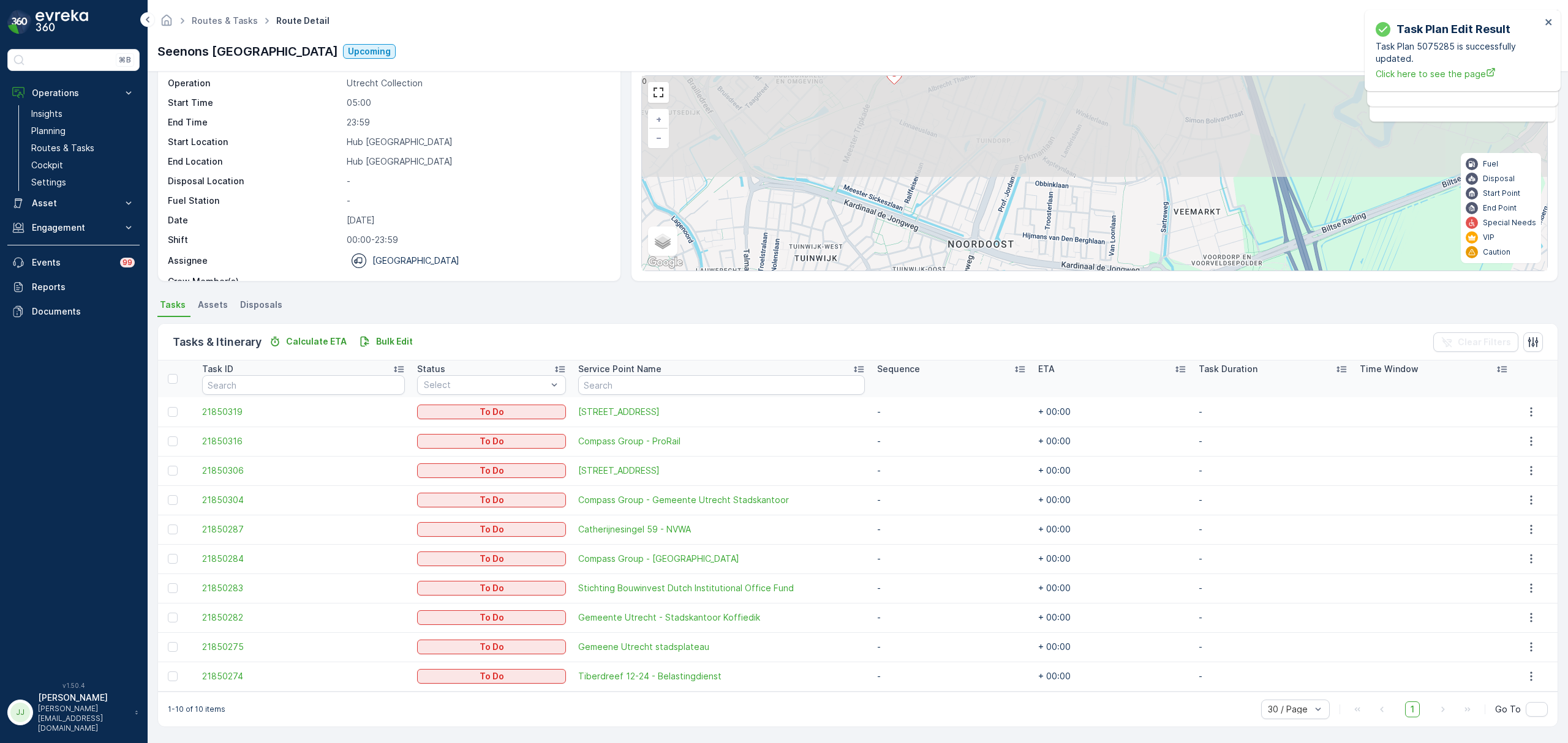
drag, startPoint x: 918, startPoint y: 204, endPoint x: 884, endPoint y: 285, distance: 87.8
click at [884, 287] on div "Details Operation Utrecht Collection Start Time 05:00 End Time 23:59 Start Loca…" at bounding box center [857, 407] width 1420 height 672
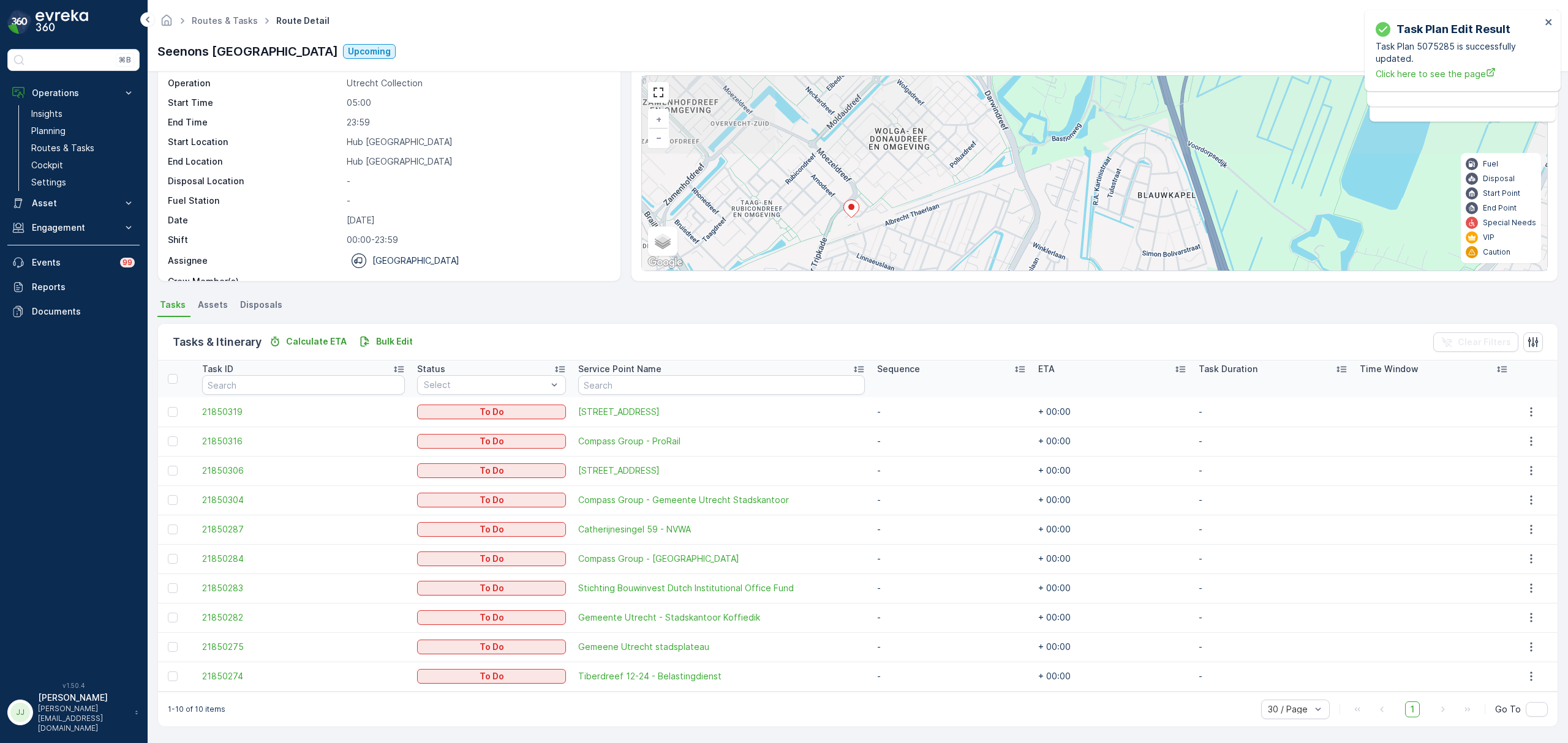
drag, startPoint x: 876, startPoint y: 239, endPoint x: 875, endPoint y: 262, distance: 23.0
click at [875, 262] on div "2 5 + − Satellite Roadmap Terrain Hybrid Leaflet Keyboard shortcuts Map Data Ma…" at bounding box center [1094, 173] width 905 height 194
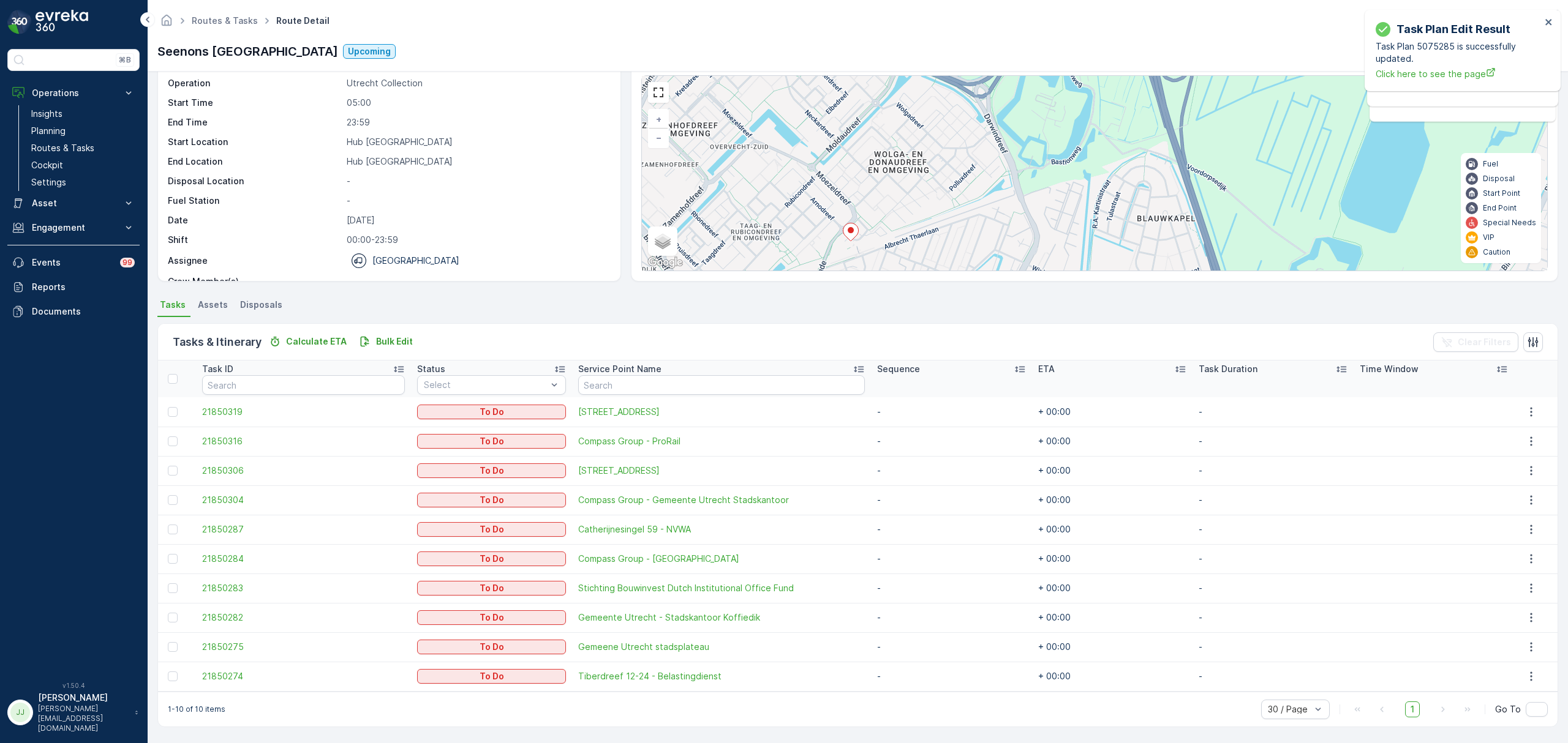
drag, startPoint x: 841, startPoint y: 223, endPoint x: 829, endPoint y: 152, distance: 72.0
click at [842, 223] on icon at bounding box center [850, 232] width 16 height 19
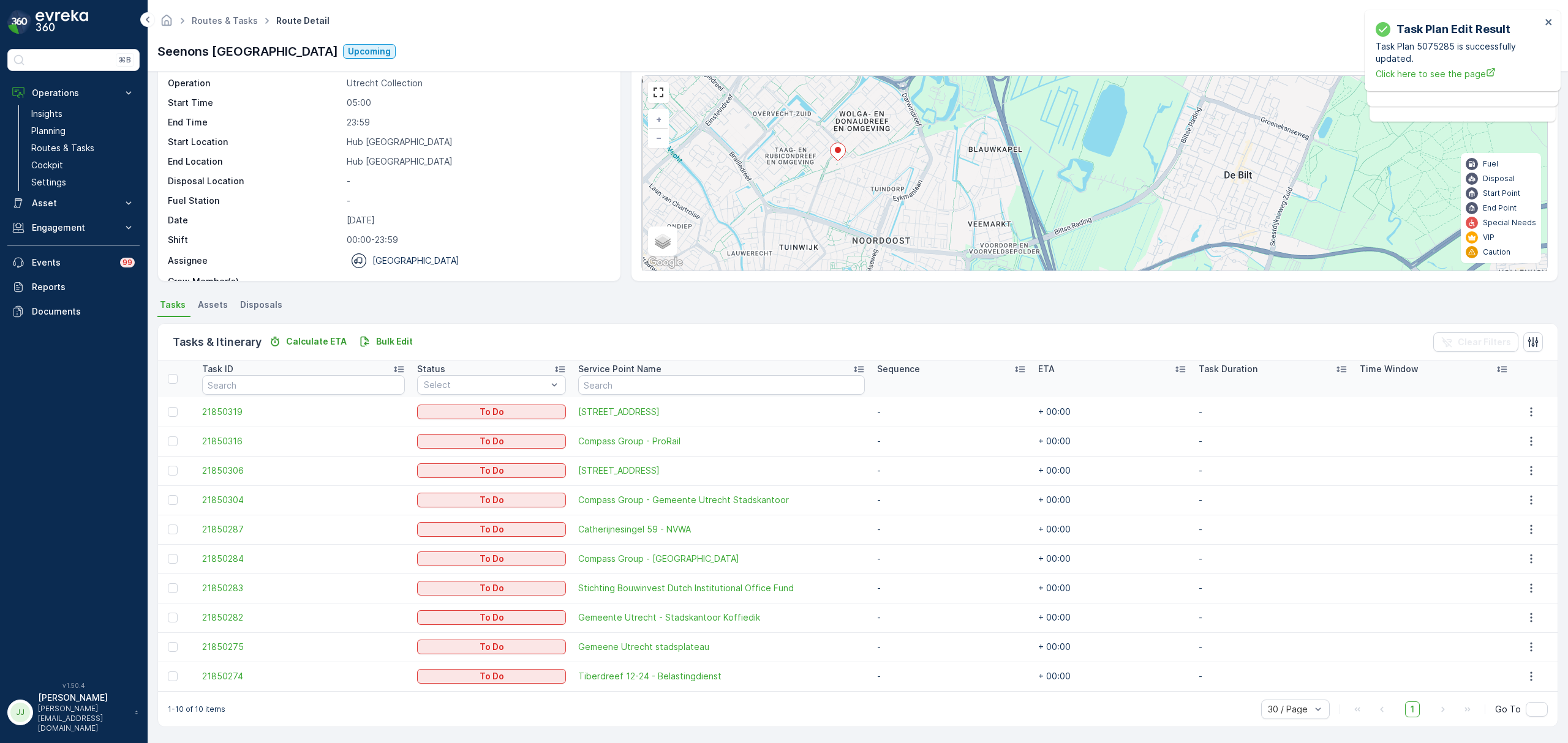
drag, startPoint x: 834, startPoint y: 209, endPoint x: 891, endPoint y: 147, distance: 84.2
click at [891, 147] on div "2 5 + − Satellite Roadmap Terrain Hybrid Leaflet Keyboard shortcuts Map Data Ma…" at bounding box center [1094, 173] width 905 height 194
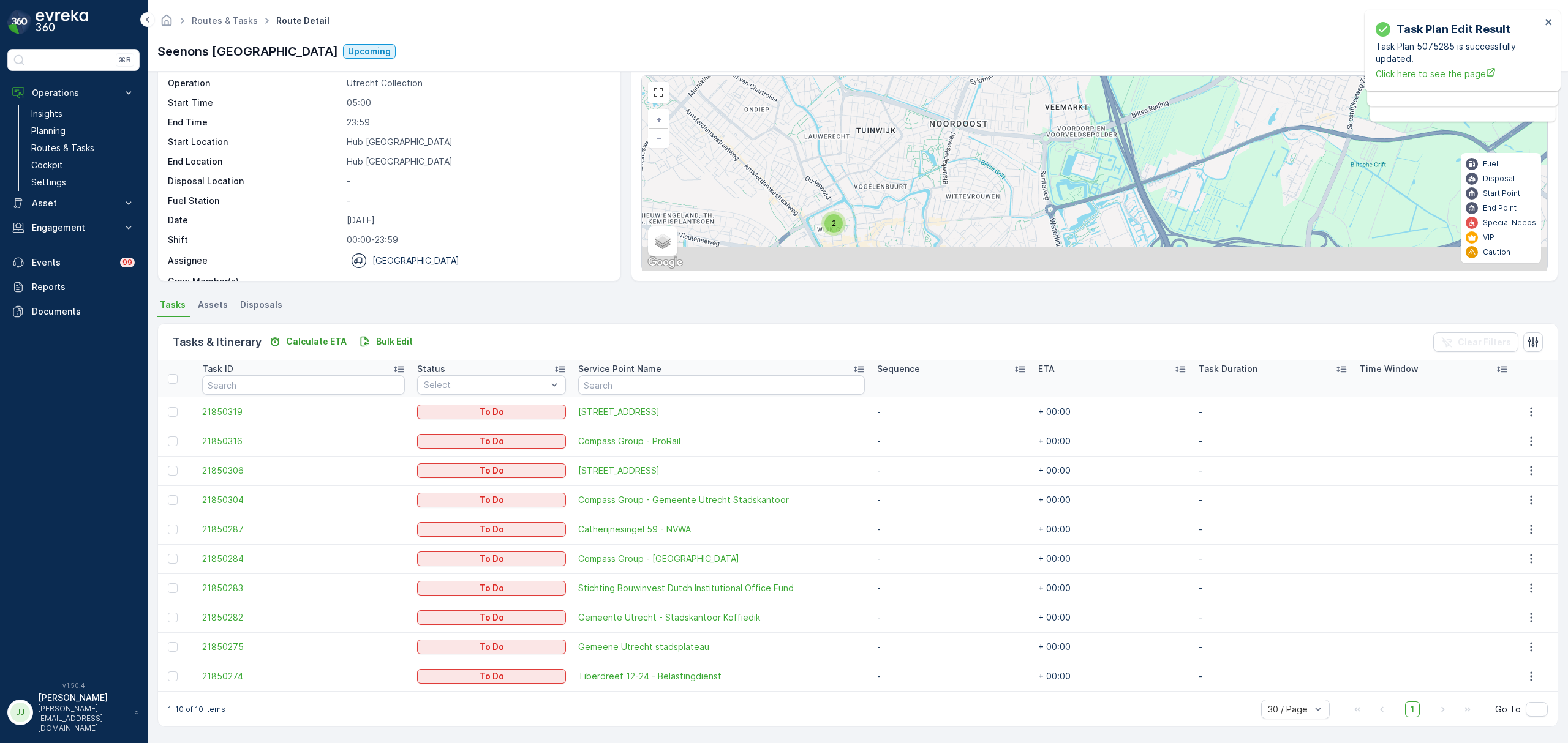
drag, startPoint x: 863, startPoint y: 196, endPoint x: 895, endPoint y: 111, distance: 90.8
click at [895, 111] on div "2 5 + − Satellite Roadmap Terrain Hybrid Leaflet Keyboard shortcuts Map Data Ma…" at bounding box center [1094, 173] width 905 height 194
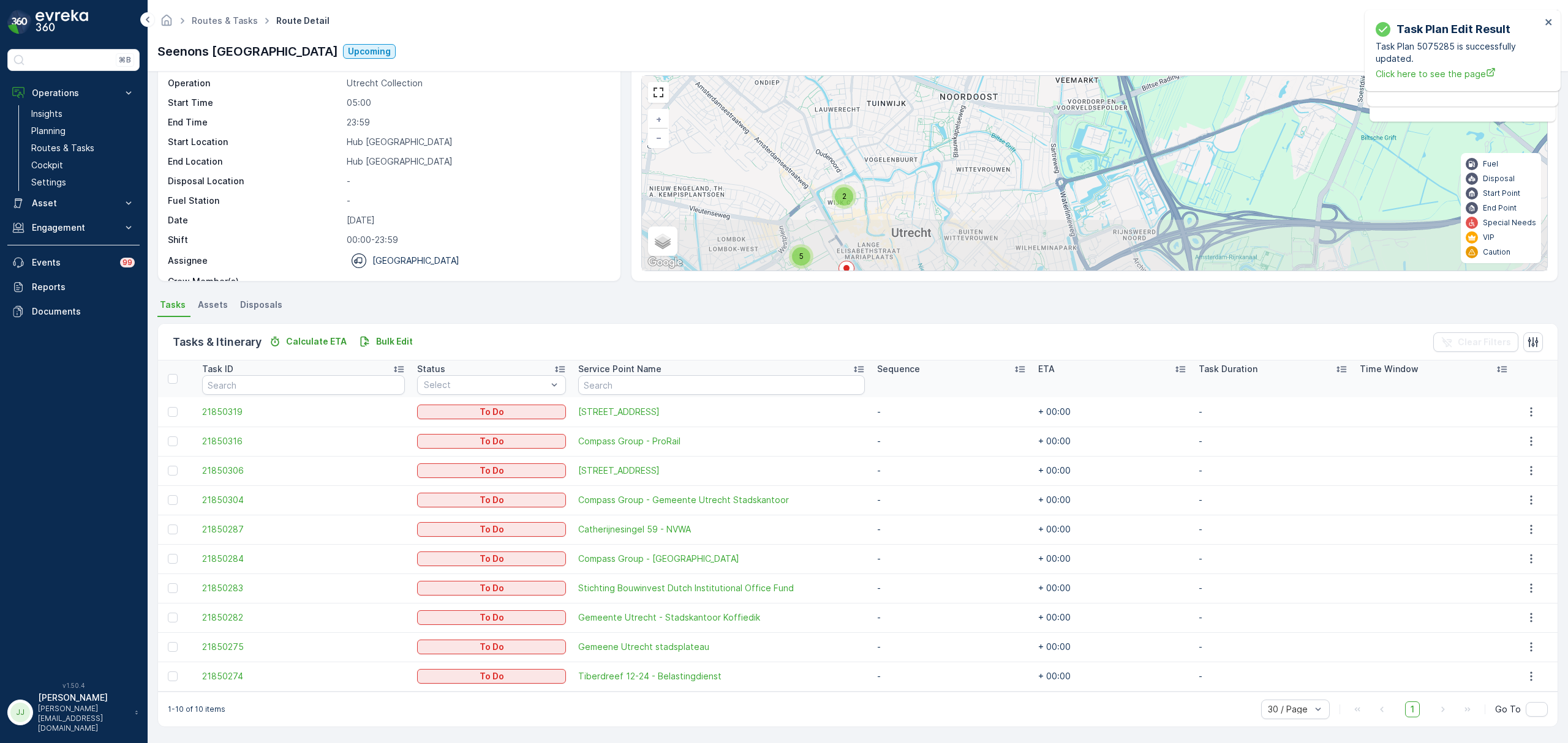
drag, startPoint x: 882, startPoint y: 190, endPoint x: 898, endPoint y: 129, distance: 63.1
click at [898, 129] on div "2 5 + − Satellite Roadmap Terrain Hybrid Leaflet Keyboard shortcuts Map Data Ma…" at bounding box center [1094, 173] width 905 height 194
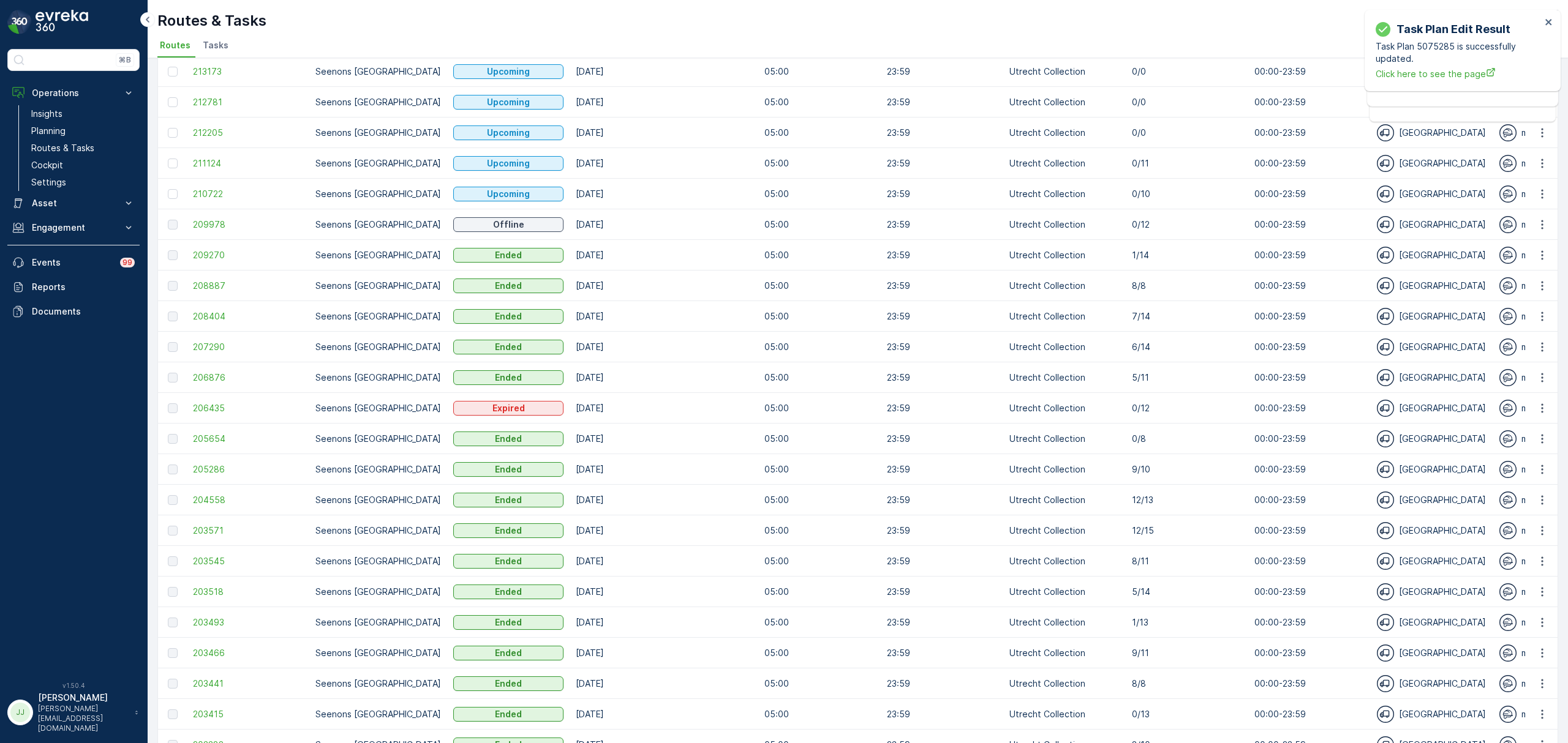
scroll to position [730, 0]
click at [202, 156] on span "211124" at bounding box center [247, 162] width 110 height 12
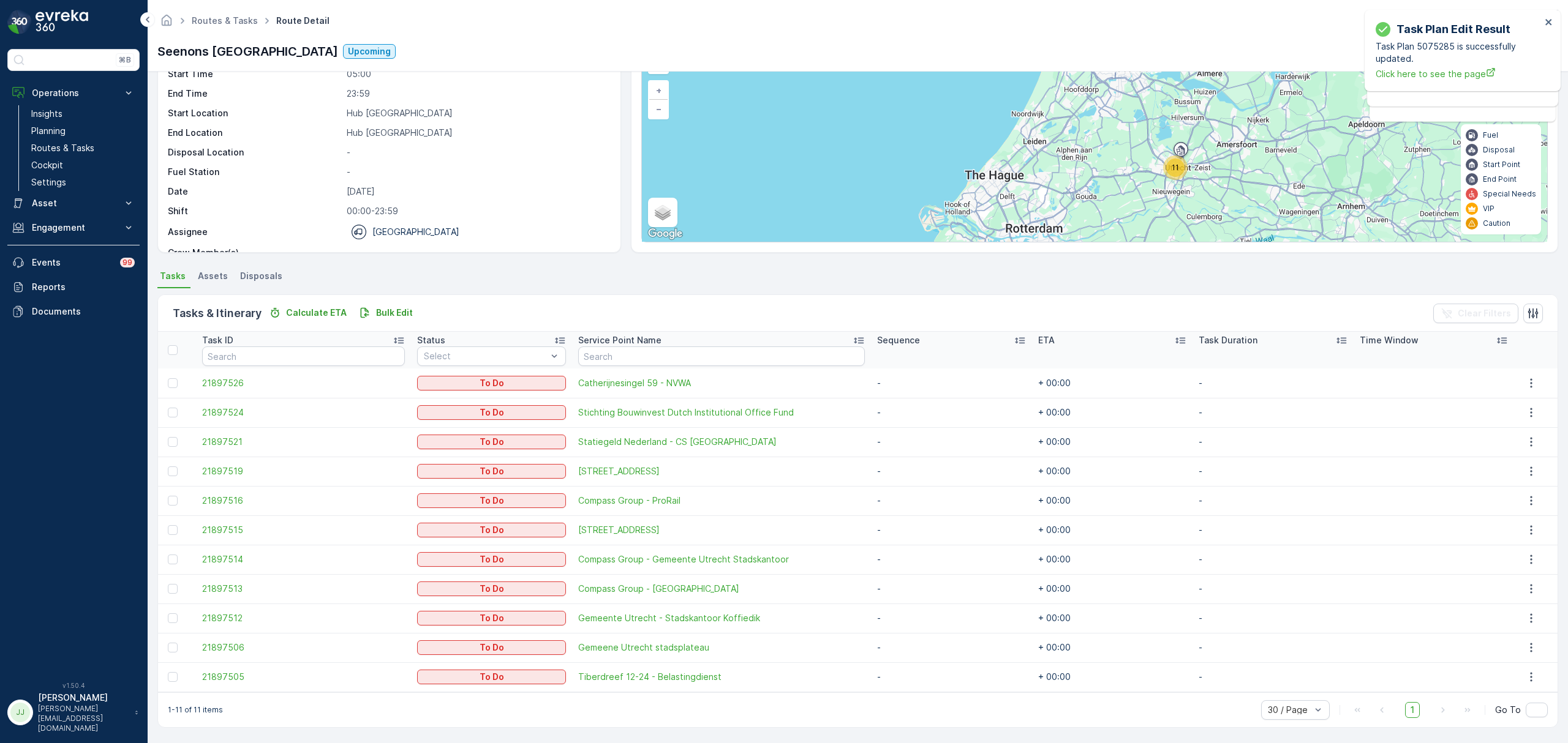
scroll to position [74, 0]
click at [1164, 170] on div "11 + − Satellite Roadmap Terrain Hybrid Leaflet Keyboard shortcuts Map Data Map…" at bounding box center [1094, 143] width 905 height 194
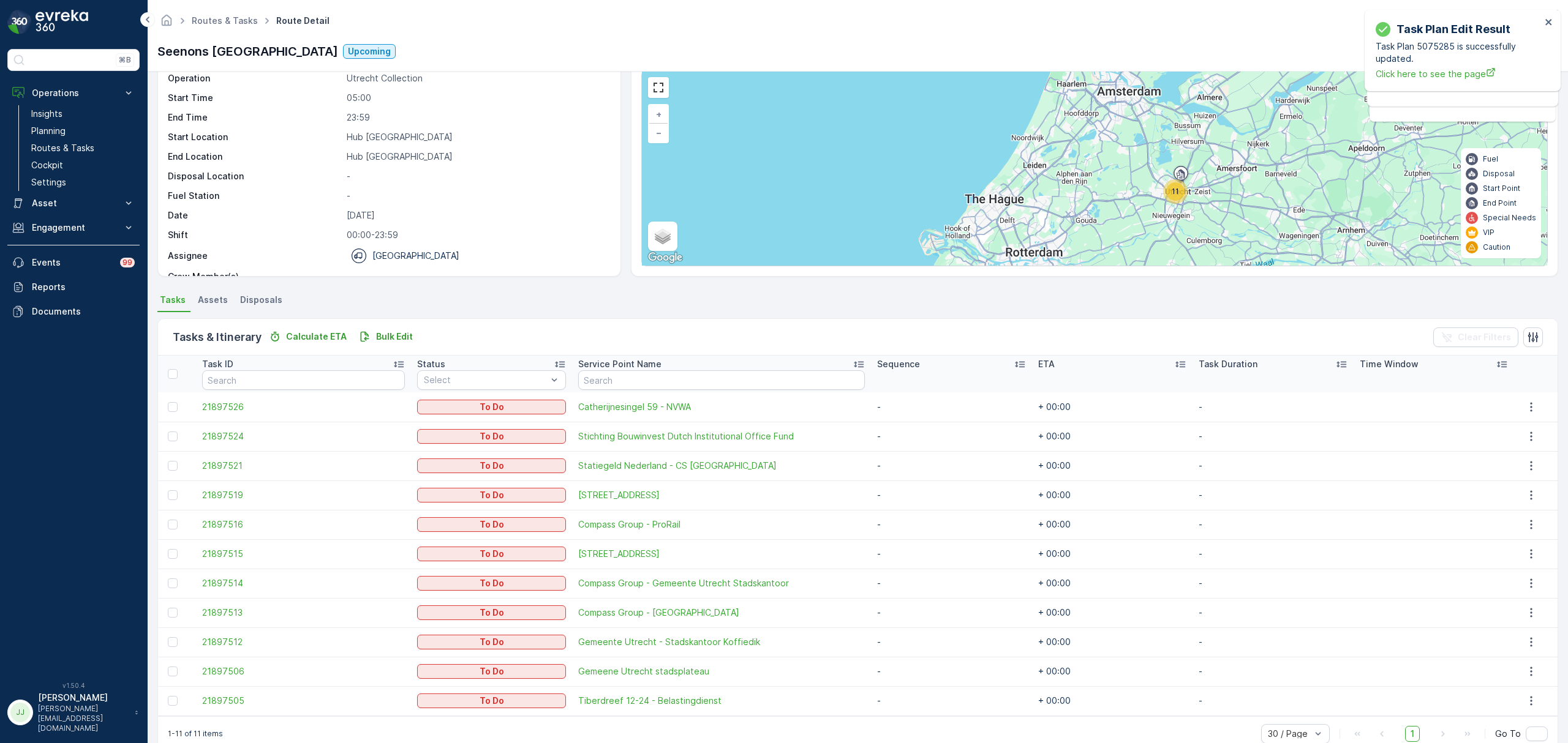
click at [1169, 182] on div "11" at bounding box center [1175, 192] width 24 height 24
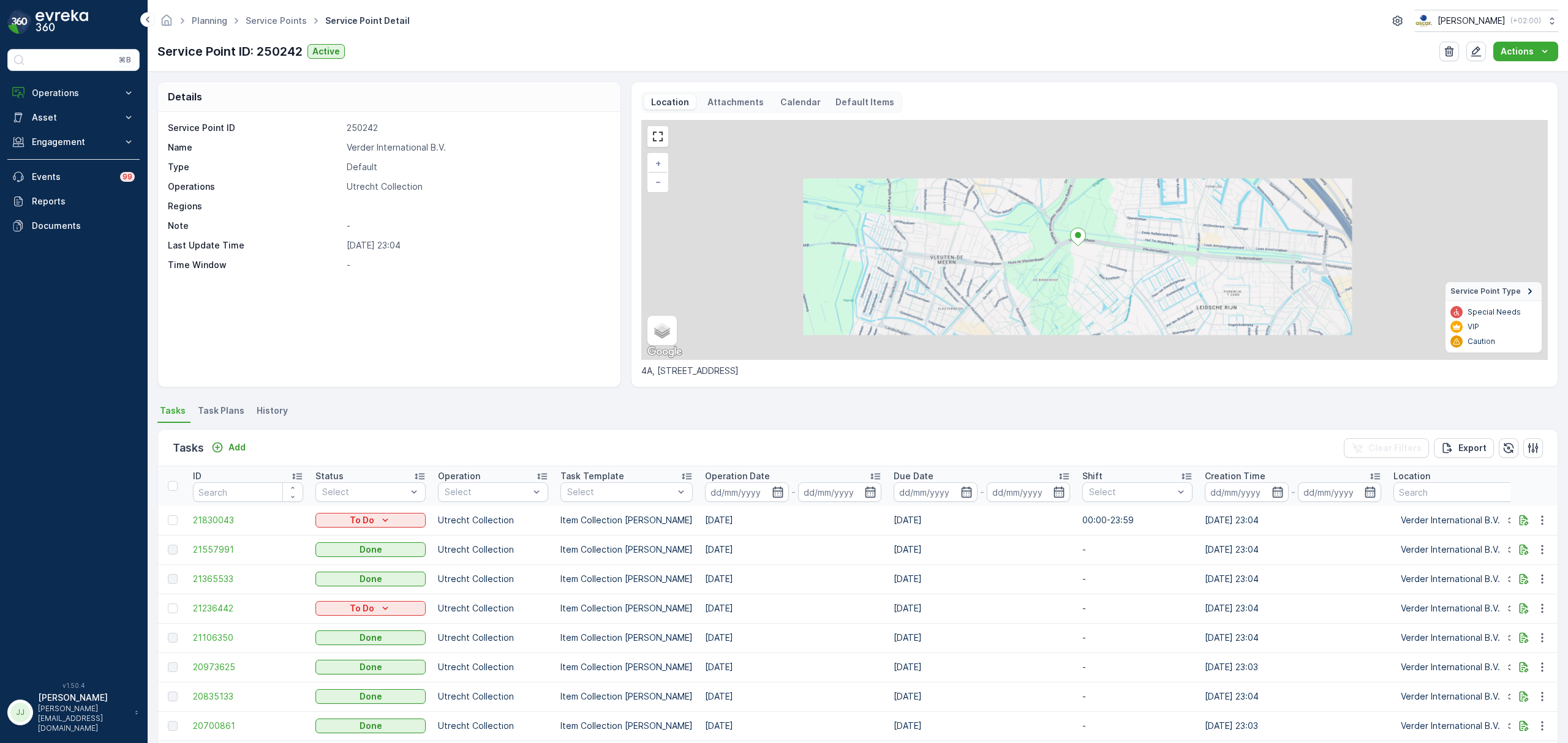
click at [766, 204] on div "+ − Satellite Roadmap Terrain Hybrid Leaflet Keyboard shortcuts Map Data Map da…" at bounding box center [1094, 240] width 906 height 240
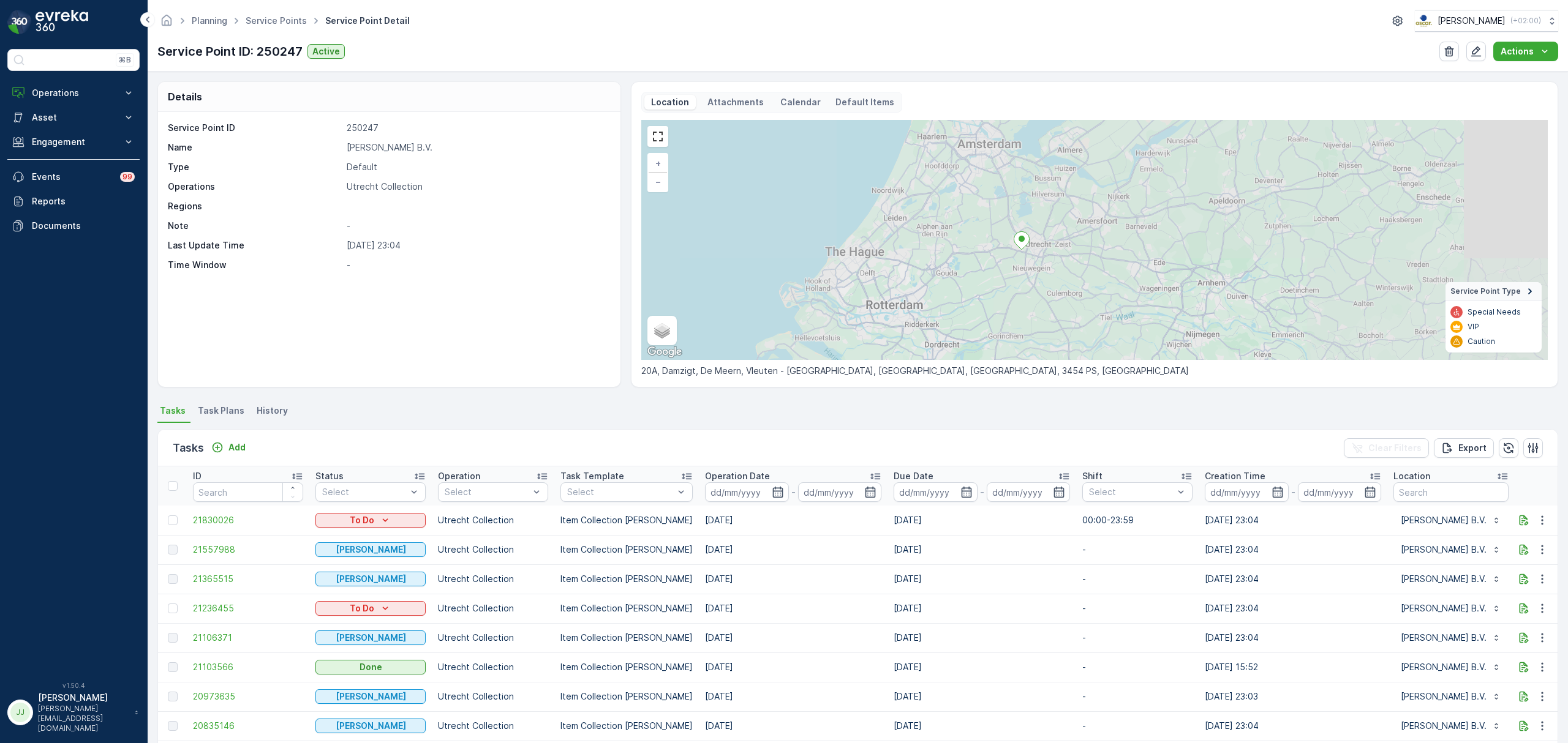
drag, startPoint x: 775, startPoint y: 227, endPoint x: 765, endPoint y: 216, distance: 14.9
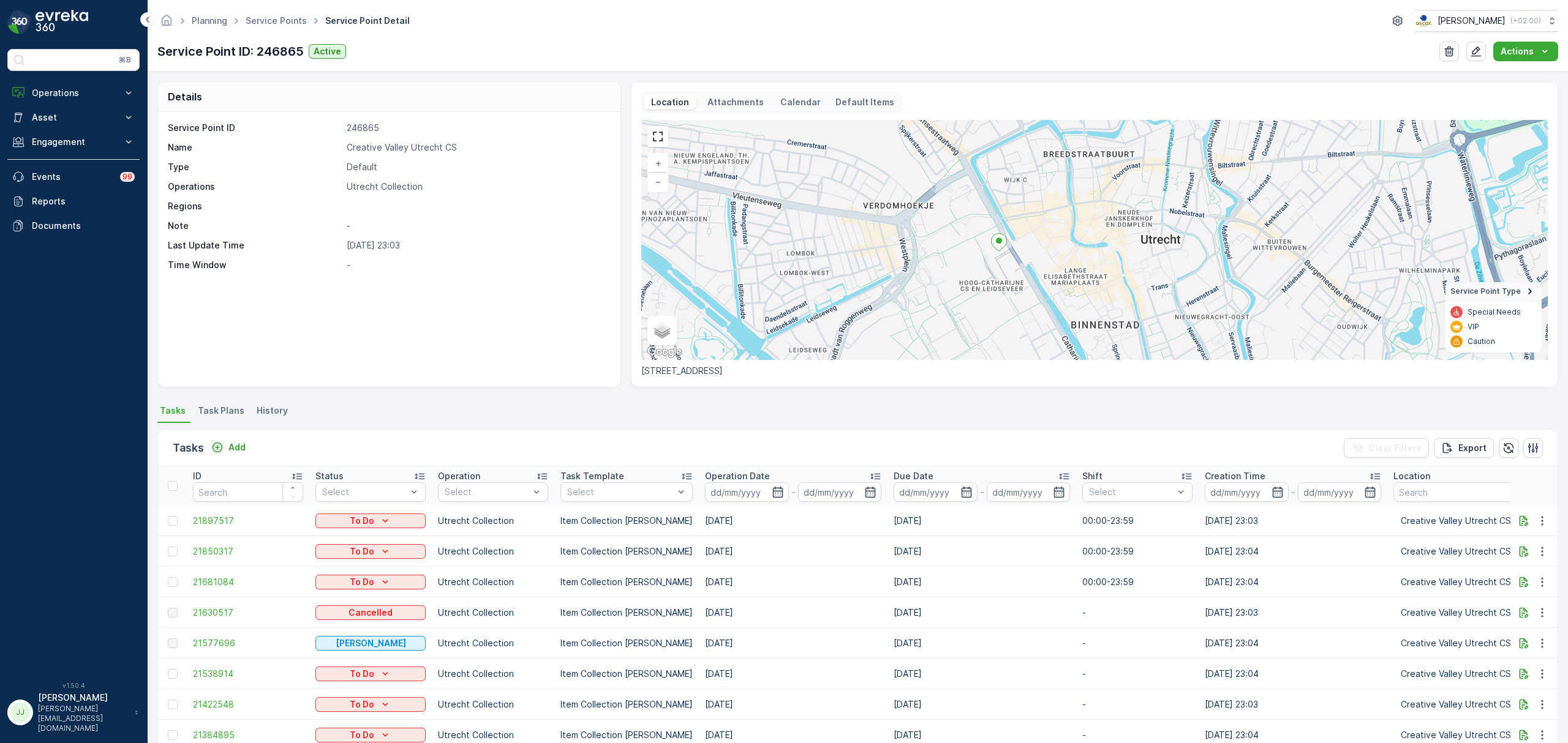
drag, startPoint x: 1104, startPoint y: 245, endPoint x: 1023, endPoint y: 254, distance: 81.5
click at [1025, 254] on div "+ − Satellite Roadmap Terrain Hybrid Leaflet Keyboard shortcuts Map Data Map da…" at bounding box center [1094, 240] width 906 height 240
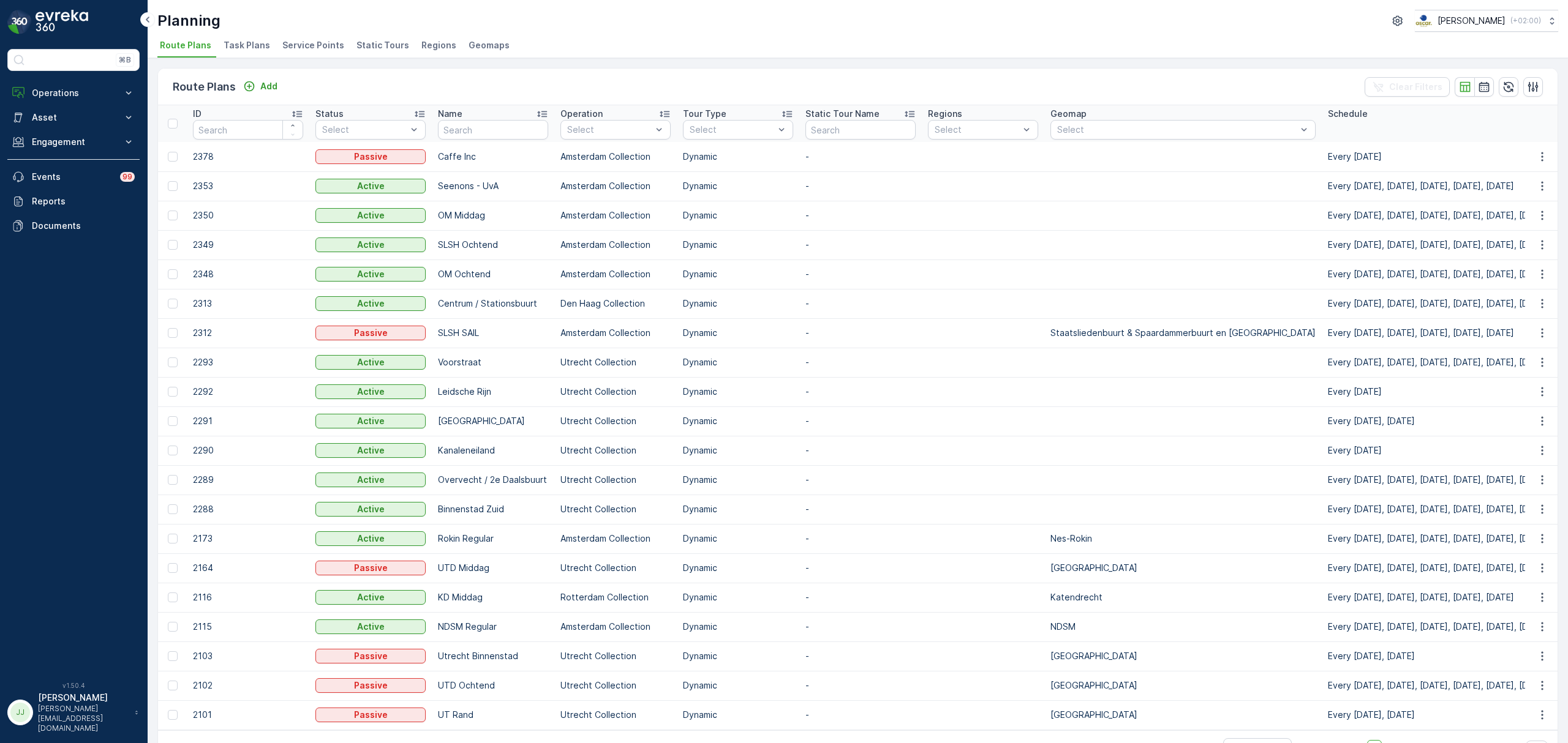
click at [230, 46] on span "Task Plans" at bounding box center [246, 44] width 46 height 12
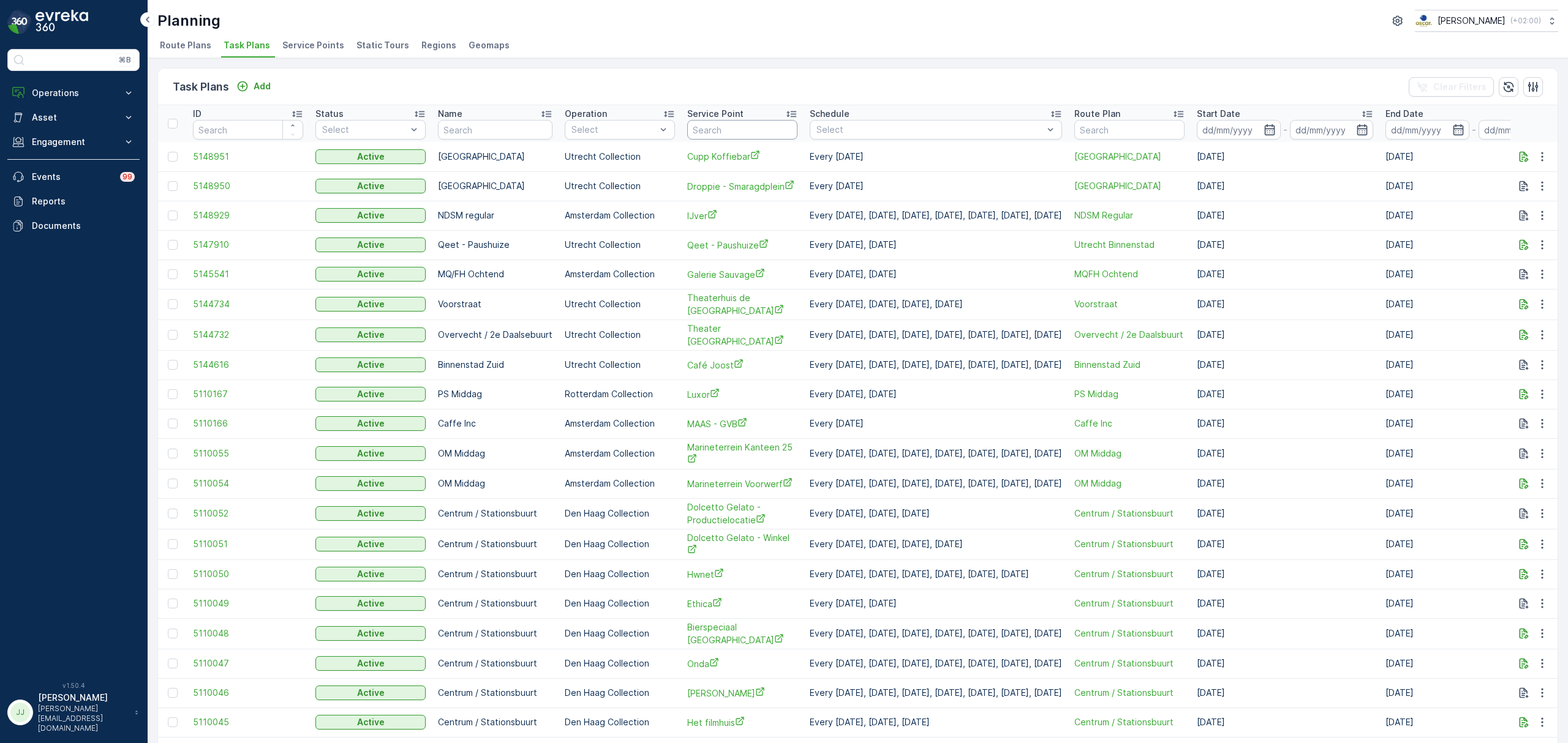
click at [719, 126] on input "text" at bounding box center [741, 130] width 110 height 19
type input "keuken ap"
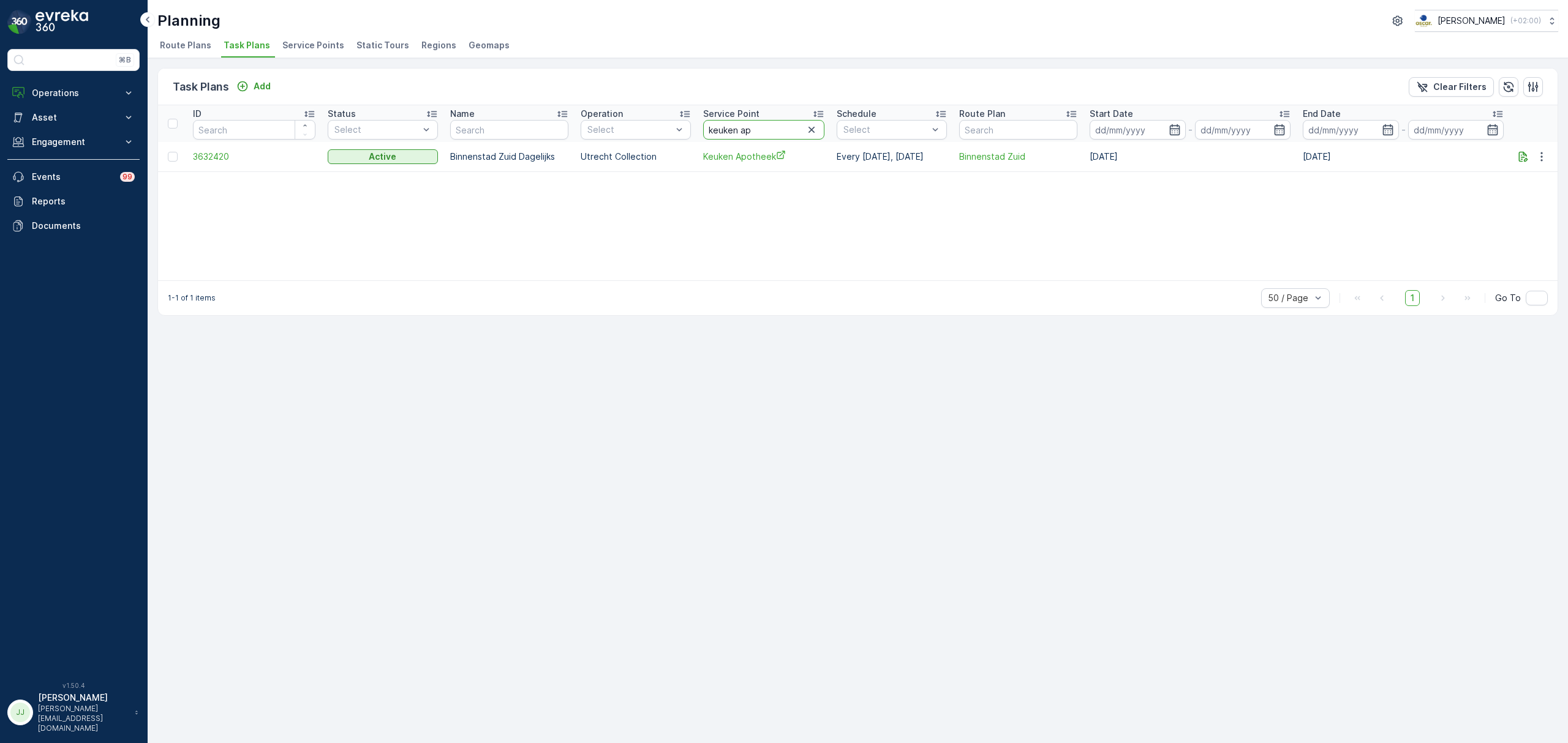
drag, startPoint x: 772, startPoint y: 130, endPoint x: 566, endPoint y: 135, distance: 206.1
click at [566, 135] on tr "ID Status Select Name Operation Select Service Point keuken ap Schedule Select …" at bounding box center [858, 124] width 1400 height 37
type input "creative"
click at [1537, 157] on icon "button" at bounding box center [1541, 156] width 12 height 12
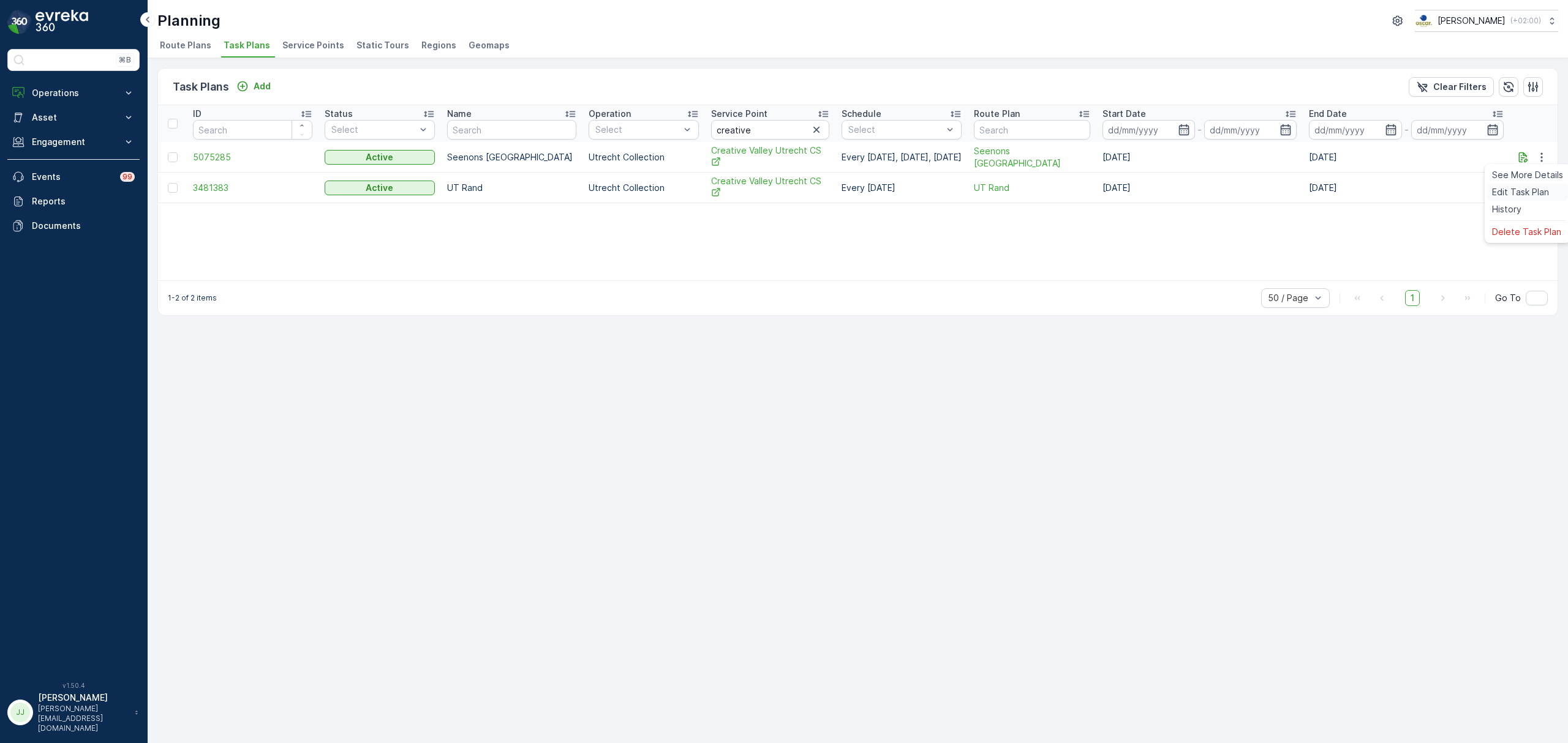
click at [1532, 186] on span "Edit Task Plan" at bounding box center [1521, 192] width 57 height 12
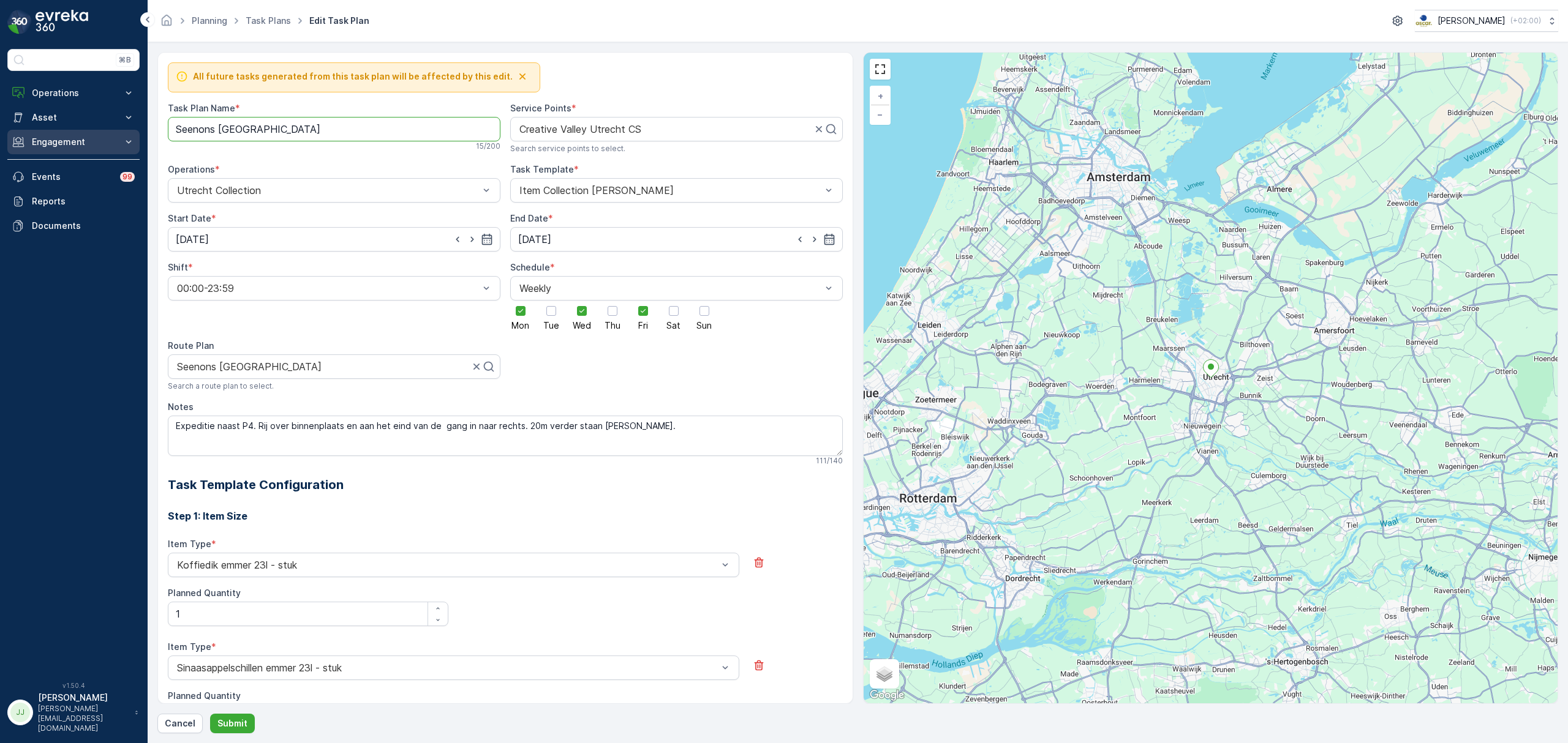
drag, startPoint x: 303, startPoint y: 135, endPoint x: 94, endPoint y: 140, distance: 209.1
click at [94, 140] on div "⌘B Operations Insights Planning Routes & Tasks Cockpit Settings Asset Assets En…" at bounding box center [784, 371] width 1568 height 743
type Name "Binnenstad Zuid Dagelijks"
click at [314, 367] on div at bounding box center [329, 366] width 306 height 11
type input "Binnensta"
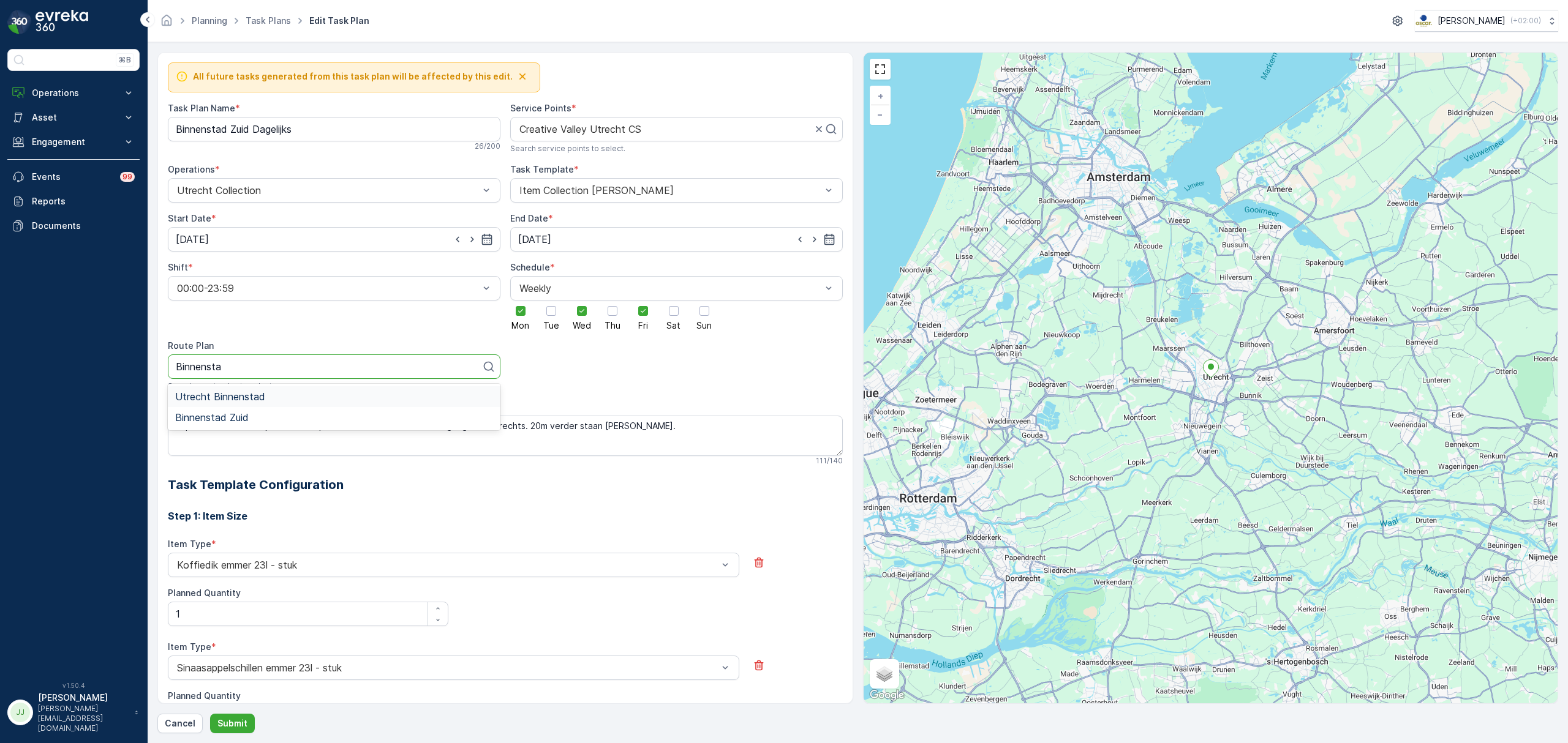
click at [223, 397] on span "Utrecht Binnenstad" at bounding box center [219, 397] width 90 height 11
click at [431, 366] on div at bounding box center [329, 366] width 306 height 11
type input "binnen"
click at [247, 416] on span "Binnenstad Zuid" at bounding box center [211, 417] width 73 height 11
click at [230, 717] on p "Submit" at bounding box center [232, 723] width 30 height 12
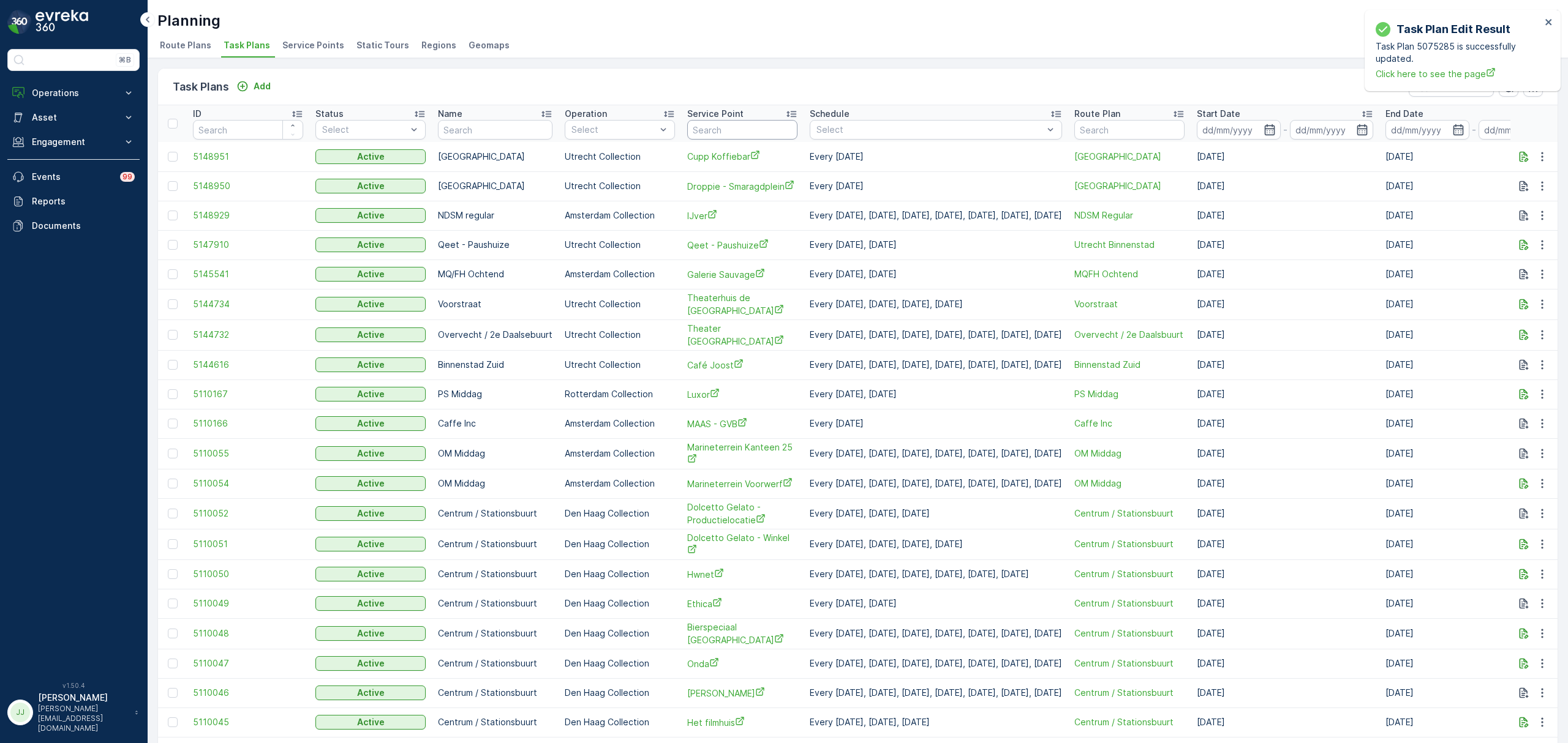
click at [716, 128] on input "text" at bounding box center [741, 130] width 110 height 19
type input "statie"
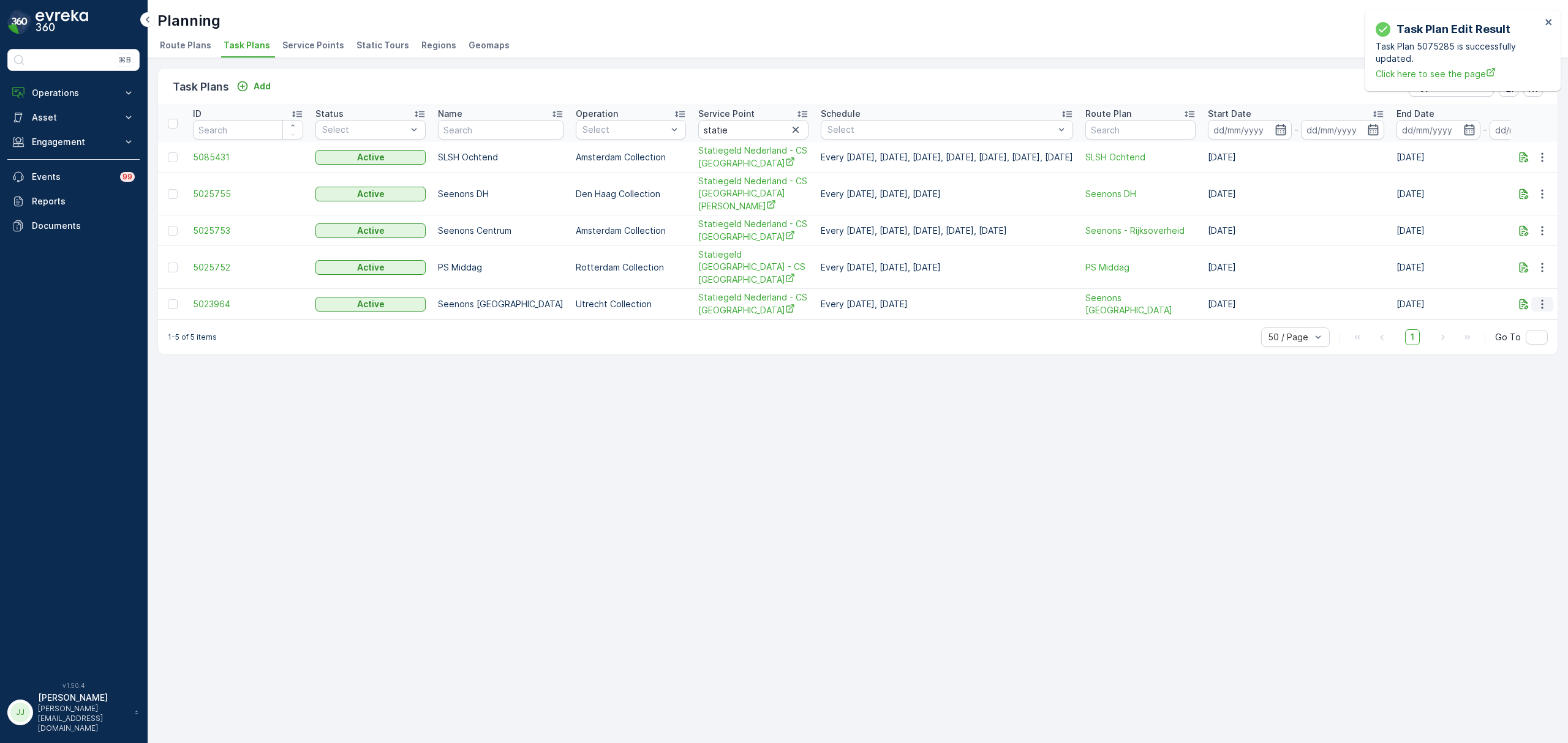
click at [1547, 298] on icon "button" at bounding box center [1541, 303] width 12 height 12
click at [1531, 315] on span "Edit Task Plan" at bounding box center [1521, 316] width 57 height 12
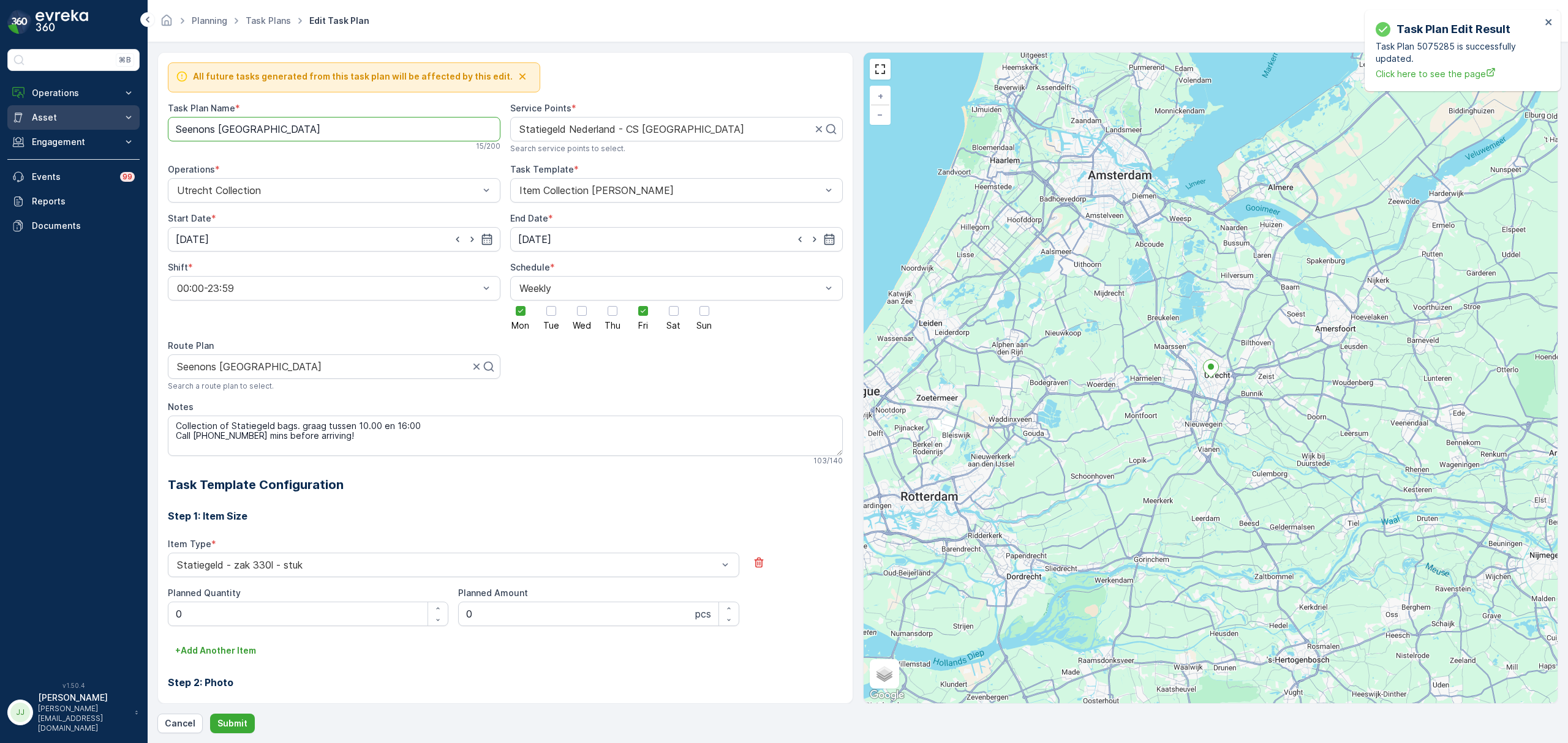
drag, startPoint x: 258, startPoint y: 131, endPoint x: 19, endPoint y: 121, distance: 239.2
click at [19, 121] on div "⌘B Operations Insights Planning Routes & Tasks Cockpit Settings Asset Assets En…" at bounding box center [784, 371] width 1568 height 743
type Name "2e Daalsbuur"
click at [439, 365] on div at bounding box center [329, 366] width 306 height 11
type input "2e d"
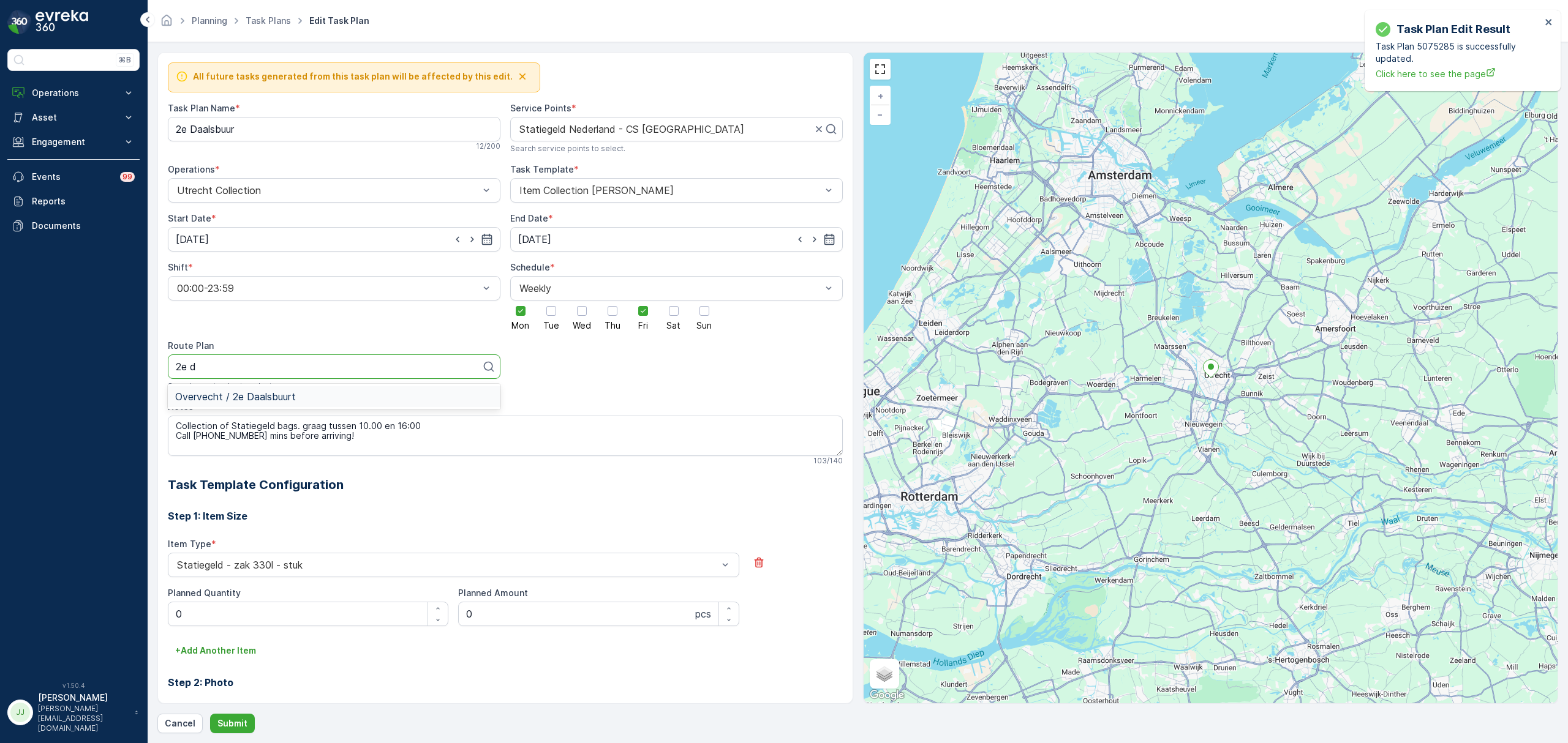
click at [253, 404] on div "Overvecht / 2e Daalsbuurt" at bounding box center [333, 396] width 332 height 20
drag, startPoint x: 253, startPoint y: 136, endPoint x: 155, endPoint y: 126, distance: 98.5
click at [149, 131] on form "All future tasks generated from this task plan will be affected by this edit. T…" at bounding box center [857, 392] width 1420 height 700
type Name "Overvecht / 2e Daalsbuurt"
click at [242, 616] on Quantity "0" at bounding box center [307, 613] width 280 height 24
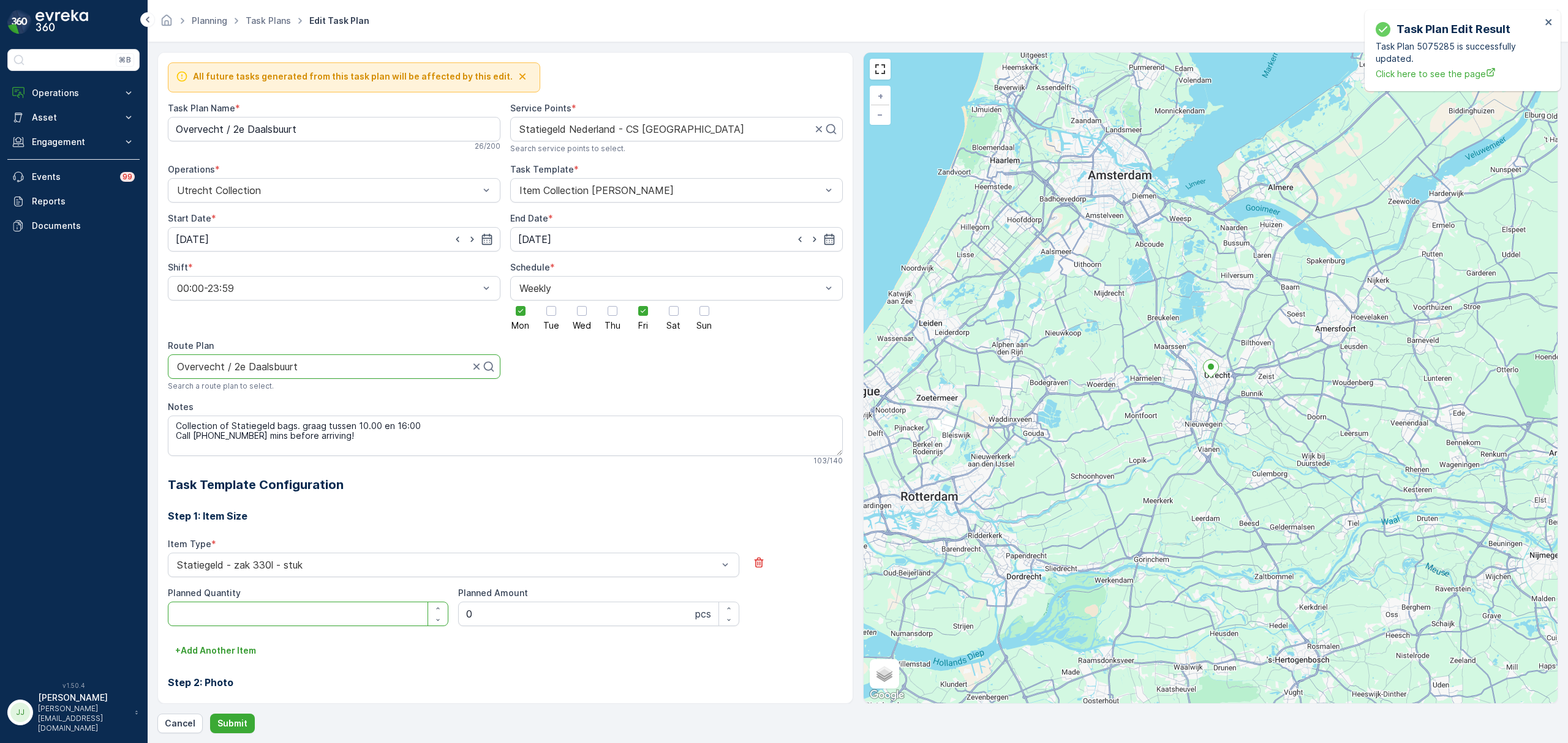
type Quantity "7"
type Quantity "0"
click at [247, 724] on button "Submit" at bounding box center [232, 723] width 44 height 19
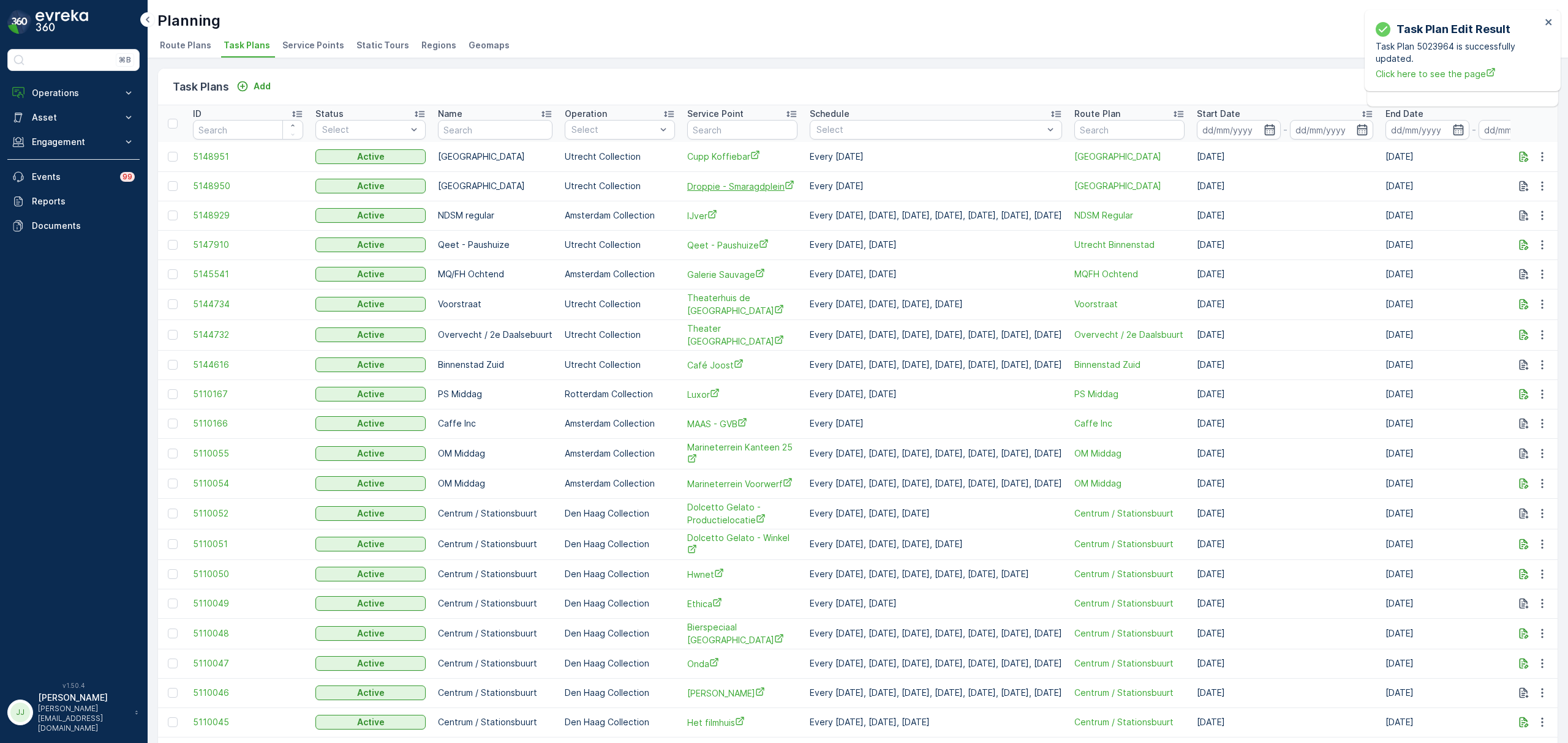
click at [742, 187] on span "Droppie - Smaragdplein" at bounding box center [741, 187] width 110 height 13
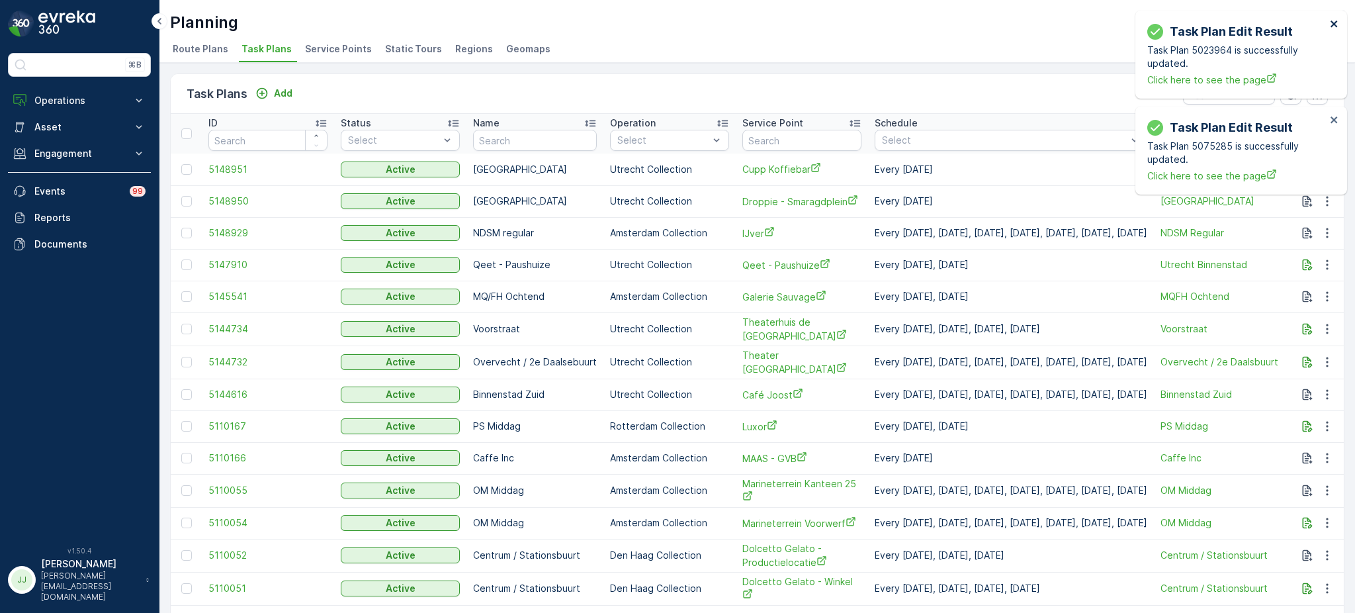
click at [1330, 22] on icon "close" at bounding box center [1334, 24] width 9 height 11
click at [1334, 24] on icon "close" at bounding box center [1333, 24] width 7 height 7
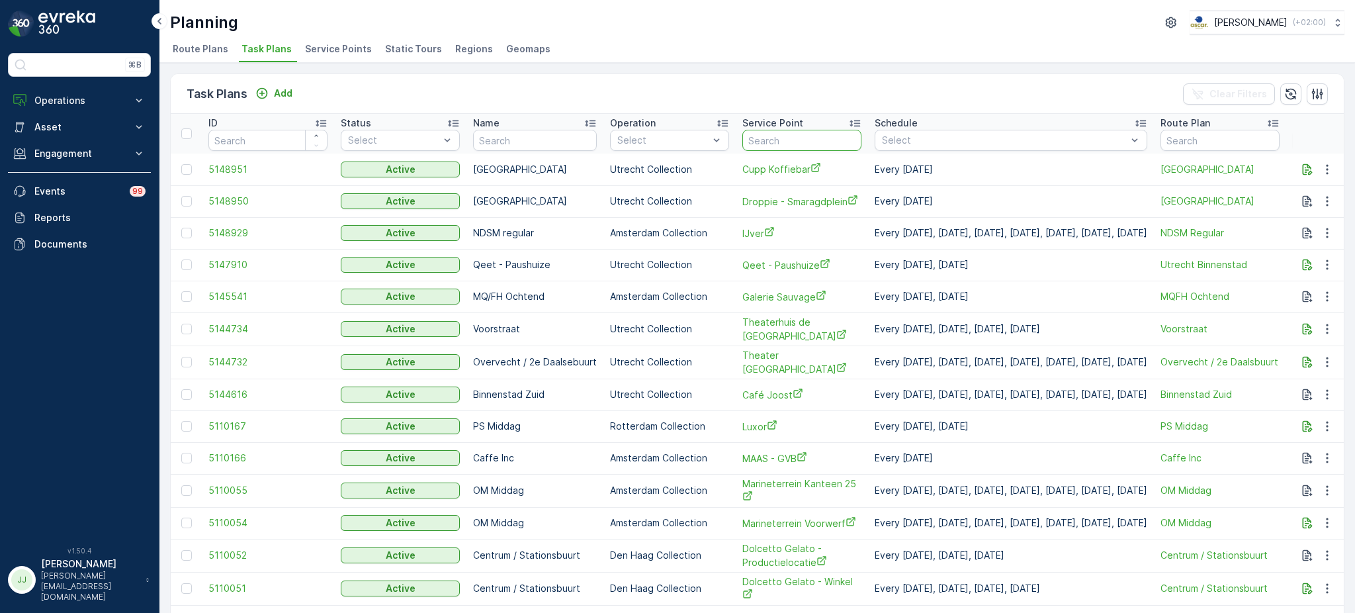
click at [808, 137] on input "text" at bounding box center [801, 140] width 119 height 21
type input "binnen"
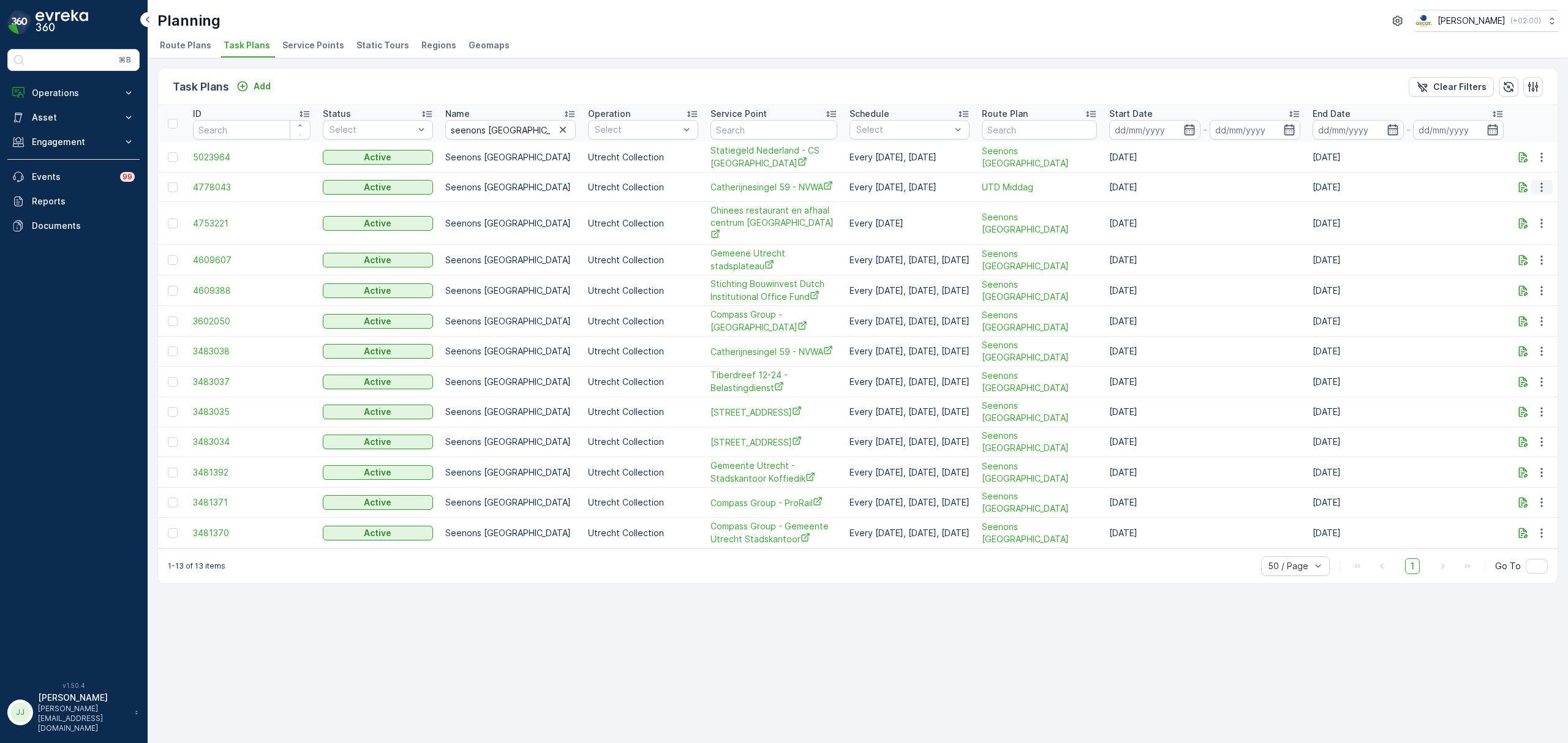
drag, startPoint x: 1539, startPoint y: 185, endPoint x: 1539, endPoint y: 193, distance: 8.0
click at [1539, 185] on icon "button" at bounding box center [1541, 187] width 12 height 12
click at [1526, 263] on span "Delete Task Plan" at bounding box center [1526, 262] width 69 height 12
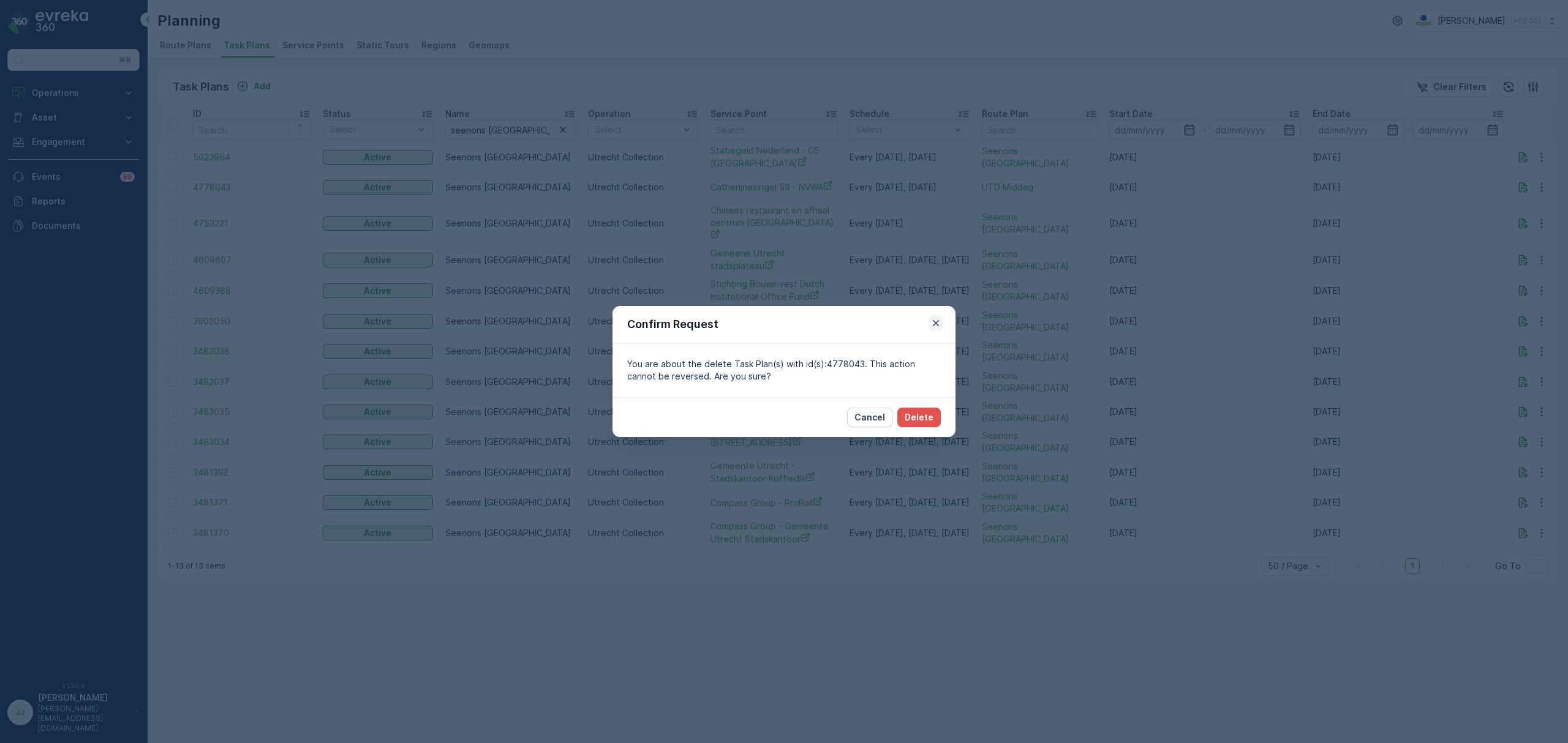
click at [937, 321] on icon "button" at bounding box center [935, 323] width 12 height 12
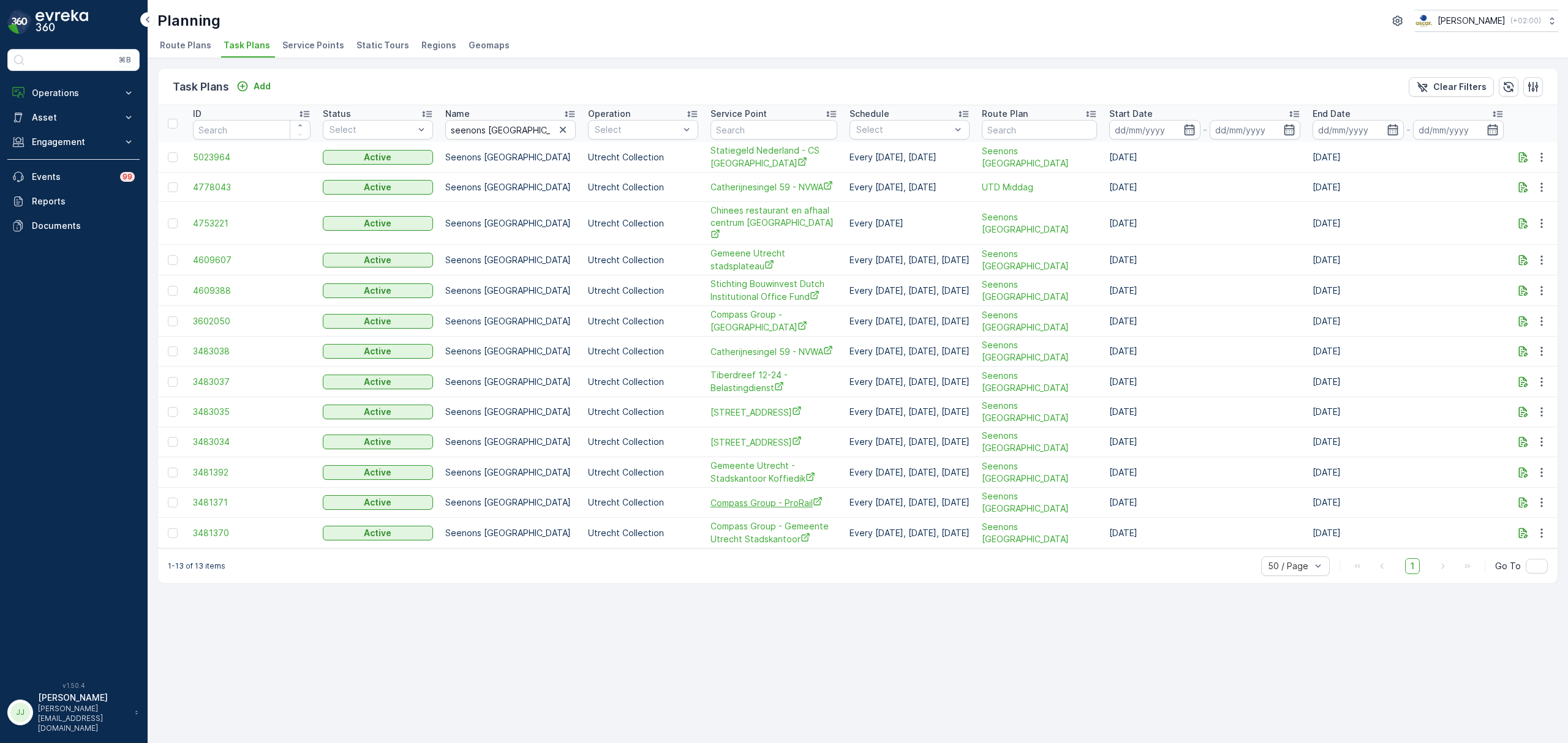
click at [733, 509] on span "Compass Group - ProRail" at bounding box center [773, 503] width 127 height 13
drag, startPoint x: 516, startPoint y: 130, endPoint x: 425, endPoint y: 126, distance: 91.1
click at [425, 126] on tr "ID Status Select Name seenons [GEOGRAPHIC_DATA] Operation Select Service Point …" at bounding box center [858, 124] width 1400 height 37
type input "2e"
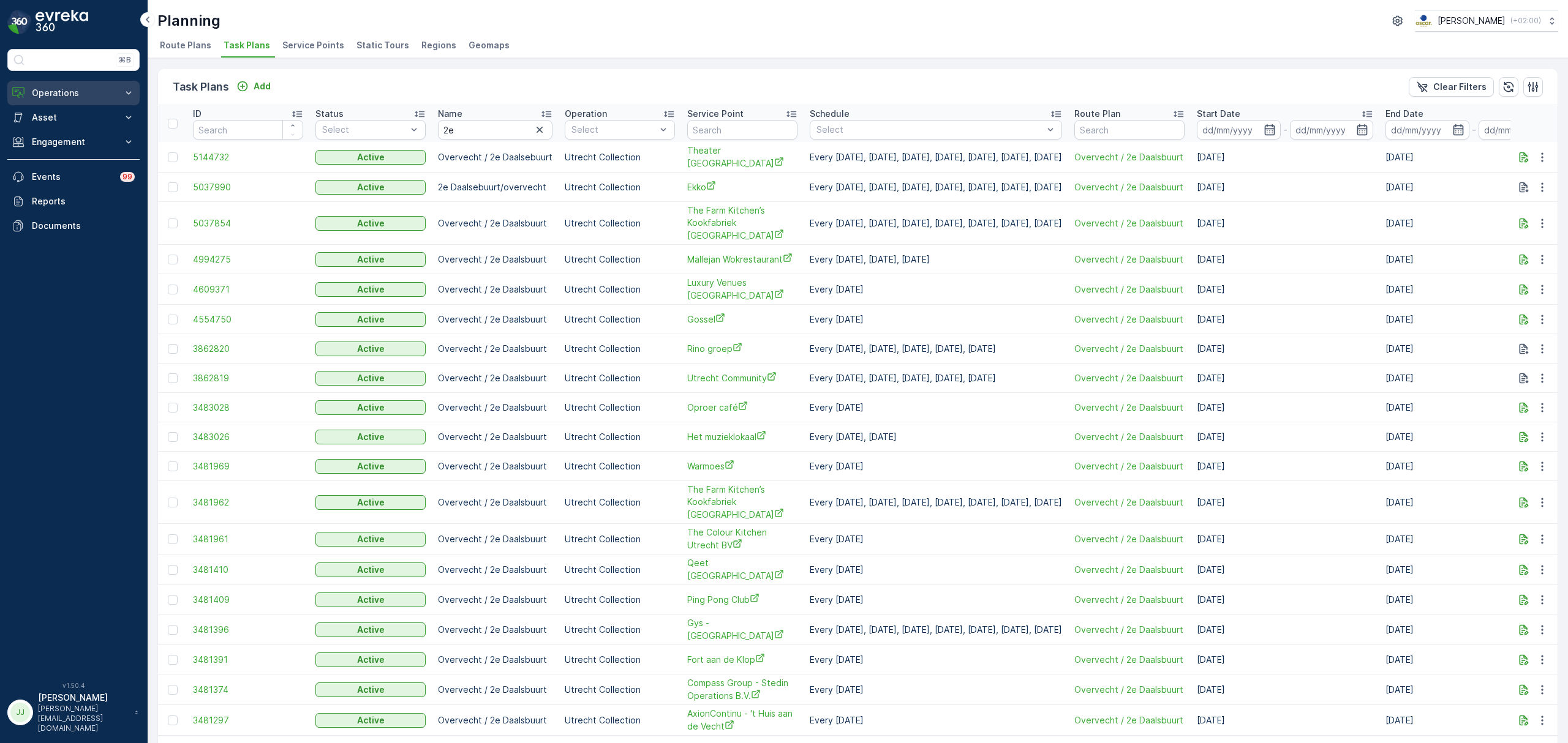
click at [40, 91] on p "Operations" at bounding box center [73, 93] width 83 height 12
click at [68, 144] on p "Routes & Tasks" at bounding box center [63, 147] width 63 height 12
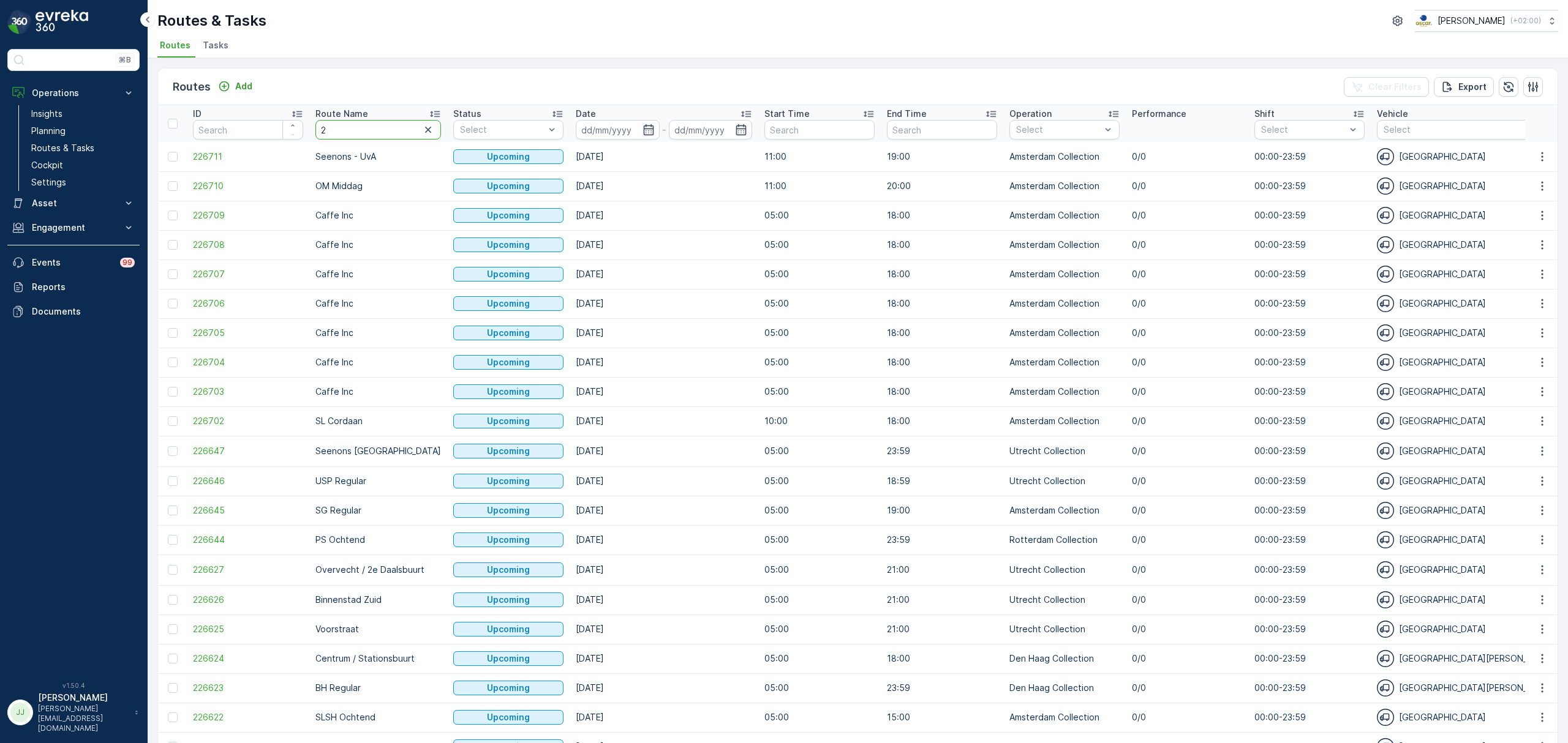
type input "2e"
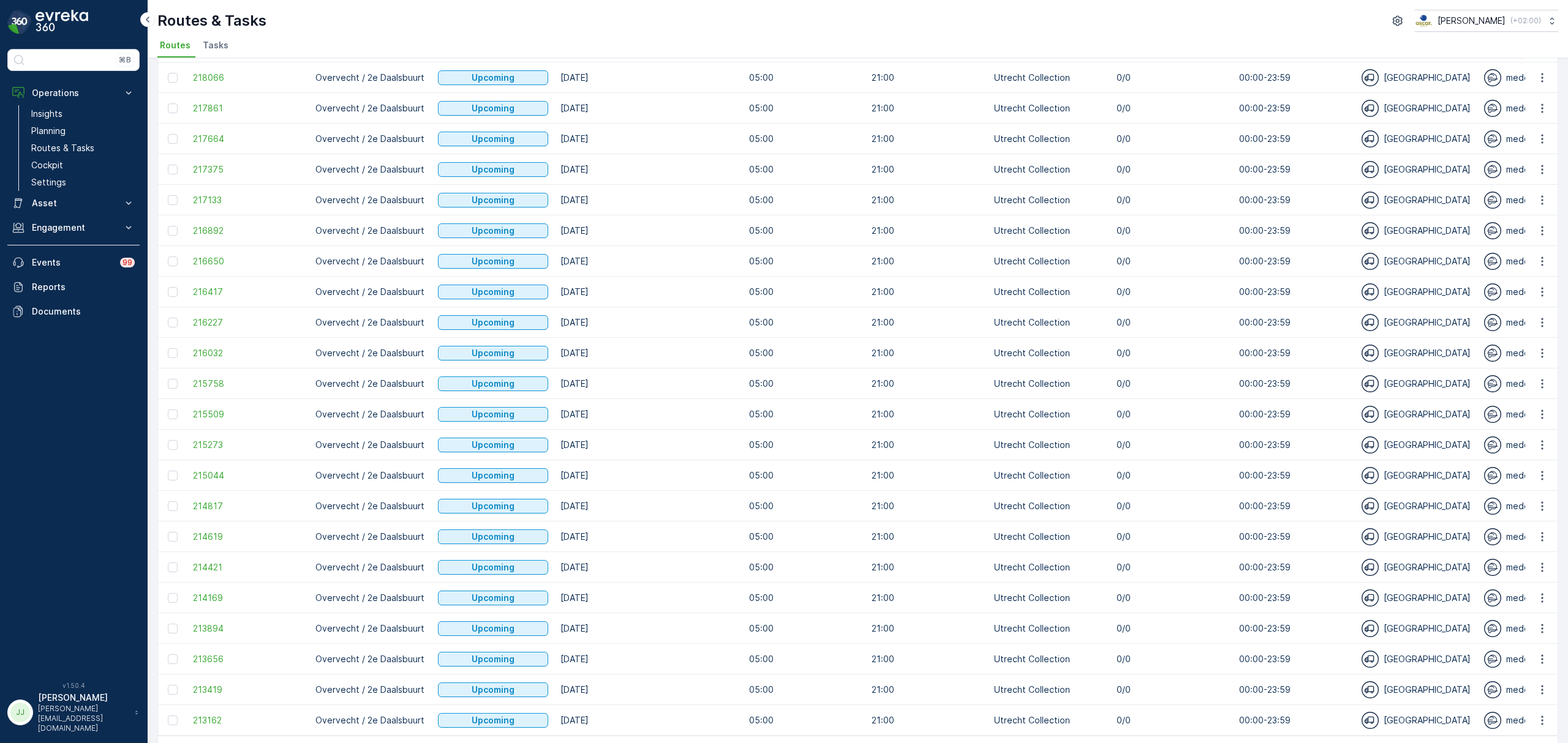
scroll to position [1000, 0]
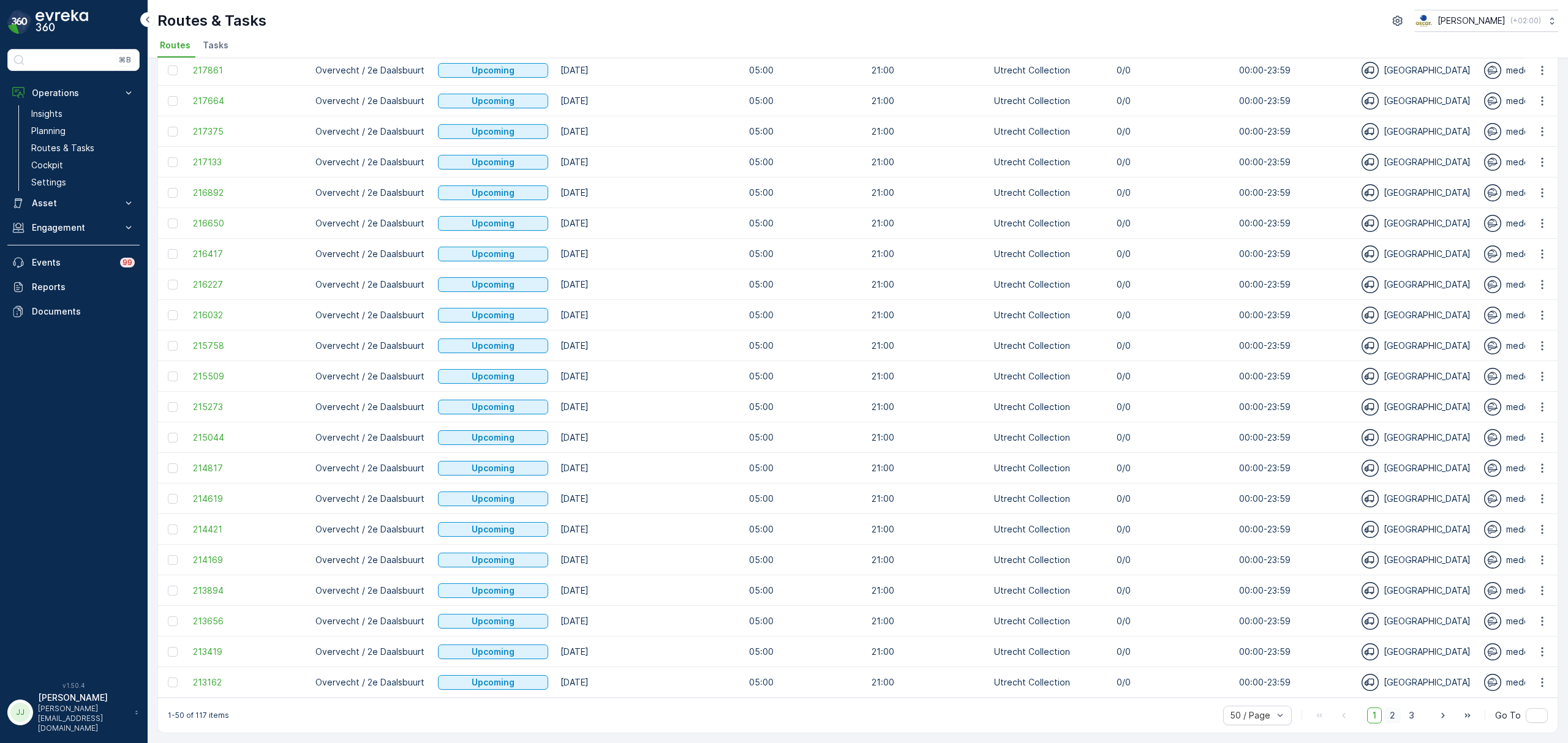
click at [1395, 713] on span "2" at bounding box center [1392, 715] width 17 height 16
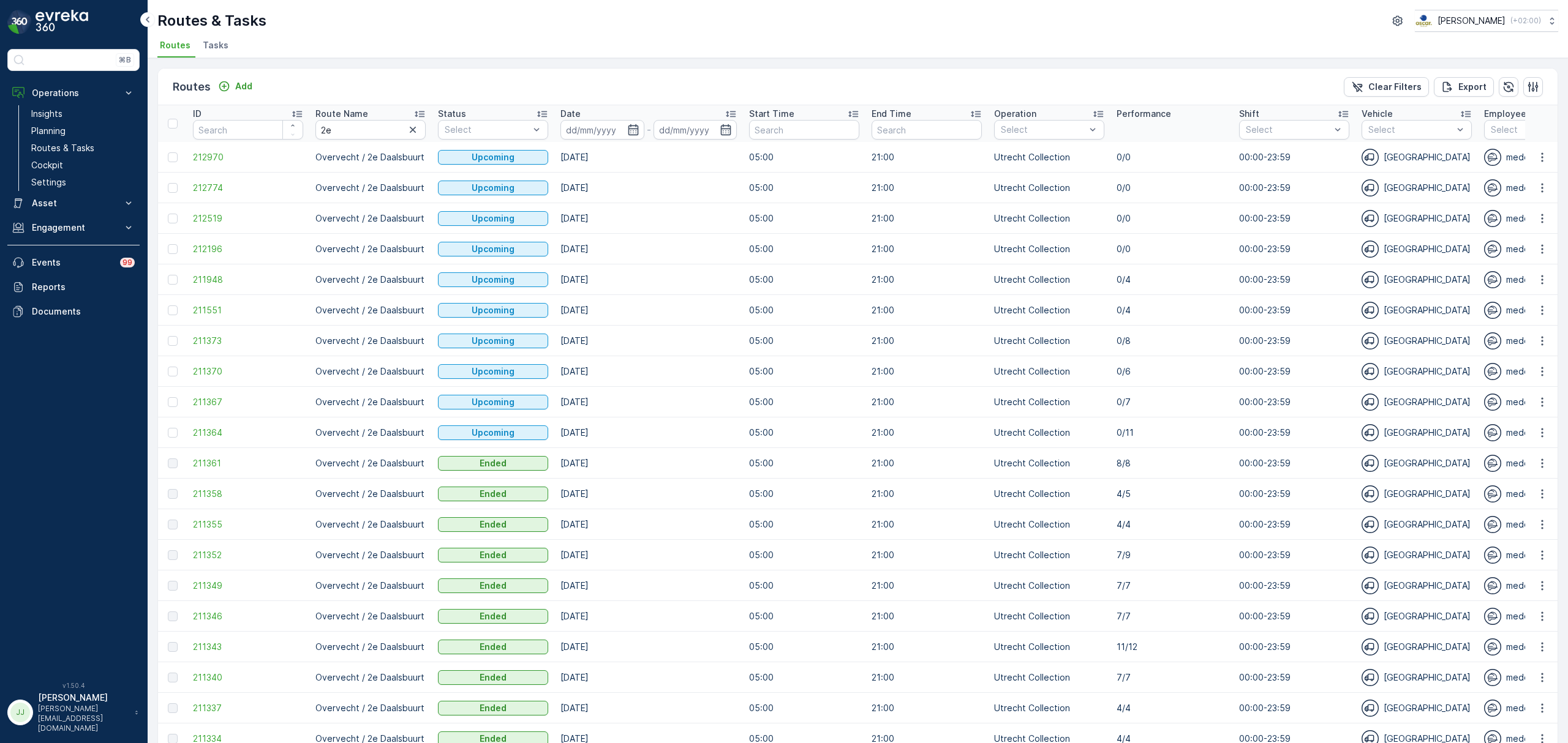
click at [184, 470] on td at bounding box center [172, 463] width 29 height 31
click at [199, 469] on span "211361" at bounding box center [247, 463] width 110 height 12
click at [94, 128] on link "Planning" at bounding box center [82, 130] width 113 height 18
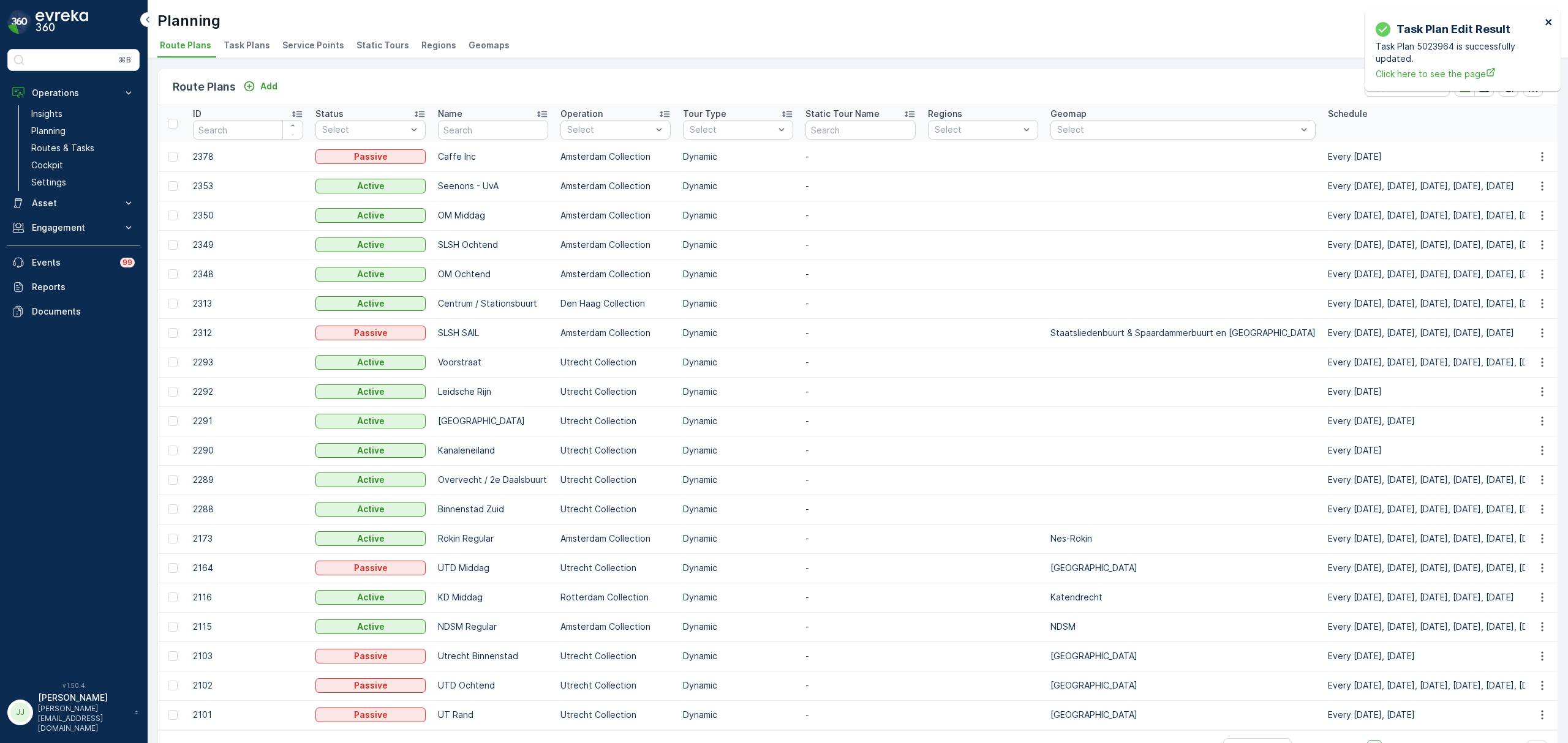
click at [1549, 19] on icon "close" at bounding box center [1548, 22] width 8 height 10
click at [711, 64] on div "Route Plans Add Clear Filters ID Status Select Name Operation Select Tour Type …" at bounding box center [857, 401] width 1420 height 685
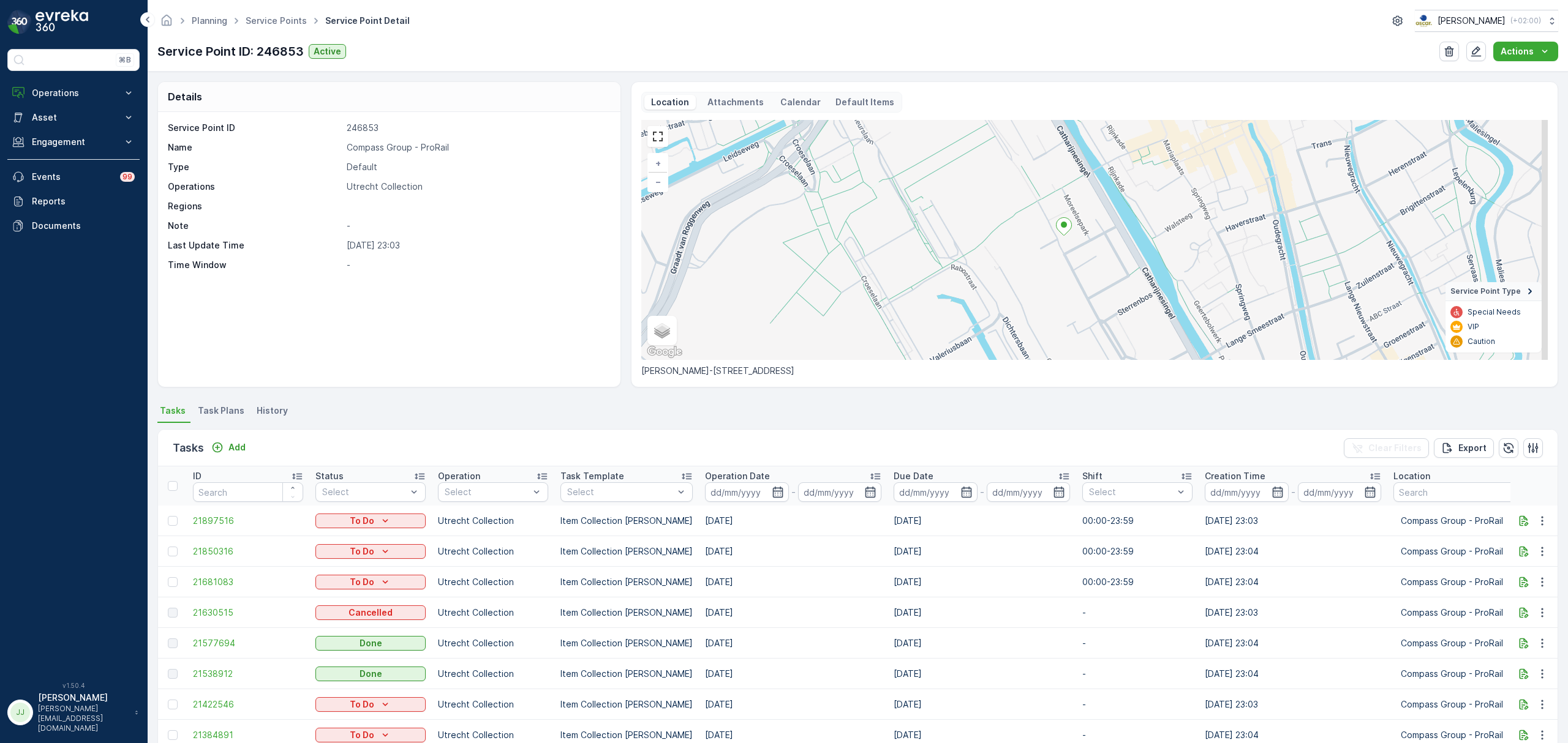
drag, startPoint x: 1078, startPoint y: 236, endPoint x: 996, endPoint y: 211, distance: 85.7
click at [996, 211] on div "+ − Satellite Roadmap Terrain Hybrid Leaflet Keyboard shortcuts Map Data Map da…" at bounding box center [1094, 240] width 906 height 240
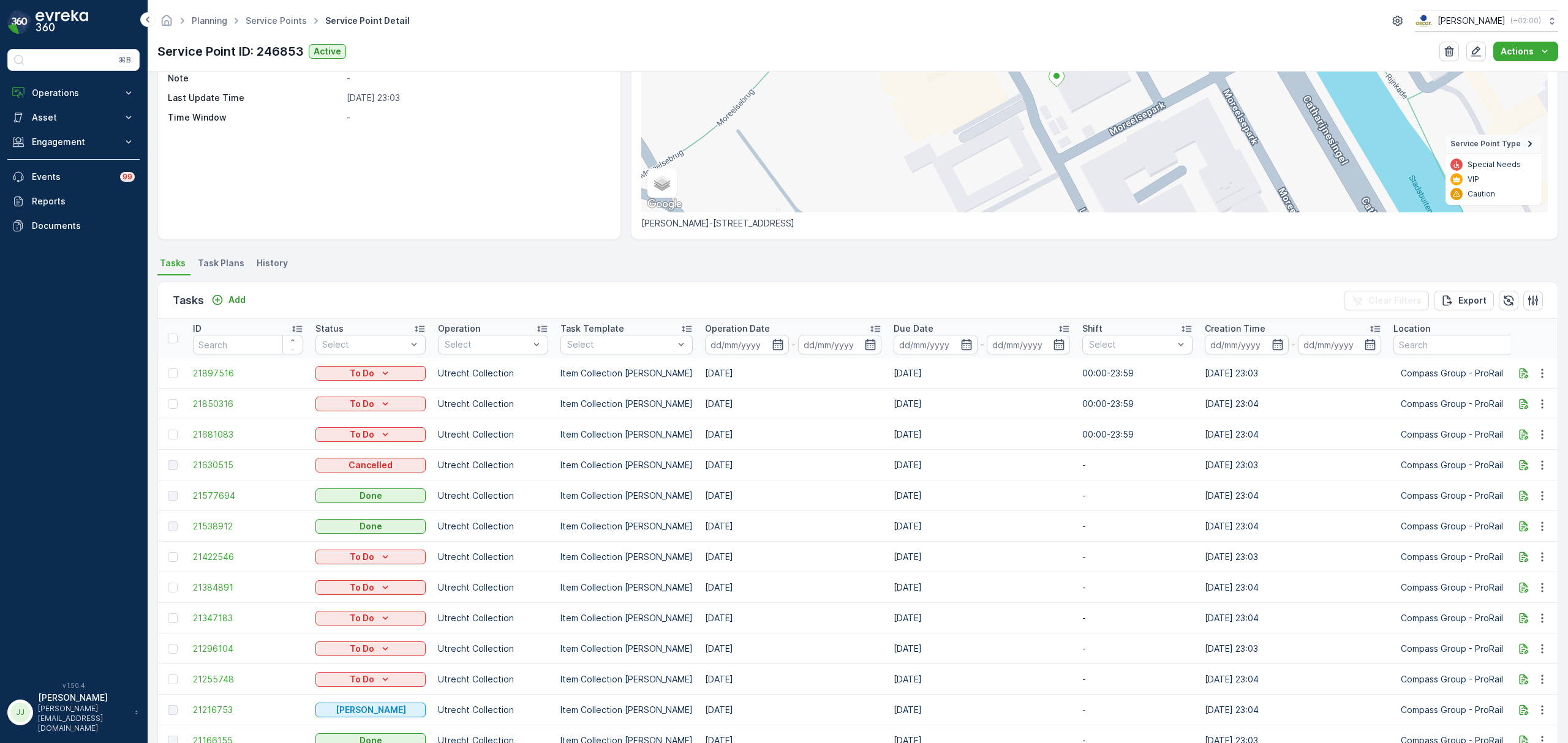
scroll to position [148, 0]
click at [221, 489] on span "21577694" at bounding box center [247, 495] width 110 height 12
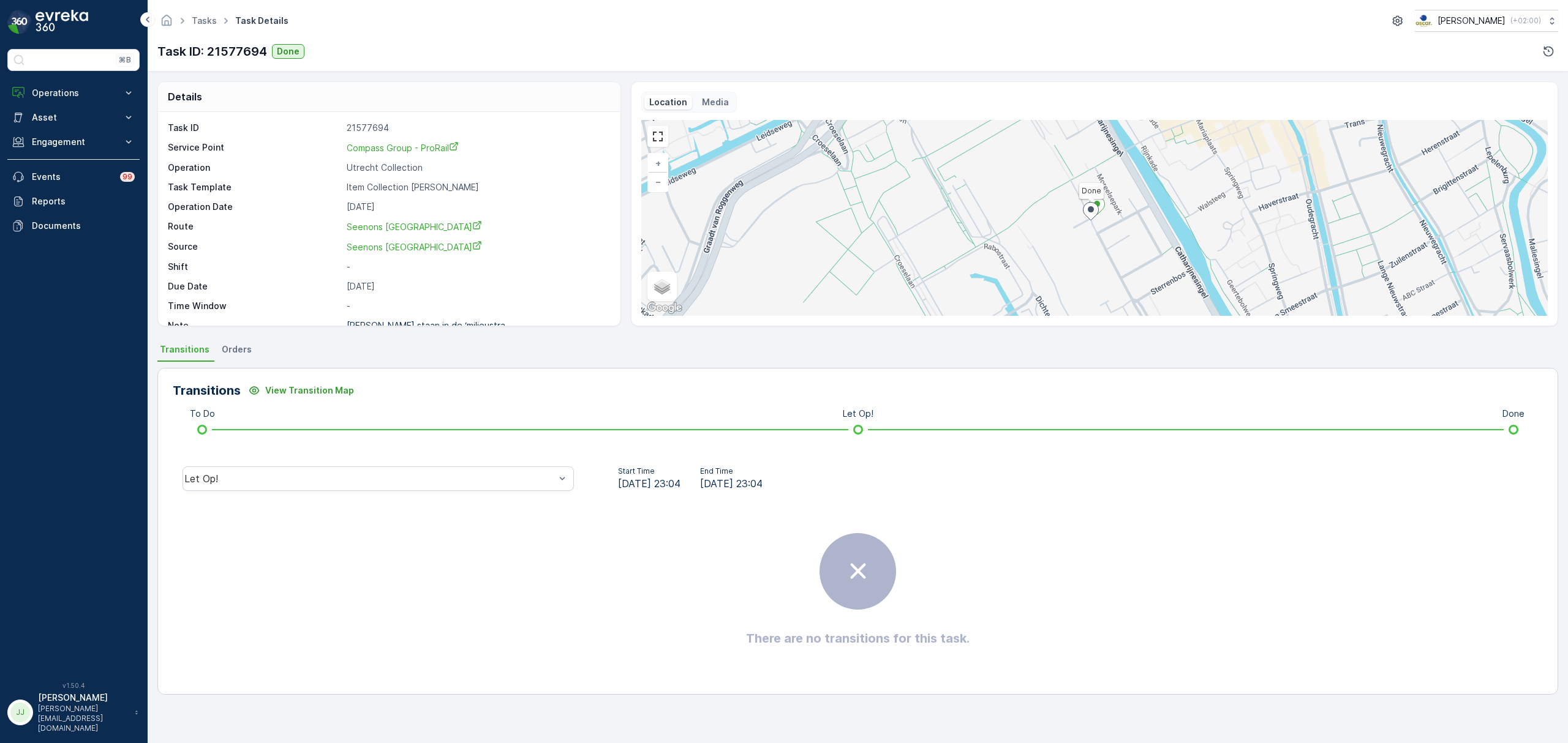
click at [417, 493] on div "Let Op!" at bounding box center [379, 478] width 411 height 39
click at [287, 382] on div "Done" at bounding box center [378, 386] width 377 height 11
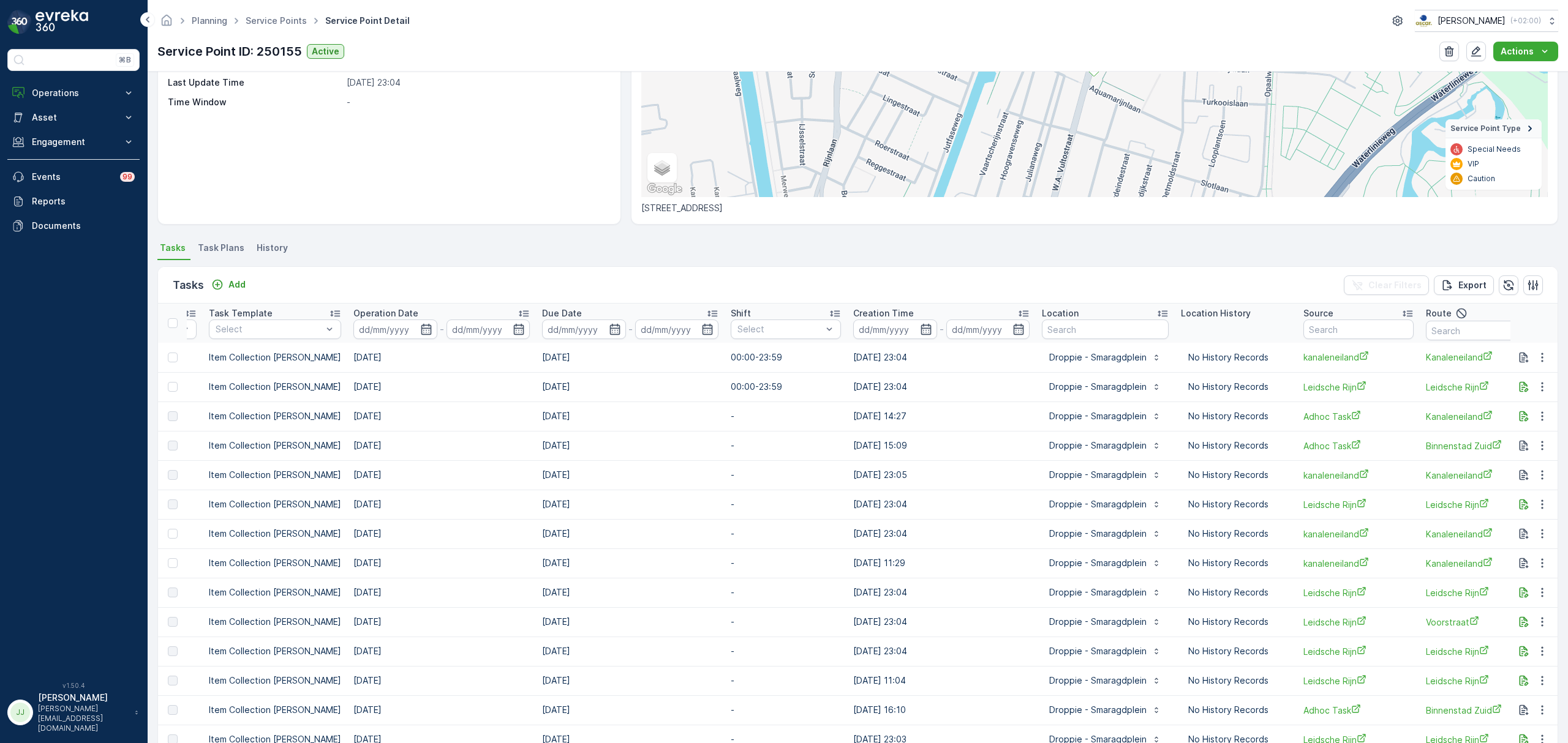
scroll to position [0, 498]
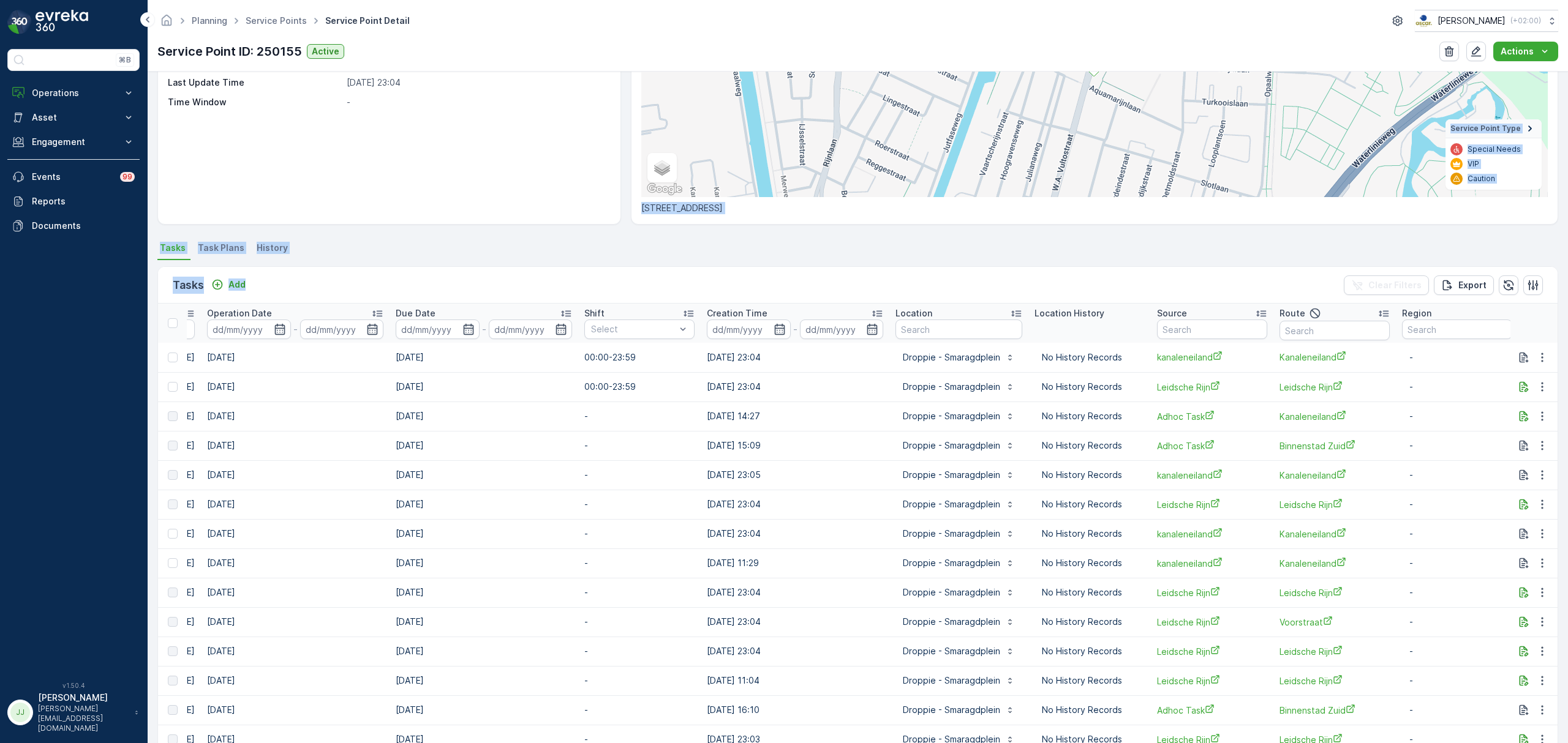
drag, startPoint x: 407, startPoint y: 218, endPoint x: 424, endPoint y: 280, distance: 64.3
click at [424, 280] on div "Details Service Point ID 250155 Name Droppie - Smaragdplein Type Default Operat…" at bounding box center [857, 407] width 1420 height 672
click at [432, 231] on div "Details Service Point ID 250155 Name Droppie - Smaragdplein Type Default Operat…" at bounding box center [857, 407] width 1420 height 672
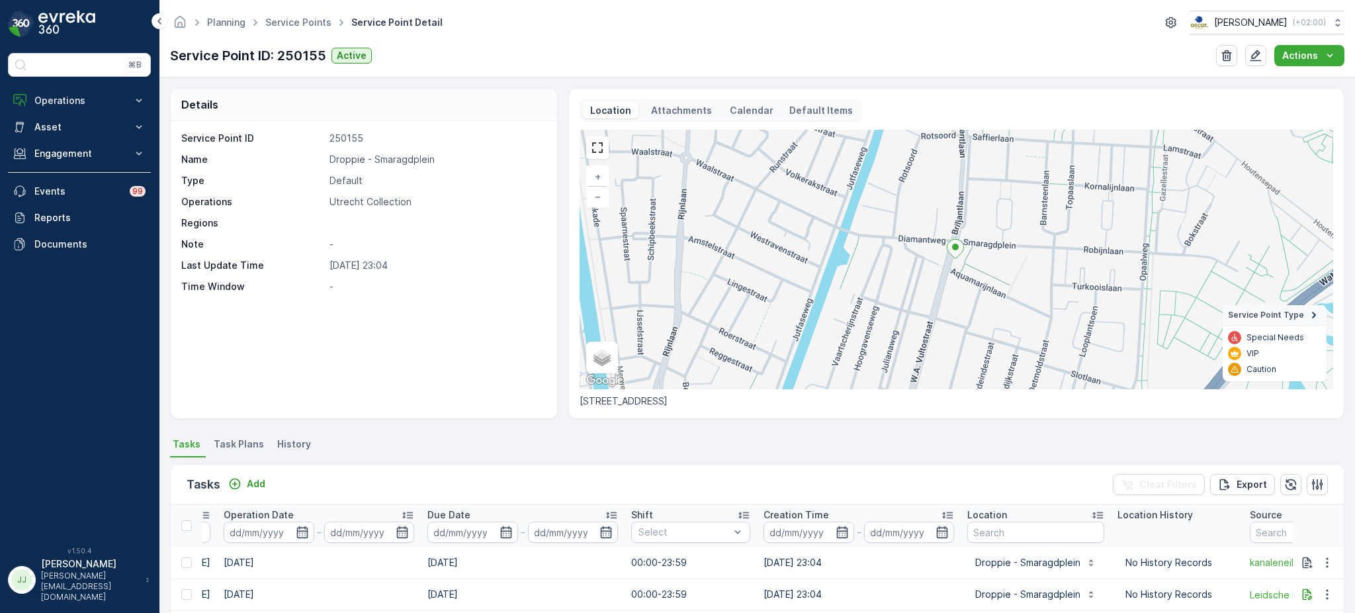
scroll to position [0, 537]
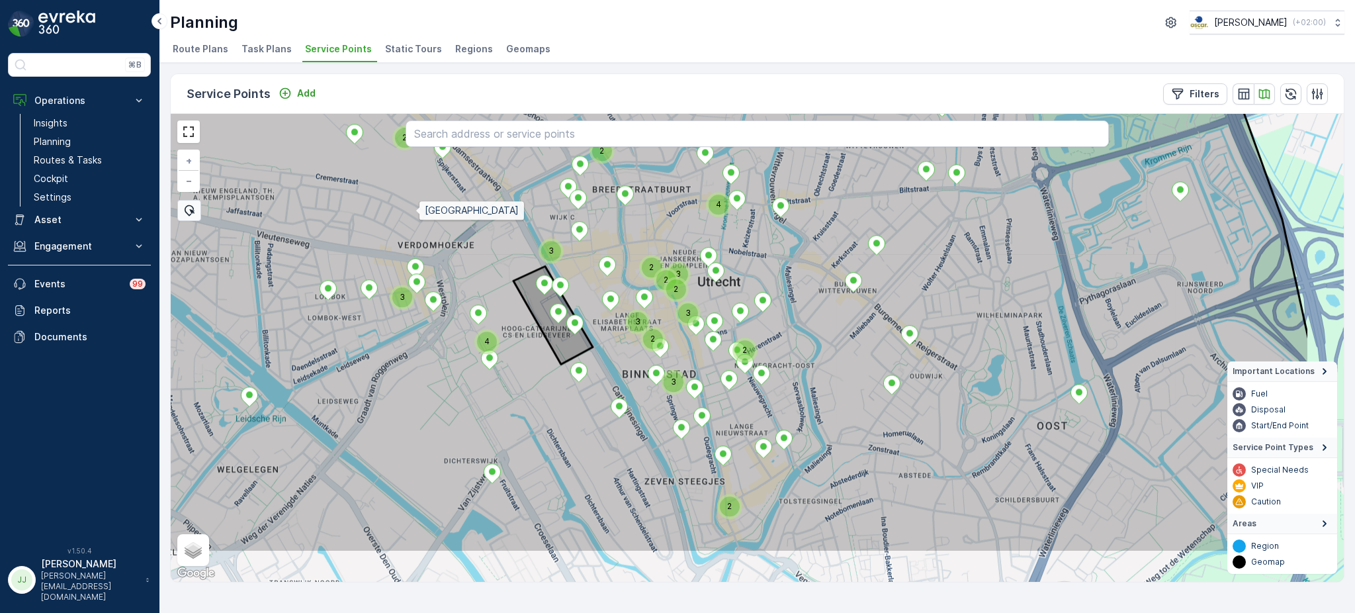
drag, startPoint x: 572, startPoint y: 288, endPoint x: 417, endPoint y: 211, distance: 173.1
click at [417, 211] on icon at bounding box center [603, 269] width 1412 height 565
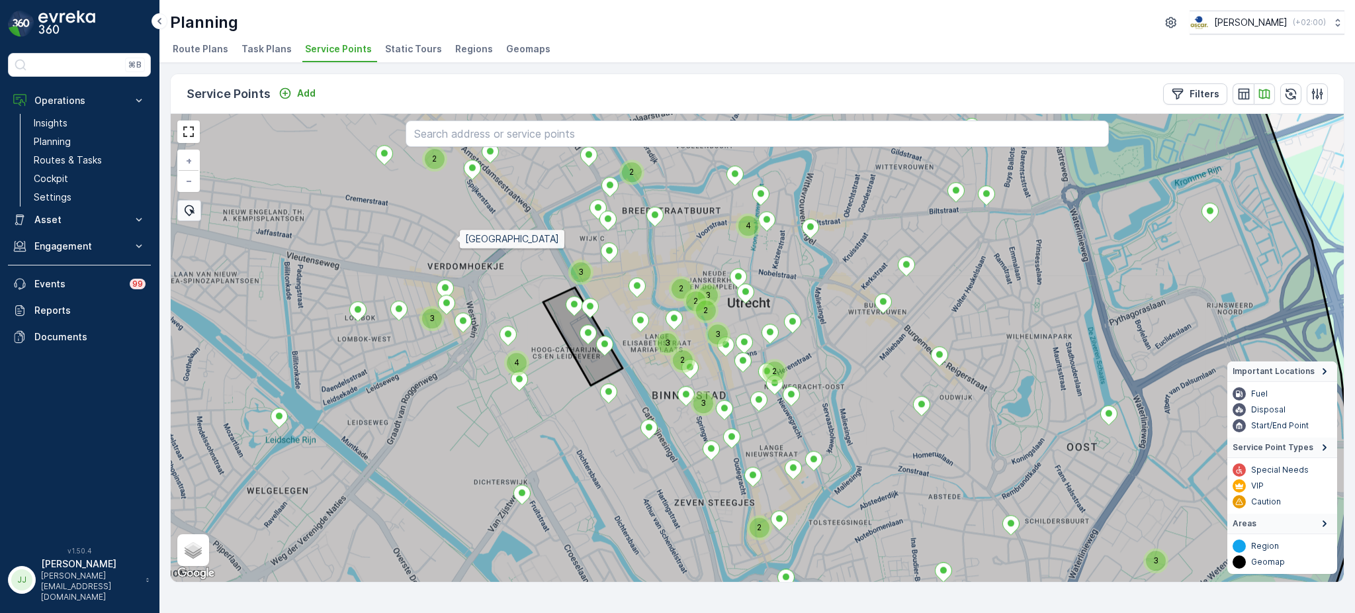
drag, startPoint x: 417, startPoint y: 211, endPoint x: 514, endPoint y: 304, distance: 134.8
click at [514, 304] on icon at bounding box center [719, 368] width 1275 height 565
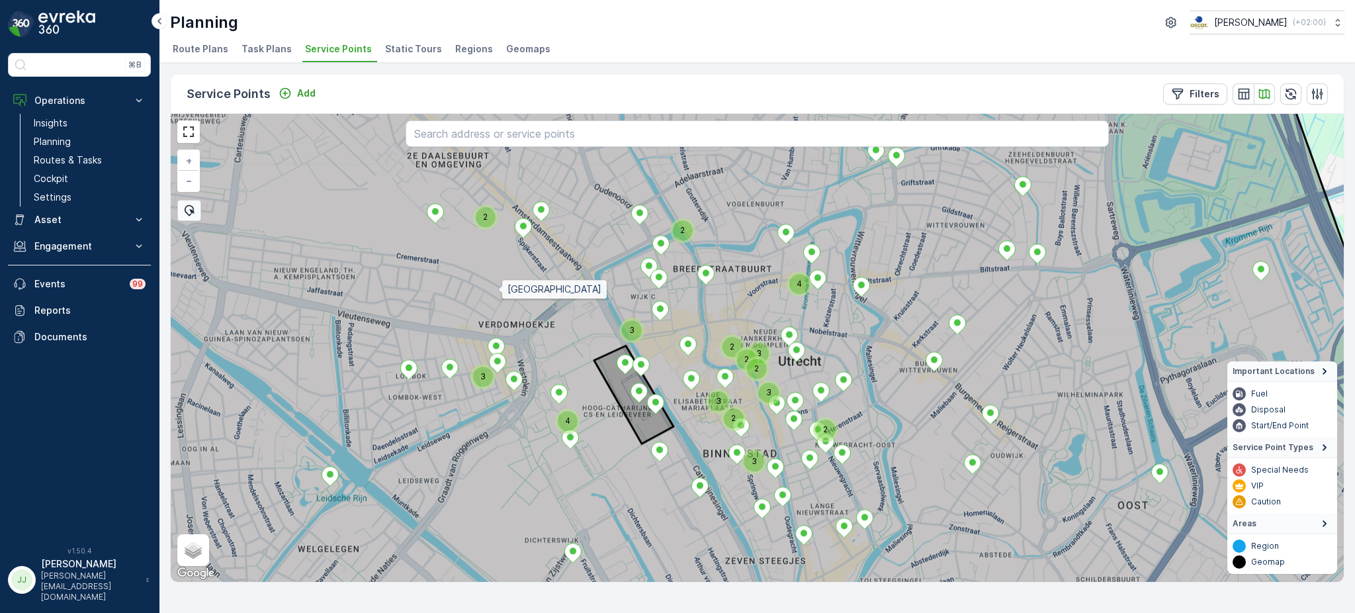
drag, startPoint x: 514, startPoint y: 304, endPoint x: 496, endPoint y: 281, distance: 30.2
click at [496, 281] on icon at bounding box center [722, 333] width 1372 height 565
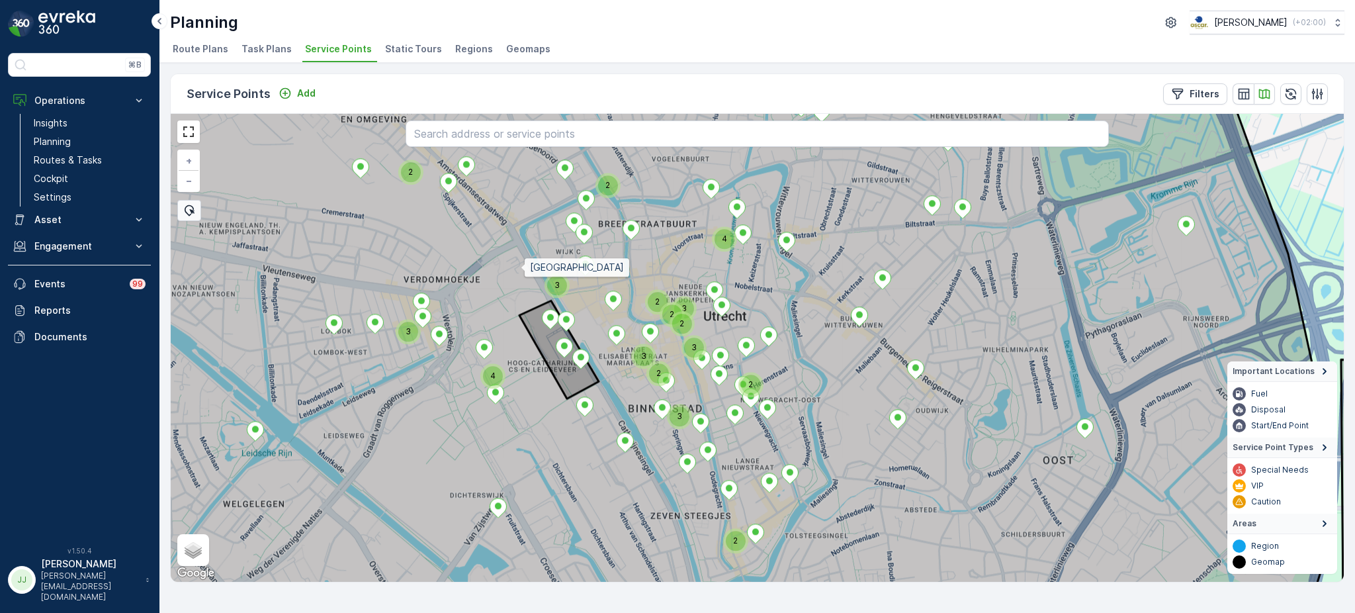
drag, startPoint x: 593, startPoint y: 302, endPoint x: 521, endPoint y: 268, distance: 79.9
click at [521, 268] on icon at bounding box center [656, 312] width 1354 height 565
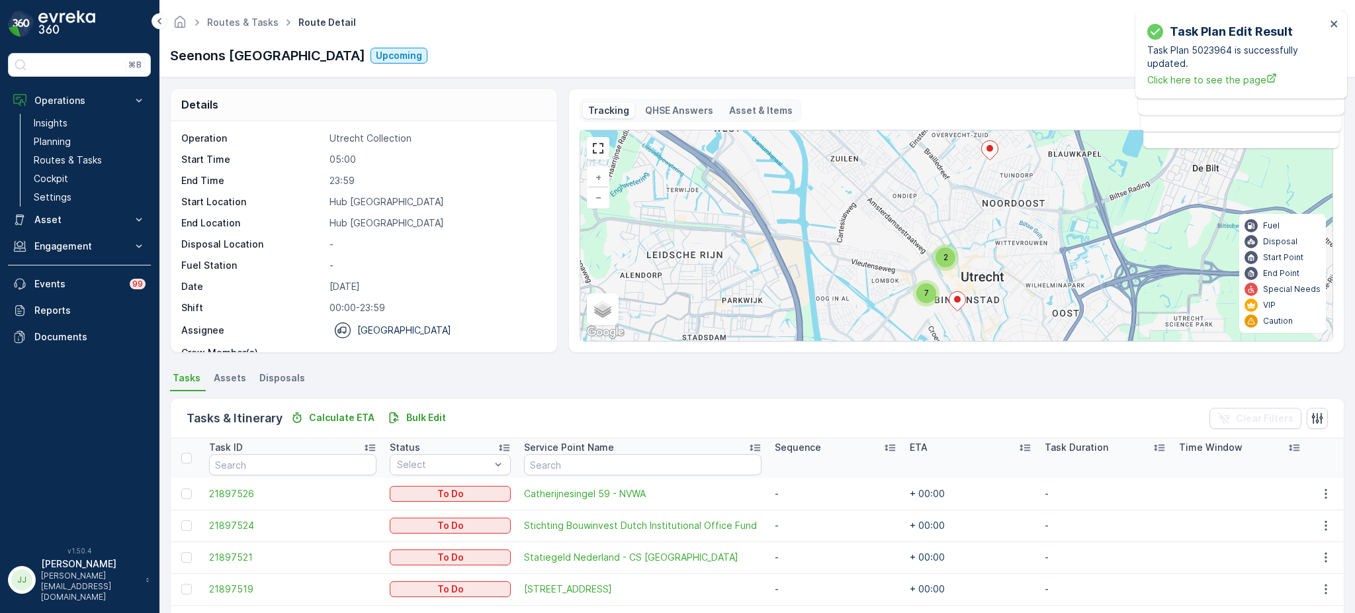
scroll to position [54, 0]
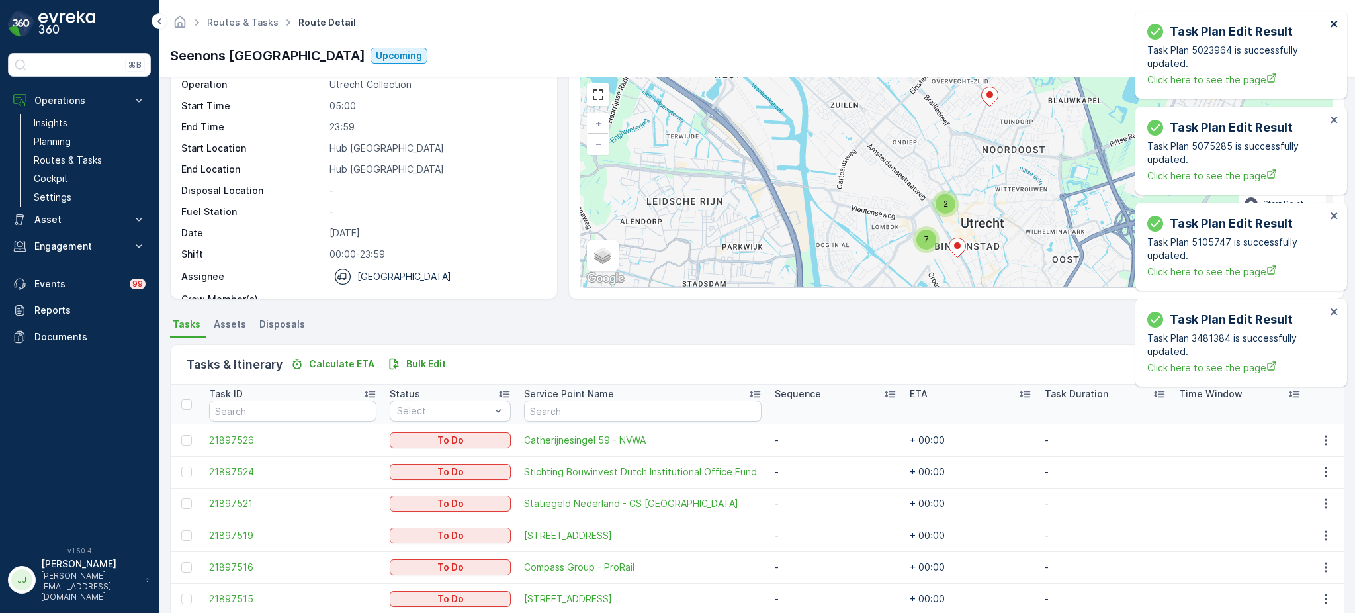
click at [1330, 22] on icon "close" at bounding box center [1334, 24] width 9 height 11
click at [1332, 24] on icon "close" at bounding box center [1334, 24] width 9 height 11
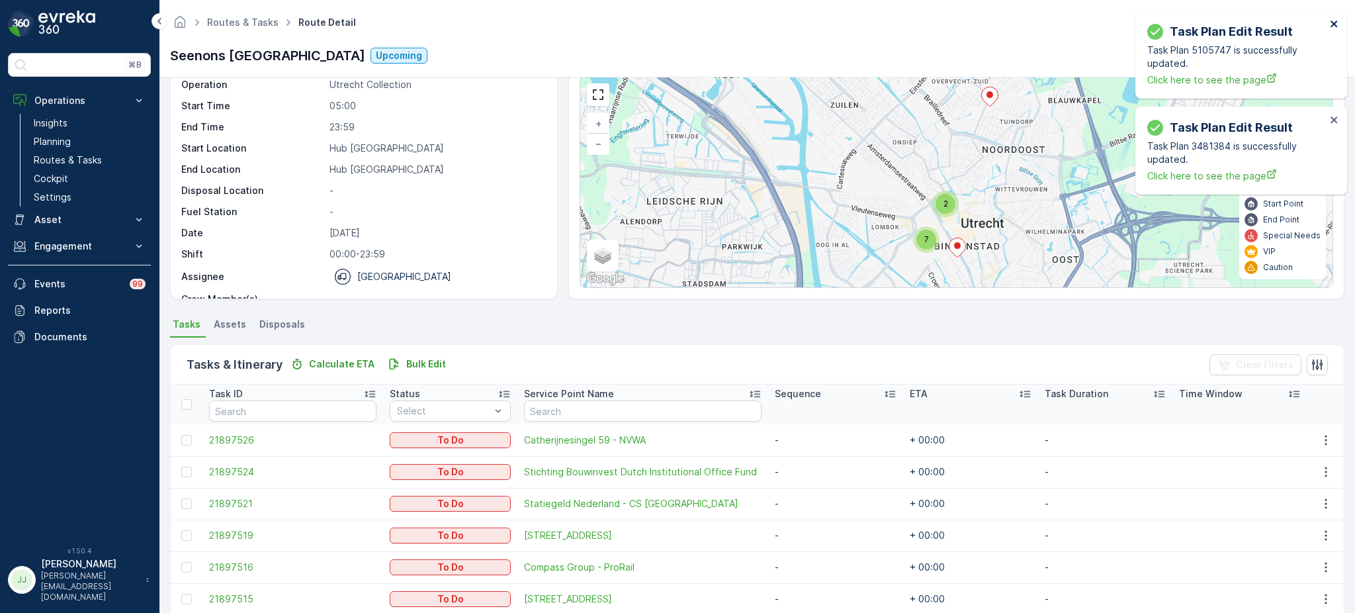
click at [1332, 24] on icon "close" at bounding box center [1334, 24] width 9 height 11
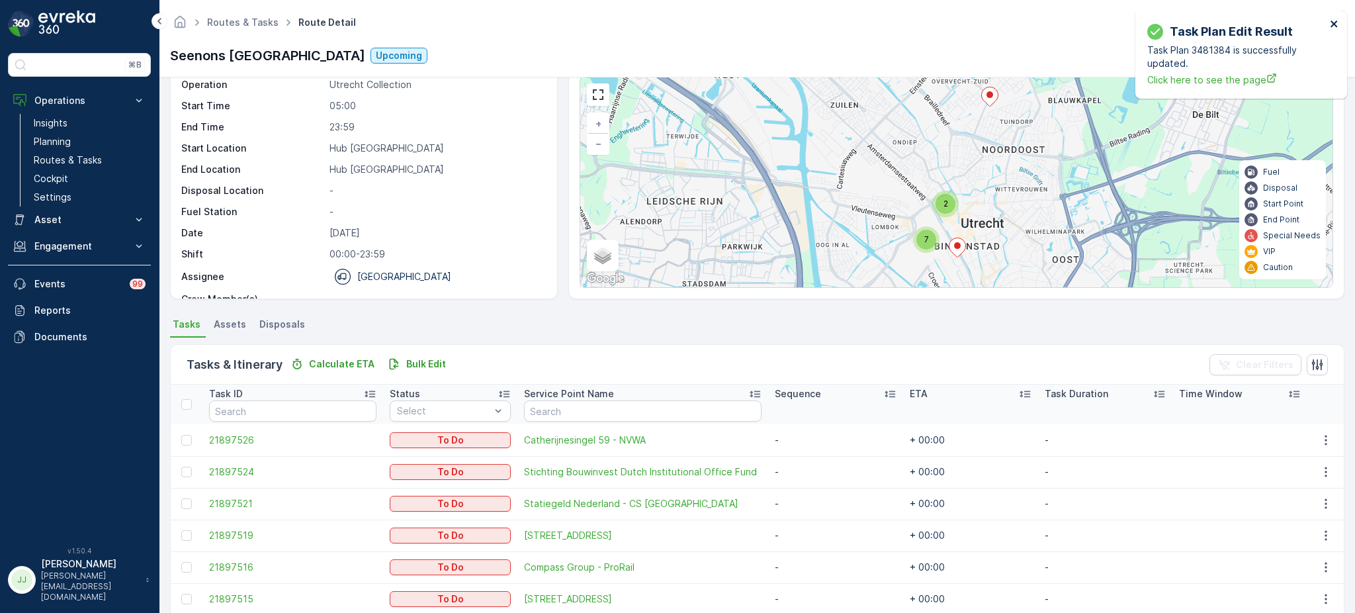
click at [1332, 24] on icon "close" at bounding box center [1334, 24] width 9 height 11
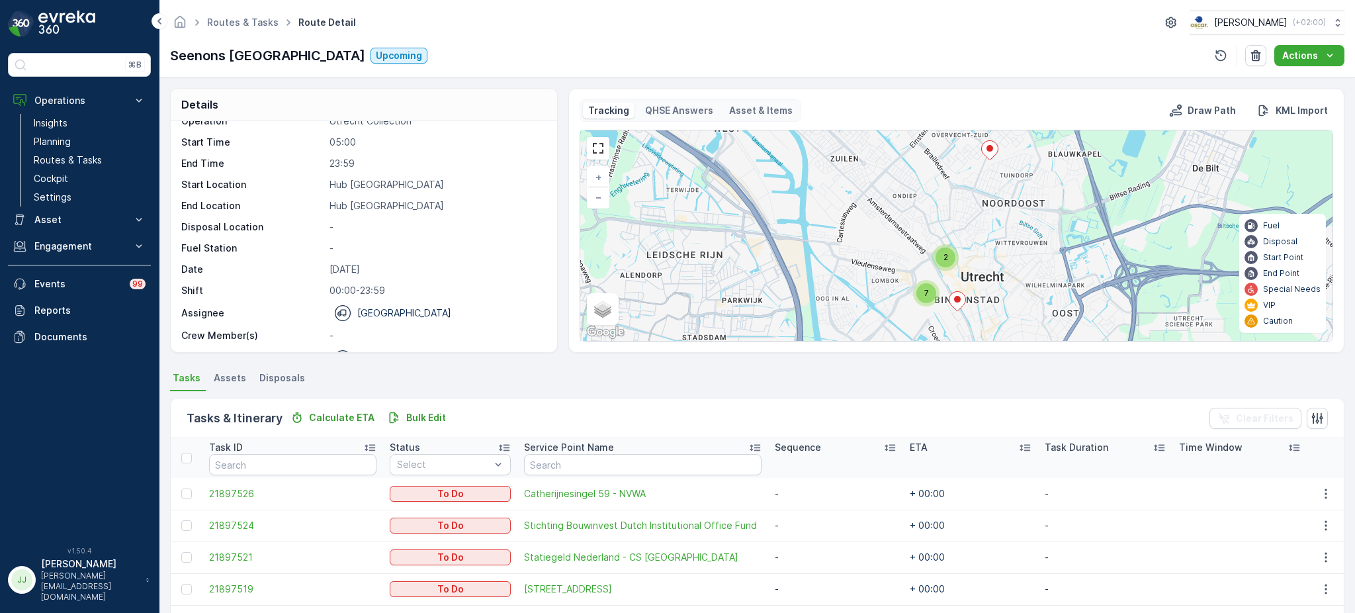
scroll to position [16, 0]
click at [555, 213] on div "Details Operation Utrecht Collection Start Time 05:00 End Time 23:59 Start Loca…" at bounding box center [364, 220] width 388 height 265
drag, startPoint x: 552, startPoint y: 212, endPoint x: 555, endPoint y: 218, distance: 7.4
click at [555, 218] on div "Operation Utrecht Collection Start Time 05:00 End Time 23:59 Start Location Hub…" at bounding box center [364, 236] width 386 height 231
click at [580, 74] on div "Routes & Tasks Route Detail Oscar Circulair ( +02:00 ) Seenons Utrecht Upcoming…" at bounding box center [756, 38] width 1195 height 77
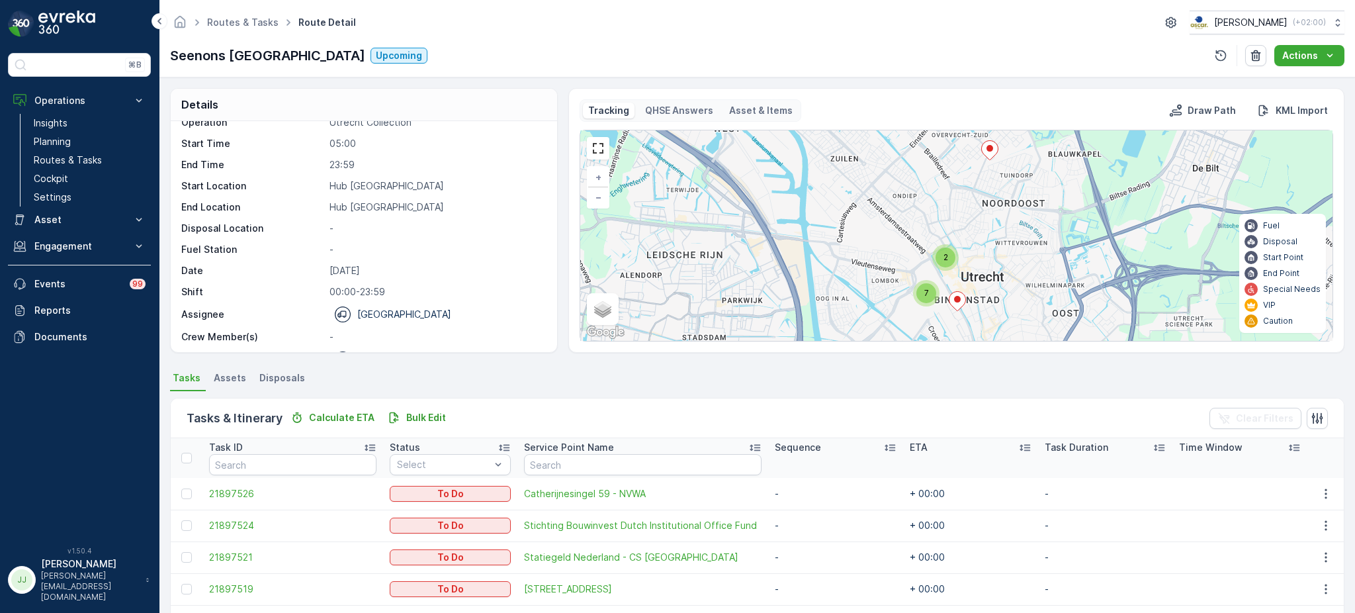
scroll to position [17, 0]
click at [77, 157] on p "Routes & Tasks" at bounding box center [68, 159] width 68 height 13
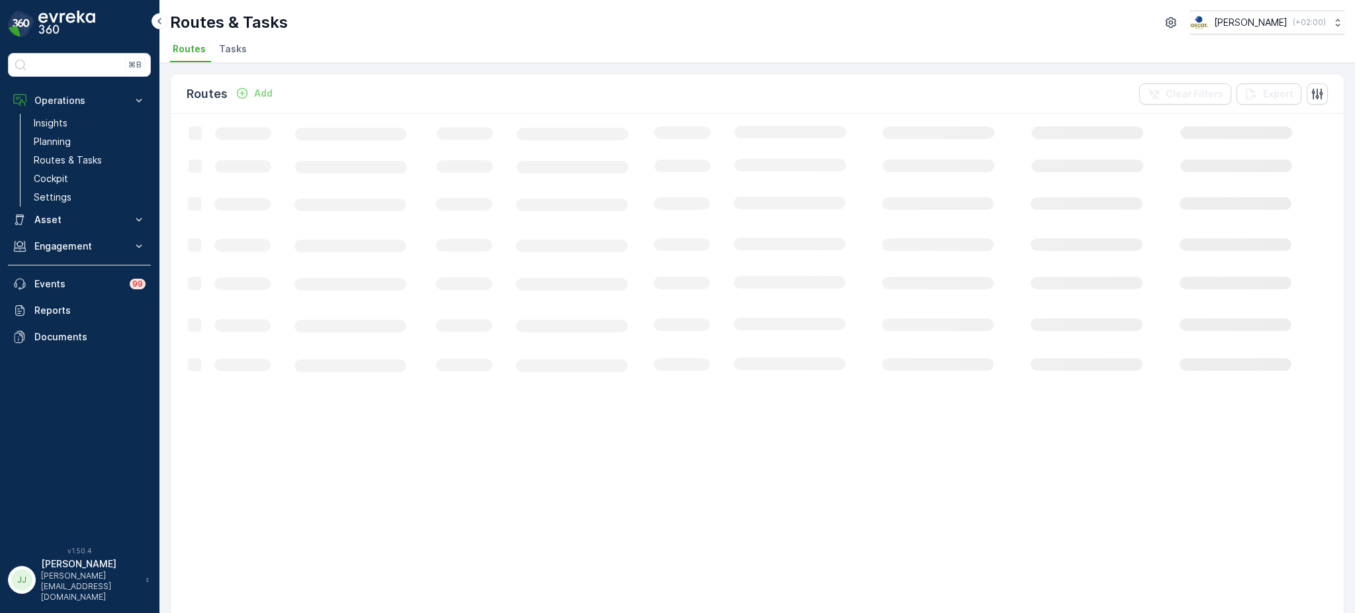
click at [232, 49] on span "Tasks" at bounding box center [233, 48] width 28 height 13
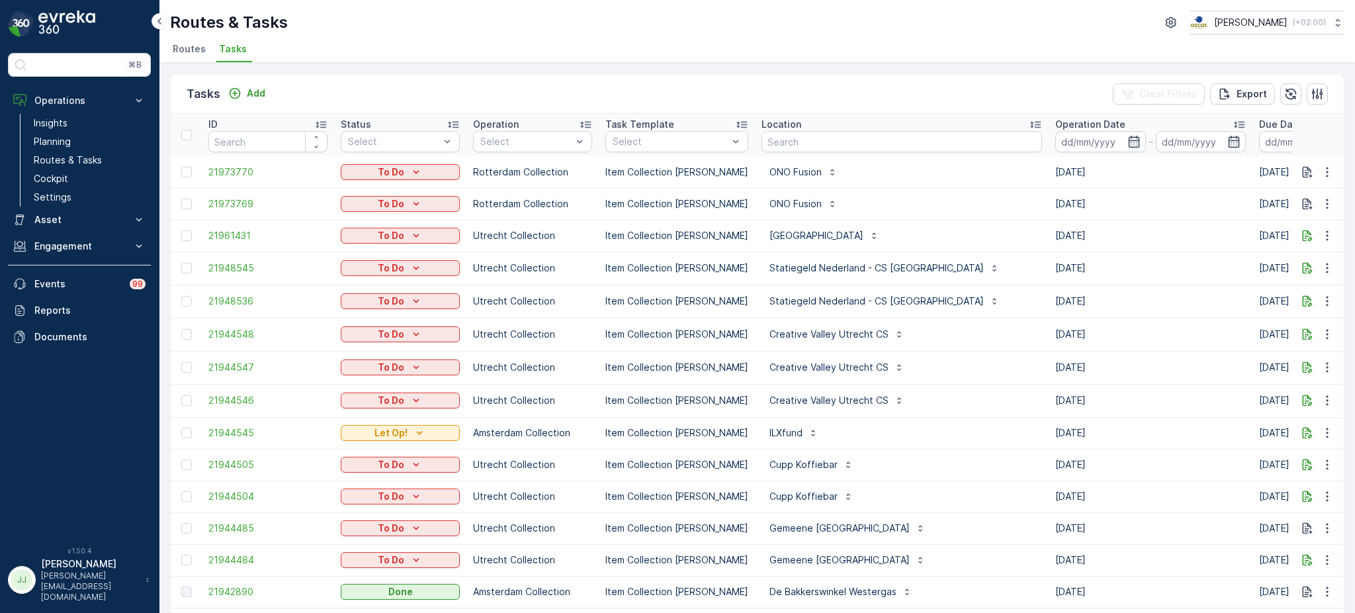
click at [815, 144] on input "text" at bounding box center [901, 141] width 281 height 21
type input "cons"
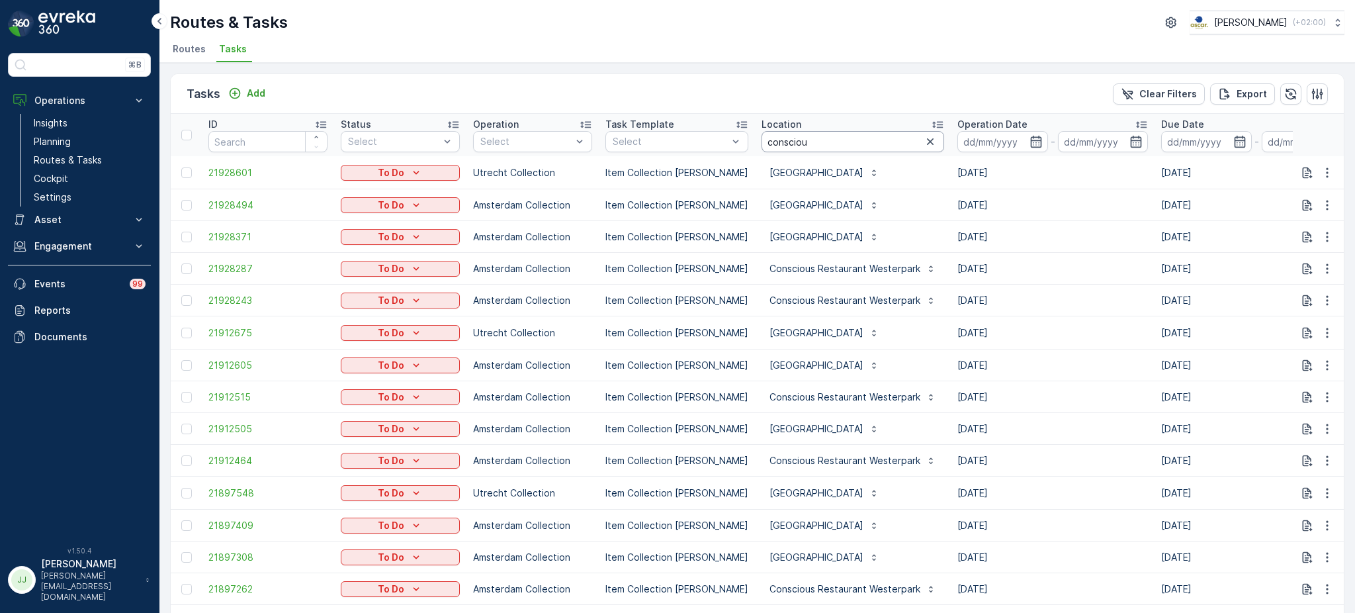
click at [816, 142] on input "consciou" at bounding box center [852, 141] width 183 height 21
type input "conscious hotel ut"
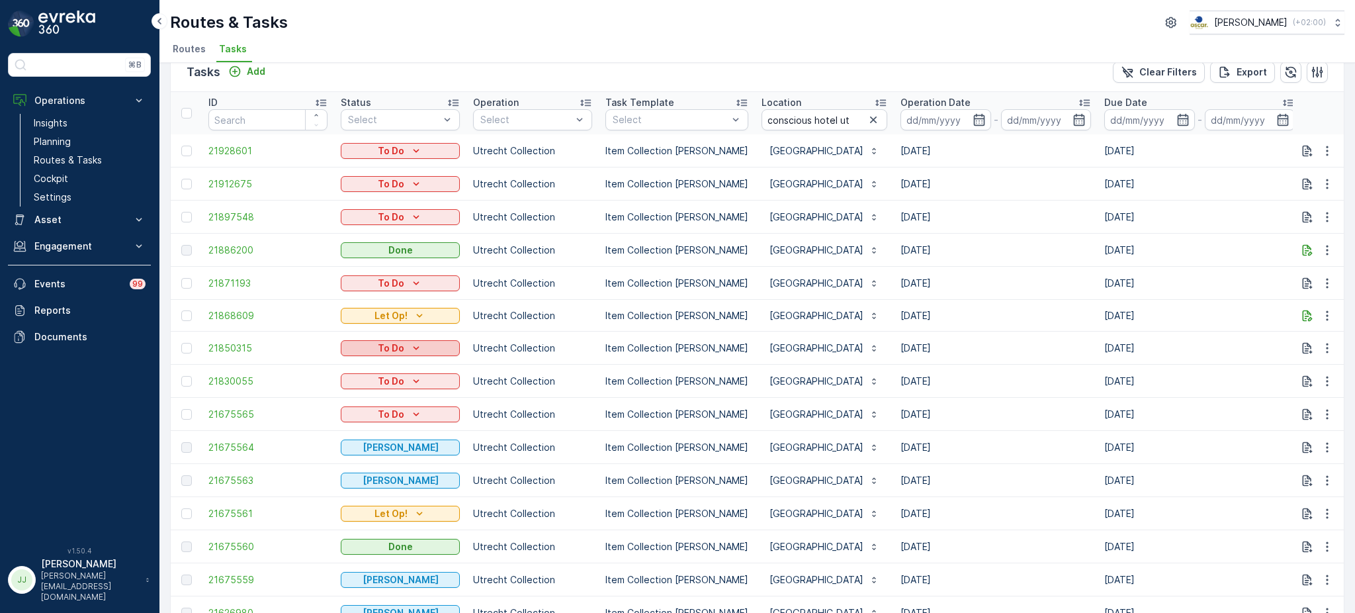
scroll to position [23, 0]
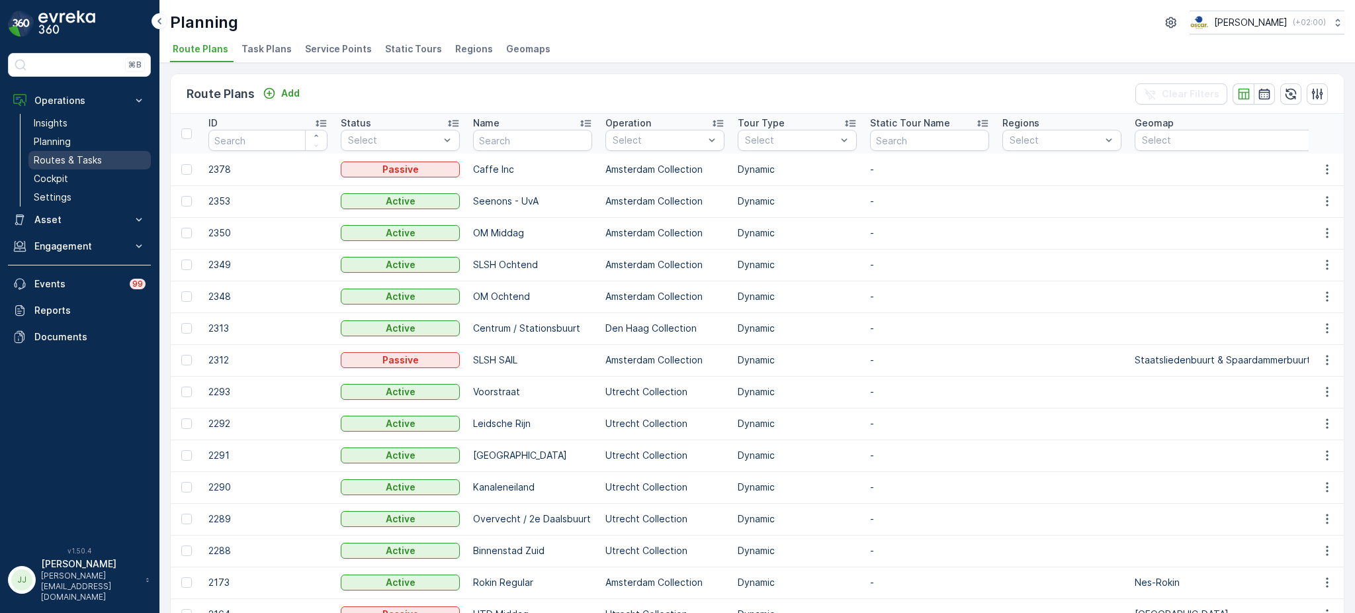
click at [118, 151] on link "Routes & Tasks" at bounding box center [89, 160] width 122 height 19
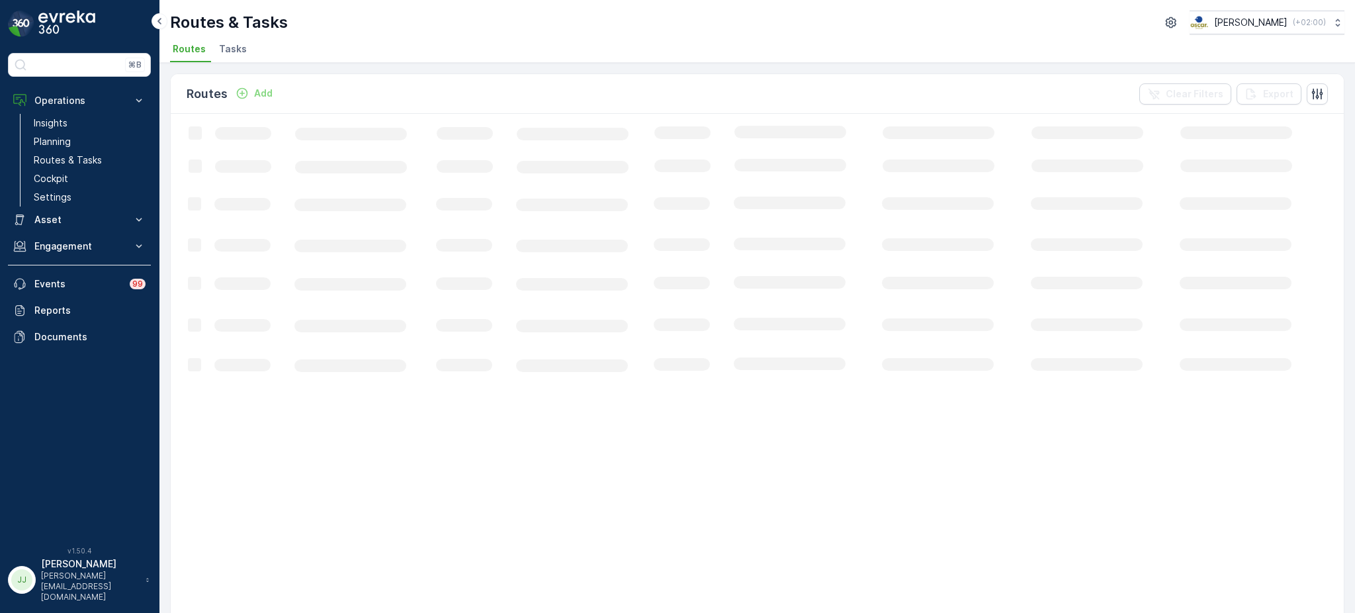
click at [234, 52] on span "Tasks" at bounding box center [233, 48] width 28 height 13
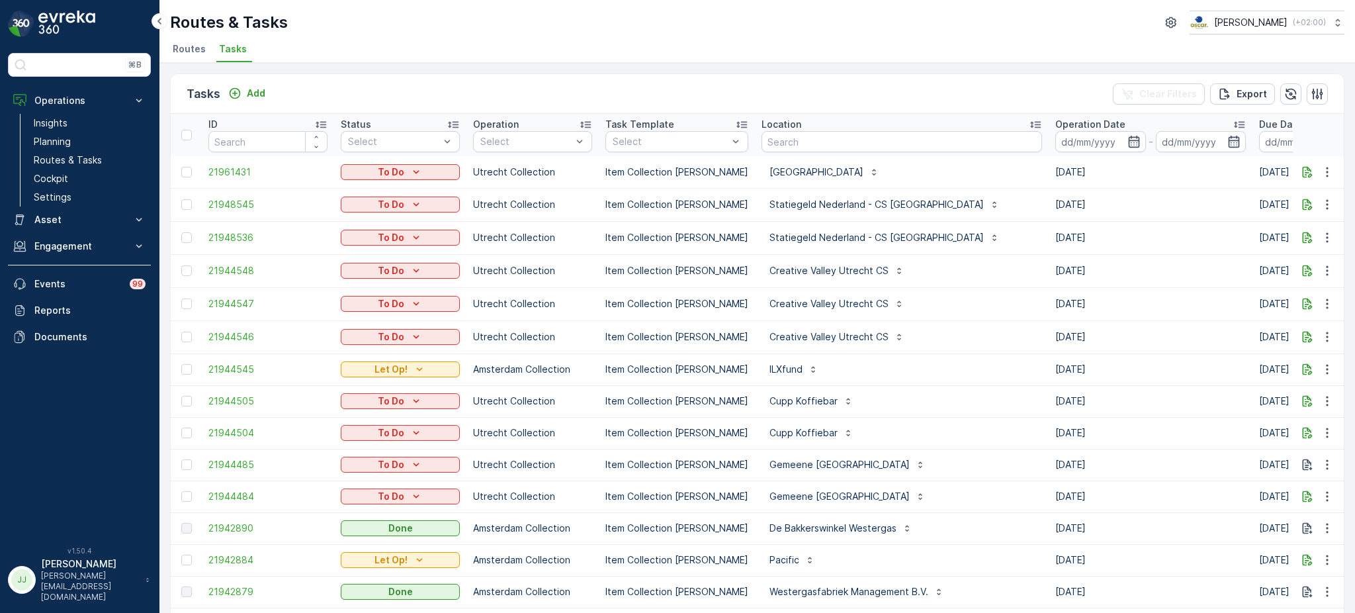
click at [787, 134] on input "text" at bounding box center [901, 141] width 281 height 21
type input "drie graefjes"
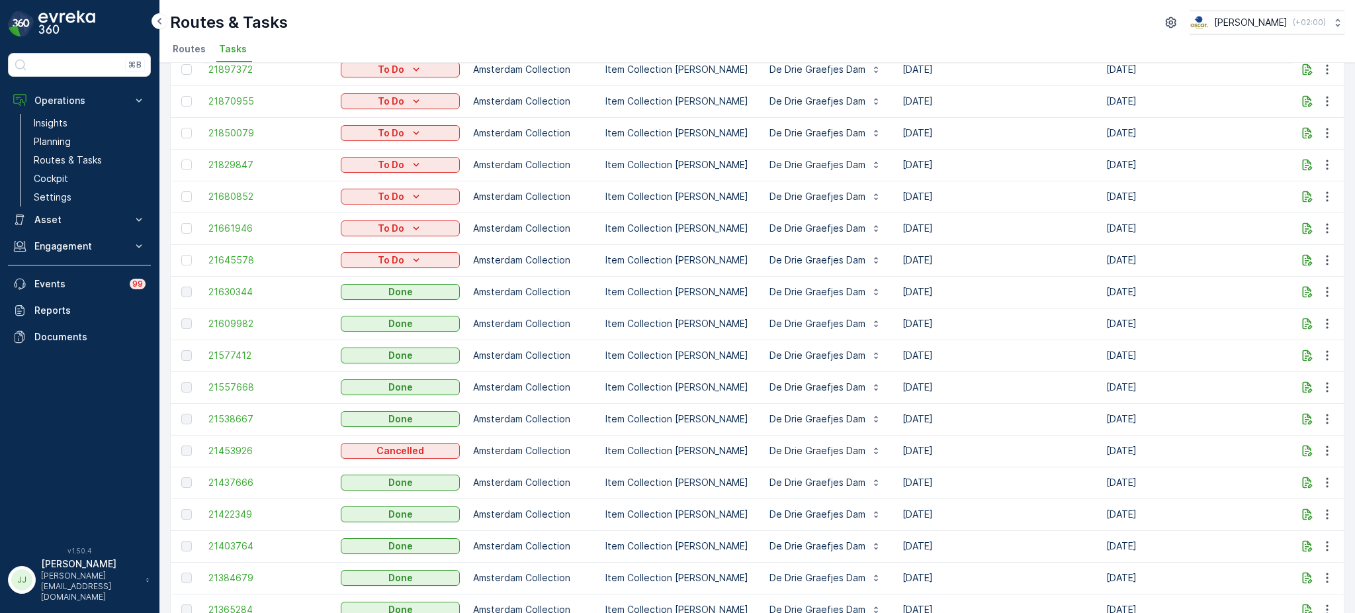
scroll to position [170, 0]
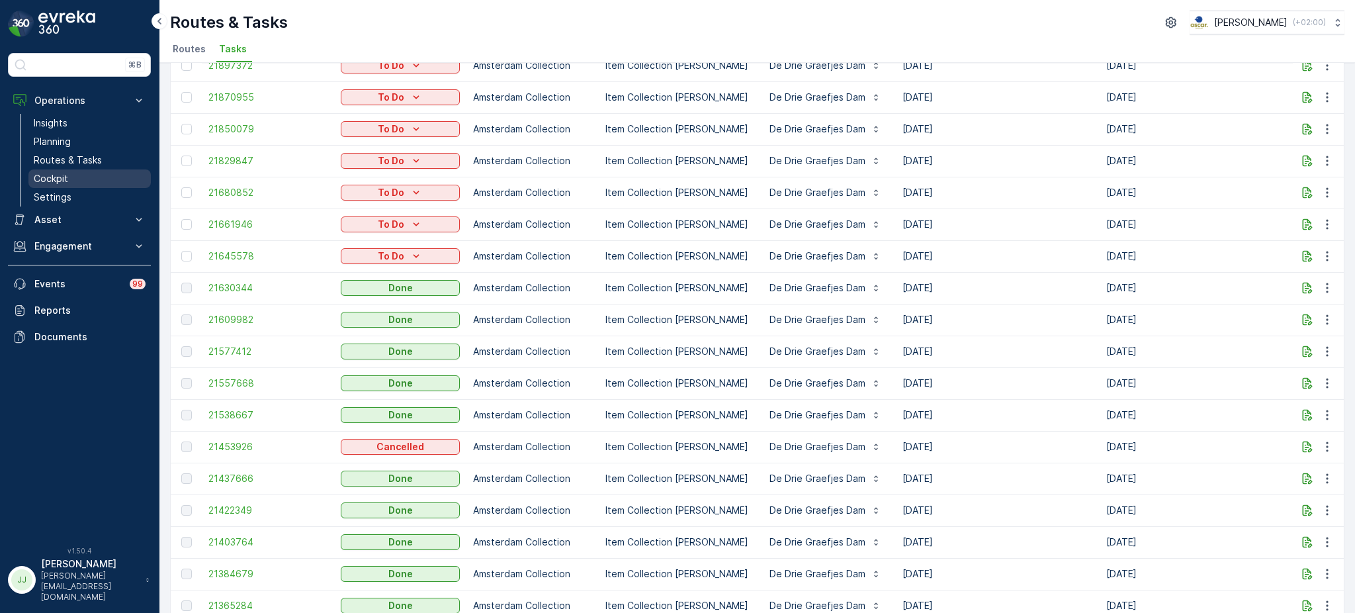
click at [61, 173] on p "Cockpit" at bounding box center [51, 178] width 34 height 13
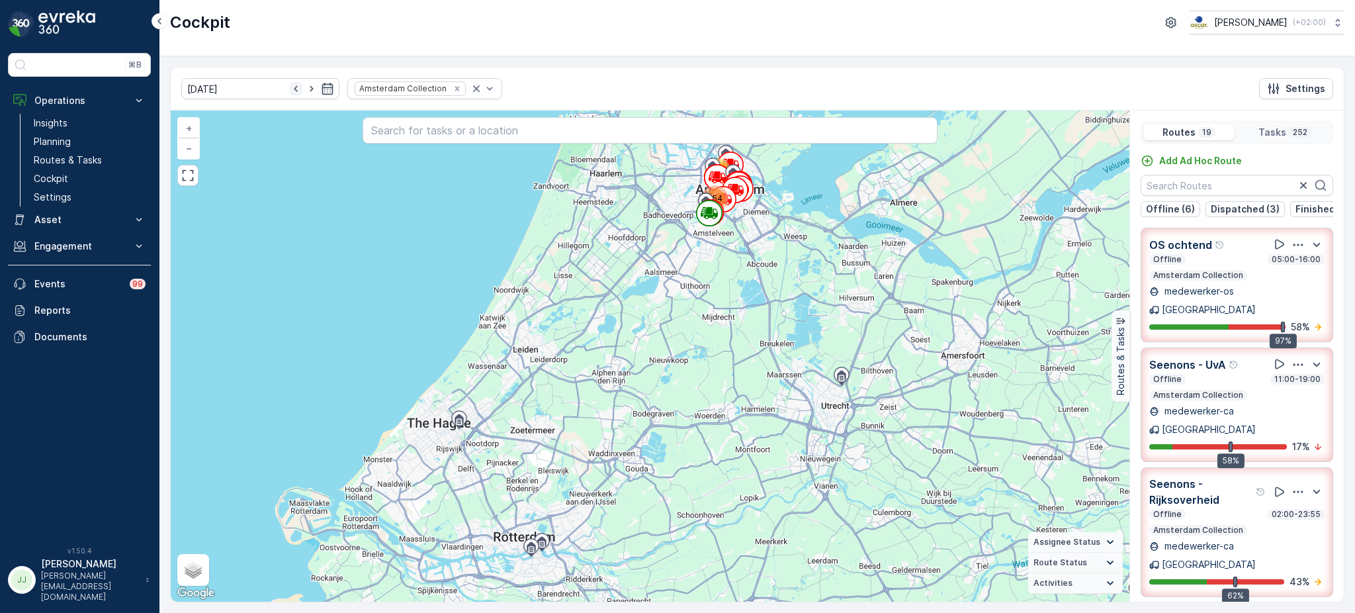
click at [289, 91] on icon "button" at bounding box center [295, 88] width 13 height 13
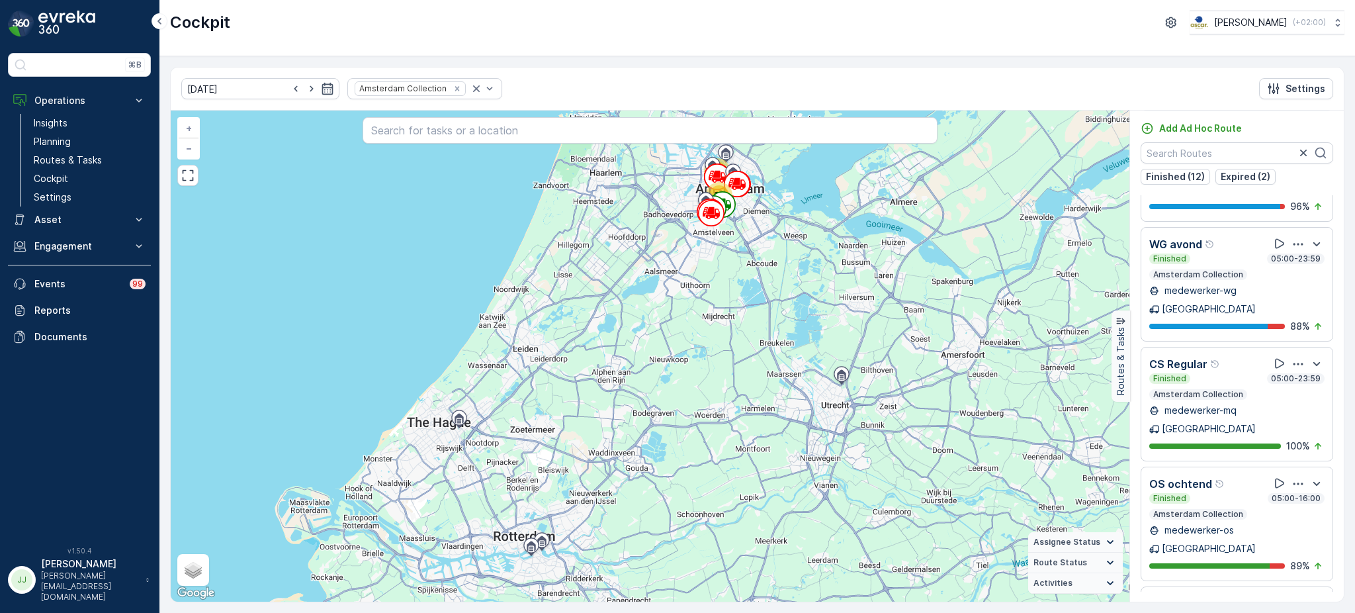
scroll to position [33, 0]
click at [294, 86] on icon "button" at bounding box center [295, 89] width 3 height 6
type input "[DATE]"
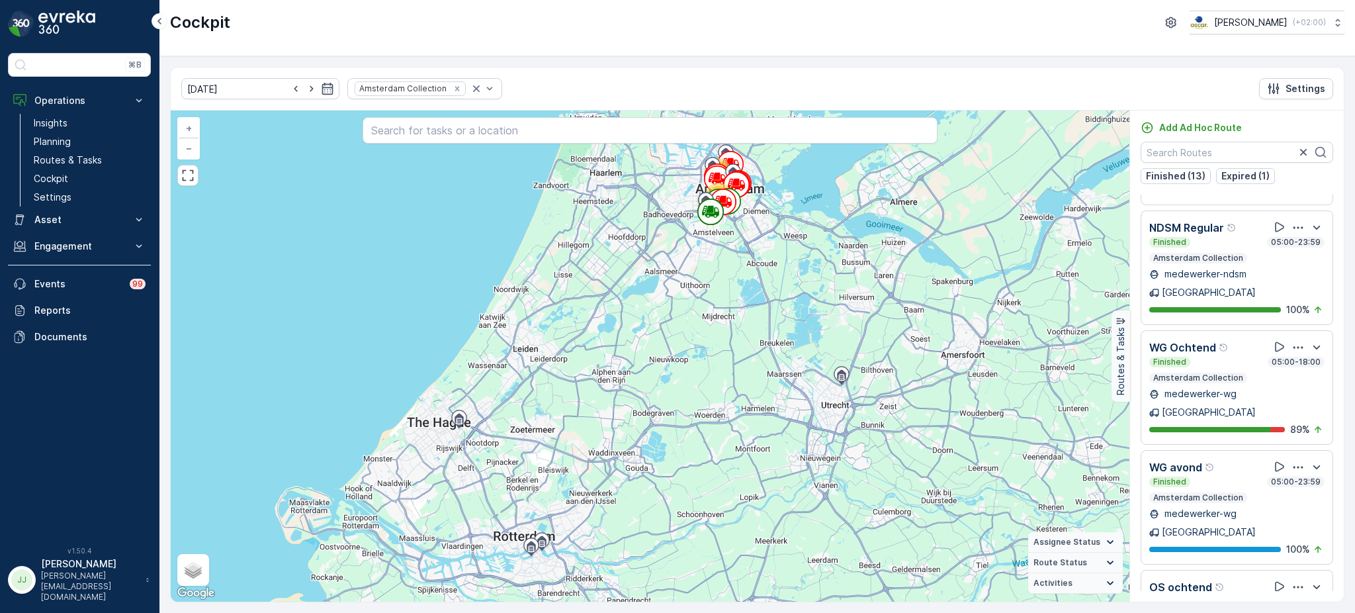
scroll to position [1010, 0]
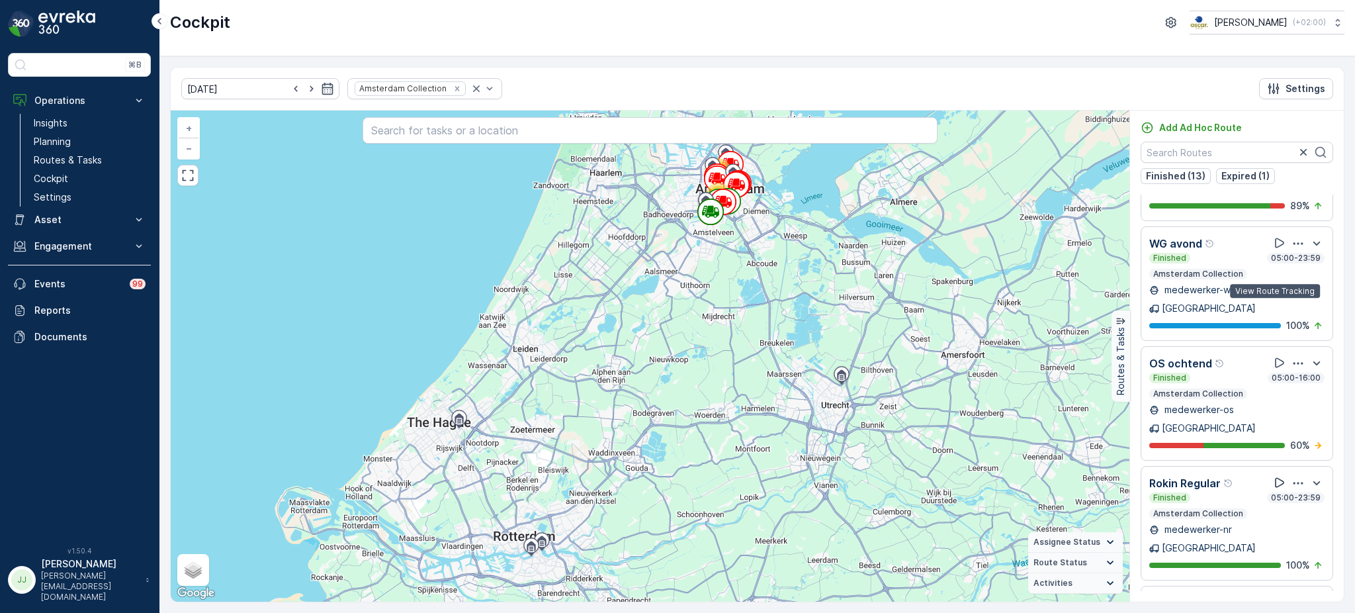
click at [1274, 476] on icon at bounding box center [1279, 482] width 13 height 13
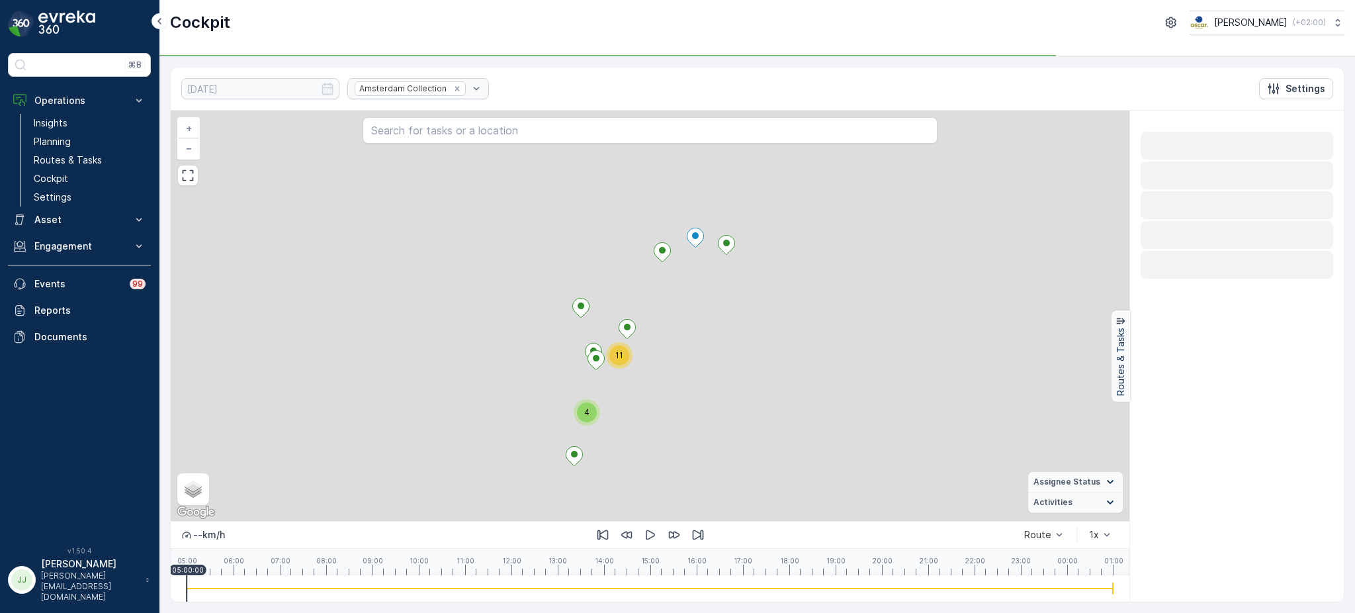
scroll to position [0, 0]
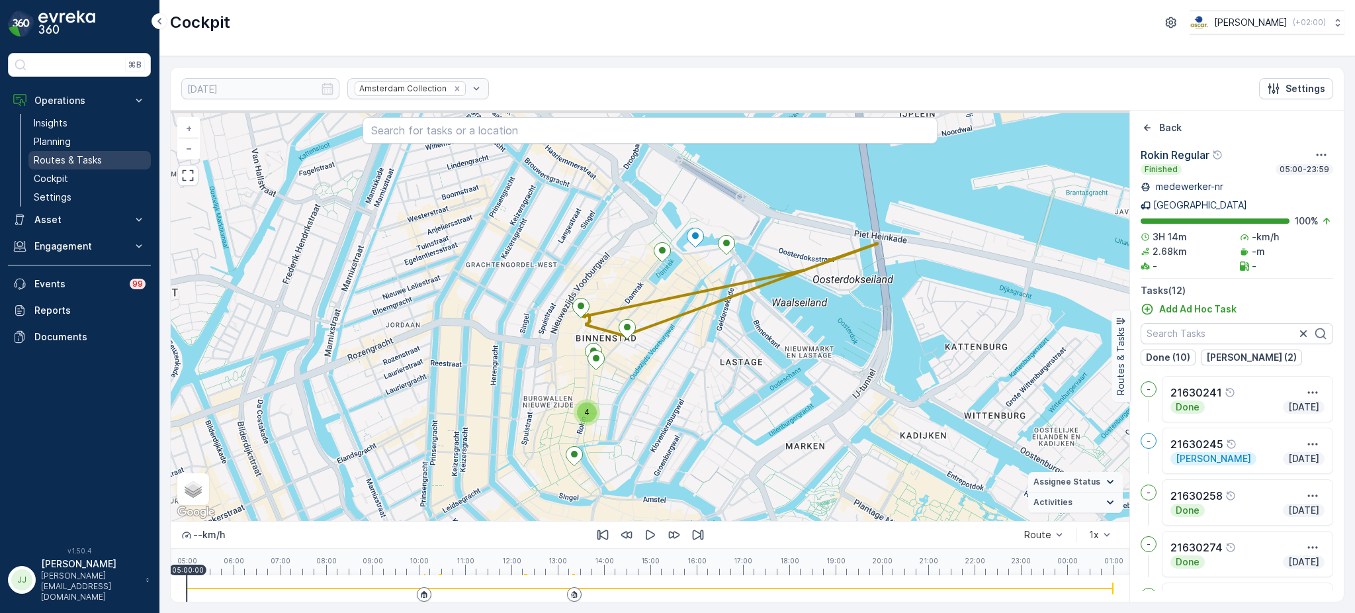
click at [69, 155] on p "Routes & Tasks" at bounding box center [68, 159] width 68 height 13
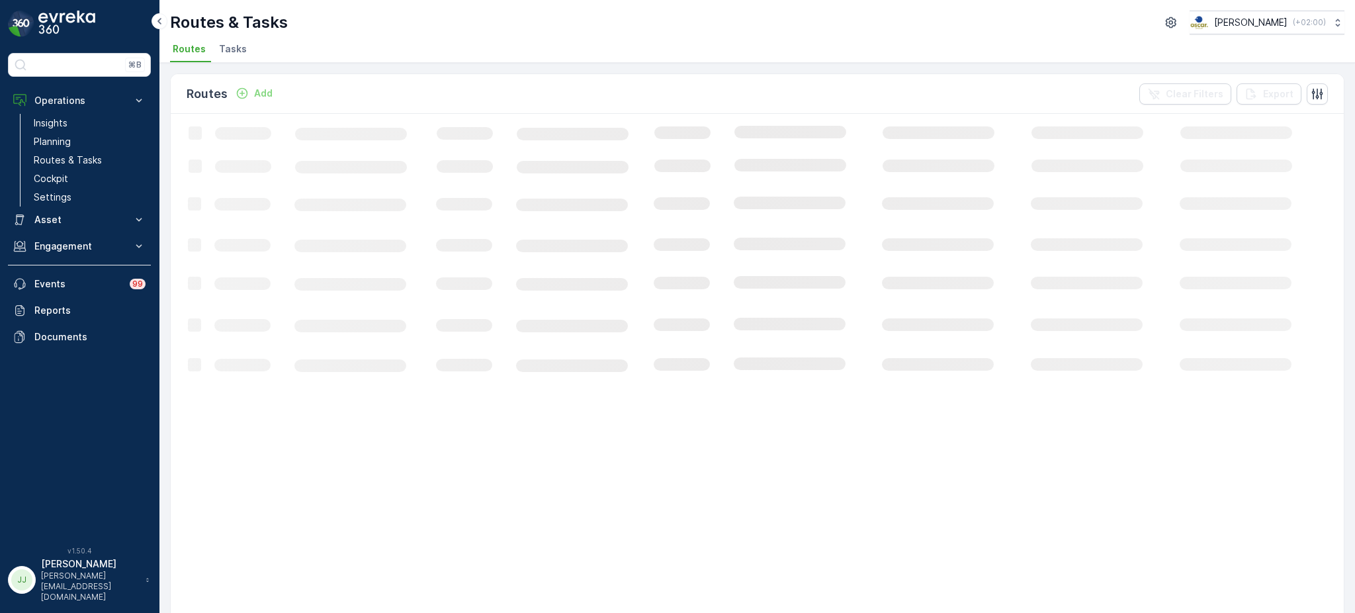
click at [241, 58] on li "Tasks" at bounding box center [234, 51] width 36 height 22
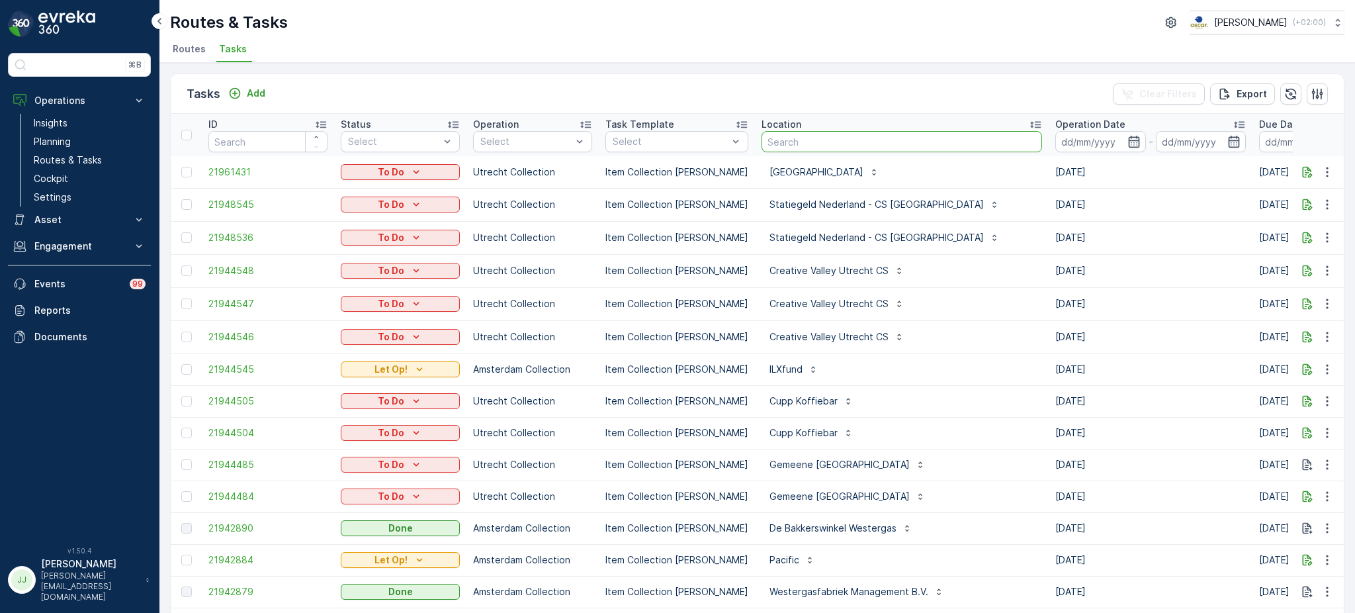
click at [854, 139] on input "text" at bounding box center [901, 141] width 281 height 21
type input "ono"
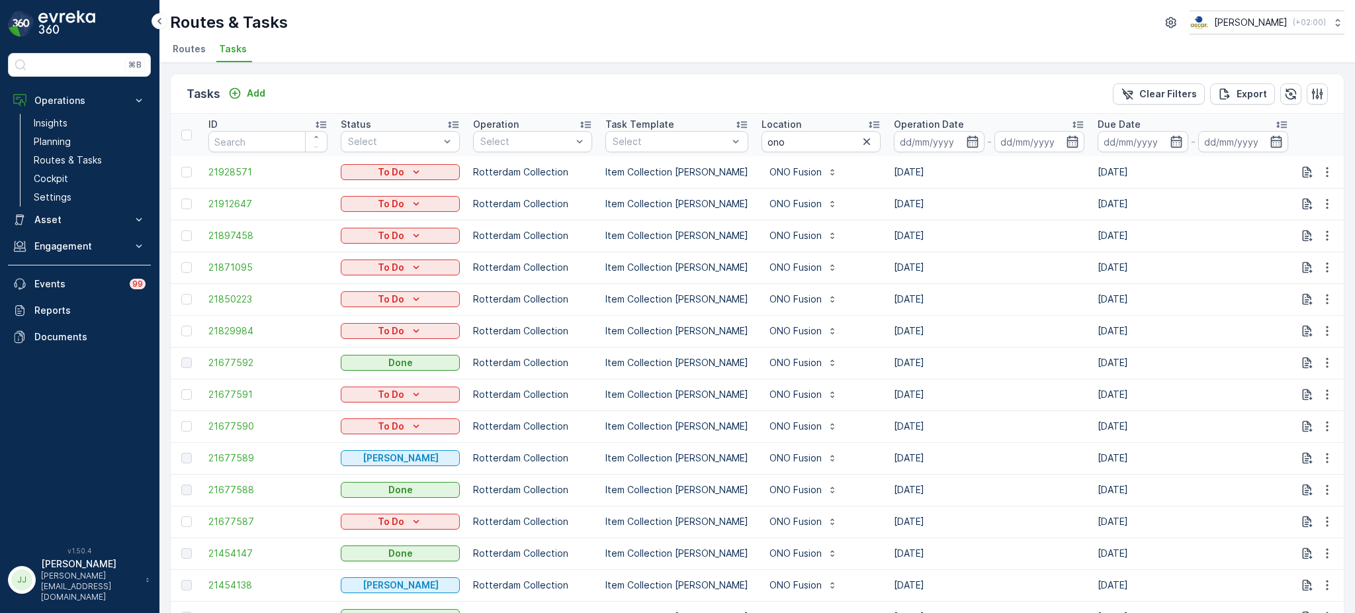
scroll to position [24, 0]
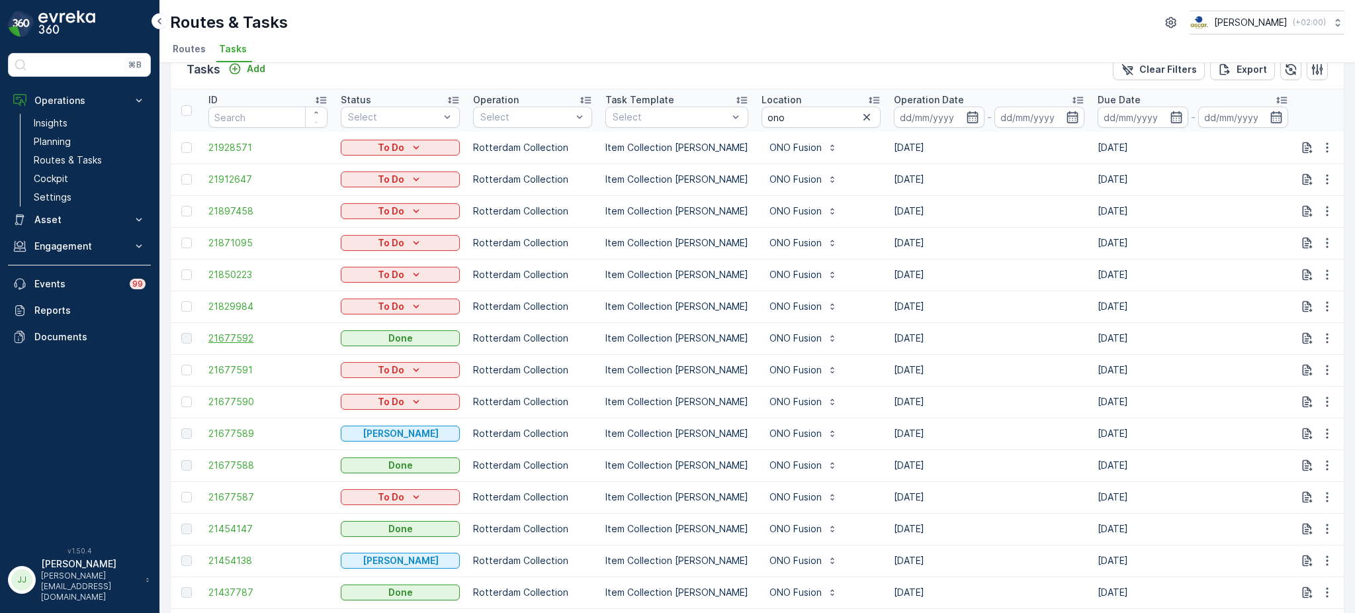
click at [234, 331] on span "21677592" at bounding box center [267, 337] width 119 height 13
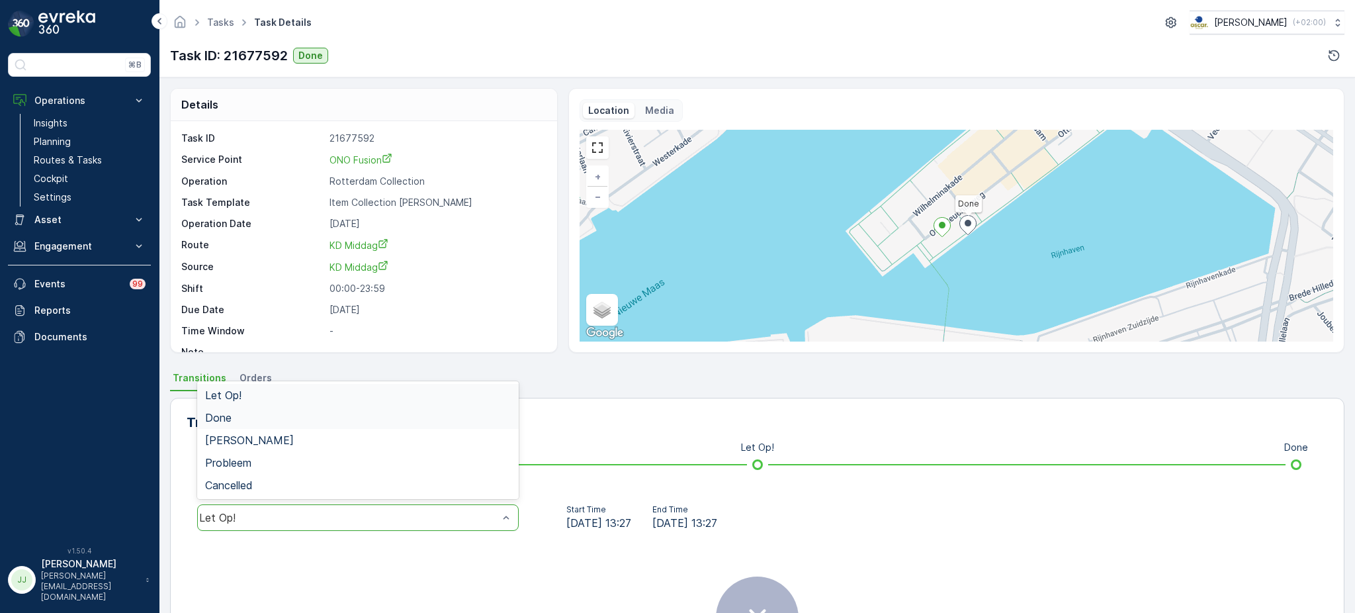
click at [291, 418] on div "Done" at bounding box center [358, 417] width 306 height 12
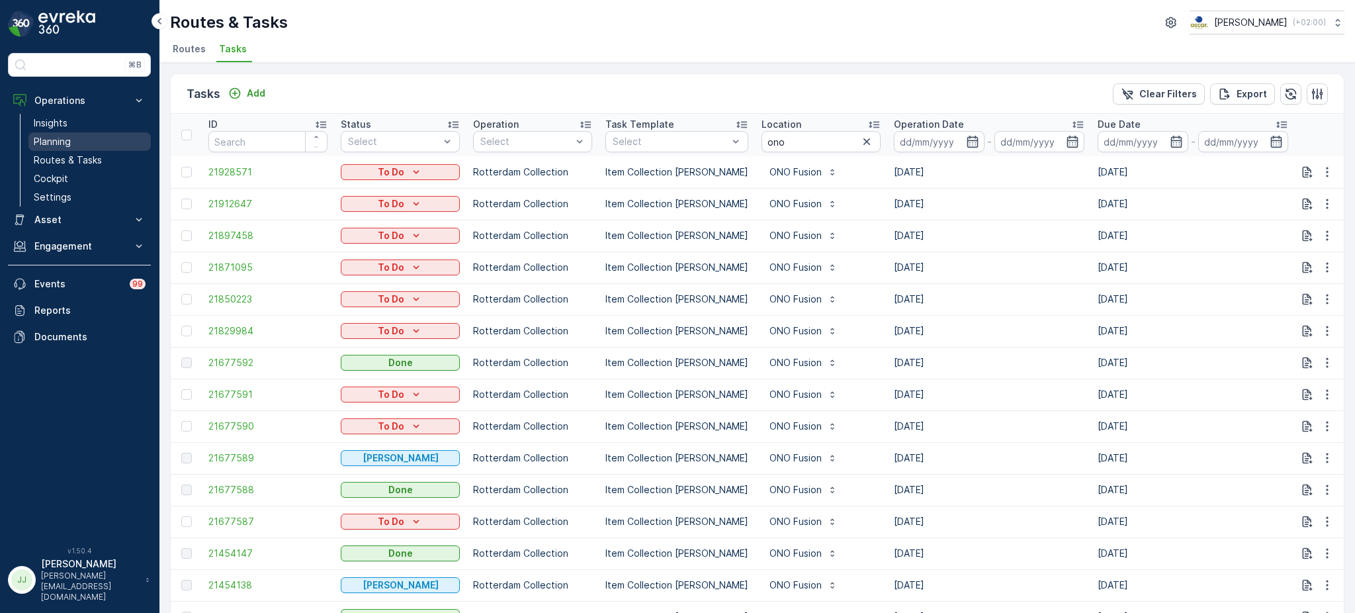
click at [77, 141] on link "Planning" at bounding box center [89, 141] width 122 height 19
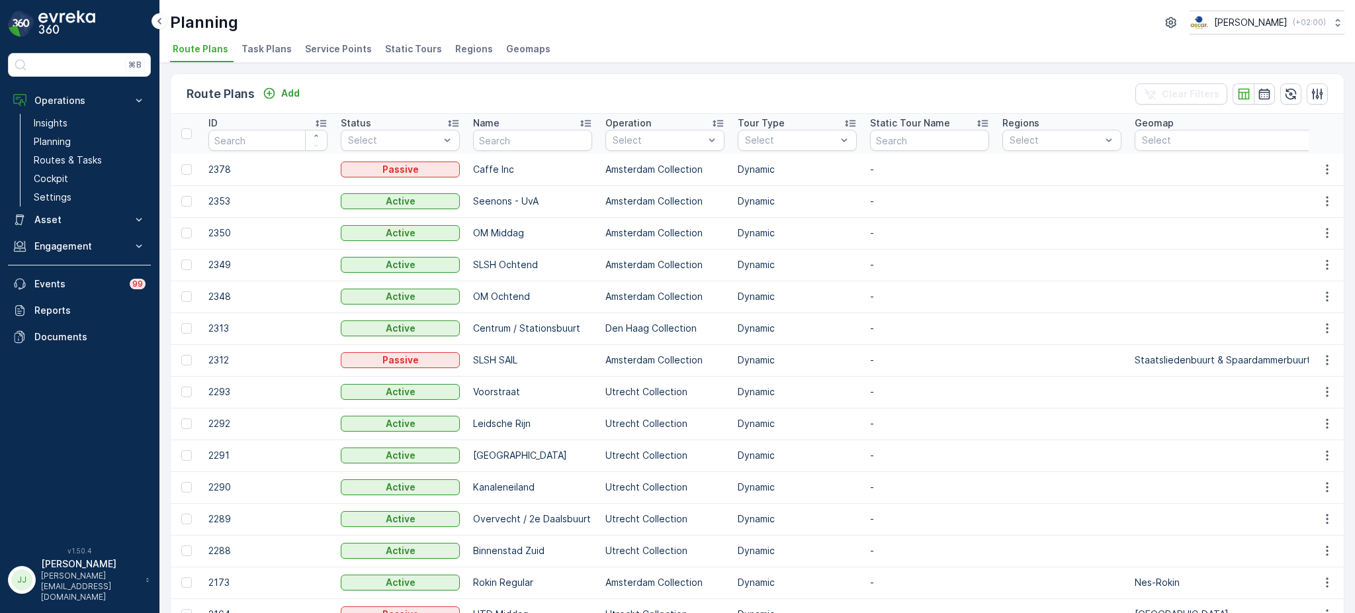
click at [281, 45] on span "Task Plans" at bounding box center [266, 48] width 50 height 13
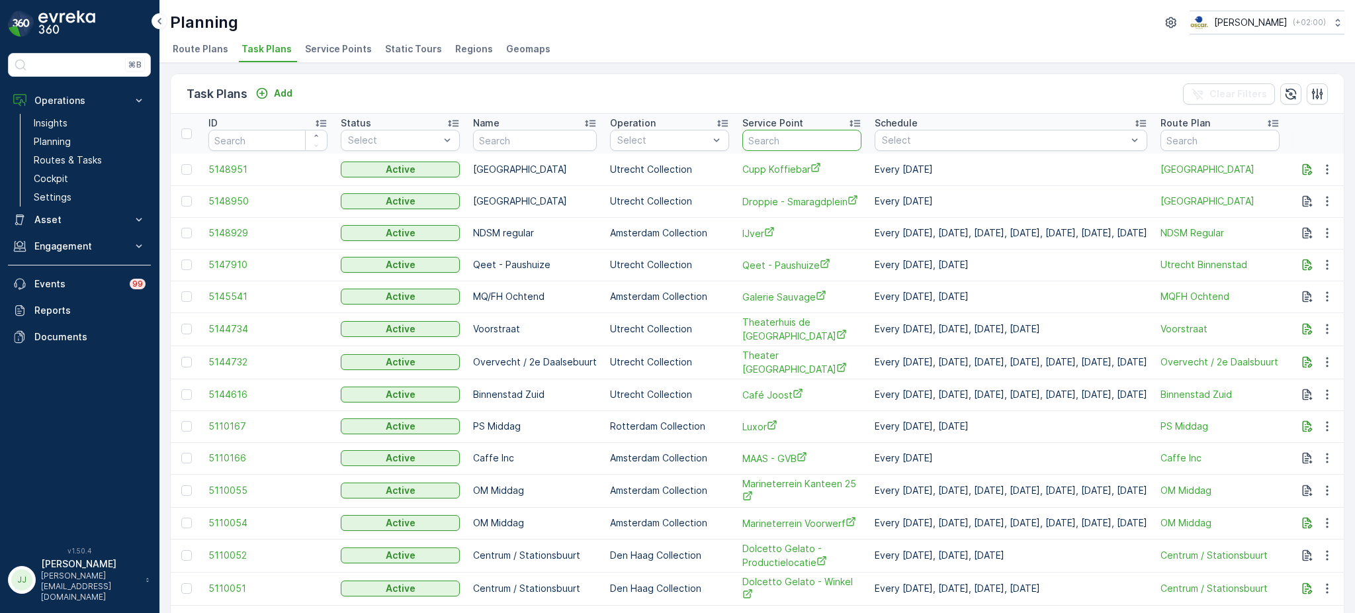
click at [815, 137] on input "text" at bounding box center [801, 140] width 119 height 21
type input "ono"
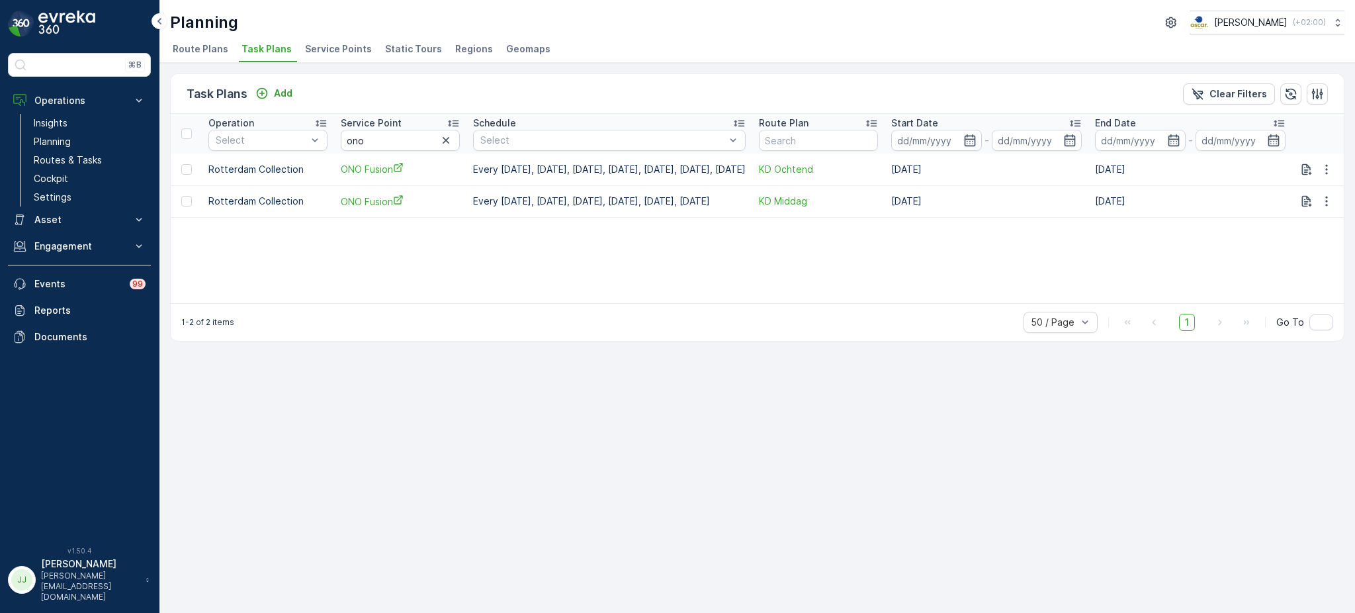
scroll to position [0, 406]
click at [1330, 163] on icon "button" at bounding box center [1326, 169] width 13 height 13
click at [1291, 204] on span "Edit Task Plan" at bounding box center [1304, 206] width 62 height 13
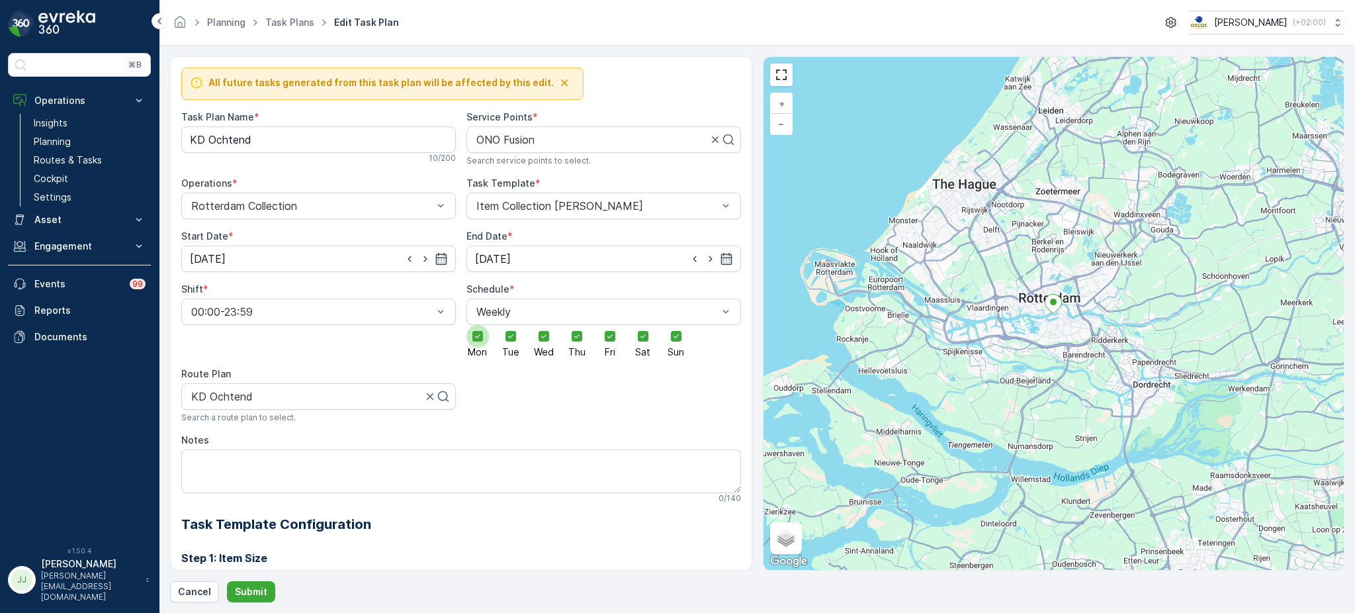
click at [476, 332] on icon at bounding box center [477, 335] width 9 height 9
click at [478, 325] on input "Mon" at bounding box center [478, 325] width 0 height 0
click at [517, 337] on div at bounding box center [510, 336] width 22 height 22
click at [511, 325] on input "Tue" at bounding box center [511, 325] width 0 height 0
click at [542, 340] on icon at bounding box center [543, 335] width 9 height 9
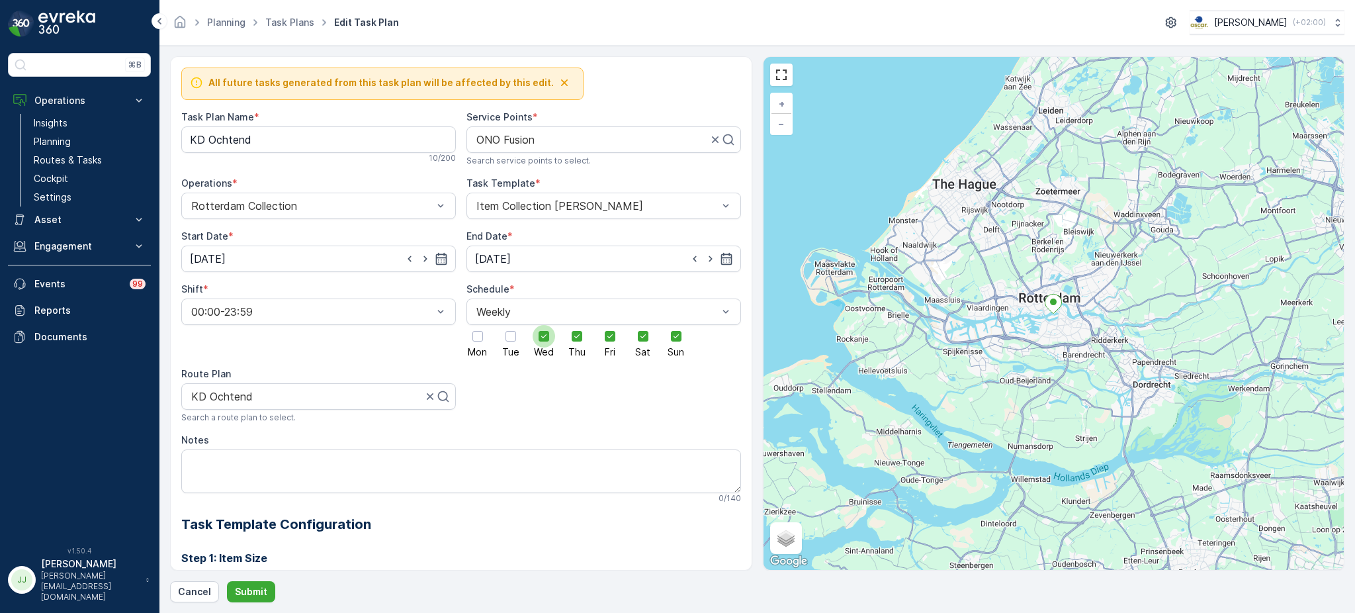
click at [544, 325] on input "Wed" at bounding box center [544, 325] width 0 height 0
click at [572, 339] on icon at bounding box center [576, 335] width 9 height 9
click at [577, 325] on input "Thu" at bounding box center [577, 325] width 0 height 0
click at [615, 343] on div at bounding box center [610, 336] width 22 height 22
click at [610, 325] on input "Fri" at bounding box center [610, 325] width 0 height 0
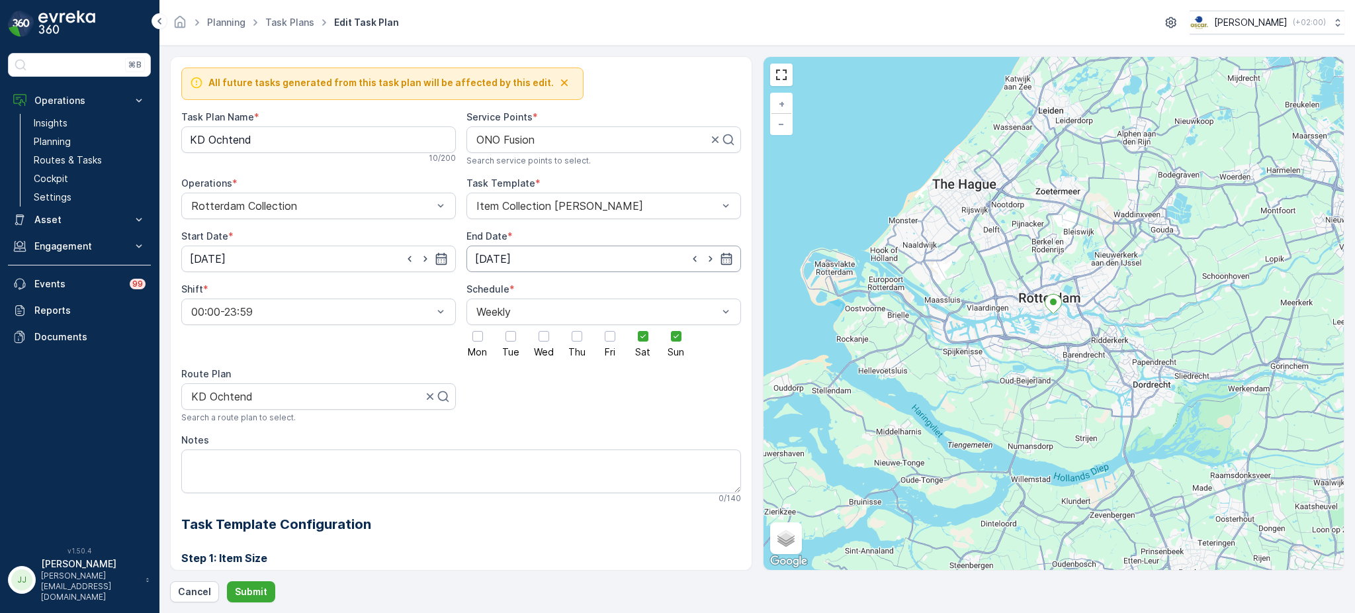
click at [599, 261] on input "[DATE]" at bounding box center [603, 258] width 275 height 26
click at [616, 293] on p "Today" at bounding box center [619, 291] width 31 height 13
click at [559, 285] on p "2025" at bounding box center [561, 291] width 23 height 13
click at [566, 414] on span "2030" at bounding box center [569, 414] width 22 height 13
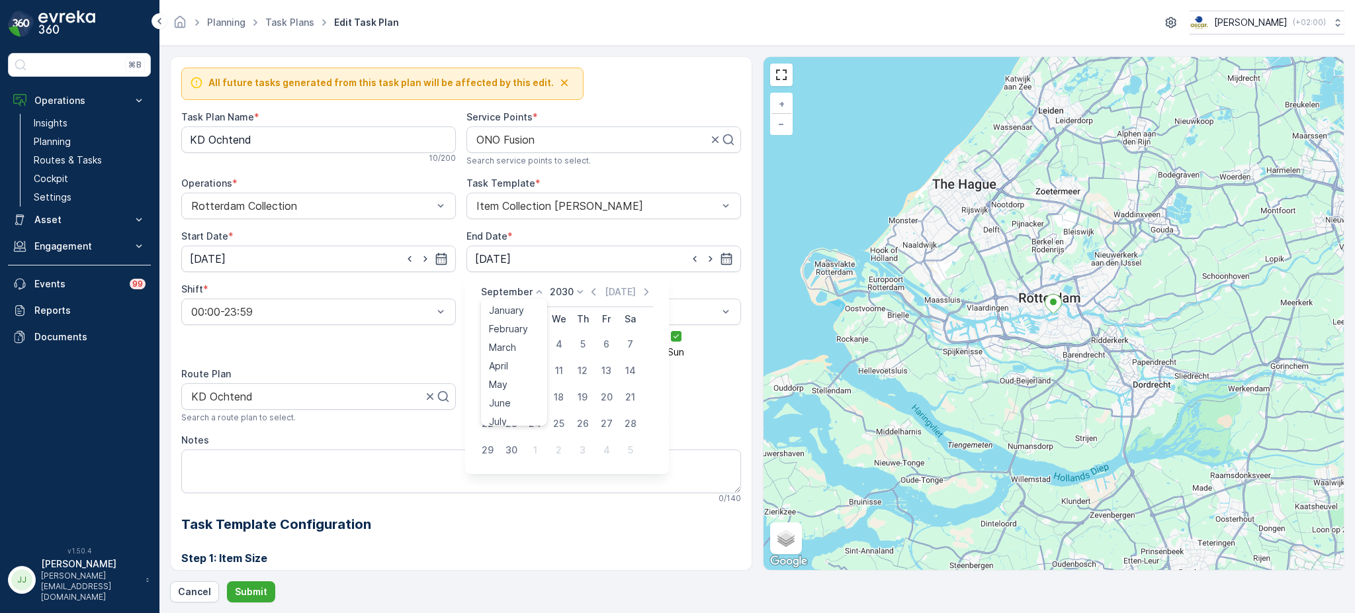
click at [516, 286] on p "September" at bounding box center [507, 291] width 52 height 13
click at [526, 381] on div "October" at bounding box center [508, 383] width 48 height 19
click at [512, 398] on div "14" at bounding box center [511, 396] width 21 height 21
type input "[DATE]"
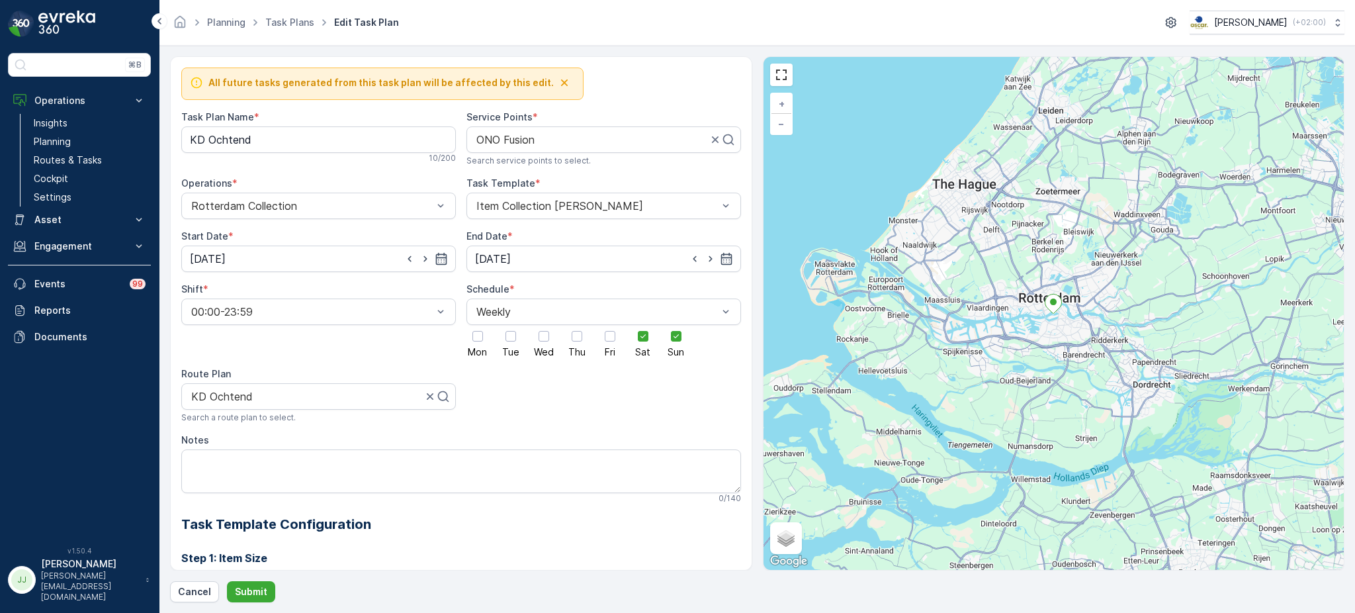
scroll to position [0, 0]
click at [249, 595] on p "Submit" at bounding box center [251, 591] width 32 height 13
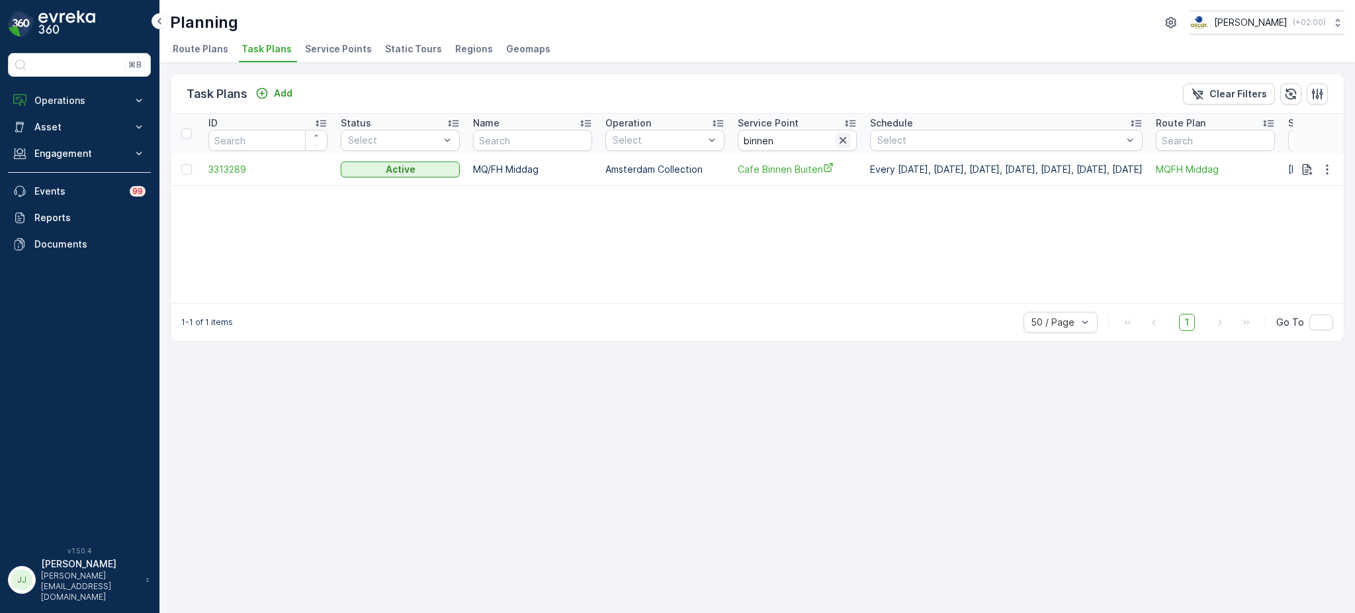
click at [844, 136] on icon "button" at bounding box center [842, 140] width 13 height 13
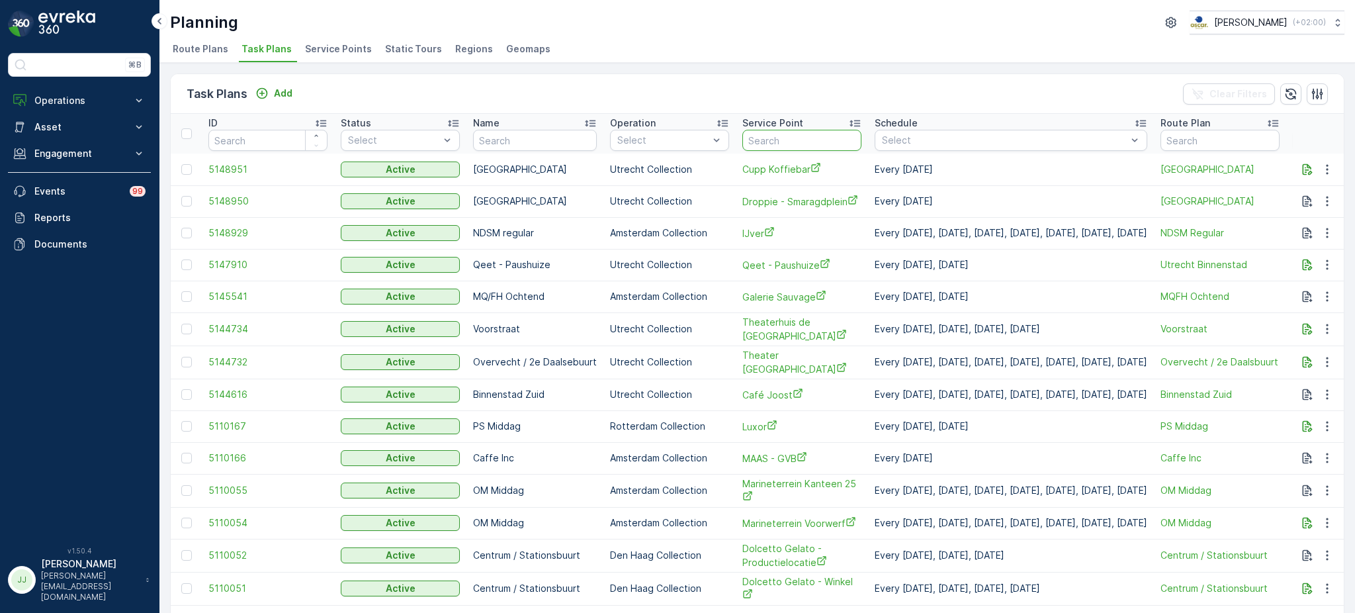
click at [761, 132] on input "text" at bounding box center [801, 140] width 119 height 21
type input "ono"
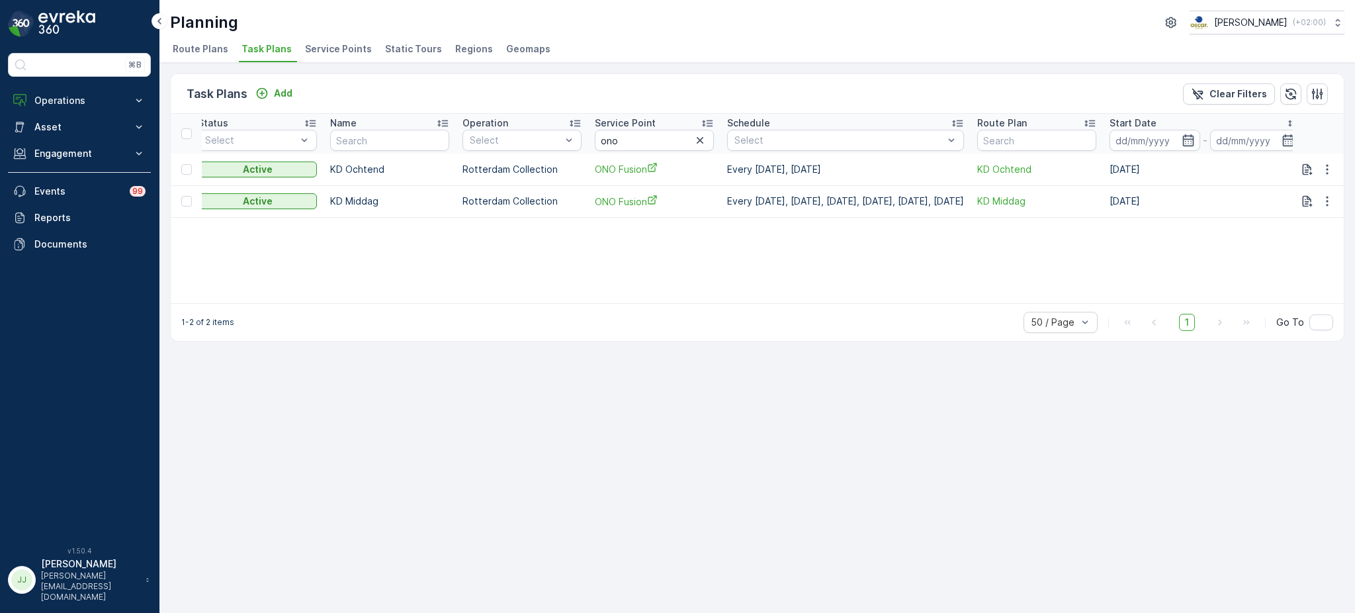
scroll to position [0, 142]
drag, startPoint x: 628, startPoint y: 136, endPoint x: 545, endPoint y: 144, distance: 83.8
click at [554, 143] on tr "ID Status Select Name Operation Select Service Point ono Schedule Select Route …" at bounding box center [796, 134] width 1534 height 40
type input "deli bi"
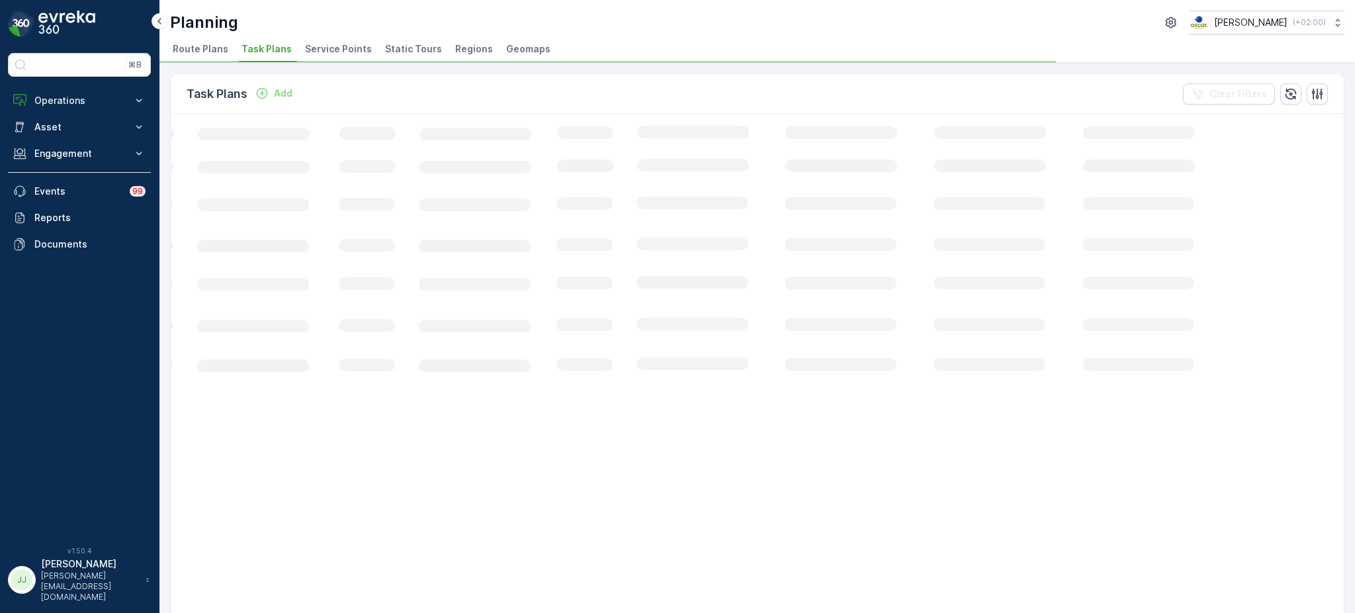
scroll to position [0, 100]
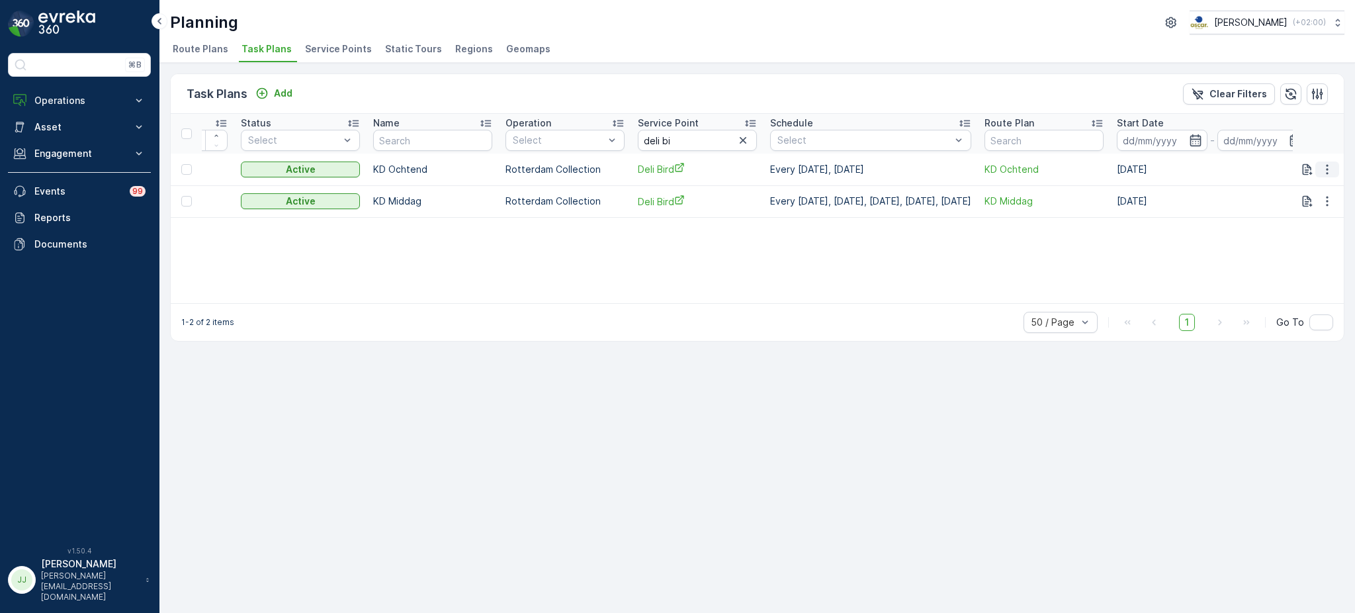
click at [1324, 169] on icon "button" at bounding box center [1326, 169] width 13 height 13
click at [1305, 205] on span "Edit Task Plan" at bounding box center [1304, 206] width 62 height 13
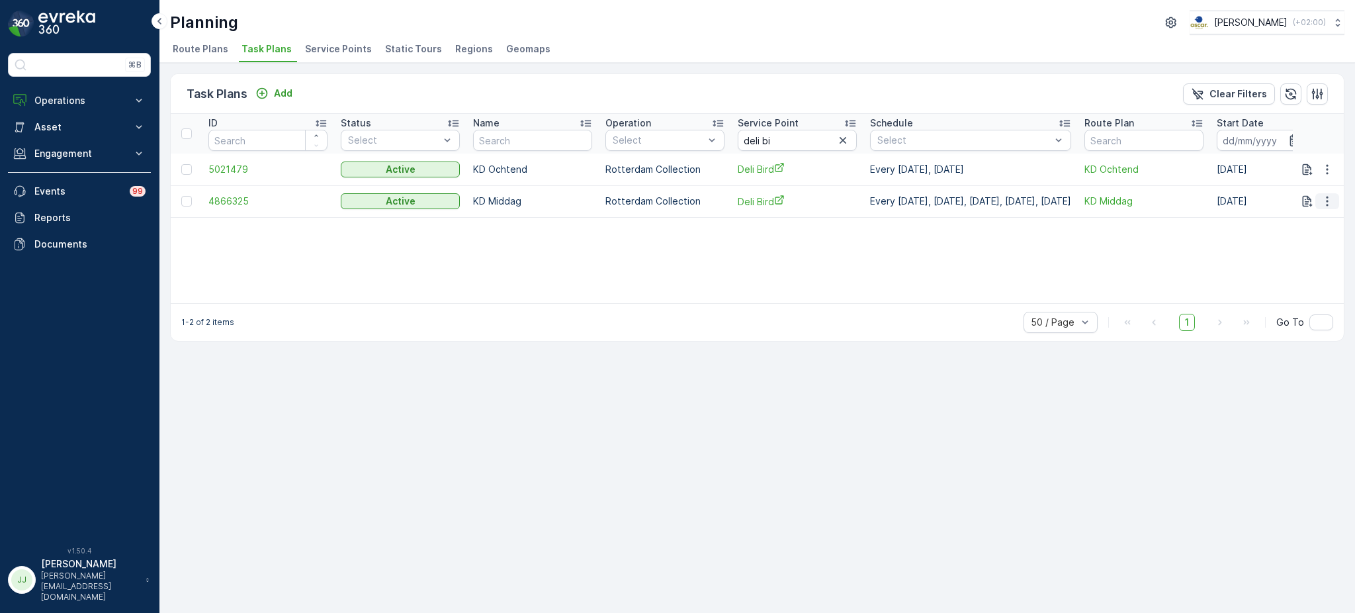
click at [1329, 204] on icon "button" at bounding box center [1326, 201] width 13 height 13
click at [1317, 242] on span "Edit Task Plan" at bounding box center [1304, 238] width 62 height 13
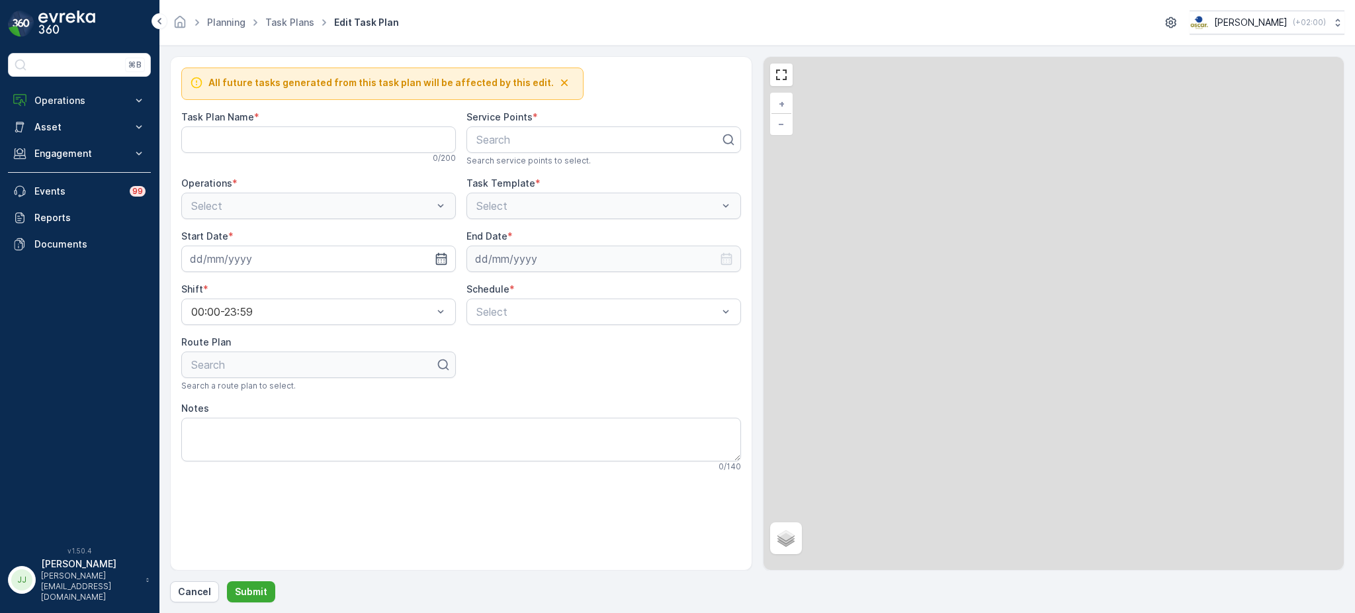
type Name "KD Middag"
type input "[DATE]"
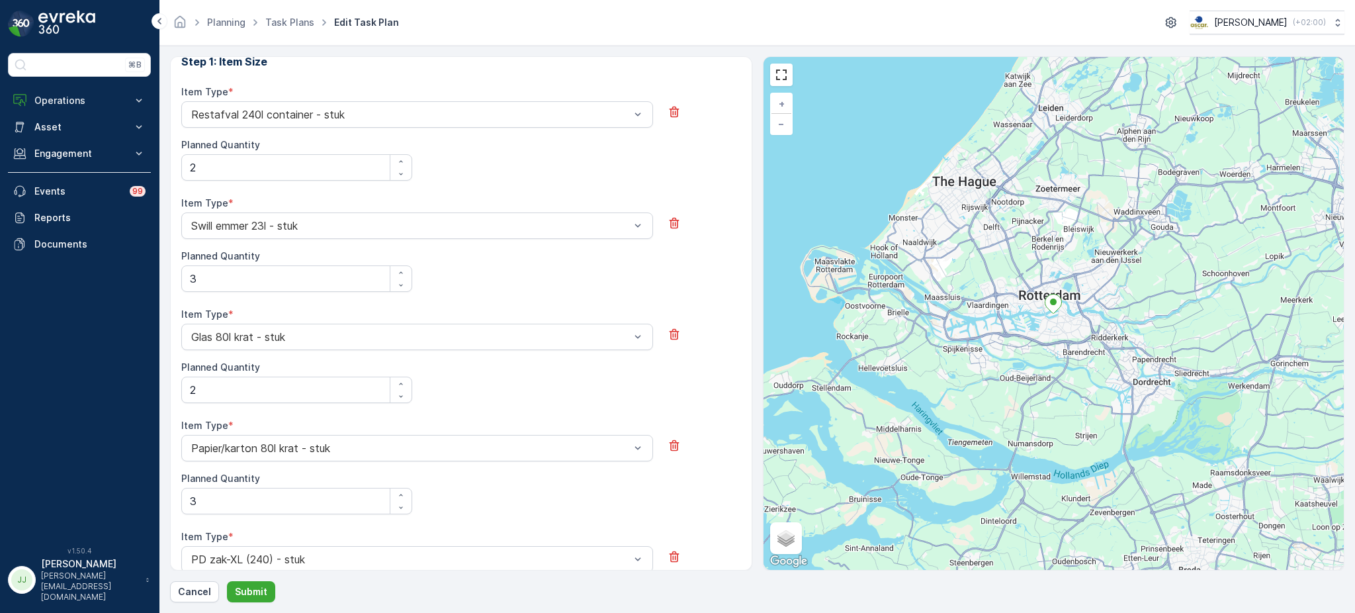
scroll to position [443, 0]
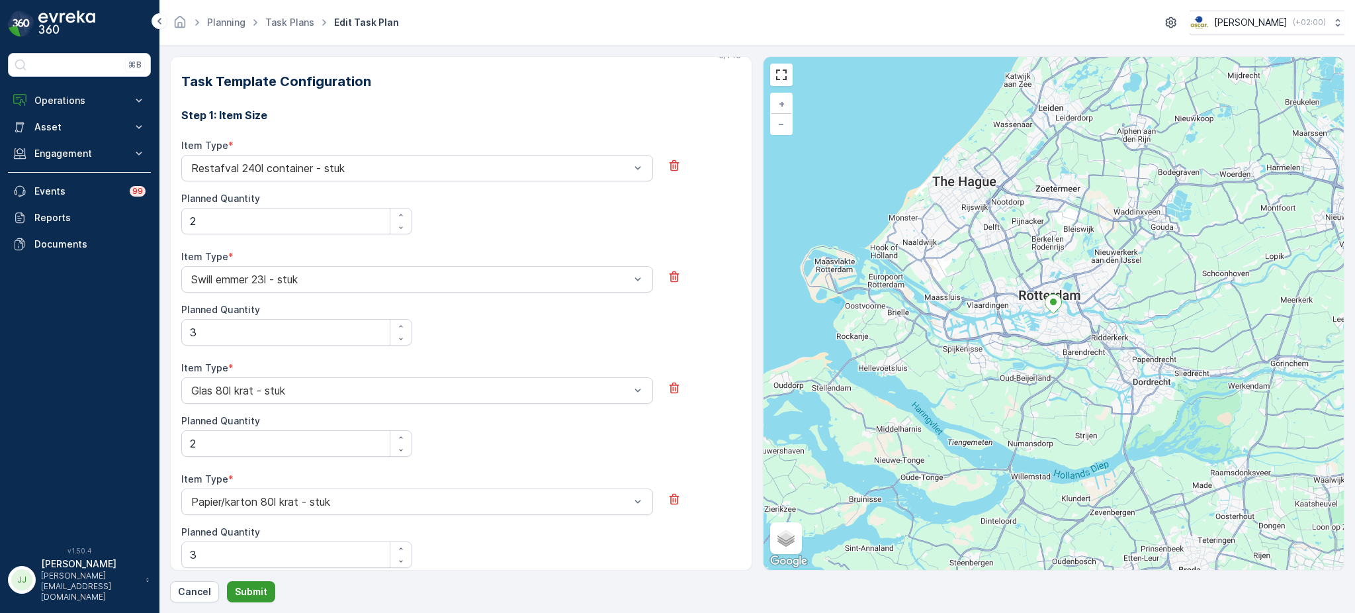
click at [254, 594] on p "Submit" at bounding box center [251, 591] width 32 height 13
